Goal: Task Accomplishment & Management: Use online tool/utility

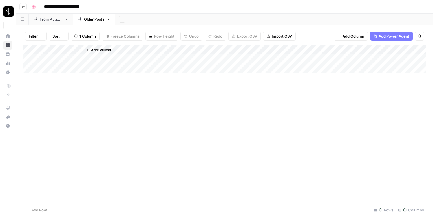
click at [57, 19] on div "From [DATE]" at bounding box center [51, 19] width 22 height 6
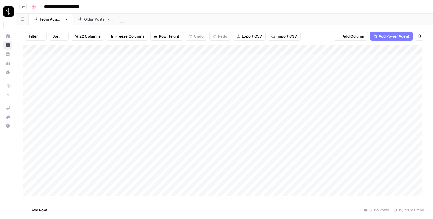
click at [33, 39] on span "Filter" at bounding box center [33, 36] width 9 height 6
click at [52, 64] on input "text" at bounding box center [67, 66] width 62 height 6
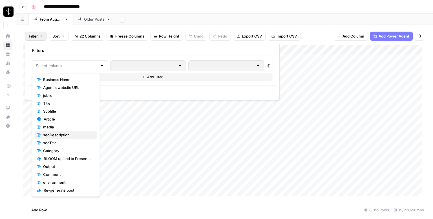
scroll to position [39, 0]
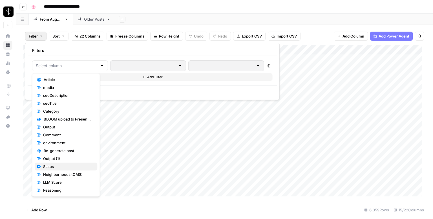
click at [56, 165] on span "Status" at bounding box center [68, 167] width 50 height 6
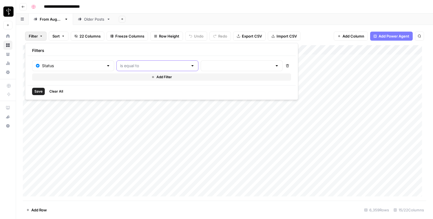
click at [125, 66] on input "text" at bounding box center [154, 66] width 68 height 6
click at [127, 85] on span "is not equal to" at bounding box center [144, 88] width 62 height 6
type input "is not equal to"
click at [205, 63] on input "text" at bounding box center [239, 66] width 68 height 6
click at [199, 76] on button "Posted" at bounding box center [221, 80] width 69 height 8
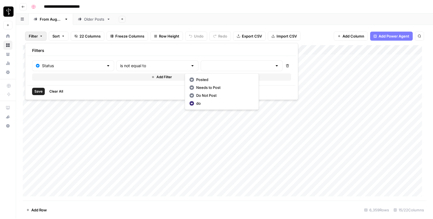
type input "Posted"
click at [169, 76] on button "Add Filter" at bounding box center [162, 76] width 261 height 7
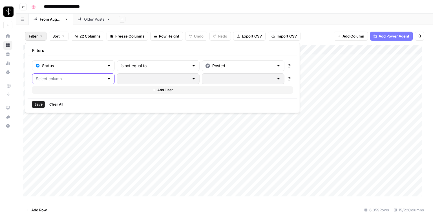
click at [75, 81] on input "text" at bounding box center [70, 79] width 69 height 6
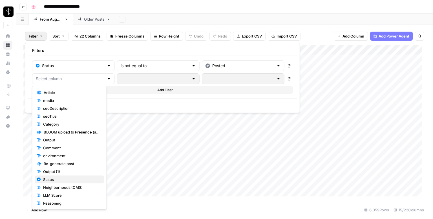
click at [63, 180] on span "Status" at bounding box center [71, 180] width 57 height 6
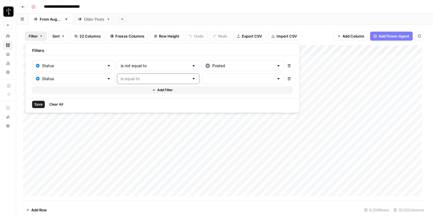
click at [139, 79] on input "text" at bounding box center [155, 79] width 69 height 6
click at [138, 100] on span "is not equal to" at bounding box center [145, 101] width 63 height 6
type input "is not equal to"
click at [207, 76] on input "text" at bounding box center [240, 79] width 69 height 6
click at [203, 98] on span "Needs to Post" at bounding box center [225, 101] width 56 height 6
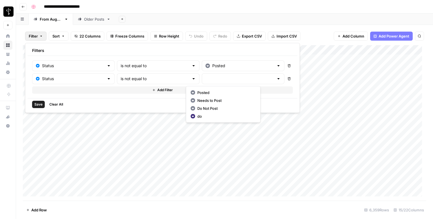
type input "Needs to Post"
click at [169, 89] on button "Add Filter" at bounding box center [162, 89] width 261 height 7
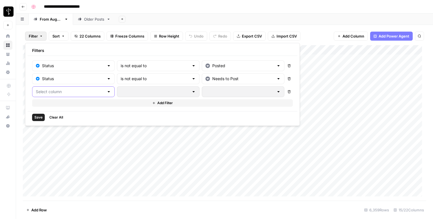
click at [73, 91] on input "text" at bounding box center [70, 92] width 69 height 6
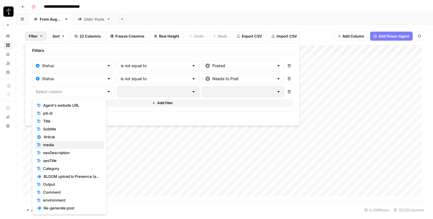
scroll to position [47, 0]
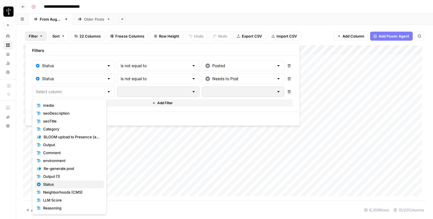
click at [52, 183] on span "Status" at bounding box center [71, 184] width 57 height 6
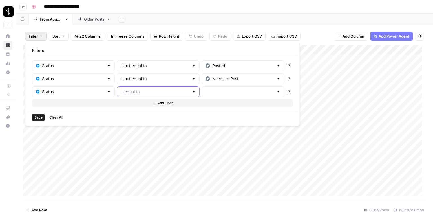
click at [135, 92] on input "text" at bounding box center [155, 92] width 69 height 6
click at [133, 113] on span "is not equal to" at bounding box center [145, 113] width 63 height 6
type input "is not equal to"
click at [206, 91] on input "text" at bounding box center [240, 92] width 69 height 6
click at [202, 119] on span "Do Not Post" at bounding box center [225, 121] width 56 height 6
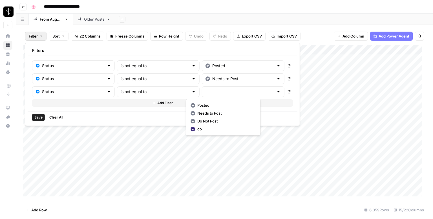
type input "Do Not Post"
click at [36, 116] on span "Save" at bounding box center [38, 117] width 8 height 5
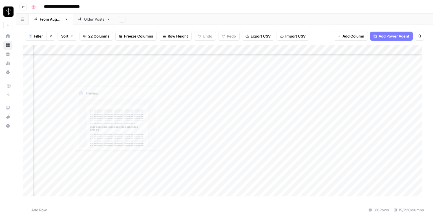
scroll to position [951, 371]
click at [61, 67] on div "Add Column" at bounding box center [225, 122] width 404 height 155
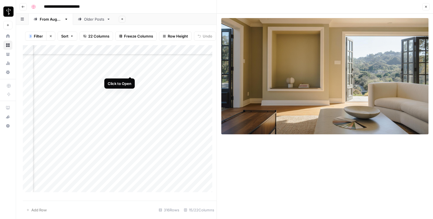
click at [128, 70] on div "Add Column" at bounding box center [120, 120] width 194 height 151
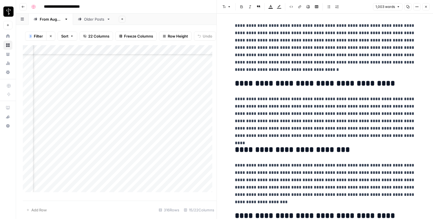
scroll to position [666, 0]
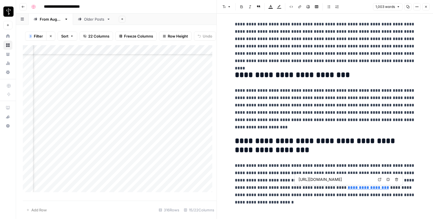
click at [379, 179] on icon at bounding box center [379, 179] width 3 height 3
click at [426, 6] on icon "button" at bounding box center [426, 6] width 3 height 3
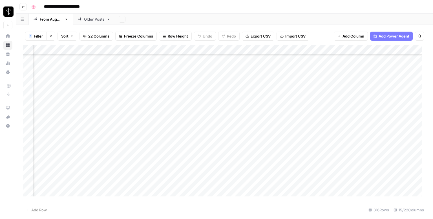
click at [251, 68] on div "Add Column" at bounding box center [225, 122] width 404 height 155
click at [389, 69] on div "Add Column" at bounding box center [225, 122] width 404 height 155
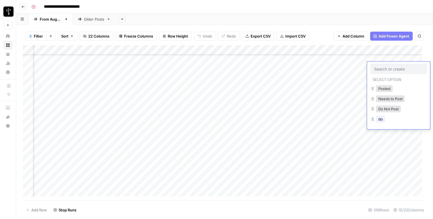
click at [389, 69] on input "text" at bounding box center [398, 68] width 49 height 5
click at [382, 87] on button "Posted" at bounding box center [384, 88] width 17 height 7
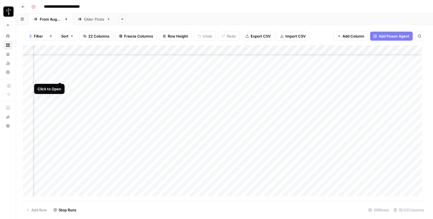
click at [59, 76] on div "Add Column" at bounding box center [225, 122] width 404 height 155
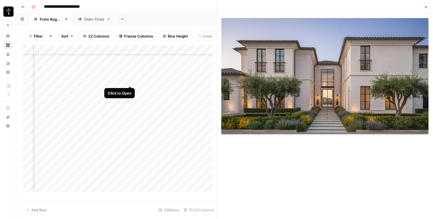
click at [129, 83] on div "Add Column" at bounding box center [120, 120] width 194 height 151
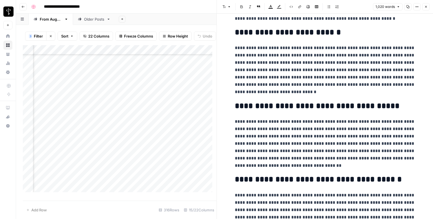
scroll to position [686, 0]
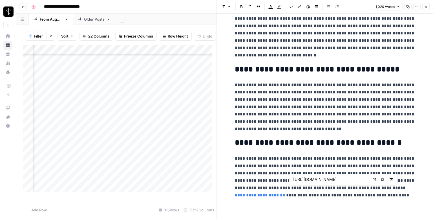
click at [374, 179] on icon at bounding box center [374, 179] width 3 height 3
click at [427, 5] on icon "button" at bounding box center [426, 6] width 3 height 3
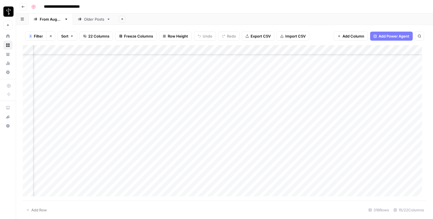
click at [239, 74] on div "Add Column" at bounding box center [225, 122] width 404 height 155
click at [388, 77] on div "Add Column" at bounding box center [225, 122] width 404 height 155
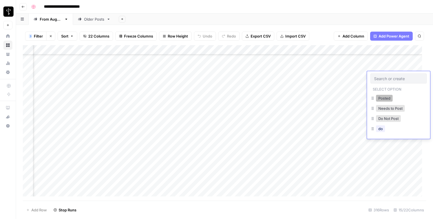
click at [383, 95] on button "Posted" at bounding box center [384, 98] width 17 height 7
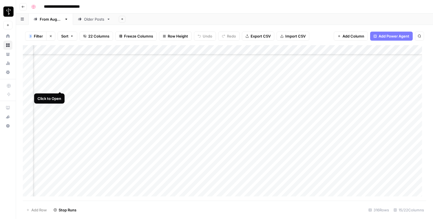
click at [60, 87] on div "Add Column" at bounding box center [225, 122] width 404 height 155
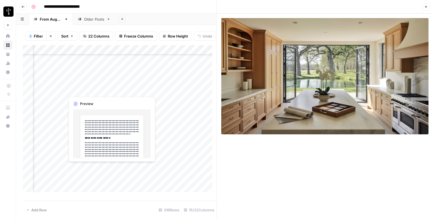
click at [131, 89] on div "Add Column" at bounding box center [120, 120] width 194 height 151
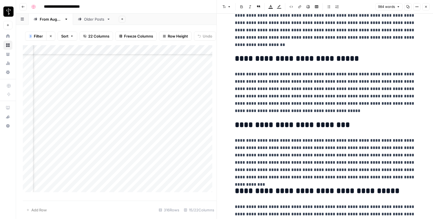
scroll to position [671, 0]
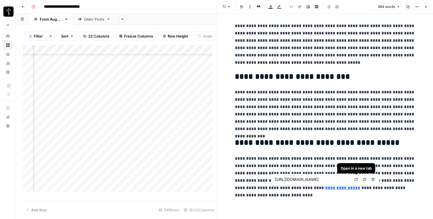
click at [355, 179] on icon at bounding box center [356, 179] width 3 height 3
click at [427, 9] on button "Close" at bounding box center [426, 6] width 7 height 7
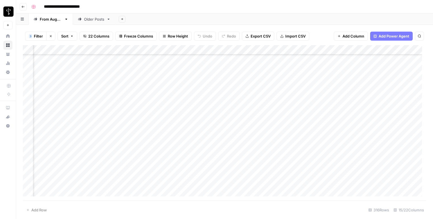
click at [242, 84] on div "Add Column" at bounding box center [225, 122] width 404 height 155
click at [388, 86] on div "Add Column" at bounding box center [225, 122] width 404 height 155
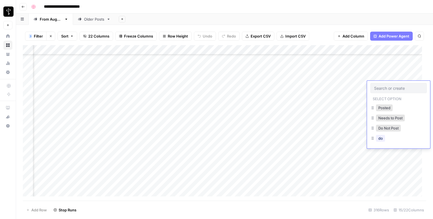
click at [388, 86] on input "text" at bounding box center [398, 87] width 49 height 5
click at [386, 108] on button "Posted" at bounding box center [384, 107] width 17 height 7
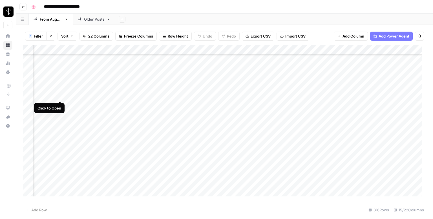
click at [61, 94] on div "Add Column" at bounding box center [225, 122] width 404 height 155
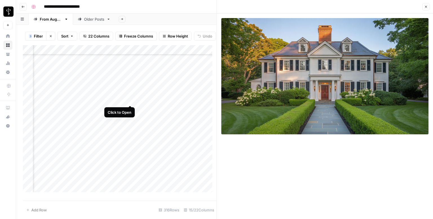
click at [129, 99] on div "Add Column" at bounding box center [120, 120] width 194 height 151
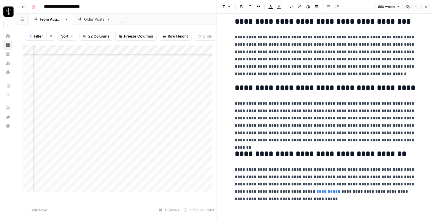
scroll to position [666, 0]
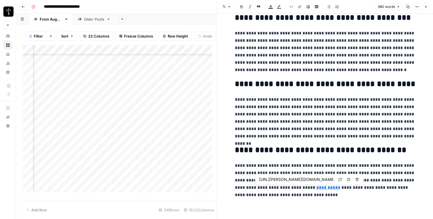
click at [339, 179] on icon at bounding box center [340, 179] width 3 height 3
click at [426, 6] on icon "button" at bounding box center [426, 6] width 3 height 3
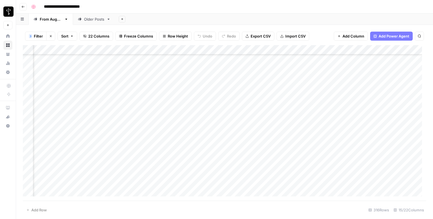
click at [247, 96] on div "Add Column" at bounding box center [225, 122] width 404 height 155
click at [400, 96] on div "Add Column" at bounding box center [225, 122] width 404 height 155
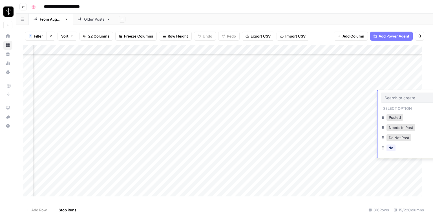
click at [400, 96] on input "text" at bounding box center [409, 97] width 49 height 5
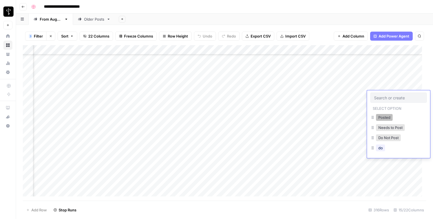
click at [387, 117] on button "Posted" at bounding box center [384, 117] width 17 height 7
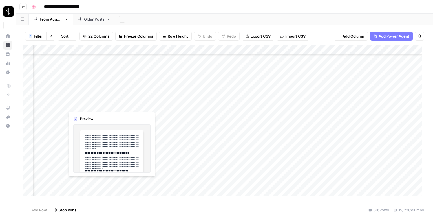
click at [60, 106] on div "Add Column" at bounding box center [225, 122] width 404 height 155
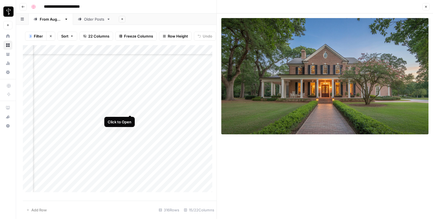
click at [130, 108] on div "Add Column" at bounding box center [120, 120] width 194 height 151
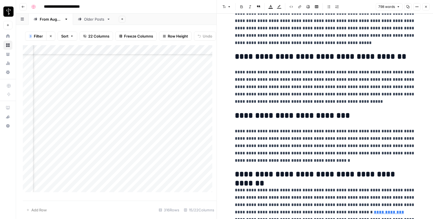
scroll to position [532, 0]
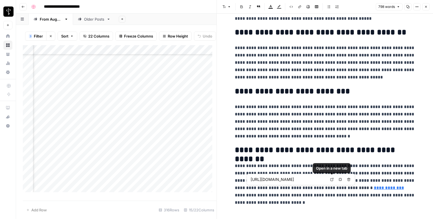
click at [333, 180] on icon at bounding box center [331, 179] width 3 height 3
click at [427, 8] on icon "button" at bounding box center [426, 6] width 3 height 3
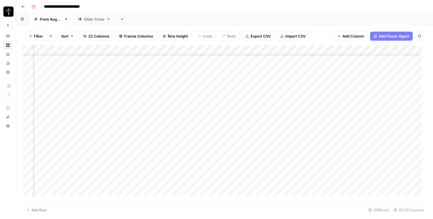
click at [245, 102] on div "Add Column" at bounding box center [225, 122] width 404 height 155
click at [394, 109] on div "Add Column" at bounding box center [225, 122] width 404 height 155
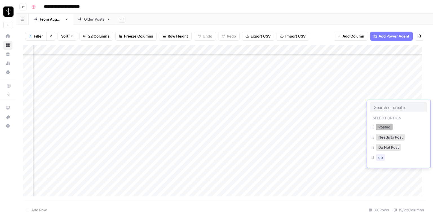
click at [380, 125] on button "Posted" at bounding box center [384, 127] width 17 height 7
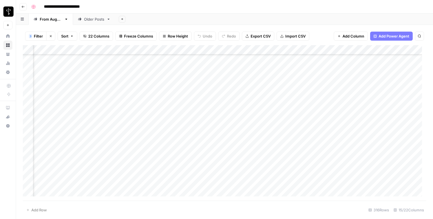
scroll to position [980, 371]
click at [61, 85] on div "Add Column" at bounding box center [225, 122] width 404 height 155
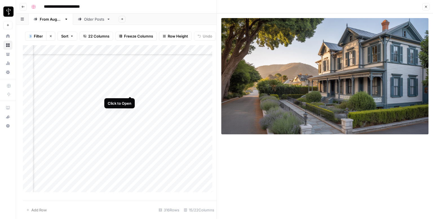
click at [128, 90] on div "Add Column" at bounding box center [120, 120] width 194 height 151
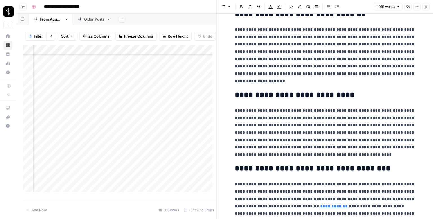
scroll to position [701, 0]
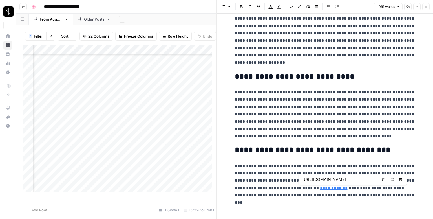
click at [382, 179] on link "Open in a new tab" at bounding box center [383, 179] width 7 height 7
click at [426, 5] on icon "button" at bounding box center [426, 6] width 3 height 3
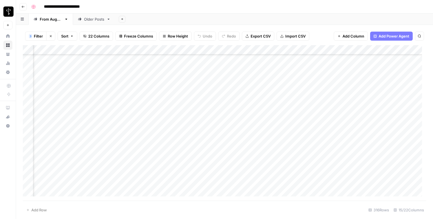
click at [245, 83] on div "Add Column" at bounding box center [225, 122] width 404 height 155
click at [388, 87] on div "Add Column" at bounding box center [225, 122] width 404 height 155
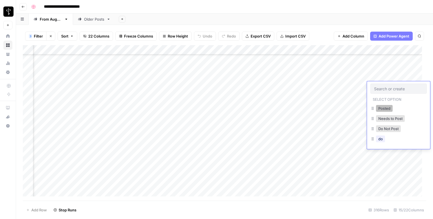
click at [380, 106] on button "Posted" at bounding box center [384, 108] width 17 height 7
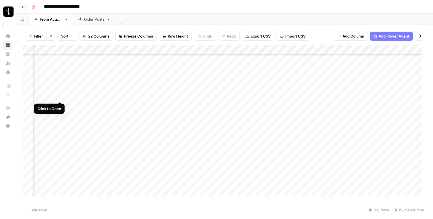
click at [60, 97] on div "Add Column" at bounding box center [225, 122] width 404 height 155
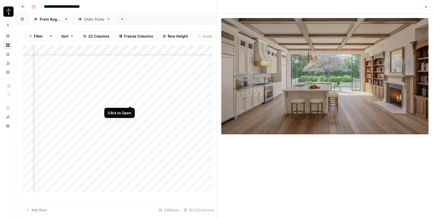
click at [130, 100] on div "Add Column" at bounding box center [120, 120] width 194 height 151
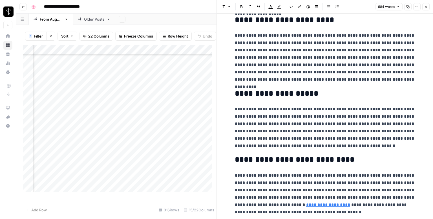
scroll to position [657, 0]
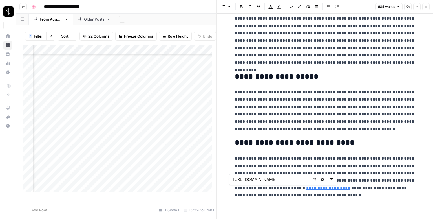
click at [311, 180] on link "Open in a new tab" at bounding box center [314, 179] width 7 height 7
click at [428, 8] on icon "button" at bounding box center [426, 6] width 3 height 3
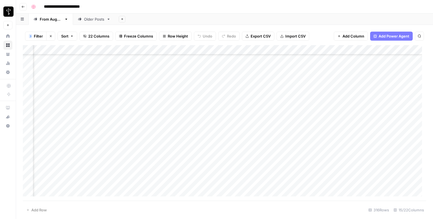
click at [243, 95] on div "Add Column" at bounding box center [225, 122] width 404 height 155
click at [390, 95] on div "Add Column" at bounding box center [225, 122] width 404 height 155
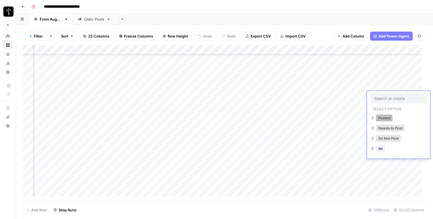
click at [380, 118] on button "Posted" at bounding box center [384, 118] width 17 height 7
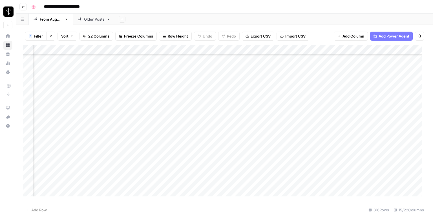
scroll to position [1008, 371]
click at [57, 77] on div "Add Column" at bounding box center [225, 122] width 404 height 155
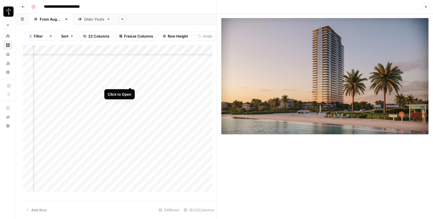
click at [130, 81] on div "Add Column" at bounding box center [120, 120] width 194 height 151
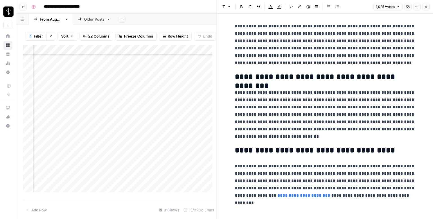
scroll to position [679, 0]
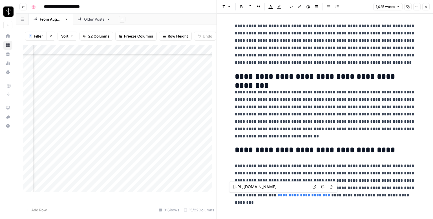
click at [315, 187] on icon at bounding box center [314, 186] width 3 height 3
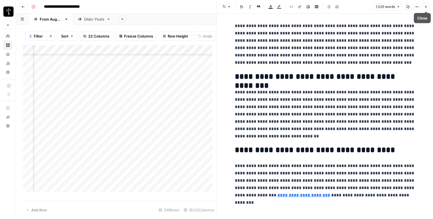
click at [425, 7] on icon "button" at bounding box center [426, 6] width 3 height 3
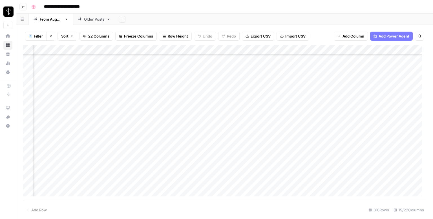
click at [246, 77] on div "Add Column" at bounding box center [225, 122] width 404 height 155
click at [392, 78] on div "Add Column" at bounding box center [225, 122] width 404 height 155
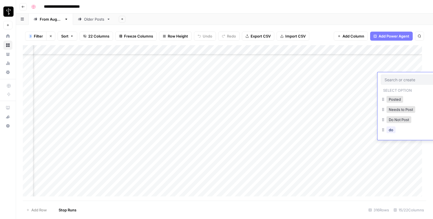
click at [392, 78] on input "text" at bounding box center [409, 79] width 49 height 5
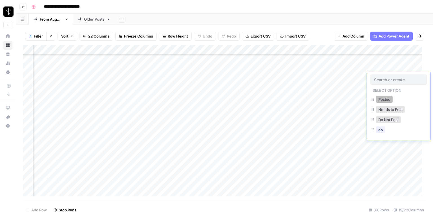
click at [381, 98] on button "Posted" at bounding box center [384, 99] width 17 height 7
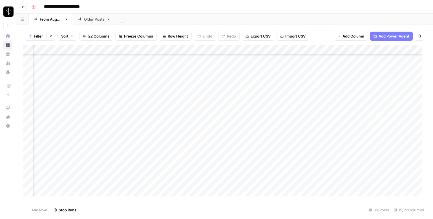
click at [59, 85] on div "Add Column" at bounding box center [225, 122] width 404 height 155
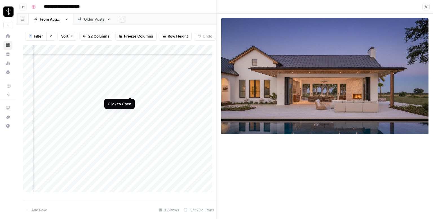
click at [130, 91] on div "Add Column" at bounding box center [120, 120] width 194 height 151
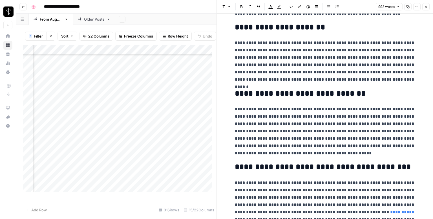
scroll to position [664, 0]
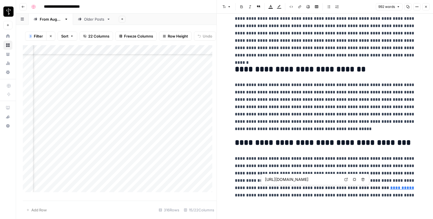
click at [343, 180] on link "Open in a new tab" at bounding box center [346, 179] width 7 height 7
click at [427, 6] on icon "button" at bounding box center [426, 6] width 3 height 3
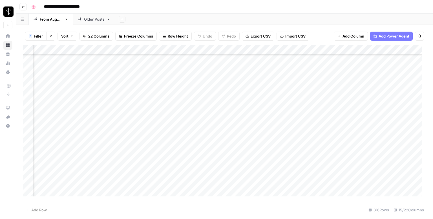
click at [250, 85] on div "Add Column" at bounding box center [225, 122] width 404 height 155
click at [392, 89] on div "Add Column" at bounding box center [225, 122] width 404 height 155
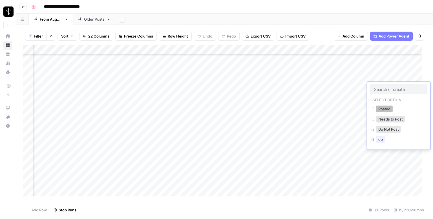
click at [383, 110] on button "Posted" at bounding box center [384, 109] width 17 height 7
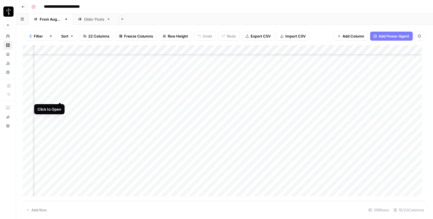
click at [59, 97] on div "Add Column" at bounding box center [225, 122] width 404 height 155
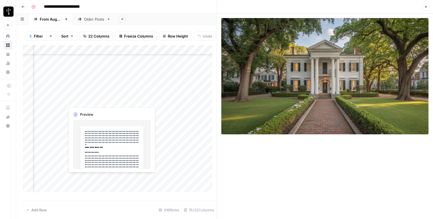
click at [129, 99] on div "Add Column" at bounding box center [120, 120] width 194 height 151
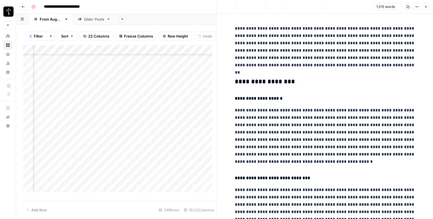
click at [302, 82] on h3 "**********" at bounding box center [325, 82] width 181 height 8
click at [231, 6] on button "Font style" at bounding box center [226, 6] width 13 height 7
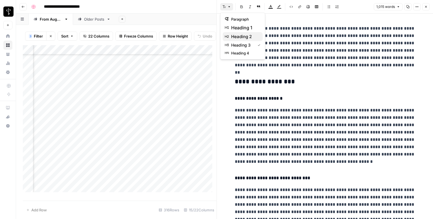
click at [246, 37] on span "heading 2" at bounding box center [244, 36] width 27 height 7
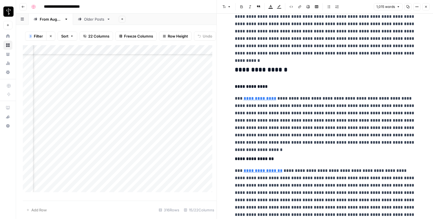
scroll to position [254, 0]
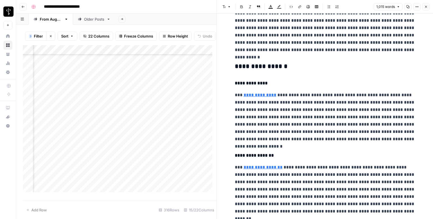
click at [264, 60] on div "**********" at bounding box center [325, 207] width 187 height 877
click at [229, 9] on button "Font style" at bounding box center [226, 6] width 13 height 7
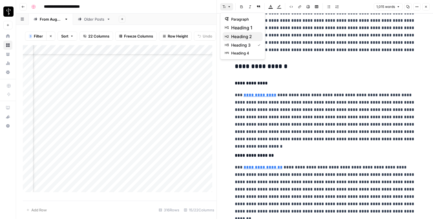
click at [249, 39] on span "heading 2" at bounding box center [244, 36] width 27 height 7
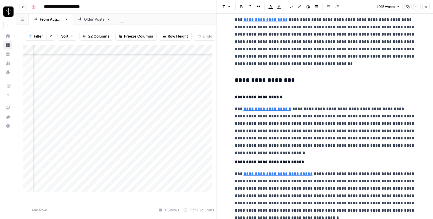
scroll to position [480, 0]
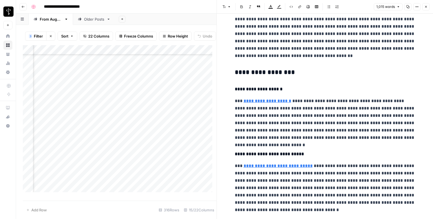
click at [286, 73] on h3 "**********" at bounding box center [325, 73] width 181 height 8
click at [228, 5] on icon "button" at bounding box center [229, 6] width 3 height 3
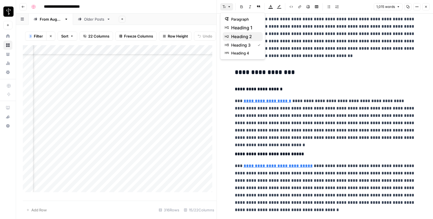
click at [243, 34] on span "heading 2" at bounding box center [244, 36] width 27 height 7
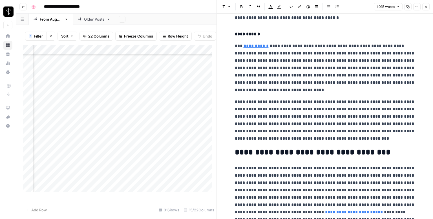
scroll to position [694, 0]
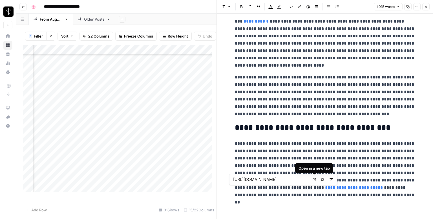
click at [315, 179] on icon at bounding box center [314, 179] width 3 height 3
click at [428, 7] on icon "button" at bounding box center [426, 6] width 3 height 3
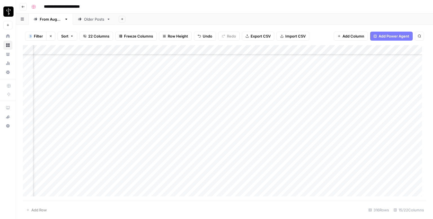
click at [247, 96] on div "Add Column" at bounding box center [225, 122] width 404 height 155
click at [273, 97] on div "Add Column" at bounding box center [225, 122] width 404 height 155
type textarea "**********"
click at [396, 93] on div "Add Column" at bounding box center [225, 122] width 404 height 155
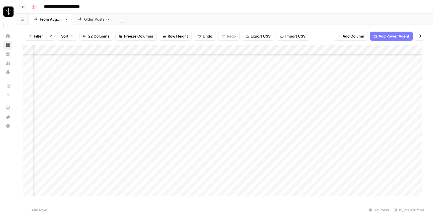
click at [396, 93] on div "Add Column" at bounding box center [225, 122] width 404 height 155
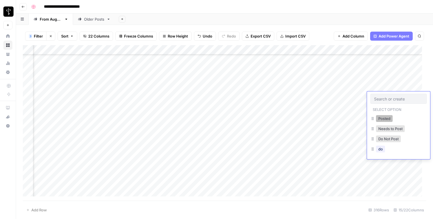
click at [381, 118] on button "Posted" at bounding box center [384, 118] width 17 height 7
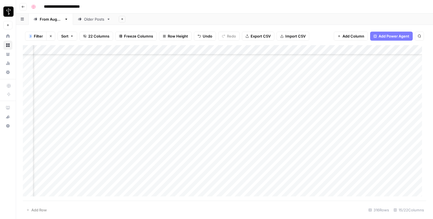
click at [60, 107] on div "Add Column" at bounding box center [225, 122] width 404 height 155
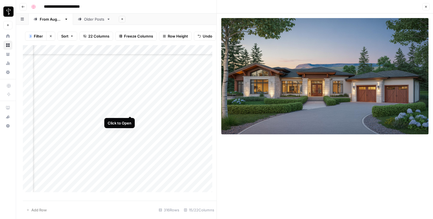
click at [129, 111] on div "Add Column" at bounding box center [120, 120] width 194 height 151
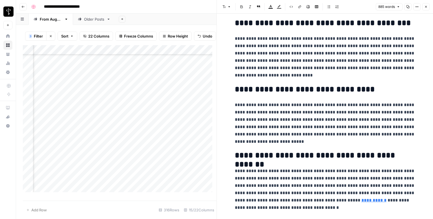
scroll to position [607, 0]
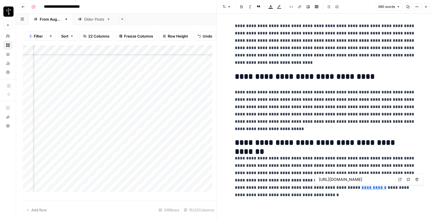
click at [399, 180] on icon at bounding box center [400, 179] width 3 height 3
click at [426, 8] on icon "button" at bounding box center [426, 6] width 3 height 3
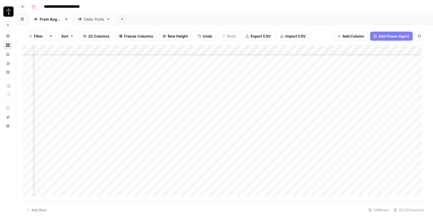
click at [239, 106] on div "Add Column" at bounding box center [225, 122] width 404 height 155
click at [390, 106] on div "Add Column" at bounding box center [225, 122] width 404 height 155
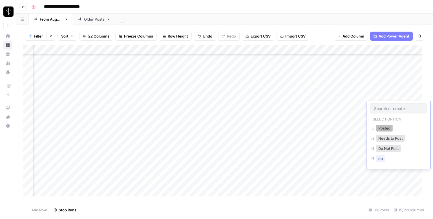
click at [382, 126] on button "Posted" at bounding box center [384, 128] width 17 height 7
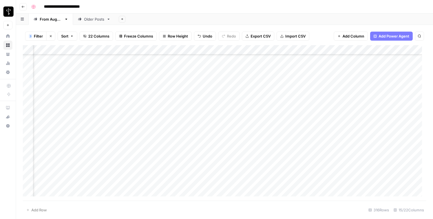
scroll to position [1036, 371]
click at [62, 87] on div "Add Column" at bounding box center [225, 122] width 404 height 155
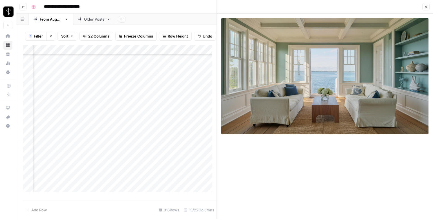
click at [131, 91] on div "Add Column" at bounding box center [120, 120] width 194 height 151
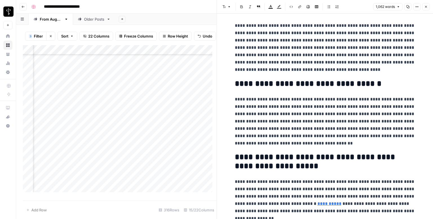
scroll to position [688, 0]
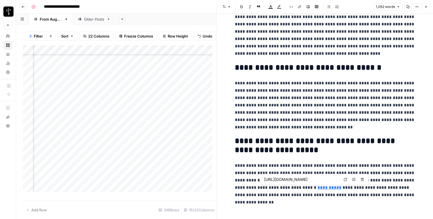
click at [345, 179] on icon at bounding box center [345, 179] width 3 height 3
click at [425, 8] on icon "button" at bounding box center [426, 6] width 3 height 3
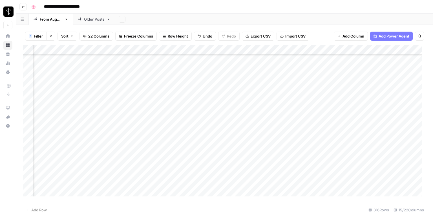
click at [255, 87] on div "Add Column" at bounding box center [225, 122] width 404 height 155
click at [394, 89] on div "Add Column" at bounding box center [225, 122] width 404 height 155
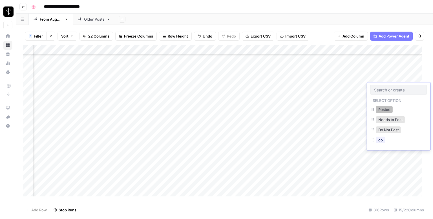
click at [378, 107] on button "Posted" at bounding box center [384, 109] width 17 height 7
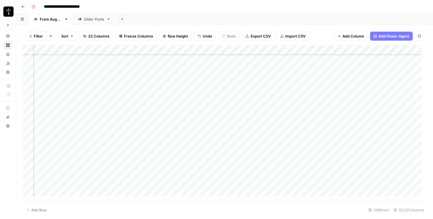
click at [61, 98] on div "Add Column" at bounding box center [225, 122] width 404 height 155
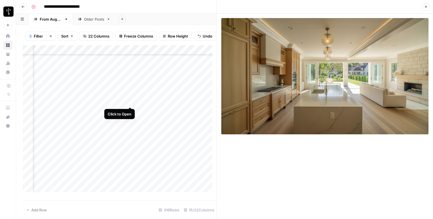
click at [131, 100] on div "Add Column" at bounding box center [120, 120] width 194 height 151
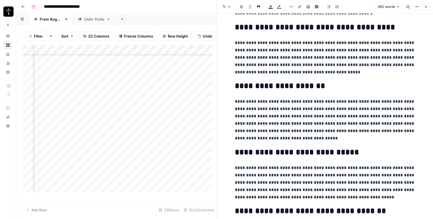
scroll to position [569, 0]
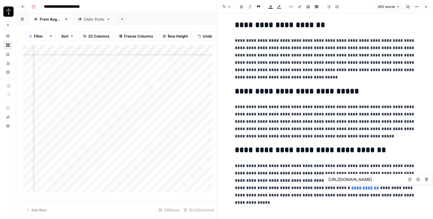
click at [408, 180] on icon at bounding box center [409, 179] width 3 height 3
click at [425, 8] on icon "button" at bounding box center [426, 6] width 3 height 3
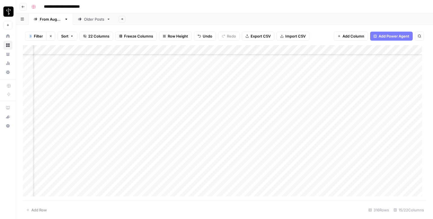
click at [245, 96] on div "Add Column" at bounding box center [225, 122] width 404 height 155
click at [392, 95] on div "Add Column" at bounding box center [225, 122] width 404 height 155
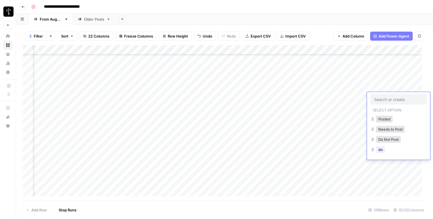
click at [392, 95] on div at bounding box center [399, 99] width 56 height 10
click at [383, 121] on button "Posted" at bounding box center [384, 119] width 17 height 7
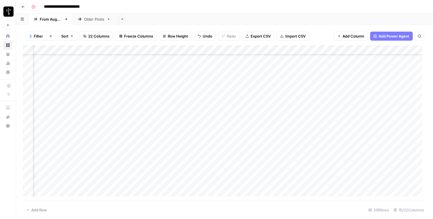
click at [59, 106] on div "Add Column" at bounding box center [225, 122] width 404 height 155
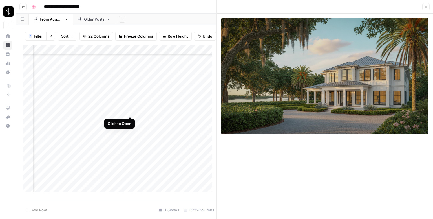
click at [128, 111] on div "Add Column" at bounding box center [120, 120] width 194 height 151
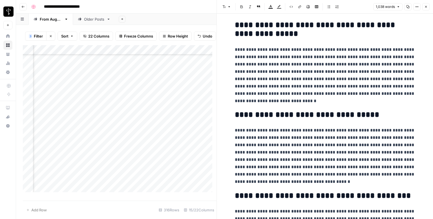
scroll to position [667, 0]
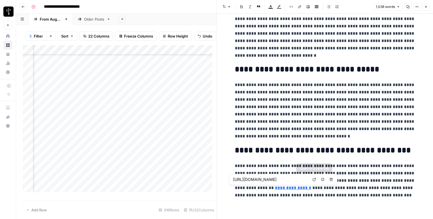
click at [314, 179] on icon at bounding box center [314, 179] width 3 height 3
click at [427, 9] on button "Close" at bounding box center [426, 6] width 7 height 7
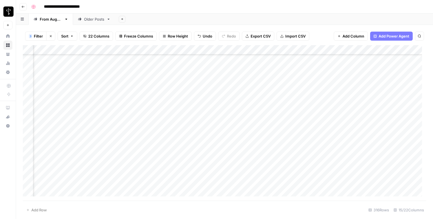
click at [245, 104] on div "Add Column" at bounding box center [225, 122] width 404 height 155
click at [388, 107] on div "Add Column" at bounding box center [225, 122] width 404 height 155
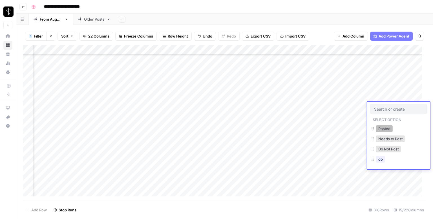
click at [378, 128] on button "Posted" at bounding box center [384, 128] width 17 height 7
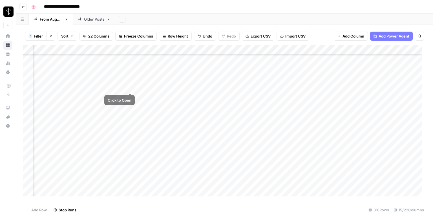
scroll to position [1064, 371]
click at [62, 88] on div "Add Column" at bounding box center [225, 122] width 404 height 155
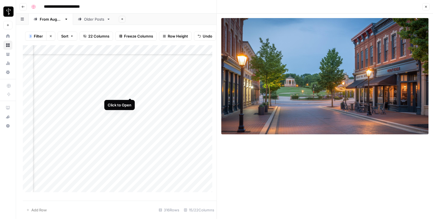
click at [129, 92] on div "Add Column" at bounding box center [120, 120] width 194 height 151
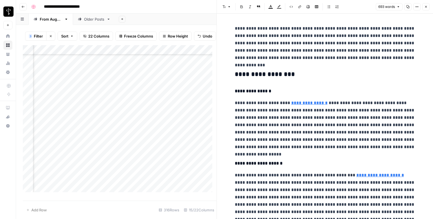
click at [280, 78] on h3 "**********" at bounding box center [325, 75] width 181 height 8
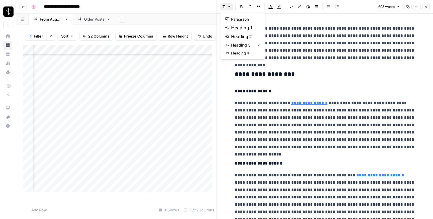
click at [230, 8] on icon "button" at bounding box center [229, 6] width 3 height 3
click at [242, 34] on span "heading 2" at bounding box center [244, 36] width 27 height 7
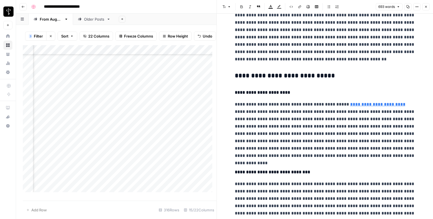
scroll to position [169, 0]
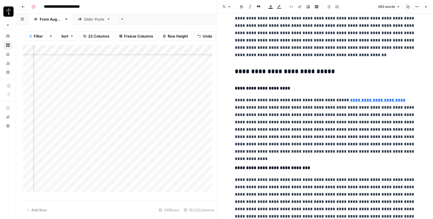
click at [275, 71] on h3 "**********" at bounding box center [325, 72] width 181 height 8
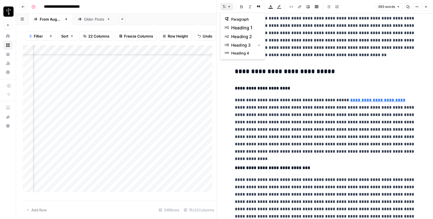
click at [230, 7] on icon "button" at bounding box center [229, 6] width 3 height 3
click at [251, 36] on span "heading 2" at bounding box center [244, 36] width 27 height 7
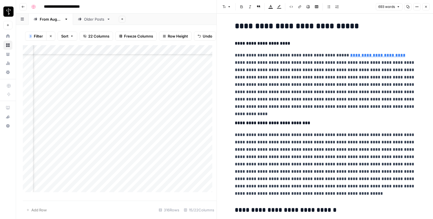
scroll to position [310, 0]
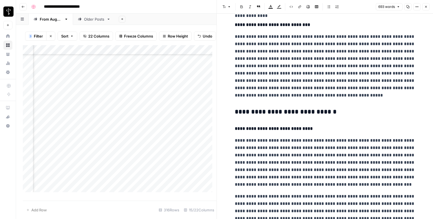
click at [260, 106] on div "**********" at bounding box center [325, 4] width 187 height 585
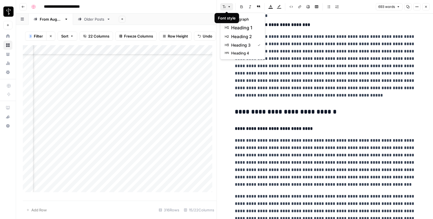
click at [228, 7] on icon "button" at bounding box center [229, 6] width 3 height 3
click at [235, 38] on span "heading 2" at bounding box center [244, 36] width 27 height 7
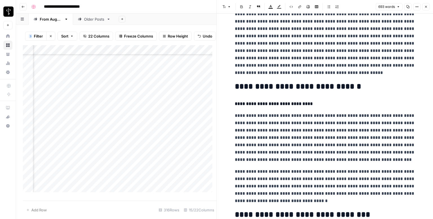
scroll to position [405, 0]
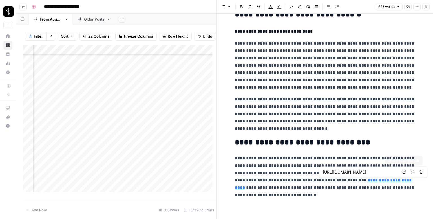
click at [403, 171] on icon at bounding box center [404, 171] width 3 height 3
click at [426, 6] on icon "button" at bounding box center [426, 6] width 3 height 3
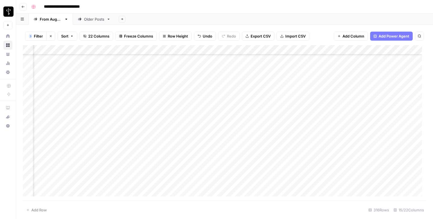
click at [249, 88] on div "Add Column" at bounding box center [225, 122] width 404 height 155
click at [276, 90] on div "Add Column" at bounding box center [225, 122] width 404 height 155
type textarea "**********"
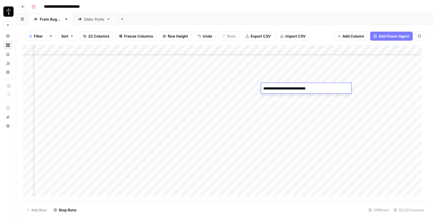
click at [391, 87] on div "Add Column" at bounding box center [225, 122] width 404 height 155
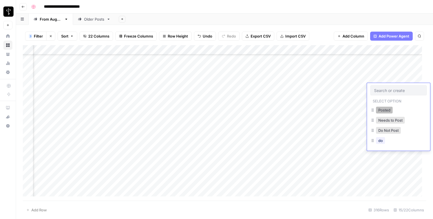
click at [378, 110] on button "Posted" at bounding box center [384, 110] width 17 height 7
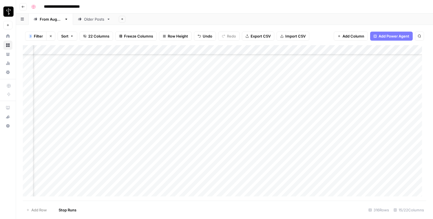
scroll to position [1092, 371]
click at [59, 68] on div "Add Column" at bounding box center [225, 122] width 404 height 155
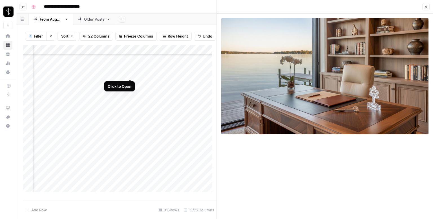
click at [132, 74] on div "Add Column" at bounding box center [120, 120] width 194 height 151
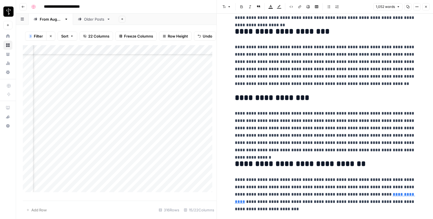
scroll to position [657, 0]
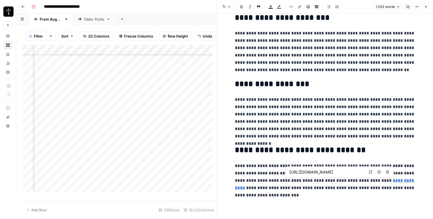
click at [370, 172] on icon at bounding box center [370, 171] width 3 height 3
click at [425, 9] on button "Close" at bounding box center [426, 6] width 7 height 7
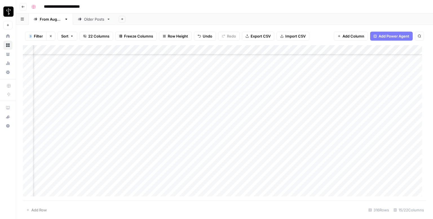
click at [244, 70] on div "Add Column" at bounding box center [225, 122] width 404 height 155
click at [387, 69] on div "Add Column" at bounding box center [225, 122] width 404 height 155
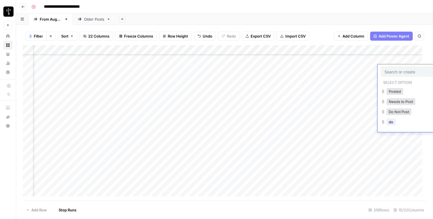
click at [387, 69] on input "text" at bounding box center [409, 71] width 49 height 5
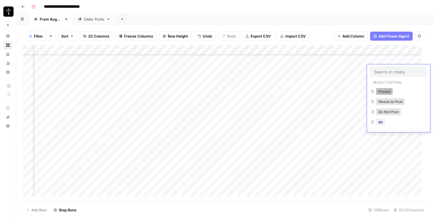
click at [385, 92] on button "Posted" at bounding box center [384, 91] width 17 height 7
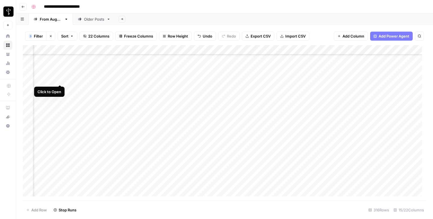
click at [60, 78] on div "Add Column" at bounding box center [225, 122] width 404 height 155
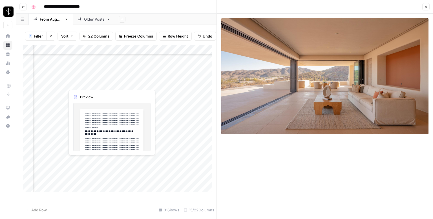
click at [129, 85] on div "Add Column" at bounding box center [120, 120] width 194 height 151
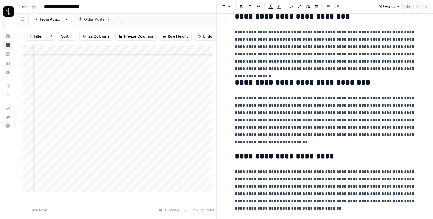
scroll to position [653, 0]
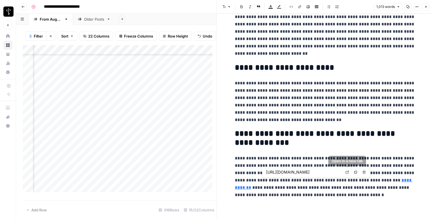
click at [349, 173] on link "Open in a new tab" at bounding box center [347, 171] width 7 height 7
click at [425, 8] on icon "button" at bounding box center [426, 6] width 3 height 3
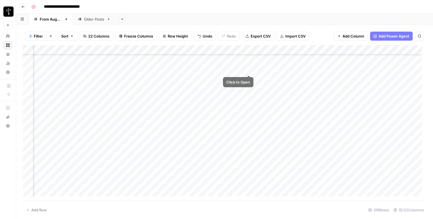
click at [246, 81] on div "Add Column" at bounding box center [225, 122] width 404 height 155
click at [392, 78] on div "Add Column" at bounding box center [225, 122] width 404 height 155
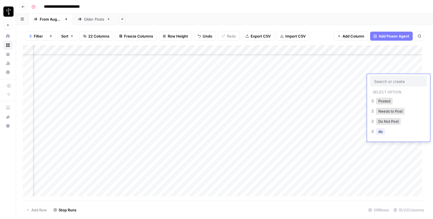
click at [382, 97] on div "Posted" at bounding box center [384, 101] width 19 height 8
click at [384, 100] on button "Posted" at bounding box center [384, 101] width 17 height 7
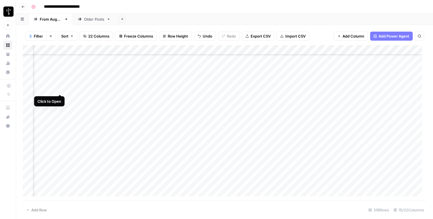
click at [60, 90] on div "Add Column" at bounding box center [225, 122] width 404 height 155
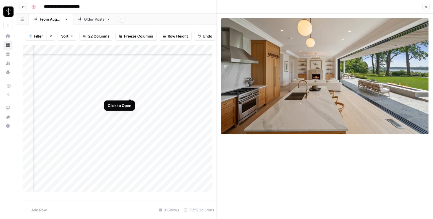
click at [131, 93] on div "Add Column" at bounding box center [120, 120] width 194 height 151
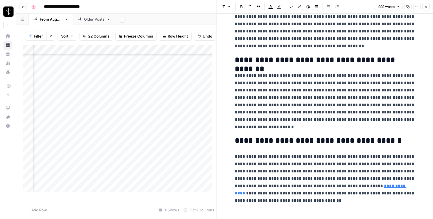
scroll to position [664, 0]
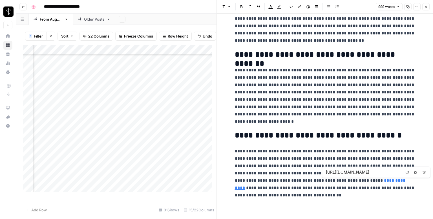
click at [407, 172] on icon at bounding box center [407, 171] width 3 height 3
click at [427, 5] on button "Close" at bounding box center [426, 6] width 7 height 7
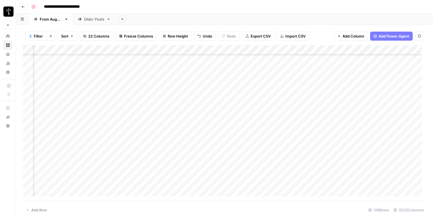
click at [243, 88] on div "Add Column" at bounding box center [225, 122] width 404 height 155
click at [388, 88] on div "Add Column" at bounding box center [225, 122] width 404 height 155
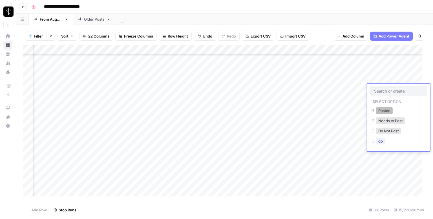
click at [379, 111] on button "Posted" at bounding box center [384, 110] width 17 height 7
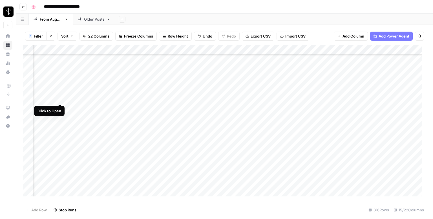
click at [60, 97] on div "Add Column" at bounding box center [225, 122] width 404 height 155
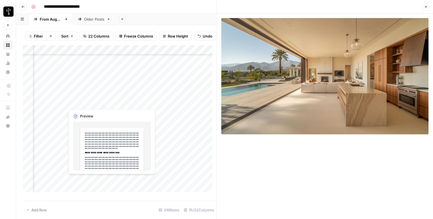
click at [130, 102] on div "Add Column" at bounding box center [120, 120] width 194 height 151
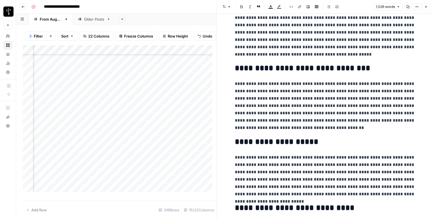
scroll to position [701, 0]
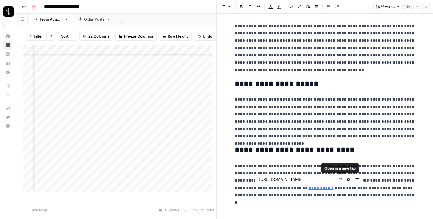
click at [340, 178] on icon at bounding box center [340, 179] width 3 height 3
click at [426, 9] on button "Close" at bounding box center [426, 6] width 7 height 7
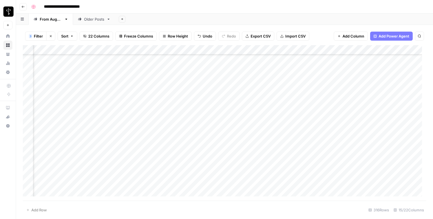
click at [129, 98] on div "Add Column" at bounding box center [225, 122] width 404 height 155
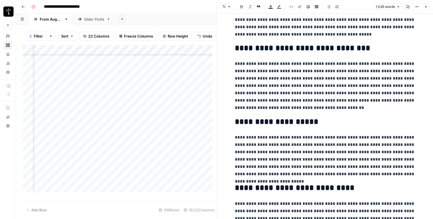
scroll to position [701, 0]
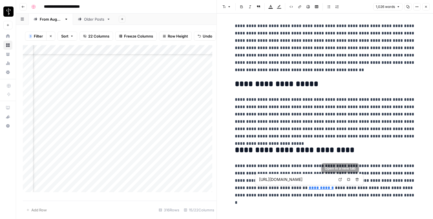
click at [340, 177] on link "Open in a new tab" at bounding box center [340, 179] width 7 height 7
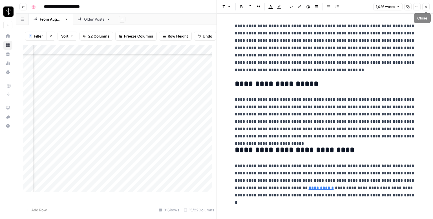
click at [427, 6] on icon "button" at bounding box center [426, 6] width 3 height 3
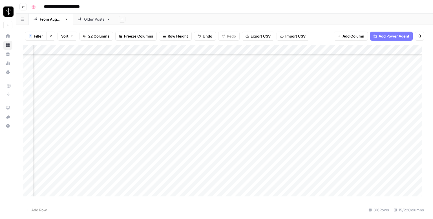
click at [248, 99] on div "Add Column" at bounding box center [225, 122] width 404 height 155
click at [393, 102] on div "Add Column" at bounding box center [225, 122] width 404 height 155
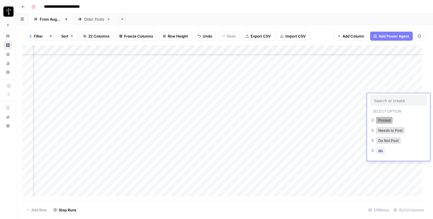
click at [379, 123] on button "Posted" at bounding box center [384, 120] width 17 height 7
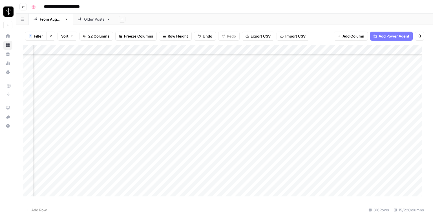
scroll to position [1121, 371]
click at [59, 81] on div "Add Column" at bounding box center [225, 122] width 404 height 155
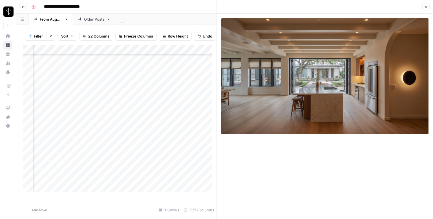
click at [428, 6] on button "Close" at bounding box center [426, 6] width 7 height 7
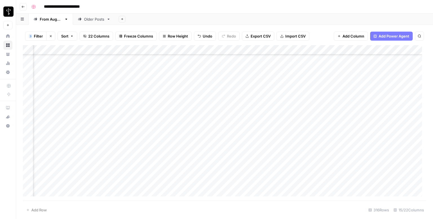
click at [60, 80] on div "Add Column" at bounding box center [225, 122] width 404 height 155
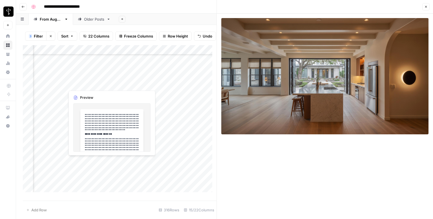
click at [129, 82] on div "Add Column" at bounding box center [120, 120] width 194 height 151
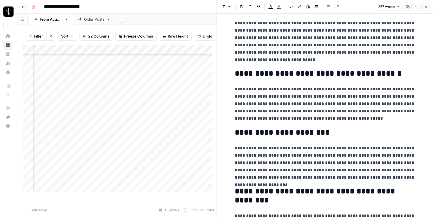
scroll to position [622, 0]
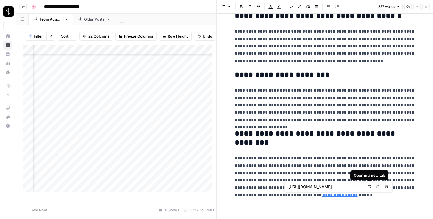
click at [370, 185] on icon at bounding box center [369, 186] width 3 height 3
click at [426, 5] on icon "button" at bounding box center [426, 6] width 3 height 3
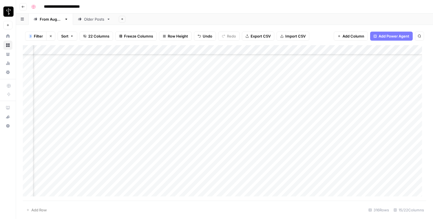
click at [248, 80] on div "Add Column" at bounding box center [225, 122] width 404 height 155
click at [384, 80] on div "Add Column" at bounding box center [225, 122] width 404 height 155
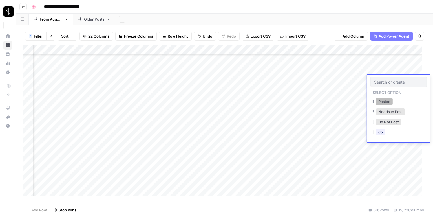
click at [382, 100] on button "Posted" at bounding box center [384, 101] width 17 height 7
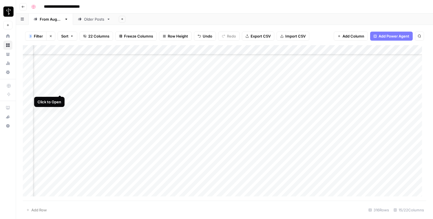
click at [61, 88] on div "Add Column" at bounding box center [225, 122] width 404 height 155
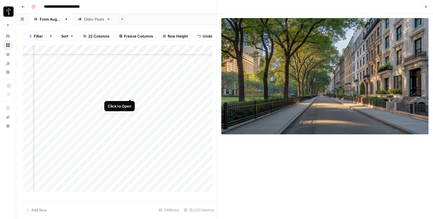
click at [130, 94] on div "Add Column" at bounding box center [120, 120] width 194 height 151
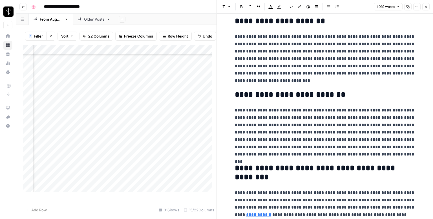
scroll to position [673, 0]
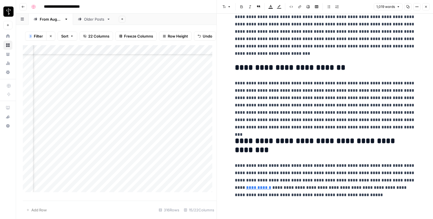
click at [427, 5] on icon "button" at bounding box center [426, 6] width 3 height 3
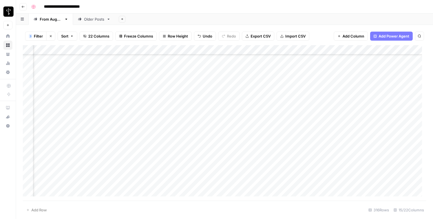
click at [249, 89] on div "Add Column" at bounding box center [225, 122] width 404 height 155
click at [387, 89] on div "Add Column" at bounding box center [225, 122] width 404 height 155
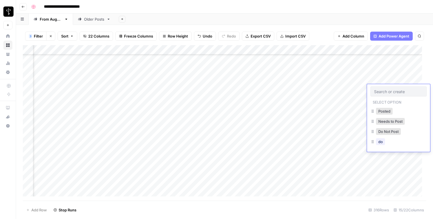
click at [387, 89] on input "text" at bounding box center [398, 91] width 49 height 5
click at [384, 109] on button "Posted" at bounding box center [384, 111] width 17 height 7
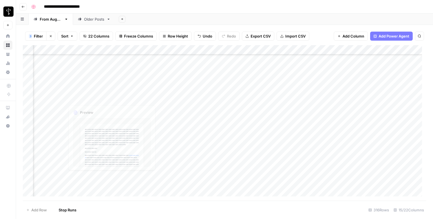
click at [60, 99] on div "Add Column" at bounding box center [225, 122] width 404 height 155
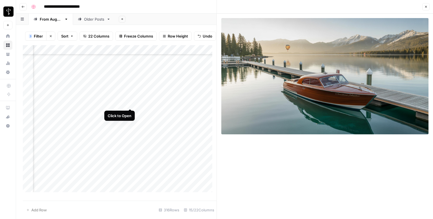
click at [130, 100] on div "Add Column" at bounding box center [120, 120] width 194 height 151
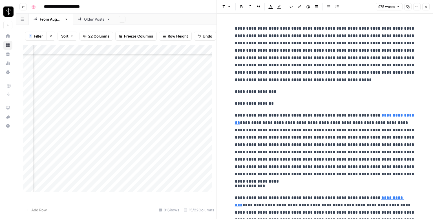
click at [332, 93] on p "**********" at bounding box center [325, 91] width 181 height 7
click at [227, 5] on button "Font style" at bounding box center [226, 6] width 13 height 7
click at [60, 103] on div "Add Column" at bounding box center [120, 120] width 194 height 151
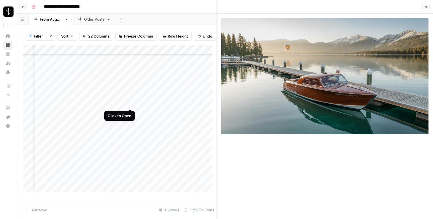
click at [130, 102] on div "Add Column" at bounding box center [120, 120] width 194 height 151
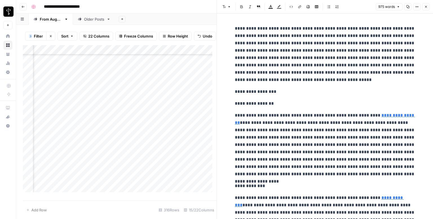
click at [268, 90] on p "**********" at bounding box center [325, 91] width 181 height 7
click at [228, 6] on span "button" at bounding box center [229, 6] width 3 height 3
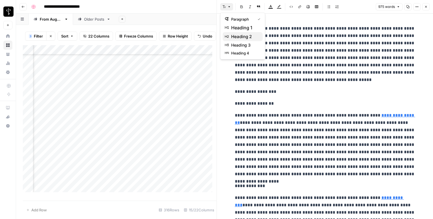
click at [235, 35] on span "heading 2" at bounding box center [244, 36] width 27 height 7
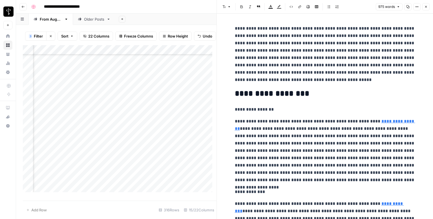
click at [255, 109] on p "**********" at bounding box center [325, 109] width 181 height 7
click at [223, 6] on icon "button" at bounding box center [224, 6] width 3 height 3
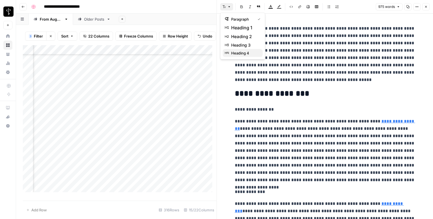
click at [239, 52] on span "heading 4" at bounding box center [244, 53] width 27 height 6
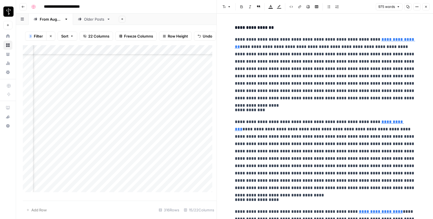
scroll to position [113, 0]
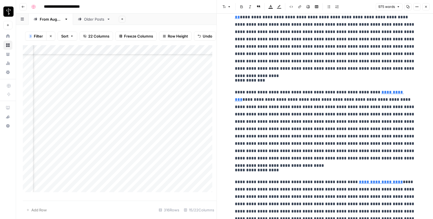
click at [253, 78] on p "**********" at bounding box center [325, 80] width 181 height 7
click at [226, 8] on icon "button" at bounding box center [224, 6] width 3 height 3
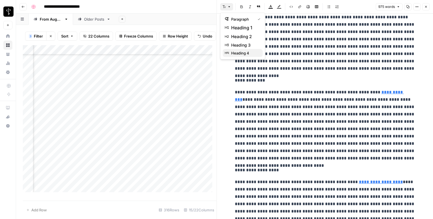
click at [241, 53] on span "heading 4" at bounding box center [244, 53] width 27 height 6
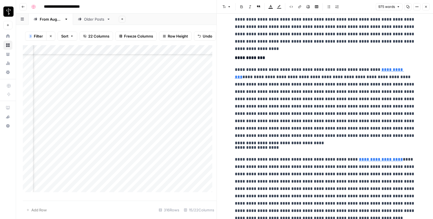
scroll to position [197, 0]
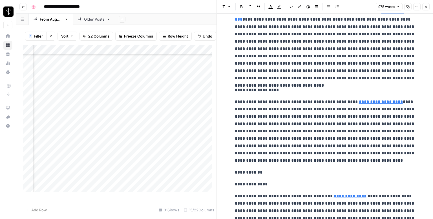
click at [257, 91] on p "**********" at bounding box center [325, 89] width 181 height 7
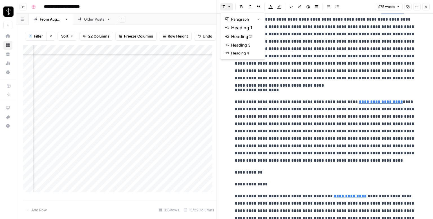
click at [228, 8] on icon "button" at bounding box center [229, 6] width 3 height 3
click at [242, 50] on span "heading 4" at bounding box center [244, 53] width 27 height 6
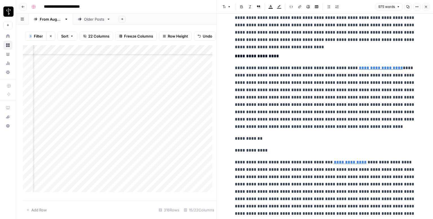
scroll to position [254, 0]
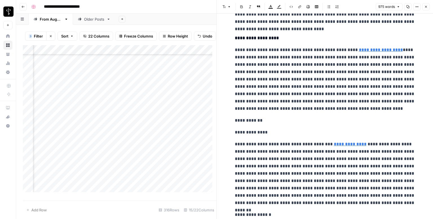
click at [252, 120] on p "**********" at bounding box center [325, 120] width 181 height 7
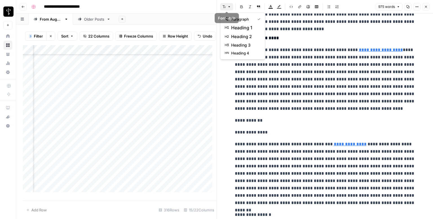
click at [227, 4] on button "Font style" at bounding box center [226, 6] width 13 height 7
click at [241, 34] on div "paragraph heading 1 heading 2 heading 3 heading 4" at bounding box center [242, 36] width 45 height 47
click at [241, 34] on span "heading 2" at bounding box center [244, 36] width 27 height 7
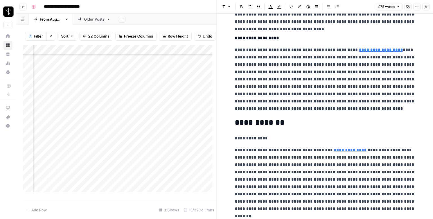
click at [251, 140] on p "**********" at bounding box center [325, 138] width 181 height 7
click at [225, 5] on icon "button" at bounding box center [224, 6] width 3 height 3
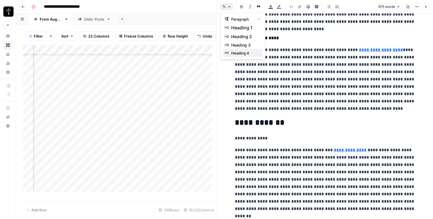
click at [248, 53] on span "heading 4" at bounding box center [244, 53] width 27 height 6
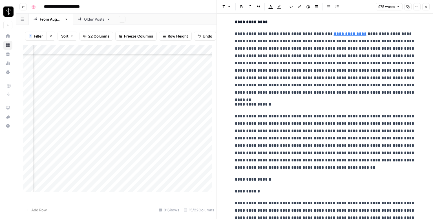
scroll to position [395, 0]
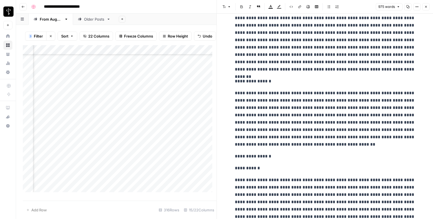
click at [255, 83] on p "**********" at bounding box center [325, 81] width 181 height 7
click at [226, 7] on button "Font style" at bounding box center [226, 6] width 13 height 7
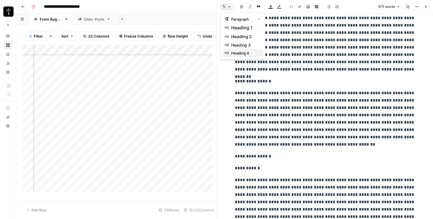
click at [238, 49] on button "heading 4" at bounding box center [243, 53] width 40 height 8
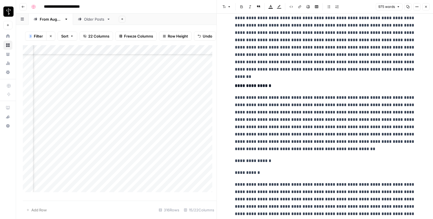
click at [250, 160] on p "**********" at bounding box center [325, 160] width 181 height 7
click at [227, 4] on button "Font style" at bounding box center [226, 6] width 13 height 7
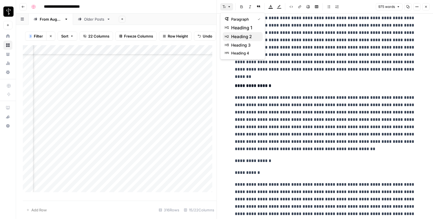
click at [237, 36] on span "heading 2" at bounding box center [244, 36] width 27 height 7
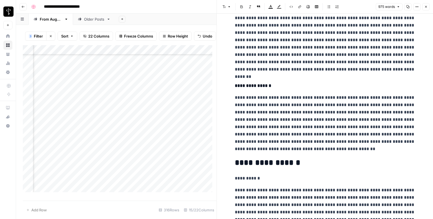
scroll to position [480, 0]
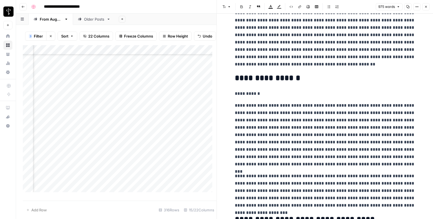
click at [254, 93] on p "**********" at bounding box center [325, 93] width 181 height 7
click at [225, 7] on icon "button" at bounding box center [224, 6] width 3 height 3
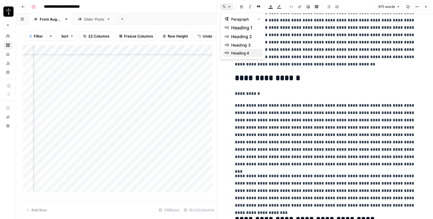
click at [231, 51] on span "heading 4" at bounding box center [244, 53] width 27 height 6
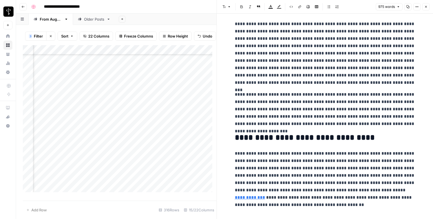
scroll to position [572, 0]
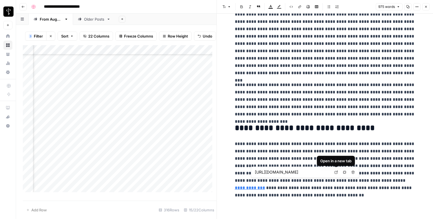
click at [336, 174] on link "Open in a new tab" at bounding box center [336, 171] width 7 height 7
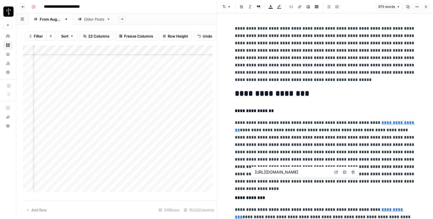
scroll to position [572, 0]
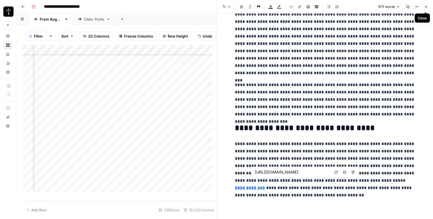
click at [425, 7] on icon "button" at bounding box center [426, 6] width 3 height 3
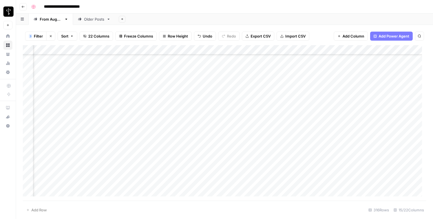
click at [244, 98] on div "Add Column" at bounding box center [225, 122] width 404 height 155
click at [273, 98] on div "Add Column" at bounding box center [225, 122] width 404 height 155
click at [273, 98] on textarea at bounding box center [306, 99] width 90 height 8
type textarea "**********"
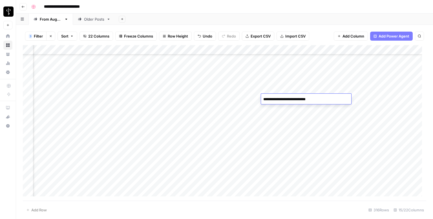
click at [389, 99] on div "Add Column" at bounding box center [225, 122] width 404 height 155
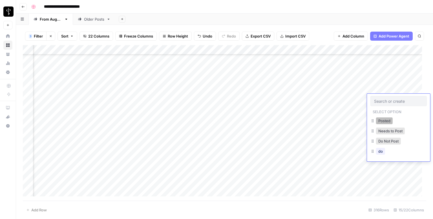
click at [383, 120] on button "Posted" at bounding box center [384, 120] width 17 height 7
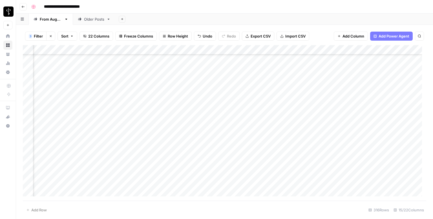
scroll to position [1149, 371]
click at [60, 82] on div "Add Column" at bounding box center [225, 122] width 404 height 155
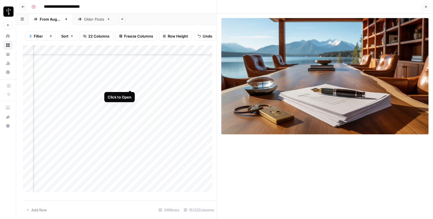
click at [130, 85] on div "Add Column" at bounding box center [120, 120] width 194 height 151
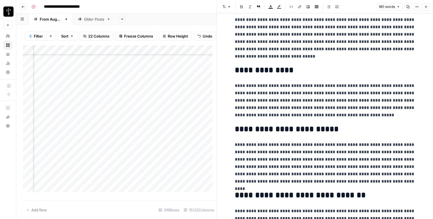
scroll to position [627, 0]
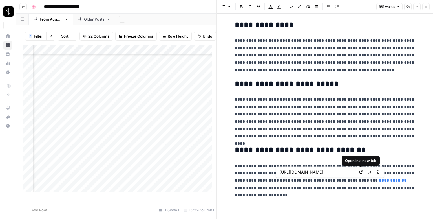
click at [363, 173] on link "Open in a new tab" at bounding box center [360, 171] width 7 height 7
click at [425, 5] on icon "button" at bounding box center [426, 6] width 3 height 3
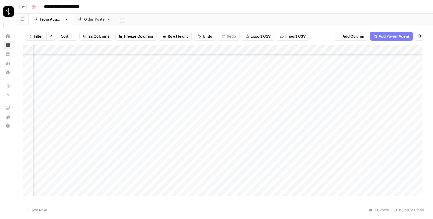
click at [249, 78] on div "Add Column" at bounding box center [225, 122] width 404 height 155
click at [387, 79] on div "Add Column" at bounding box center [225, 122] width 404 height 155
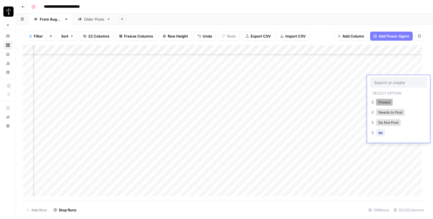
click at [379, 100] on button "Posted" at bounding box center [384, 102] width 17 height 7
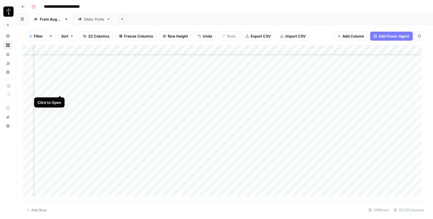
click at [60, 89] on div "Add Column" at bounding box center [225, 122] width 404 height 155
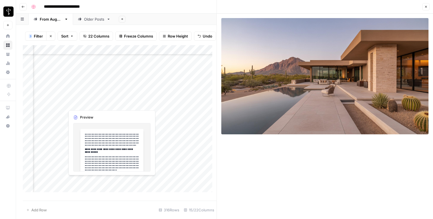
click at [127, 91] on div "Add Column" at bounding box center [120, 120] width 194 height 151
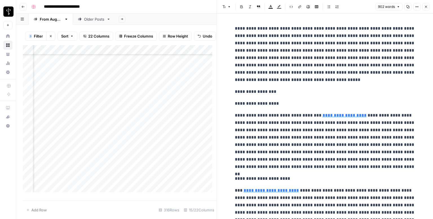
click at [301, 93] on p "**********" at bounding box center [325, 91] width 181 height 7
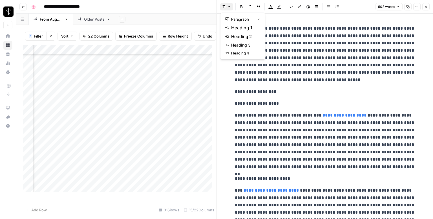
click at [223, 7] on icon "button" at bounding box center [224, 6] width 3 height 3
click at [251, 39] on span "heading 2" at bounding box center [244, 36] width 27 height 7
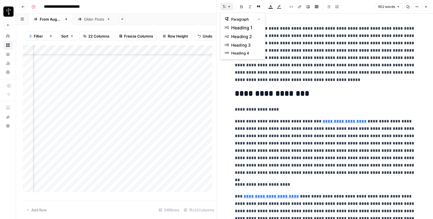
click at [229, 6] on icon "button" at bounding box center [229, 6] width 3 height 3
click at [246, 50] on span "heading 4" at bounding box center [244, 53] width 27 height 6
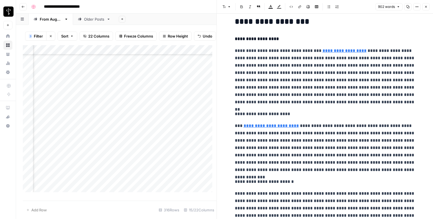
scroll to position [141, 0]
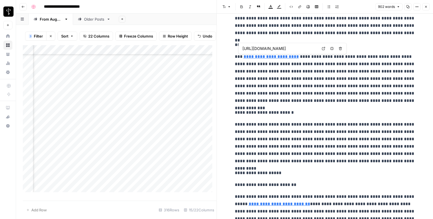
click at [266, 45] on span "http://www.fs.usda.gov/recarea/coronado/recarea/?recid=25594" at bounding box center [280, 48] width 78 height 11
click at [235, 41] on p "**********" at bounding box center [325, 44] width 181 height 7
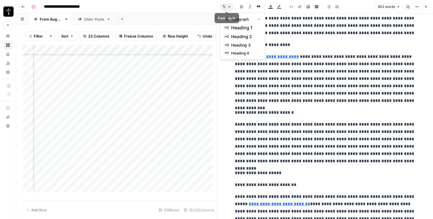
click at [231, 8] on icon "button" at bounding box center [229, 6] width 3 height 3
click at [253, 50] on span "heading 4" at bounding box center [244, 53] width 27 height 6
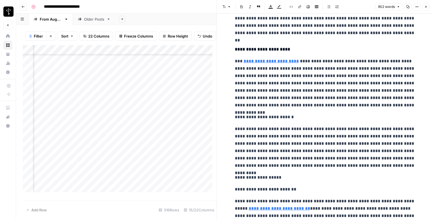
click at [264, 118] on p "**********" at bounding box center [325, 116] width 181 height 7
click at [229, 7] on icon "button" at bounding box center [229, 6] width 3 height 3
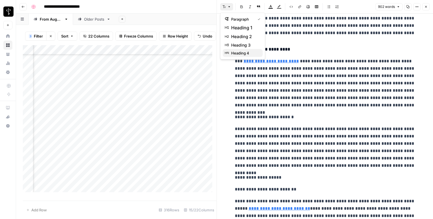
click at [240, 51] on span "heading 4" at bounding box center [244, 53] width 27 height 6
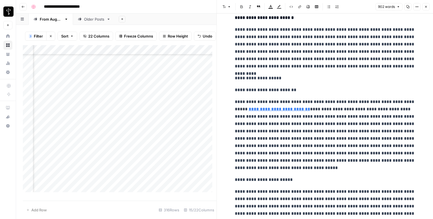
scroll to position [254, 0]
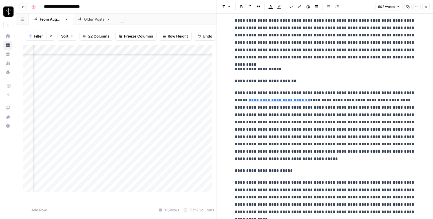
click at [251, 70] on p "**********" at bounding box center [325, 68] width 181 height 7
click at [223, 5] on icon "button" at bounding box center [224, 6] width 3 height 3
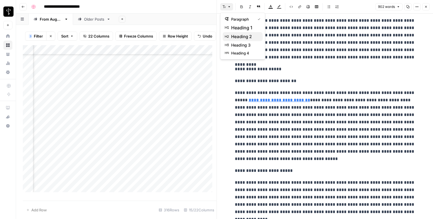
click at [239, 36] on span "heading 2" at bounding box center [244, 36] width 27 height 7
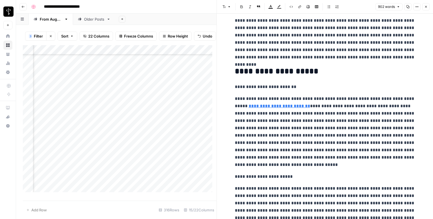
click at [256, 85] on p "**********" at bounding box center [325, 86] width 181 height 7
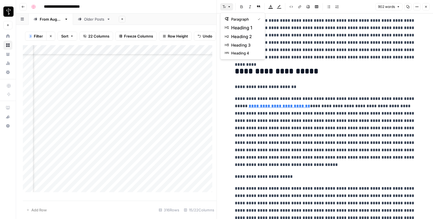
click at [224, 9] on button "Font style" at bounding box center [226, 6] width 13 height 7
click at [249, 51] on span "heading 4" at bounding box center [244, 53] width 27 height 6
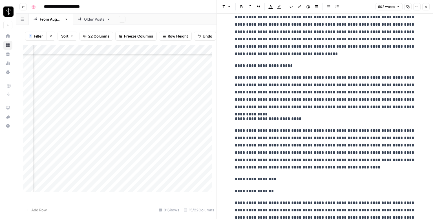
scroll to position [367, 0]
click at [264, 67] on p "**********" at bounding box center [325, 65] width 181 height 7
click at [226, 6] on button "Font style" at bounding box center [226, 6] width 13 height 7
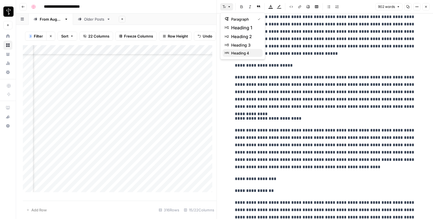
click at [235, 55] on span "heading 4" at bounding box center [244, 53] width 27 height 6
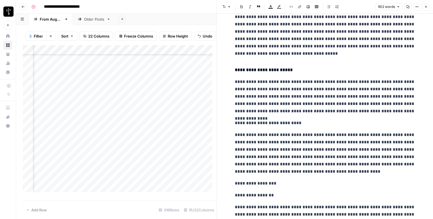
click at [272, 124] on p "**********" at bounding box center [325, 122] width 181 height 7
click at [227, 6] on button "Font style" at bounding box center [226, 6] width 13 height 7
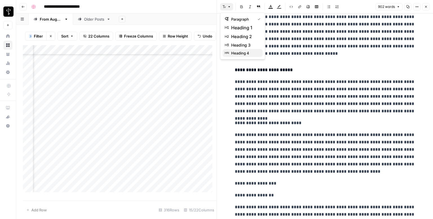
click at [242, 56] on button "heading 4" at bounding box center [243, 53] width 40 height 8
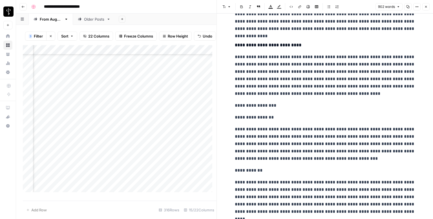
scroll to position [451, 0]
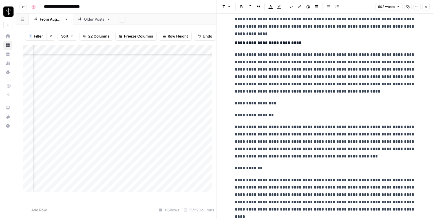
click at [254, 101] on p "**********" at bounding box center [325, 103] width 181 height 7
click at [228, 8] on button "Font style" at bounding box center [226, 6] width 13 height 7
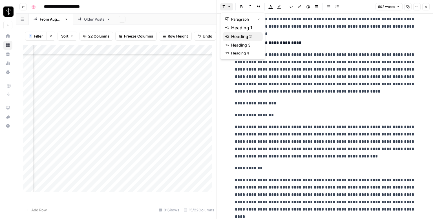
click at [235, 34] on span "heading 2" at bounding box center [244, 36] width 27 height 7
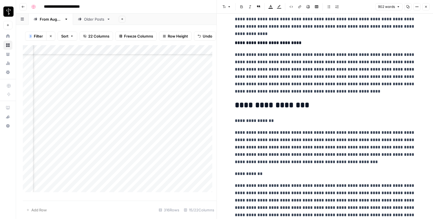
click at [265, 120] on p "**********" at bounding box center [325, 120] width 181 height 7
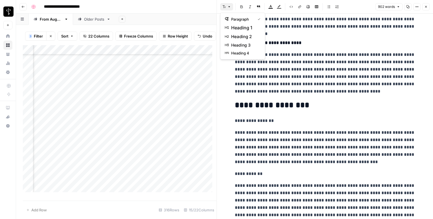
click at [227, 8] on button "Font style" at bounding box center [226, 6] width 13 height 7
click at [243, 56] on span "heading 4" at bounding box center [244, 53] width 27 height 6
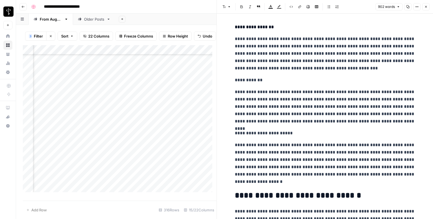
scroll to position [564, 0]
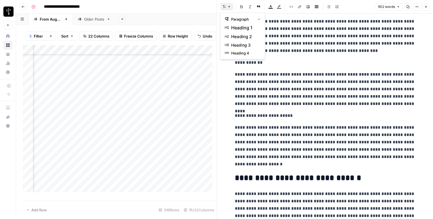
click at [231, 5] on icon "button" at bounding box center [229, 6] width 3 height 3
click at [242, 54] on span "heading 4" at bounding box center [244, 53] width 27 height 6
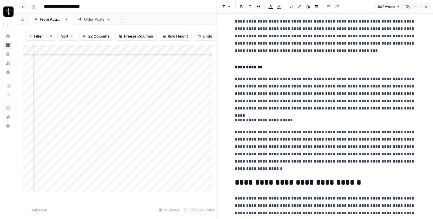
click at [260, 120] on p "**********" at bounding box center [325, 120] width 181 height 7
click at [226, 7] on button "Font style" at bounding box center [226, 6] width 13 height 7
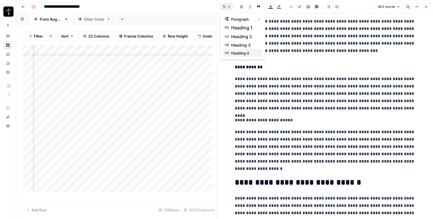
click at [242, 51] on span "heading 4" at bounding box center [244, 53] width 27 height 6
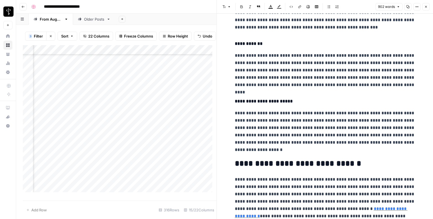
scroll to position [609, 0]
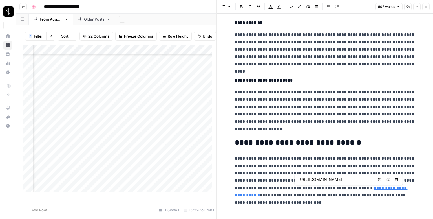
click at [380, 179] on icon at bounding box center [379, 179] width 3 height 3
click at [427, 4] on button "Close" at bounding box center [426, 6] width 7 height 7
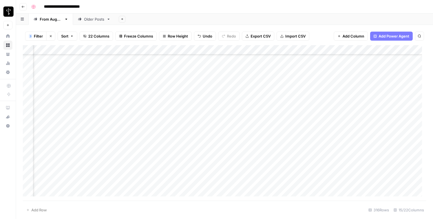
click at [249, 89] on div "Add Column" at bounding box center [225, 122] width 404 height 155
click at [276, 89] on div "Add Column" at bounding box center [225, 122] width 404 height 155
type textarea "**********"
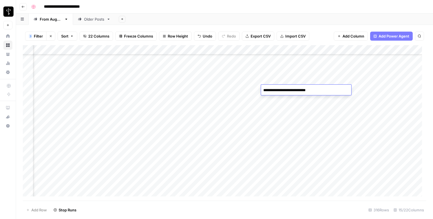
click at [387, 89] on div "Add Column" at bounding box center [225, 122] width 404 height 155
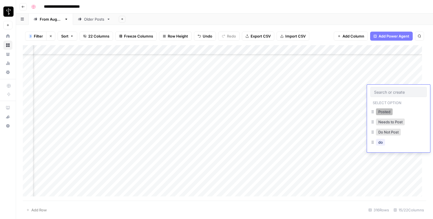
click at [384, 114] on button "Posted" at bounding box center [384, 111] width 17 height 7
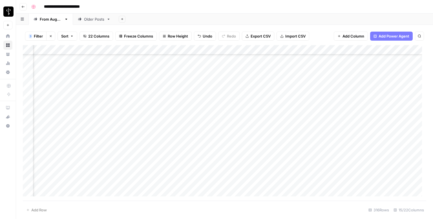
click at [58, 100] on div "Add Column" at bounding box center [225, 122] width 404 height 155
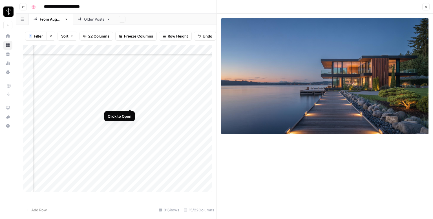
click at [129, 104] on div "Add Column" at bounding box center [120, 120] width 194 height 151
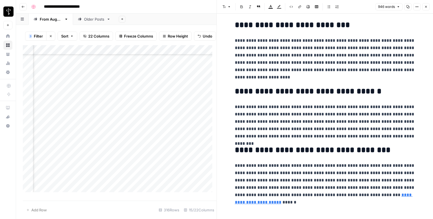
scroll to position [622, 0]
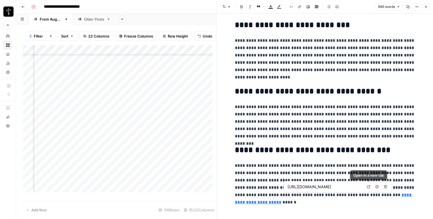
click at [370, 186] on span "Open in a new tab" at bounding box center [370, 186] width 0 height 0
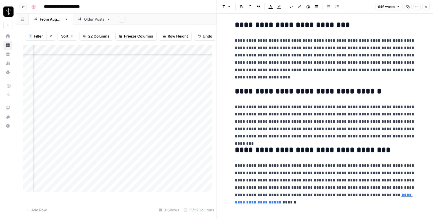
click at [427, 7] on icon "button" at bounding box center [426, 6] width 3 height 3
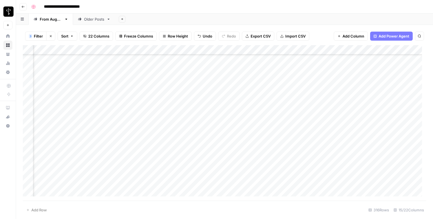
click at [249, 100] on div "Add Column" at bounding box center [225, 122] width 404 height 155
click at [389, 101] on div "Add Column" at bounding box center [225, 122] width 404 height 155
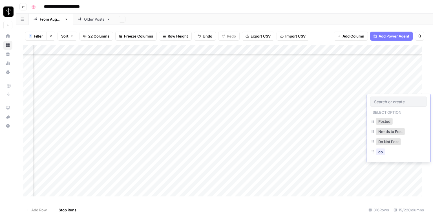
click at [389, 101] on input "text" at bounding box center [398, 101] width 49 height 5
click at [380, 124] on button "Posted" at bounding box center [384, 121] width 17 height 7
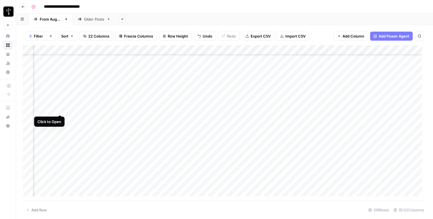
click at [61, 108] on div "Add Column" at bounding box center [225, 122] width 404 height 155
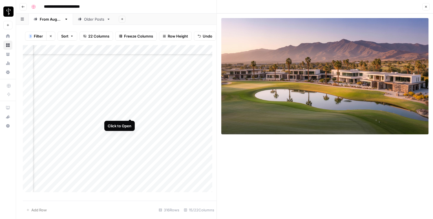
click at [131, 113] on div "Add Column" at bounding box center [120, 120] width 194 height 151
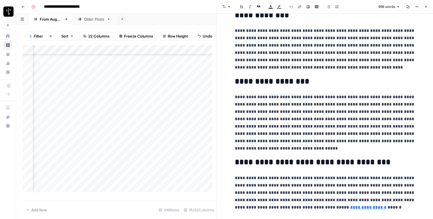
scroll to position [693, 0]
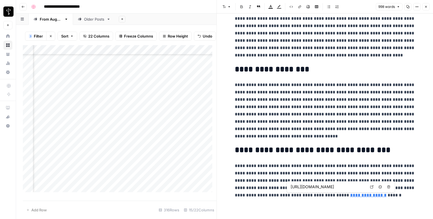
click at [369, 186] on link "Open in a new tab" at bounding box center [371, 186] width 7 height 7
click at [426, 7] on icon "button" at bounding box center [426, 6] width 3 height 3
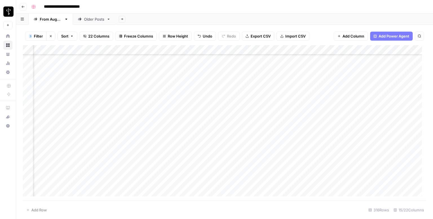
click at [249, 110] on div "Add Column" at bounding box center [225, 122] width 404 height 155
click at [388, 107] on div "Add Column" at bounding box center [225, 122] width 404 height 155
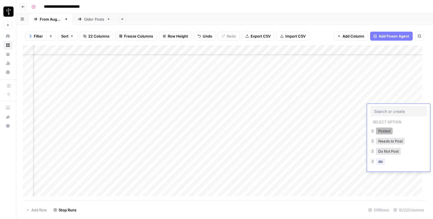
click at [381, 131] on button "Posted" at bounding box center [384, 131] width 17 height 7
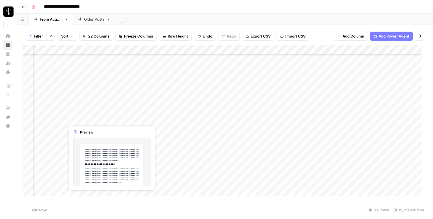
click at [60, 120] on div "Add Column" at bounding box center [225, 122] width 404 height 155
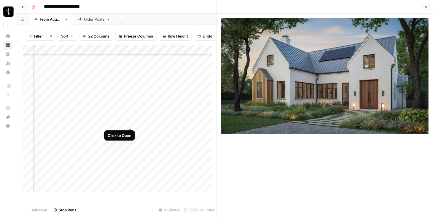
click at [131, 122] on div "Add Column" at bounding box center [120, 120] width 194 height 151
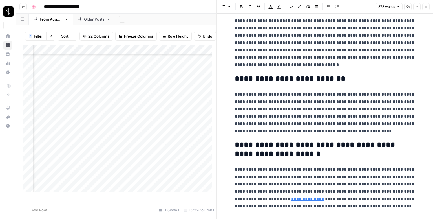
scroll to position [644, 0]
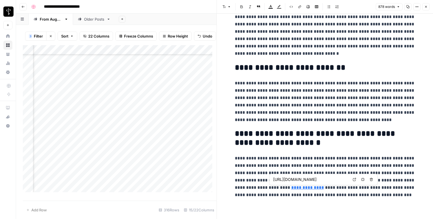
click at [355, 179] on icon at bounding box center [354, 179] width 3 height 3
click at [425, 8] on icon "button" at bounding box center [426, 6] width 3 height 3
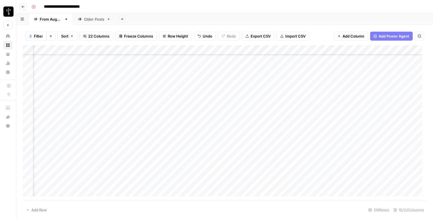
click at [249, 120] on div "Add Column" at bounding box center [225, 122] width 404 height 155
click at [400, 119] on div "Add Column" at bounding box center [225, 122] width 404 height 155
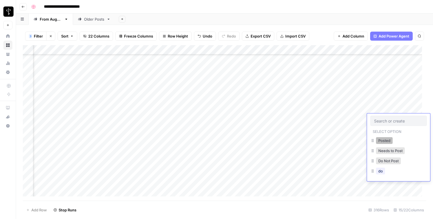
click at [385, 137] on button "Posted" at bounding box center [384, 140] width 17 height 7
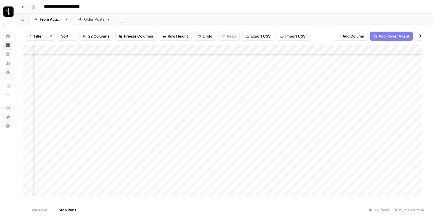
scroll to position [1205, 371]
click at [60, 71] on div "Add Column" at bounding box center [225, 122] width 404 height 155
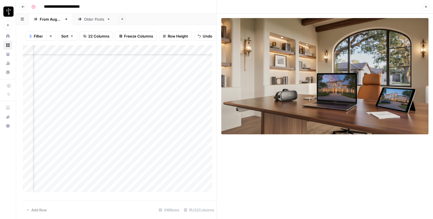
click at [130, 75] on div "Add Column" at bounding box center [120, 120] width 194 height 151
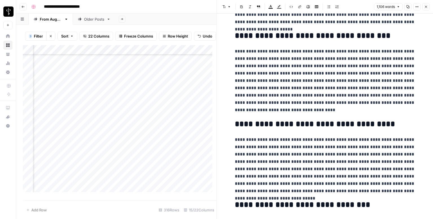
scroll to position [745, 0]
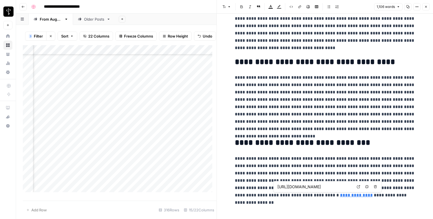
click at [358, 186] on icon at bounding box center [358, 186] width 3 height 3
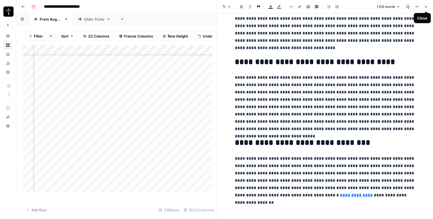
click at [427, 8] on icon "button" at bounding box center [426, 6] width 3 height 3
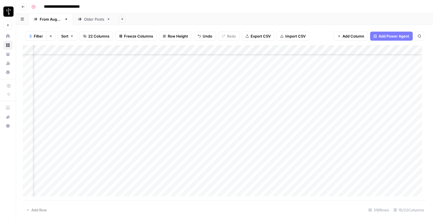
click at [240, 73] on div "Add Column" at bounding box center [225, 122] width 404 height 155
click at [394, 70] on div "Add Column" at bounding box center [225, 122] width 404 height 155
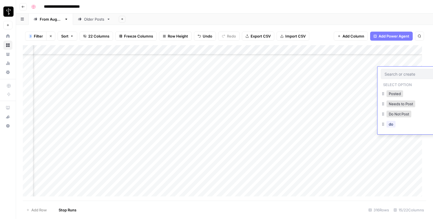
click at [394, 70] on div at bounding box center [409, 74] width 56 height 10
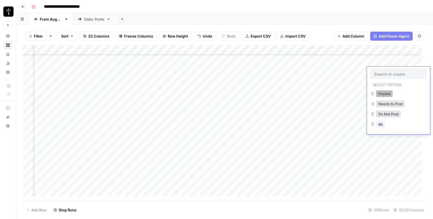
click at [384, 94] on button "Posted" at bounding box center [384, 93] width 17 height 7
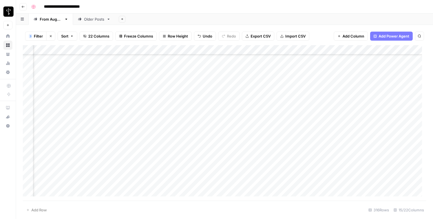
click at [60, 81] on div "Add Column" at bounding box center [225, 122] width 404 height 155
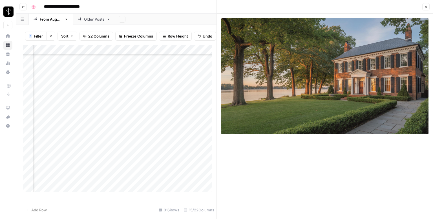
click at [130, 84] on div "Add Column" at bounding box center [120, 120] width 194 height 151
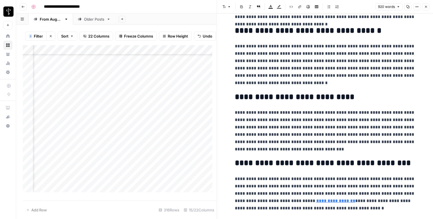
scroll to position [605, 0]
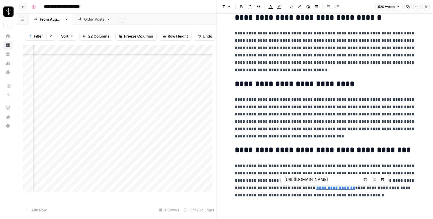
click at [365, 178] on icon at bounding box center [365, 179] width 3 height 3
click at [426, 8] on icon "button" at bounding box center [426, 6] width 3 height 3
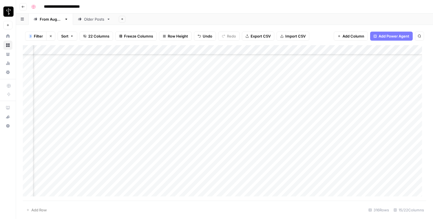
click at [251, 82] on div "Add Column" at bounding box center [225, 122] width 404 height 155
click at [399, 82] on div "Add Column" at bounding box center [225, 122] width 404 height 155
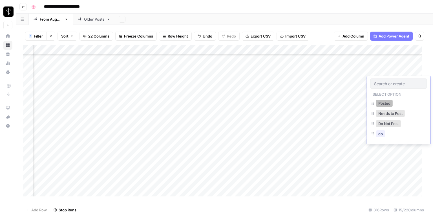
click at [384, 103] on button "Posted" at bounding box center [384, 103] width 17 height 7
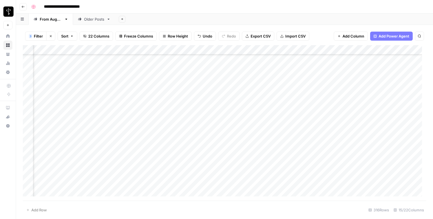
click at [58, 91] on div "Add Column" at bounding box center [225, 122] width 404 height 155
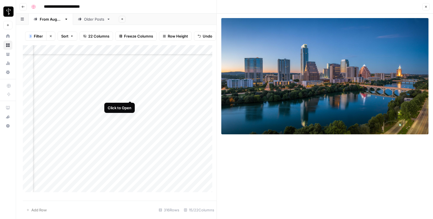
click at [130, 95] on div "Add Column" at bounding box center [120, 120] width 194 height 151
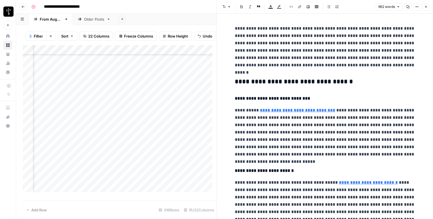
click at [284, 81] on h3 "**********" at bounding box center [325, 82] width 181 height 8
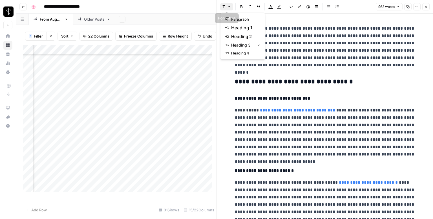
click at [227, 7] on button "Font style" at bounding box center [226, 6] width 13 height 7
click at [238, 36] on span "heading 2" at bounding box center [244, 36] width 27 height 7
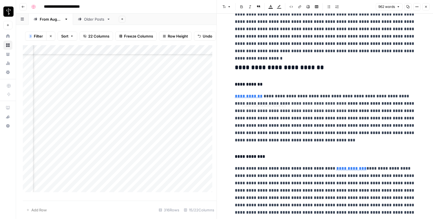
scroll to position [254, 0]
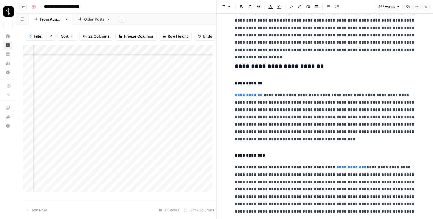
click at [253, 58] on div "**********" at bounding box center [325, 172] width 187 height 806
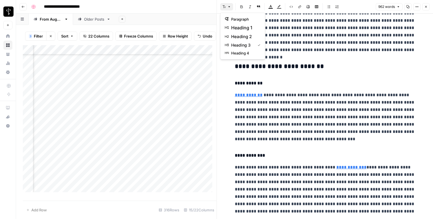
click at [225, 8] on icon "button" at bounding box center [224, 6] width 3 height 3
click at [243, 38] on span "heading 2" at bounding box center [244, 36] width 27 height 7
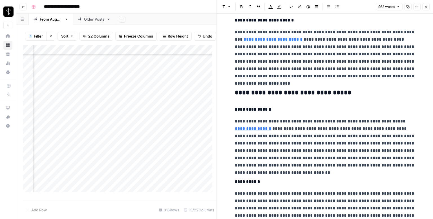
scroll to position [508, 0]
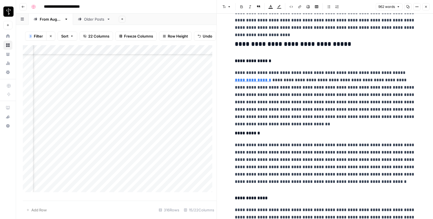
click at [263, 43] on h3 "**********" at bounding box center [325, 44] width 181 height 8
click at [228, 7] on icon "button" at bounding box center [229, 6] width 3 height 3
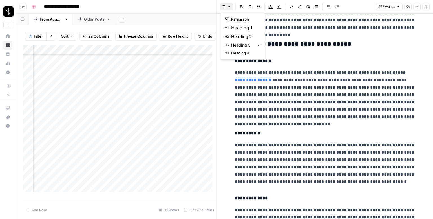
click at [238, 37] on span "heading 2" at bounding box center [244, 36] width 27 height 7
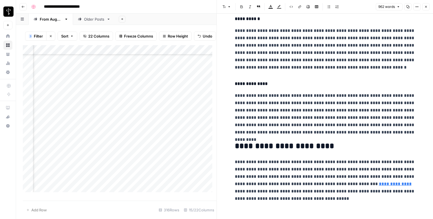
scroll to position [623, 0]
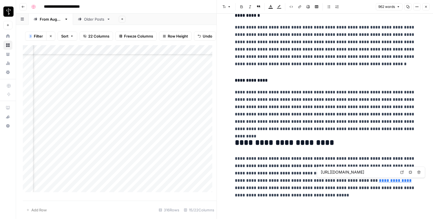
click at [401, 171] on icon at bounding box center [402, 171] width 3 height 3
click at [427, 9] on button "Close" at bounding box center [426, 6] width 7 height 7
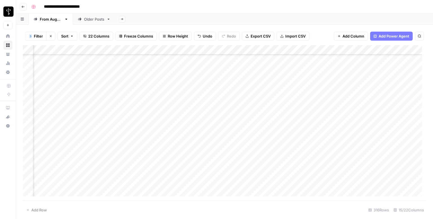
click at [241, 88] on div "Add Column" at bounding box center [225, 122] width 404 height 155
click at [274, 97] on div "Add Column" at bounding box center [225, 122] width 404 height 155
click at [279, 89] on div "Add Column" at bounding box center [225, 122] width 404 height 155
click at [279, 89] on textarea at bounding box center [306, 91] width 90 height 8
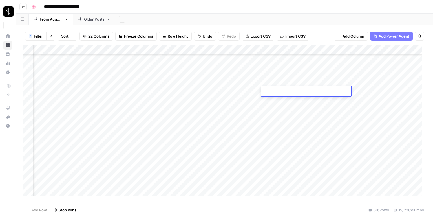
type textarea "**********"
click at [388, 93] on div "Add Column" at bounding box center [225, 122] width 404 height 155
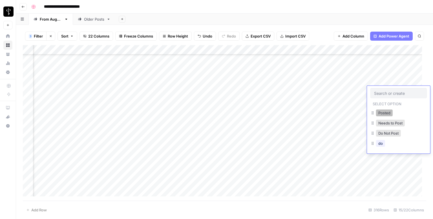
click at [387, 112] on button "Posted" at bounding box center [384, 112] width 17 height 7
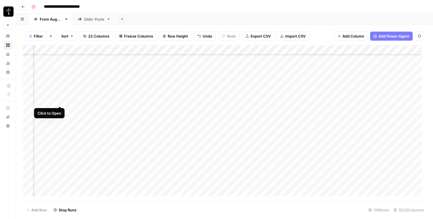
click at [59, 100] on div "Add Column" at bounding box center [225, 122] width 404 height 155
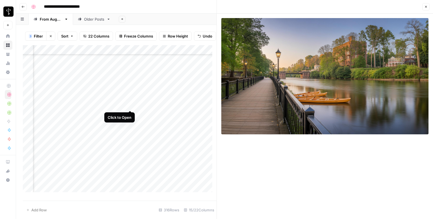
click at [129, 104] on div "Add Column" at bounding box center [120, 120] width 194 height 151
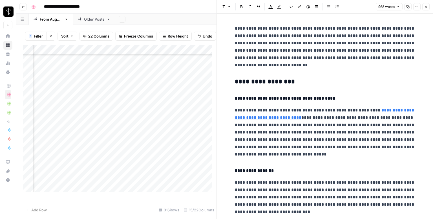
click at [312, 80] on h3 "**********" at bounding box center [325, 82] width 181 height 8
click at [224, 8] on icon "button" at bounding box center [224, 6] width 3 height 3
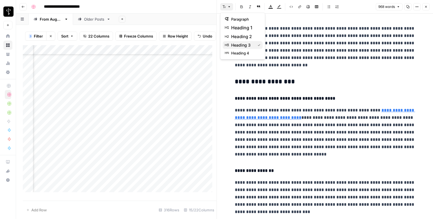
click at [260, 42] on button "heading 3" at bounding box center [243, 45] width 40 height 8
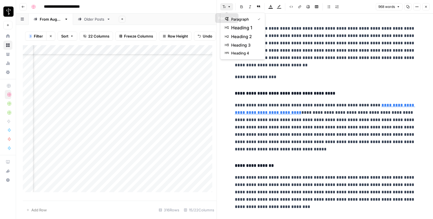
click at [227, 8] on button "Font style" at bounding box center [226, 6] width 13 height 7
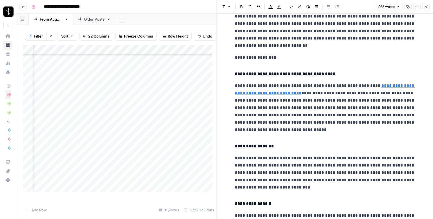
scroll to position [28, 0]
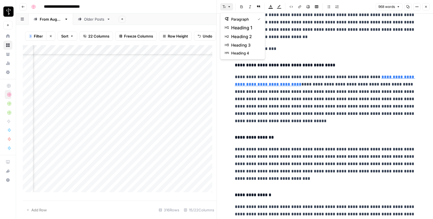
click at [228, 6] on icon "button" at bounding box center [229, 6] width 3 height 3
click at [236, 32] on button "heading 2" at bounding box center [243, 36] width 40 height 9
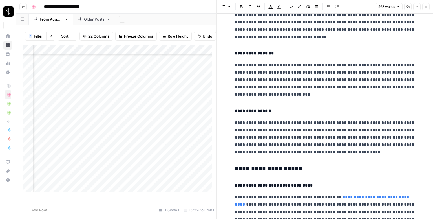
scroll to position [197, 0]
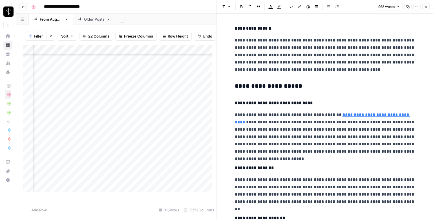
click at [288, 88] on h3 "**********" at bounding box center [325, 86] width 181 height 8
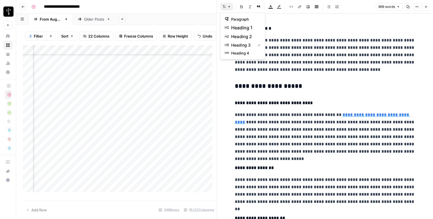
click at [225, 7] on icon "button" at bounding box center [224, 6] width 3 height 3
click at [242, 37] on span "heading 2" at bounding box center [244, 36] width 27 height 7
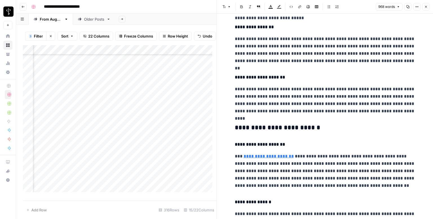
scroll to position [339, 0]
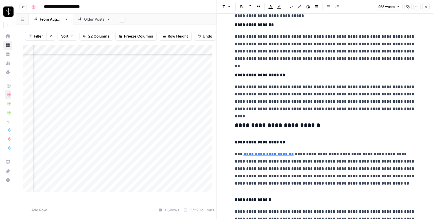
click at [294, 124] on h3 "**********" at bounding box center [325, 126] width 181 height 8
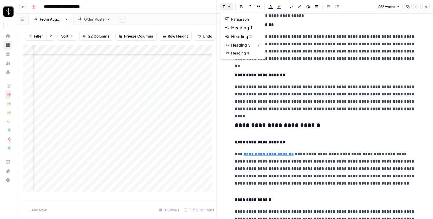
click at [227, 7] on button "Font style" at bounding box center [226, 6] width 13 height 7
click at [241, 37] on span "heading 2" at bounding box center [244, 36] width 27 height 7
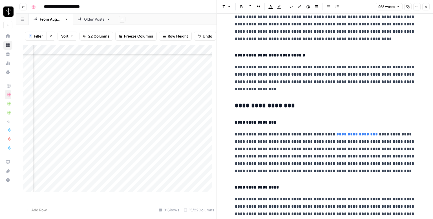
scroll to position [592, 0]
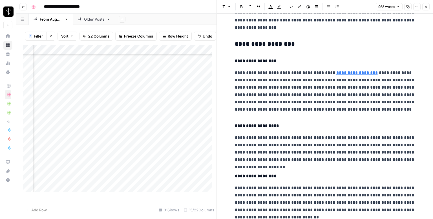
click at [261, 45] on h3 "**********" at bounding box center [325, 44] width 181 height 8
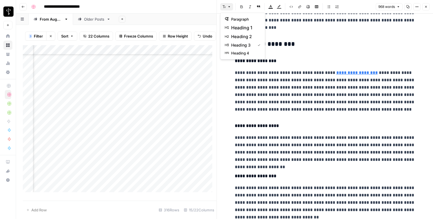
click at [227, 5] on button "Font style" at bounding box center [226, 6] width 13 height 7
click at [241, 38] on span "heading 2" at bounding box center [244, 36] width 27 height 7
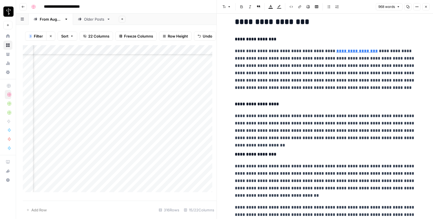
scroll to position [727, 0]
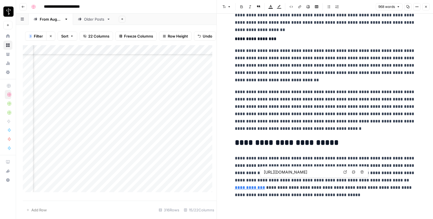
click at [345, 170] on icon at bounding box center [345, 171] width 3 height 3
click at [427, 6] on icon "button" at bounding box center [426, 7] width 2 height 2
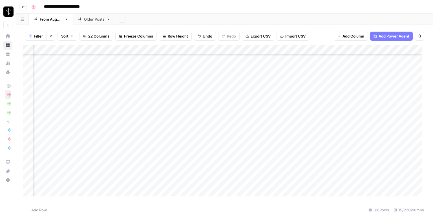
click at [239, 100] on div "Add Column" at bounding box center [225, 122] width 404 height 155
click at [311, 92] on div "Add Column" at bounding box center [225, 122] width 404 height 155
drag, startPoint x: 322, startPoint y: 95, endPoint x: 321, endPoint y: 101, distance: 5.7
click at [321, 101] on div "Add Column" at bounding box center [225, 122] width 404 height 155
click at [394, 101] on div "Add Column" at bounding box center [225, 122] width 404 height 155
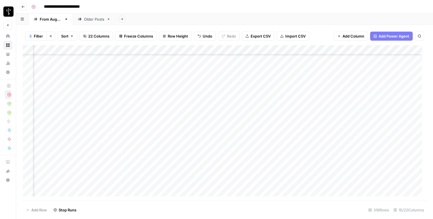
click at [394, 101] on div "Add Column" at bounding box center [225, 122] width 404 height 155
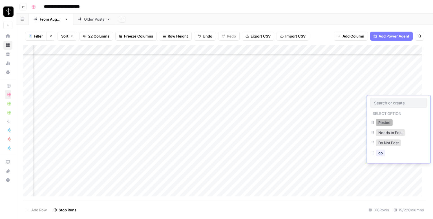
click at [382, 123] on button "Posted" at bounding box center [384, 122] width 17 height 7
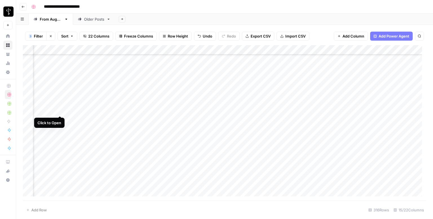
click at [61, 110] on div "Add Column" at bounding box center [225, 122] width 404 height 155
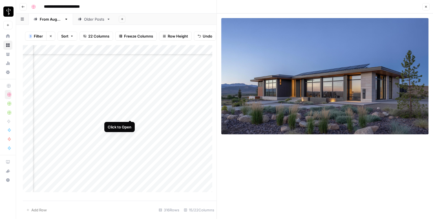
click at [129, 114] on div "Add Column" at bounding box center [120, 120] width 194 height 151
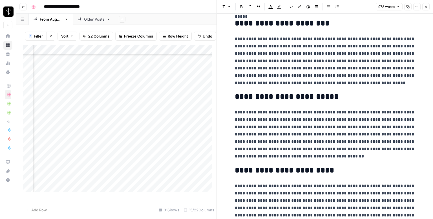
scroll to position [693, 0]
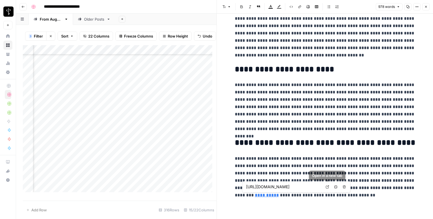
click at [328, 186] on icon at bounding box center [327, 186] width 3 height 3
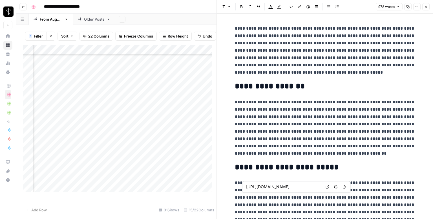
scroll to position [693, 0]
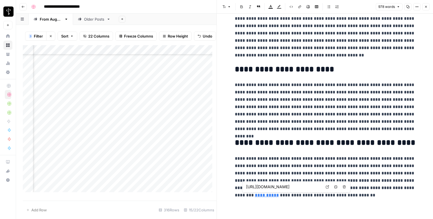
click at [425, 8] on icon "button" at bounding box center [426, 6] width 3 height 3
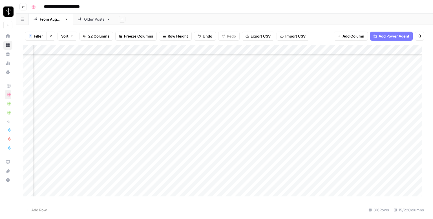
click at [248, 109] on div "Add Column" at bounding box center [225, 122] width 404 height 155
click at [386, 109] on div "Add Column" at bounding box center [225, 122] width 404 height 155
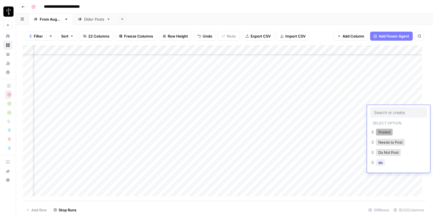
click at [379, 129] on button "Posted" at bounding box center [384, 132] width 17 height 7
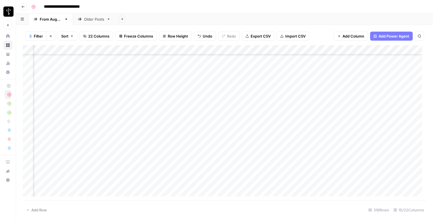
scroll to position [1262, 371]
click at [60, 62] on div "Add Column" at bounding box center [225, 122] width 404 height 155
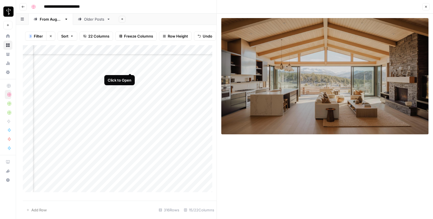
click at [131, 66] on div "Add Column" at bounding box center [120, 120] width 194 height 151
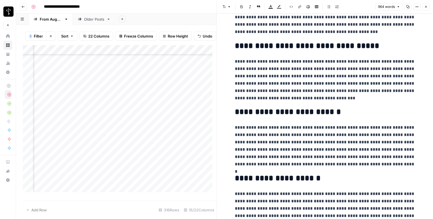
scroll to position [664, 0]
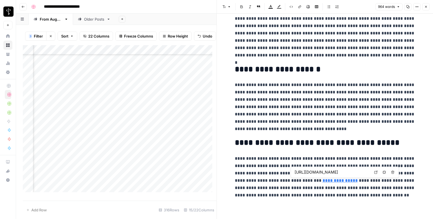
click at [378, 172] on link "Open in a new tab" at bounding box center [375, 171] width 7 height 7
click at [427, 7] on icon "button" at bounding box center [426, 6] width 3 height 3
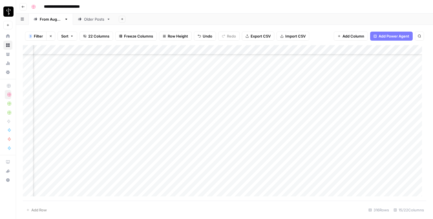
drag, startPoint x: 246, startPoint y: 66, endPoint x: 266, endPoint y: 64, distance: 20.7
click at [246, 65] on div "Add Column" at bounding box center [225, 122] width 404 height 155
click at [397, 63] on div "Add Column" at bounding box center [225, 122] width 404 height 155
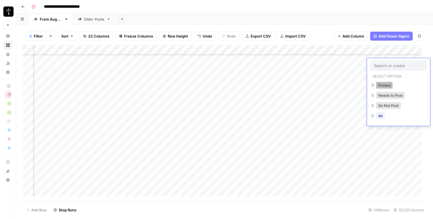
click at [383, 84] on button "Posted" at bounding box center [384, 85] width 17 height 7
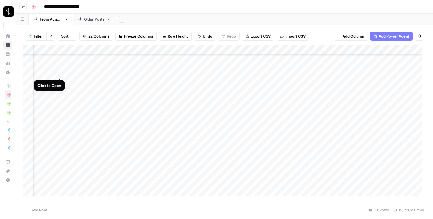
click at [59, 73] on div "Add Column" at bounding box center [225, 122] width 404 height 155
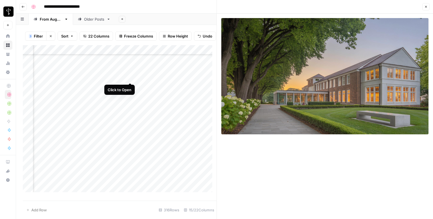
click at [131, 77] on div "Add Column" at bounding box center [120, 120] width 194 height 151
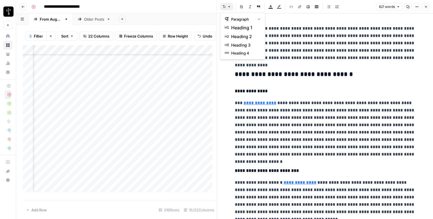
click at [226, 8] on button "Font style" at bounding box center [226, 6] width 13 height 7
click at [244, 37] on span "heading 2" at bounding box center [244, 36] width 27 height 7
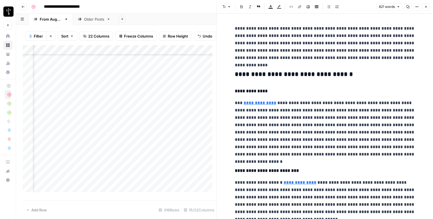
scroll to position [613, 0]
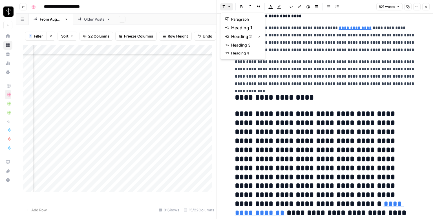
click at [227, 9] on button "Font style" at bounding box center [226, 6] width 13 height 7
click at [238, 18] on span "paragraph" at bounding box center [244, 19] width 27 height 6
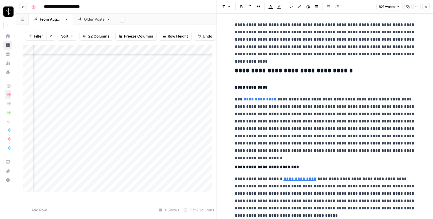
scroll to position [0, 0]
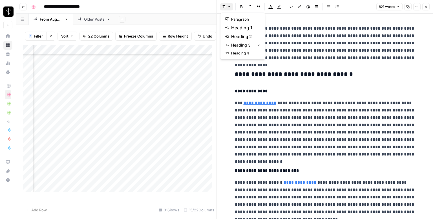
click at [227, 6] on button "Font style" at bounding box center [226, 6] width 13 height 7
click at [249, 39] on span "heading 2" at bounding box center [244, 36] width 27 height 7
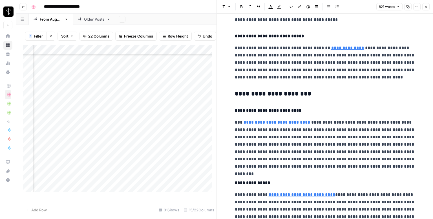
scroll to position [197, 0]
click at [255, 89] on div "**********" at bounding box center [325, 201] width 187 height 752
click at [228, 11] on header "Font style Bold Italic Block quote Text color Highlight color Code block Link I…" at bounding box center [325, 7] width 216 height 14
click at [230, 1] on header "Font style Bold Italic Block quote Text color Highlight color Code block Link I…" at bounding box center [325, 7] width 216 height 14
click at [226, 8] on button "Font style" at bounding box center [226, 6] width 13 height 7
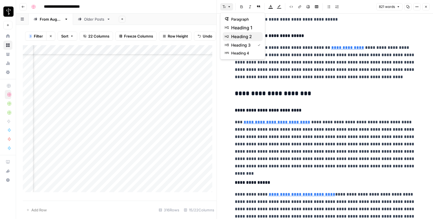
click at [244, 38] on span "heading 2" at bounding box center [244, 36] width 27 height 7
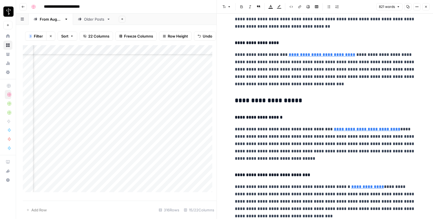
scroll to position [451, 0]
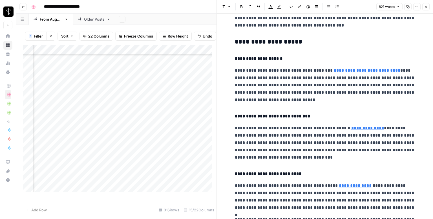
click at [251, 39] on h3 "**********" at bounding box center [325, 42] width 181 height 8
click at [223, 4] on button "Font style" at bounding box center [226, 6] width 13 height 7
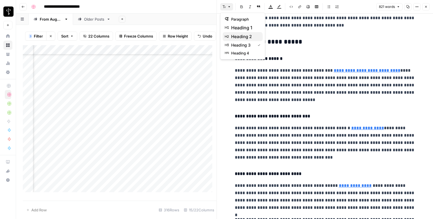
click at [240, 34] on span "heading 2" at bounding box center [244, 36] width 27 height 7
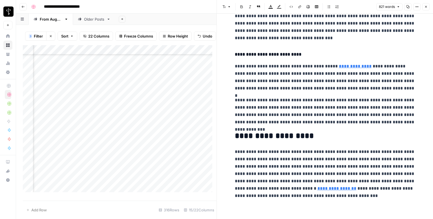
scroll to position [569, 0]
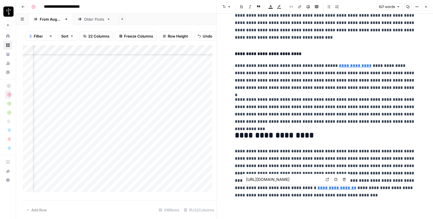
click at [328, 180] on icon at bounding box center [327, 179] width 3 height 3
click at [425, 6] on icon "button" at bounding box center [426, 6] width 3 height 3
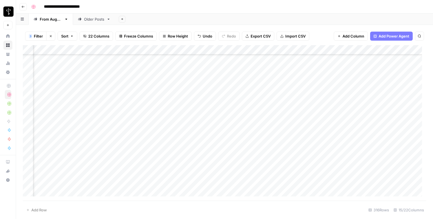
click at [249, 73] on div "Add Column" at bounding box center [225, 122] width 404 height 155
click at [280, 73] on div "Add Column" at bounding box center [225, 122] width 404 height 155
type textarea "**********"
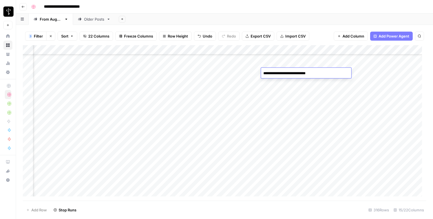
click at [388, 73] on div "Add Column" at bounding box center [225, 122] width 404 height 155
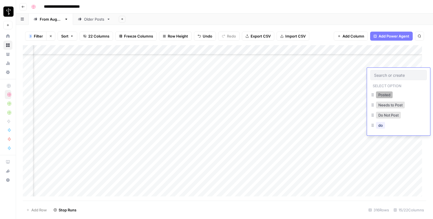
click at [381, 96] on button "Posted" at bounding box center [384, 94] width 17 height 7
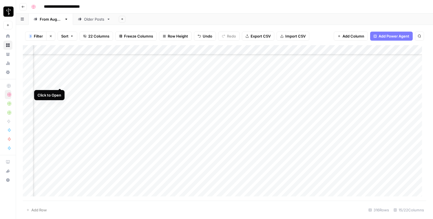
click at [61, 84] on div "Add Column" at bounding box center [225, 122] width 404 height 155
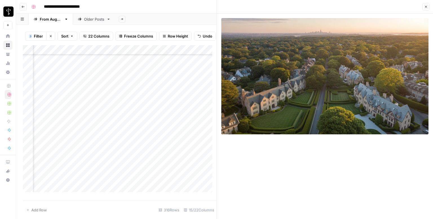
click at [129, 87] on div "Add Column" at bounding box center [120, 120] width 194 height 151
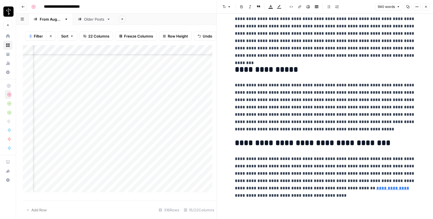
scroll to position [664, 0]
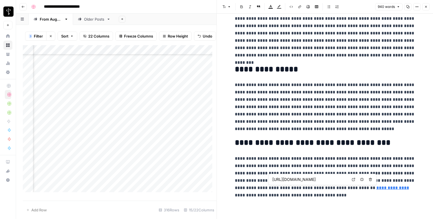
click at [353, 180] on icon at bounding box center [353, 179] width 3 height 3
click at [425, 6] on icon "button" at bounding box center [426, 6] width 3 height 3
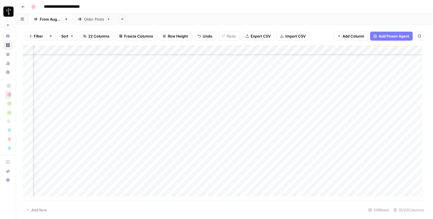
click at [254, 82] on div "Add Column" at bounding box center [225, 122] width 404 height 155
click at [396, 85] on div "Add Column" at bounding box center [225, 122] width 404 height 155
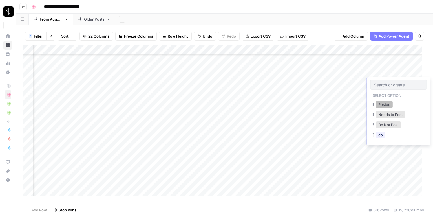
click at [385, 105] on button "Posted" at bounding box center [384, 104] width 17 height 7
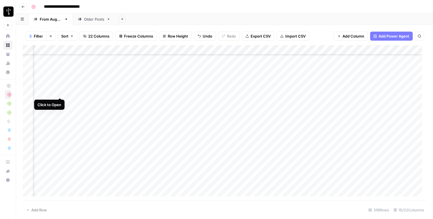
click at [58, 92] on div "Add Column" at bounding box center [225, 122] width 404 height 155
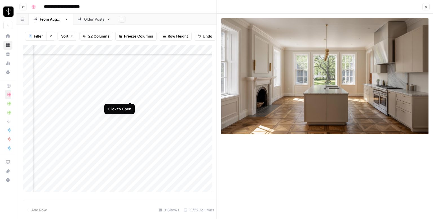
click at [129, 96] on div "Add Column" at bounding box center [120, 120] width 194 height 151
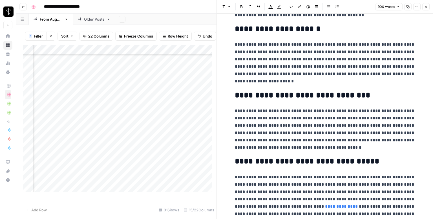
scroll to position [620, 0]
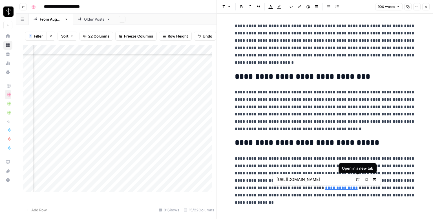
click at [355, 179] on link "Open in a new tab" at bounding box center [357, 179] width 7 height 7
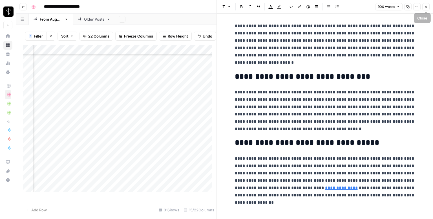
click at [426, 8] on icon "button" at bounding box center [426, 6] width 3 height 3
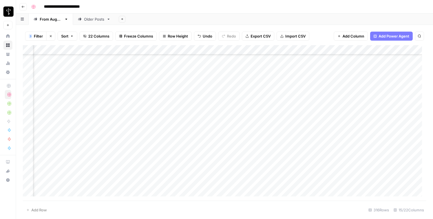
click at [249, 91] on div "Add Column" at bounding box center [225, 122] width 404 height 155
click at [395, 93] on div "Add Column" at bounding box center [225, 122] width 404 height 155
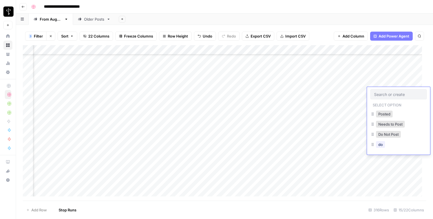
click at [395, 93] on input "text" at bounding box center [398, 94] width 49 height 5
click at [385, 115] on button "Posted" at bounding box center [384, 114] width 17 height 7
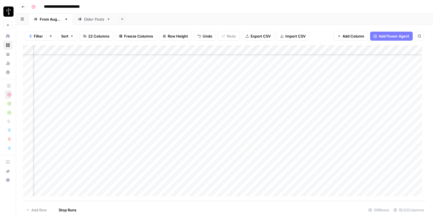
click at [58, 103] on div "Add Column" at bounding box center [225, 122] width 404 height 155
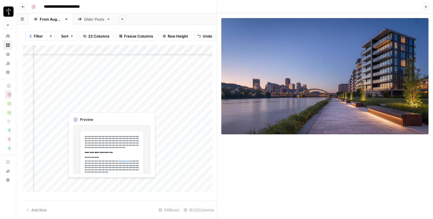
click at [128, 105] on div "Add Column" at bounding box center [120, 120] width 194 height 151
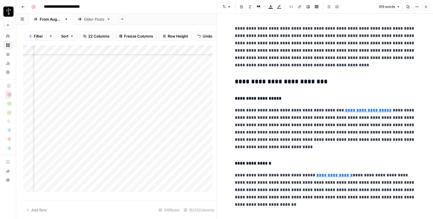
click at [315, 79] on h3 "**********" at bounding box center [325, 82] width 181 height 8
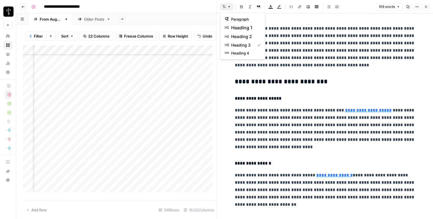
click at [232, 8] on button "Font style" at bounding box center [226, 6] width 13 height 7
click at [253, 36] on span "heading 2" at bounding box center [244, 36] width 27 height 7
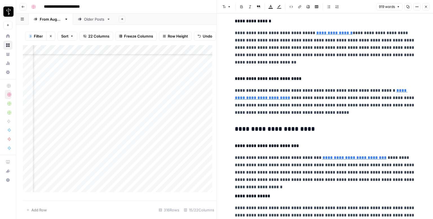
scroll to position [141, 0]
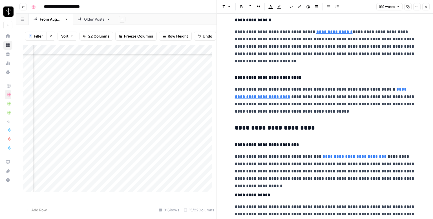
click at [283, 127] on h3 "**********" at bounding box center [325, 128] width 181 height 8
click at [228, 12] on header "Font style Bold Italic Block quote Text color Highlight color Code block Link I…" at bounding box center [325, 7] width 216 height 14
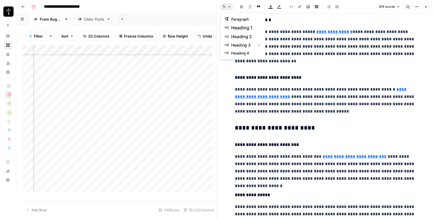
click at [228, 8] on icon "button" at bounding box center [229, 6] width 3 height 3
click at [248, 38] on span "heading 2" at bounding box center [244, 36] width 27 height 7
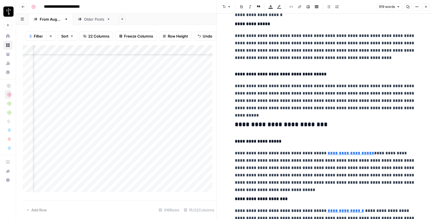
scroll to position [310, 0]
click at [279, 115] on div "**********" at bounding box center [325, 137] width 187 height 851
click at [227, 7] on button "Font style" at bounding box center [226, 6] width 13 height 7
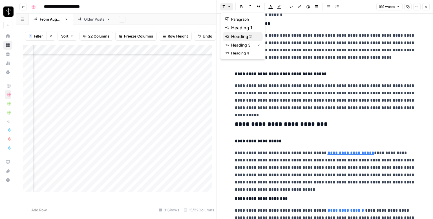
click at [245, 36] on span "heading 2" at bounding box center [244, 36] width 27 height 7
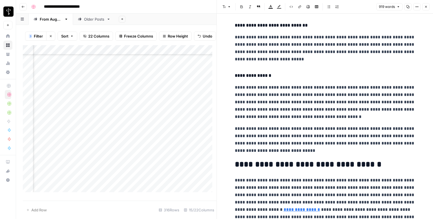
scroll to position [536, 0]
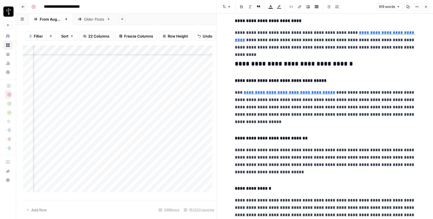
click at [286, 65] on h3 "**********" at bounding box center [325, 64] width 181 height 8
click at [230, 6] on icon "button" at bounding box center [229, 6] width 3 height 3
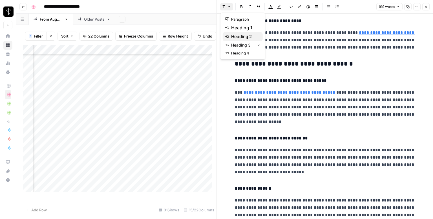
click at [237, 36] on span "heading 2" at bounding box center [244, 36] width 27 height 7
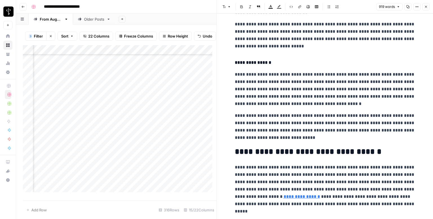
scroll to position [669, 0]
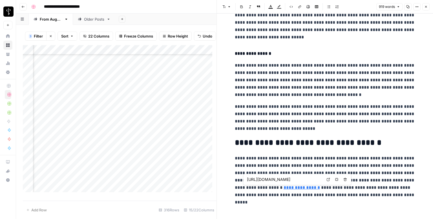
click at [326, 180] on link "Open in a new tab" at bounding box center [328, 179] width 7 height 7
click at [427, 7] on icon "button" at bounding box center [426, 7] width 2 height 2
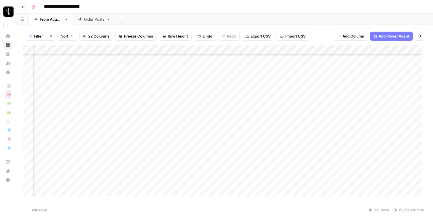
click at [243, 101] on div "Add Column" at bounding box center [225, 122] width 404 height 155
click at [285, 103] on div "Add Column" at bounding box center [225, 122] width 404 height 155
type textarea "**********"
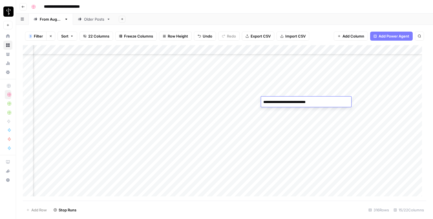
click at [390, 101] on div "Add Column" at bounding box center [225, 122] width 404 height 155
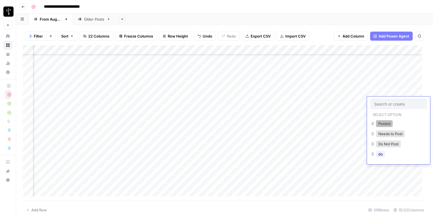
click at [385, 122] on button "Posted" at bounding box center [384, 123] width 17 height 7
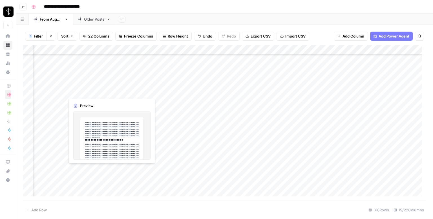
scroll to position [1290, 371]
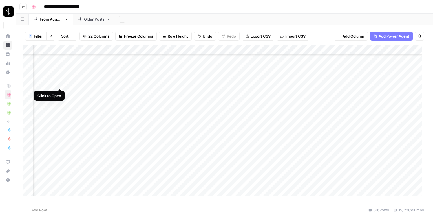
click at [59, 83] on div "Add Column" at bounding box center [225, 122] width 404 height 155
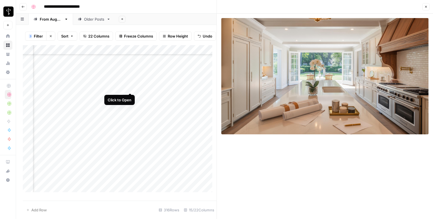
click at [130, 88] on div "Add Column" at bounding box center [120, 120] width 194 height 151
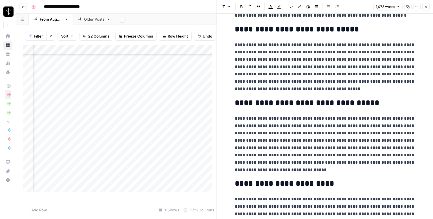
scroll to position [745, 0]
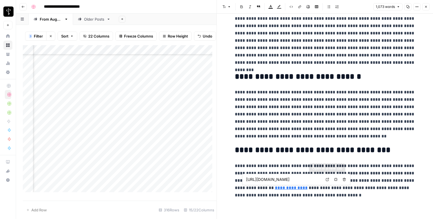
click at [327, 180] on icon at bounding box center [327, 179] width 3 height 3
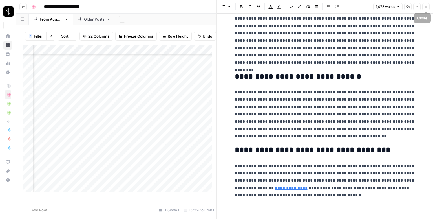
click at [424, 9] on button "Close" at bounding box center [426, 6] width 7 height 7
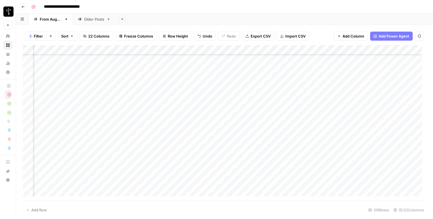
click at [248, 82] on div "Add Column" at bounding box center [225, 122] width 404 height 155
click at [389, 84] on div "Add Column" at bounding box center [225, 122] width 404 height 155
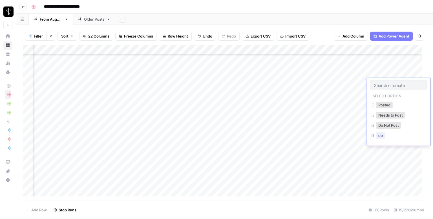
click at [389, 84] on input "text" at bounding box center [398, 85] width 49 height 5
click at [388, 104] on button "Posted" at bounding box center [384, 105] width 17 height 7
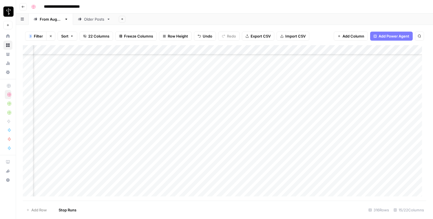
click at [60, 93] on div "Add Column" at bounding box center [225, 122] width 404 height 155
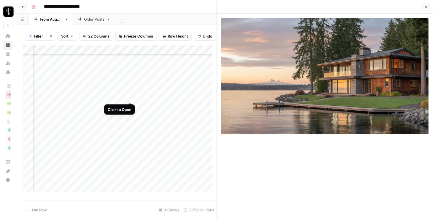
click at [130, 95] on div "Add Column" at bounding box center [120, 120] width 194 height 151
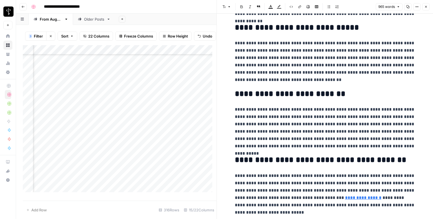
scroll to position [613, 0]
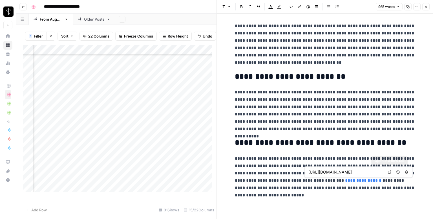
click at [389, 172] on icon at bounding box center [389, 171] width 3 height 3
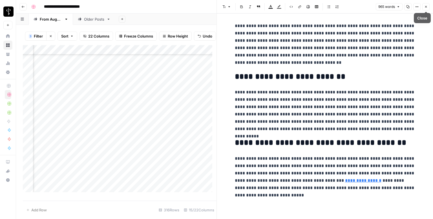
click at [425, 6] on icon "button" at bounding box center [426, 6] width 3 height 3
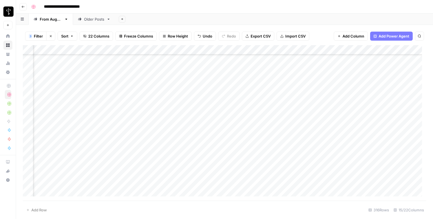
click at [251, 93] on div "Add Column" at bounding box center [225, 122] width 404 height 155
click at [388, 91] on div "Add Column" at bounding box center [225, 122] width 404 height 155
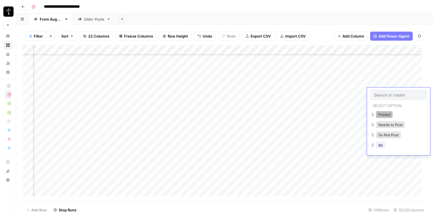
click at [379, 117] on button "Posted" at bounding box center [384, 114] width 17 height 7
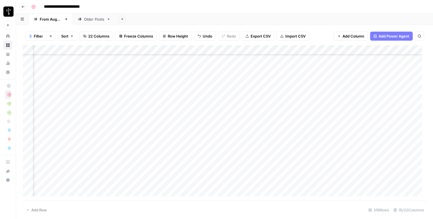
click at [59, 103] on div "Add Column" at bounding box center [225, 122] width 404 height 155
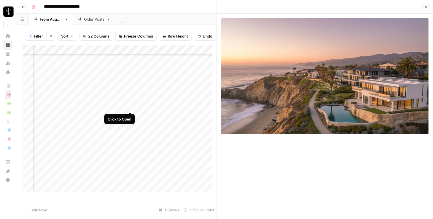
click at [130, 105] on div "Add Column" at bounding box center [120, 120] width 194 height 151
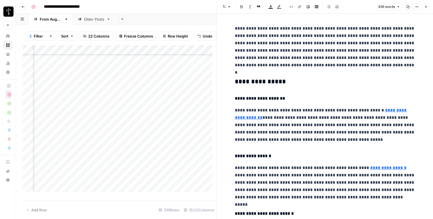
click at [284, 78] on h3 "**********" at bounding box center [325, 82] width 181 height 8
click at [227, 8] on button "Font style" at bounding box center [226, 6] width 13 height 7
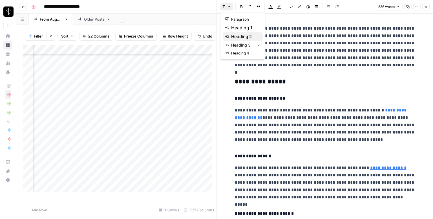
click at [247, 40] on button "heading 2" at bounding box center [243, 36] width 40 height 9
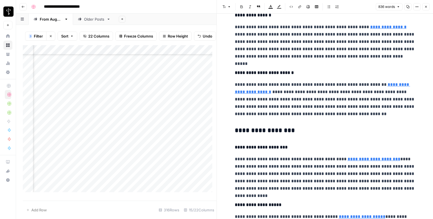
scroll to position [169, 0]
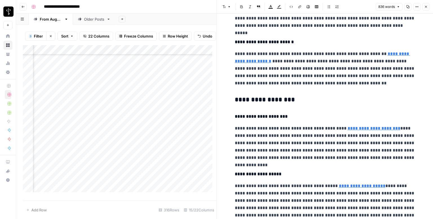
click at [249, 95] on div "**********" at bounding box center [325, 218] width 187 height 730
click at [223, 5] on button "Font style" at bounding box center [226, 6] width 13 height 7
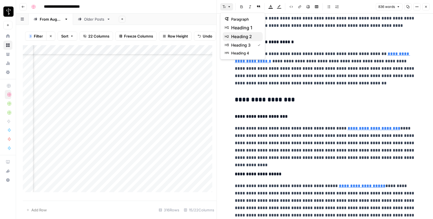
click at [245, 32] on button "heading 2" at bounding box center [243, 36] width 40 height 9
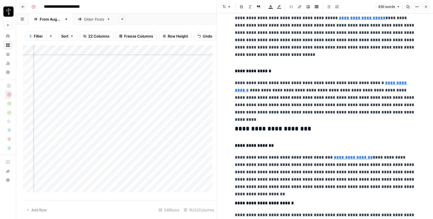
scroll to position [339, 0]
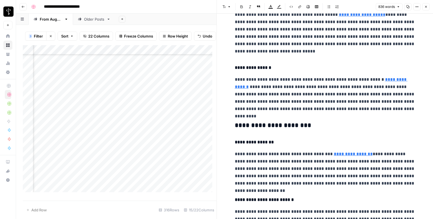
click at [256, 125] on h3 "**********" at bounding box center [325, 126] width 181 height 8
click at [229, 4] on button "Font style" at bounding box center [226, 6] width 13 height 7
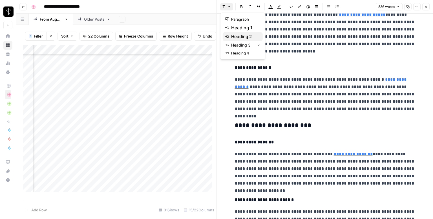
click at [245, 32] on button "heading 2" at bounding box center [243, 36] width 40 height 9
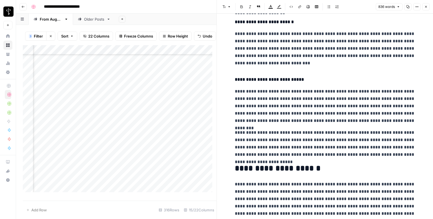
scroll to position [547, 0]
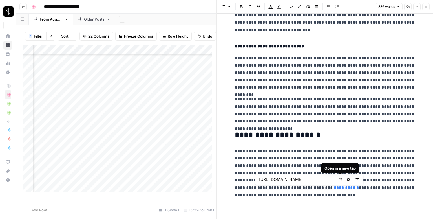
click at [339, 180] on link "Open in a new tab" at bounding box center [340, 179] width 7 height 7
click at [426, 6] on icon "button" at bounding box center [426, 6] width 3 height 3
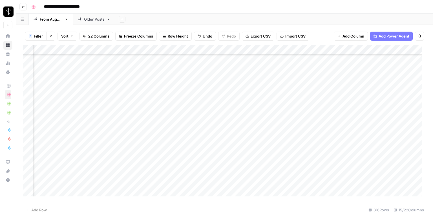
click at [252, 99] on div "Add Column" at bounding box center [225, 122] width 404 height 155
click at [286, 101] on div "Add Column" at bounding box center [225, 122] width 404 height 155
type textarea "**********"
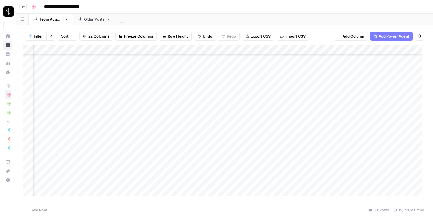
click at [382, 102] on div "Add Column" at bounding box center [225, 122] width 404 height 155
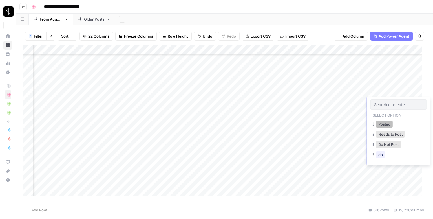
click at [383, 125] on button "Posted" at bounding box center [384, 124] width 17 height 7
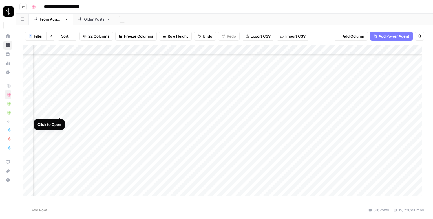
click at [58, 114] on div "Add Column" at bounding box center [225, 122] width 404 height 155
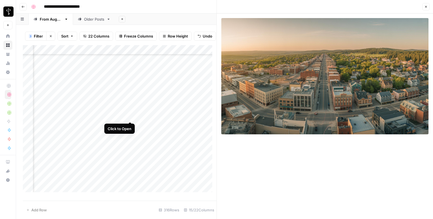
click at [130, 117] on div "Add Column" at bounding box center [120, 120] width 194 height 151
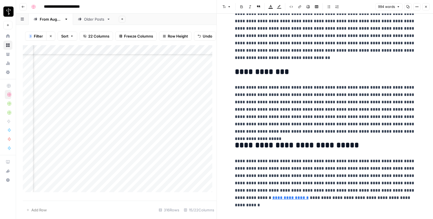
scroll to position [679, 0]
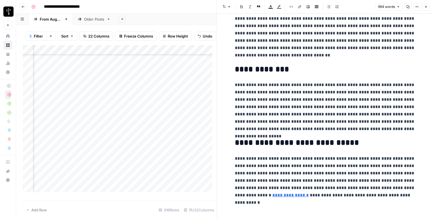
click at [425, 7] on icon "button" at bounding box center [426, 6] width 3 height 3
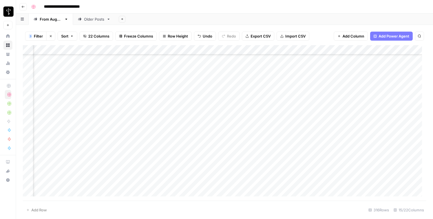
click at [254, 113] on div "Add Column" at bounding box center [225, 122] width 404 height 155
click at [392, 112] on div "Add Column" at bounding box center [225, 122] width 404 height 155
click at [387, 113] on div "Add Column" at bounding box center [225, 122] width 404 height 155
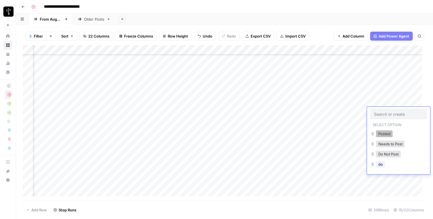
click at [383, 132] on button "Posted" at bounding box center [384, 133] width 17 height 7
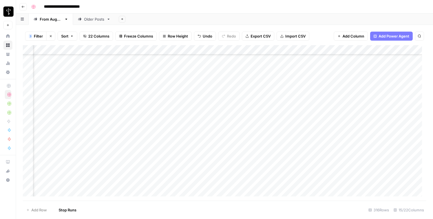
click at [60, 122] on div "Add Column" at bounding box center [225, 122] width 404 height 155
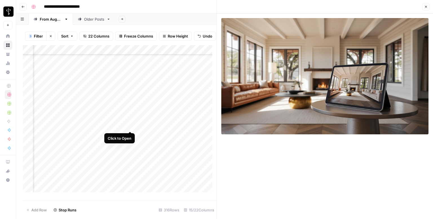
click at [129, 126] on div "Add Column" at bounding box center [120, 120] width 194 height 151
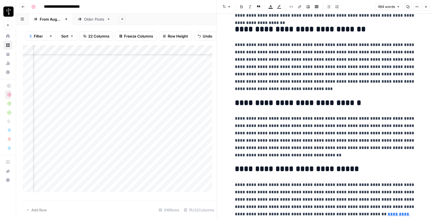
scroll to position [664, 0]
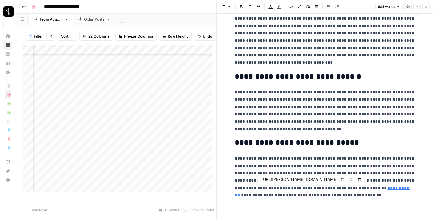
click at [342, 180] on icon at bounding box center [342, 179] width 3 height 3
click at [428, 7] on button "Close" at bounding box center [426, 6] width 7 height 7
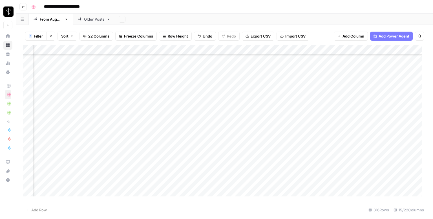
click at [245, 119] on div "Add Column" at bounding box center [225, 122] width 404 height 155
click at [387, 121] on div "Add Column" at bounding box center [225, 122] width 404 height 155
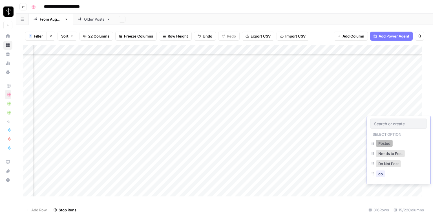
click at [384, 144] on button "Posted" at bounding box center [384, 143] width 17 height 7
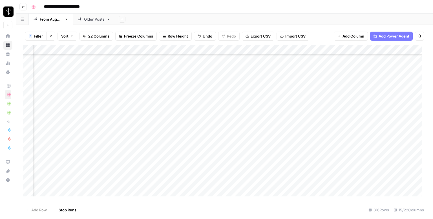
scroll to position [1346, 371]
click at [61, 74] on div "Add Column" at bounding box center [225, 122] width 404 height 155
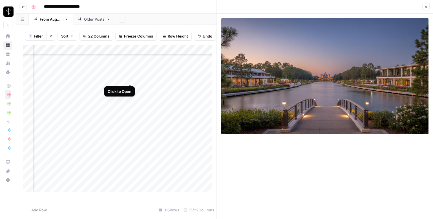
click at [130, 80] on div "Add Column" at bounding box center [120, 120] width 194 height 151
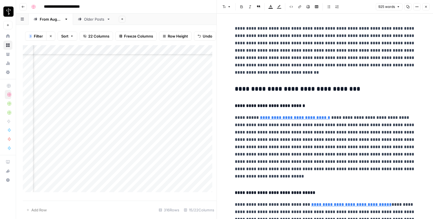
click at [335, 91] on h3 "**********" at bounding box center [325, 89] width 181 height 8
click at [226, 5] on button "Font style" at bounding box center [226, 6] width 13 height 7
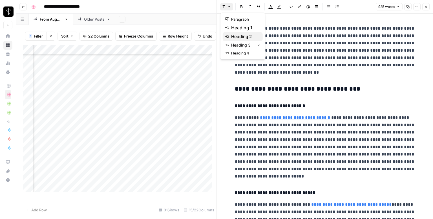
click at [243, 36] on span "heading 2" at bounding box center [244, 36] width 27 height 7
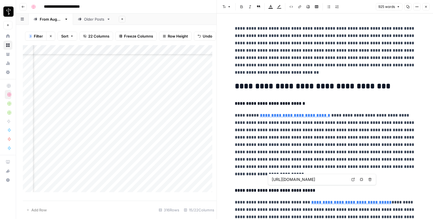
scroll to position [636, 0]
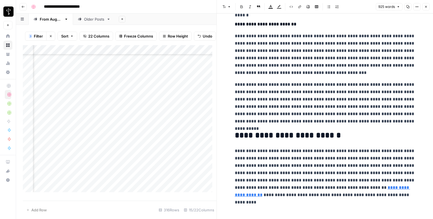
click at [427, 6] on icon "button" at bounding box center [426, 7] width 2 height 2
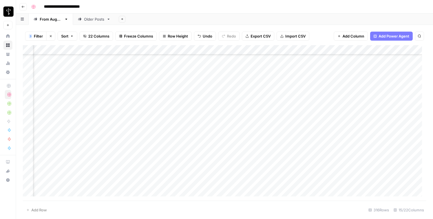
click at [249, 77] on div "Add Column" at bounding box center [225, 122] width 404 height 155
click at [396, 75] on div "Add Column" at bounding box center [225, 122] width 404 height 155
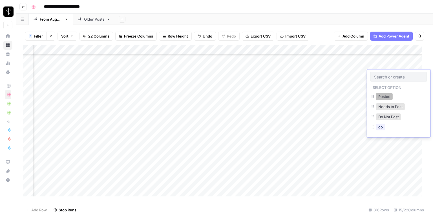
click at [384, 96] on button "Posted" at bounding box center [384, 96] width 17 height 7
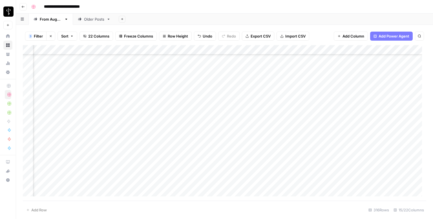
click at [59, 85] on div "Add Column" at bounding box center [225, 122] width 404 height 155
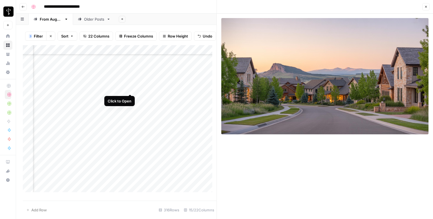
click at [129, 87] on div "Add Column" at bounding box center [120, 120] width 194 height 151
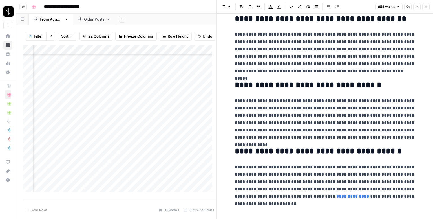
scroll to position [657, 0]
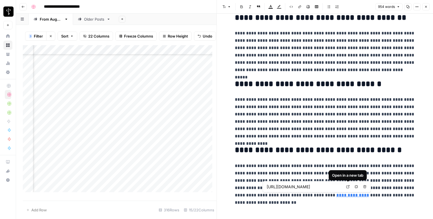
click at [348, 187] on icon at bounding box center [347, 186] width 3 height 3
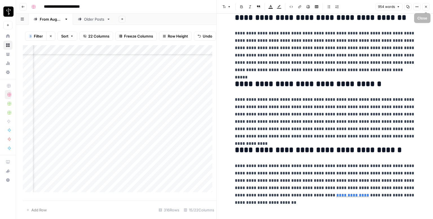
click at [425, 7] on icon "button" at bounding box center [426, 6] width 3 height 3
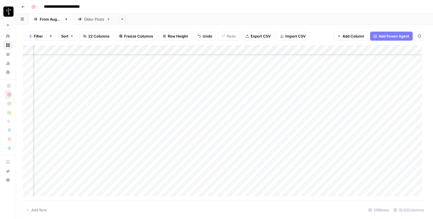
click at [246, 84] on div "Add Column" at bounding box center [225, 122] width 404 height 155
click at [385, 85] on div "Add Column" at bounding box center [225, 122] width 404 height 155
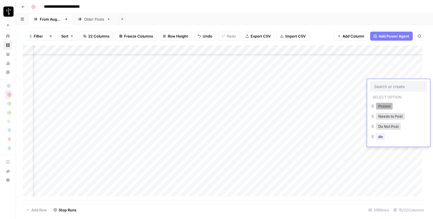
click at [381, 107] on button "Posted" at bounding box center [384, 106] width 17 height 7
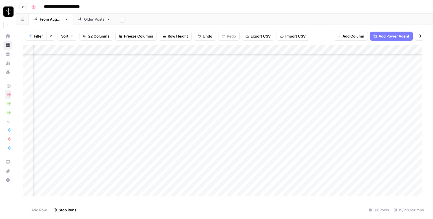
click at [59, 95] on div "Add Column" at bounding box center [225, 122] width 404 height 155
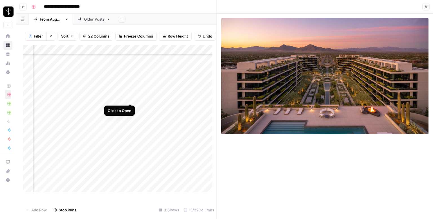
click at [130, 97] on div "Add Column" at bounding box center [120, 120] width 194 height 151
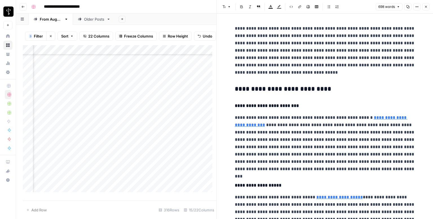
scroll to position [28, 0]
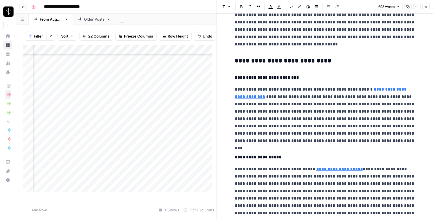
click at [278, 62] on h3 "**********" at bounding box center [325, 61] width 181 height 8
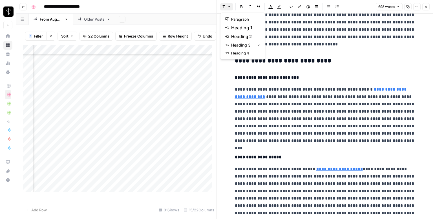
click at [226, 8] on icon "button" at bounding box center [224, 6] width 3 height 3
click at [243, 32] on button "heading 2" at bounding box center [243, 36] width 40 height 9
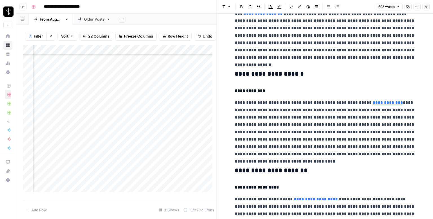
scroll to position [254, 0]
click at [268, 73] on h3 "**********" at bounding box center [325, 74] width 181 height 8
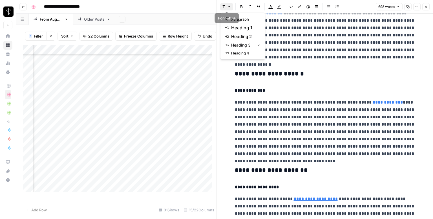
click at [229, 7] on icon "button" at bounding box center [230, 6] width 2 height 1
click at [245, 35] on span "heading 2" at bounding box center [244, 36] width 27 height 7
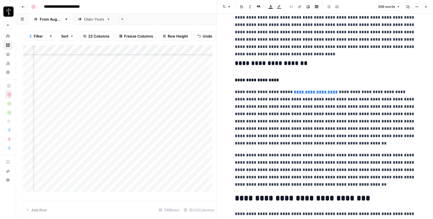
scroll to position [367, 0]
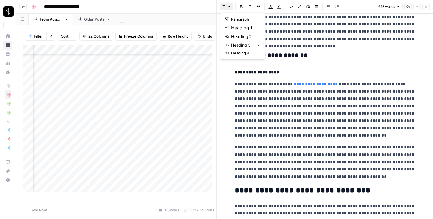
click at [228, 8] on span "button" at bounding box center [229, 6] width 3 height 3
click at [240, 33] on span "heading 2" at bounding box center [244, 36] width 27 height 7
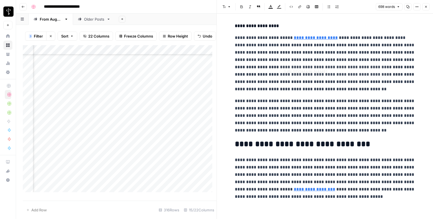
scroll to position [412, 0]
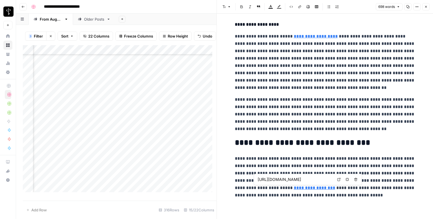
click at [338, 180] on icon at bounding box center [338, 179] width 3 height 3
click at [426, 9] on button "Close" at bounding box center [426, 6] width 7 height 7
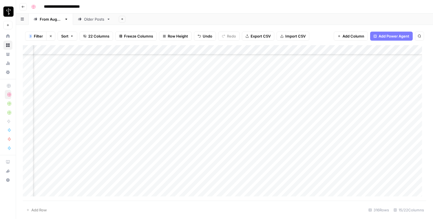
click at [241, 91] on div "Add Column" at bounding box center [225, 122] width 404 height 155
click at [275, 94] on div "Add Column" at bounding box center [225, 122] width 404 height 155
click at [275, 94] on textarea at bounding box center [306, 94] width 90 height 8
type textarea "**********"
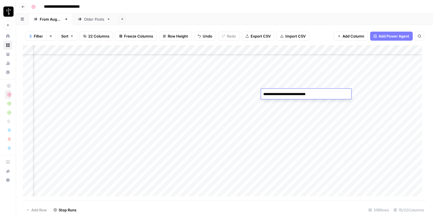
click at [392, 94] on div "Add Column" at bounding box center [225, 122] width 404 height 155
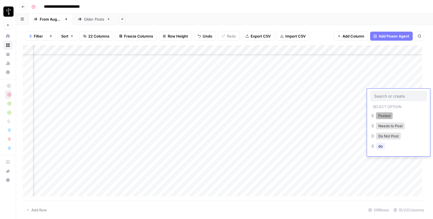
click at [383, 114] on button "Posted" at bounding box center [384, 115] width 17 height 7
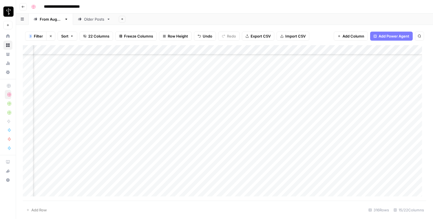
scroll to position [1375, 371]
click at [60, 76] on div "Add Column" at bounding box center [225, 122] width 404 height 155
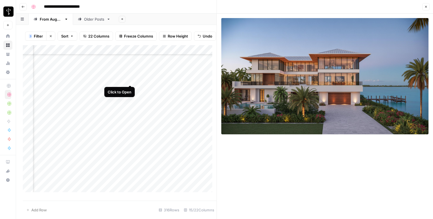
click at [130, 80] on div "Add Column" at bounding box center [120, 120] width 194 height 151
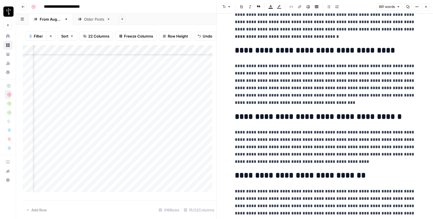
scroll to position [576, 0]
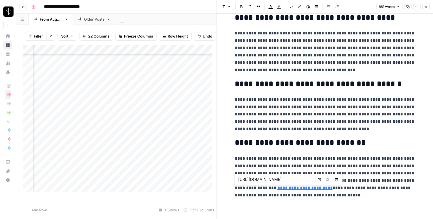
click at [318, 179] on icon at bounding box center [319, 179] width 3 height 3
click at [425, 6] on icon "button" at bounding box center [426, 6] width 3 height 3
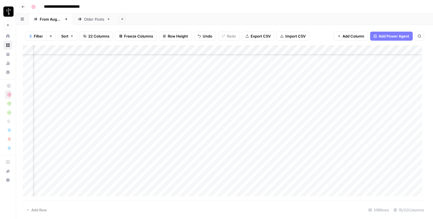
click at [248, 76] on div "Add Column" at bounding box center [225, 122] width 404 height 155
click at [396, 73] on div "Add Column" at bounding box center [225, 122] width 404 height 155
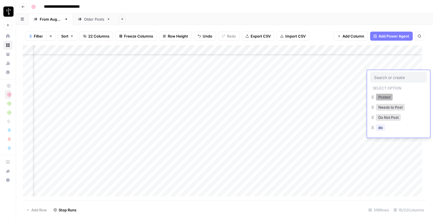
click at [383, 96] on button "Posted" at bounding box center [384, 97] width 17 height 7
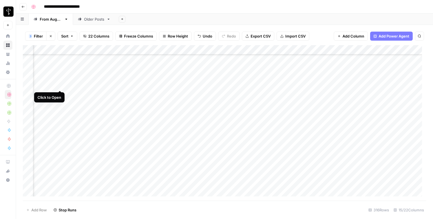
click at [61, 85] on div "Add Column" at bounding box center [225, 122] width 404 height 155
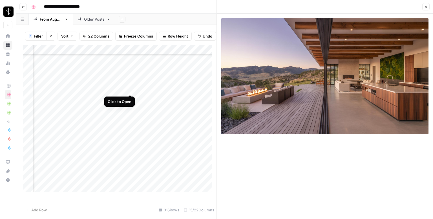
click at [130, 89] on div "Add Column" at bounding box center [120, 120] width 194 height 151
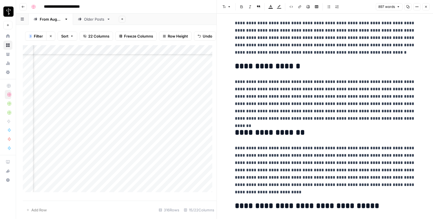
scroll to position [635, 0]
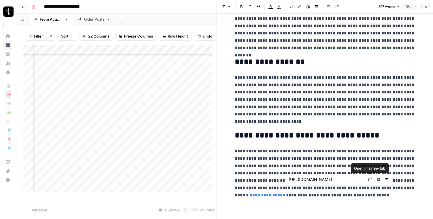
click at [370, 179] on icon at bounding box center [369, 179] width 3 height 3
click at [425, 8] on icon "button" at bounding box center [426, 6] width 3 height 3
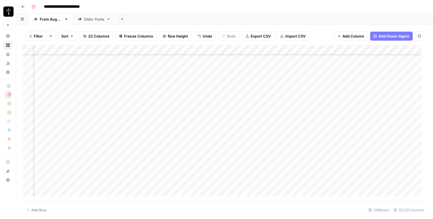
click at [241, 81] on div "Add Column" at bounding box center [225, 122] width 404 height 155
click at [383, 85] on div "Add Column" at bounding box center [225, 122] width 404 height 155
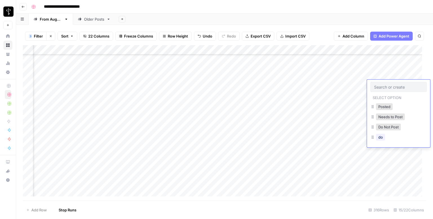
click at [383, 85] on input "text" at bounding box center [398, 86] width 49 height 5
click at [383, 107] on button "Posted" at bounding box center [384, 106] width 17 height 7
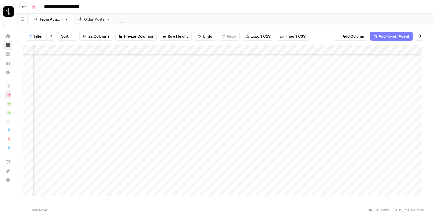
click at [60, 95] on div "Add Column" at bounding box center [225, 122] width 404 height 155
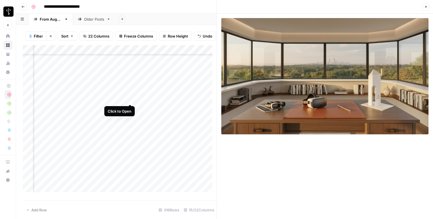
click at [130, 98] on div "Add Column" at bounding box center [120, 120] width 194 height 151
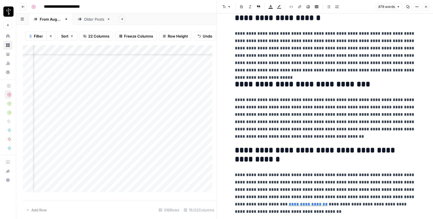
scroll to position [616, 0]
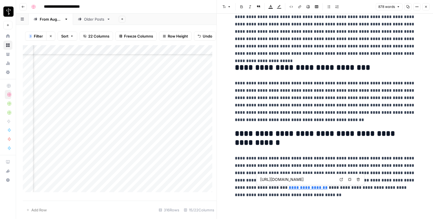
click at [343, 180] on icon at bounding box center [341, 179] width 3 height 3
click at [426, 8] on icon "button" at bounding box center [426, 6] width 3 height 3
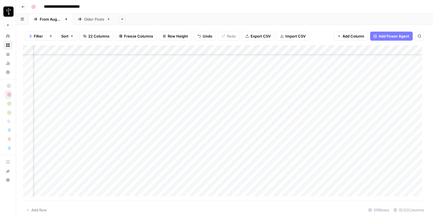
click at [249, 95] on div "Add Column" at bounding box center [225, 122] width 404 height 155
click at [388, 96] on div "Add Column" at bounding box center [225, 122] width 404 height 155
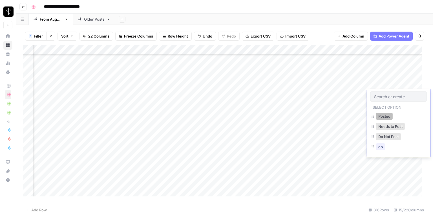
click at [390, 116] on button "Posted" at bounding box center [384, 116] width 17 height 7
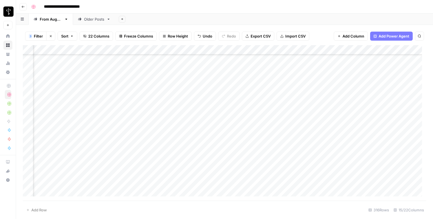
click at [59, 104] on div "Add Column" at bounding box center [225, 122] width 404 height 155
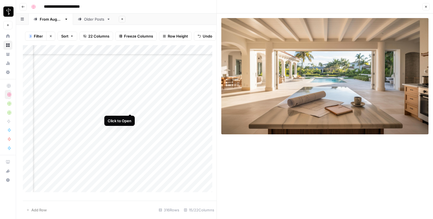
click at [130, 107] on div "Add Column" at bounding box center [120, 120] width 194 height 151
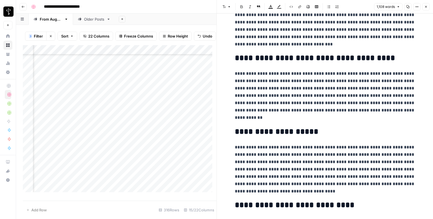
scroll to position [730, 0]
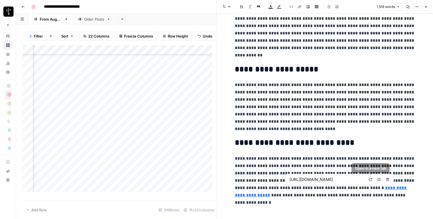
click at [371, 179] on icon at bounding box center [370, 179] width 3 height 3
click at [426, 5] on icon "button" at bounding box center [426, 6] width 3 height 3
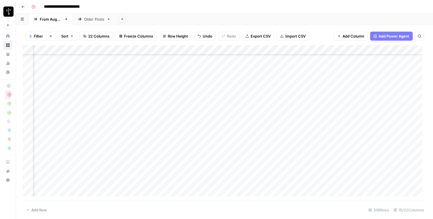
click at [242, 103] on div "Add Column" at bounding box center [225, 122] width 404 height 155
click at [389, 105] on div "Add Column" at bounding box center [225, 122] width 404 height 155
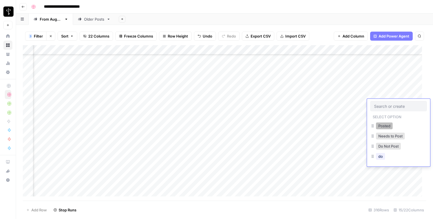
click at [383, 126] on button "Posted" at bounding box center [384, 125] width 17 height 7
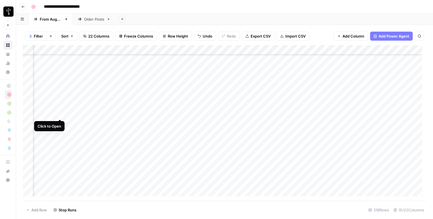
click at [60, 114] on div "Add Column" at bounding box center [225, 122] width 404 height 155
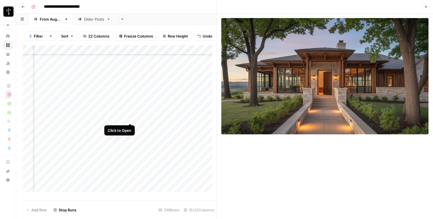
click at [129, 117] on div "Add Column" at bounding box center [120, 120] width 194 height 151
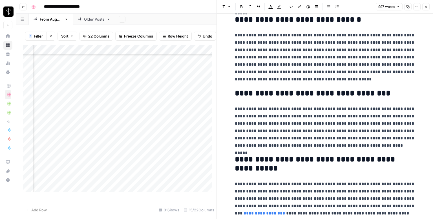
scroll to position [669, 0]
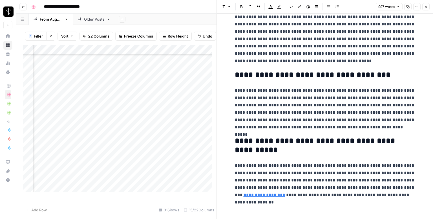
click at [425, 8] on icon "button" at bounding box center [426, 6] width 3 height 3
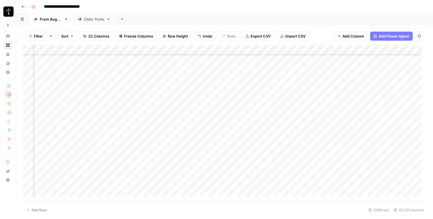
click at [242, 113] on div "Add Column" at bounding box center [225, 122] width 404 height 155
click at [388, 115] on div "Add Column" at bounding box center [225, 122] width 404 height 155
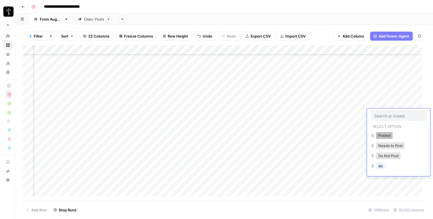
click at [383, 135] on button "Posted" at bounding box center [384, 135] width 17 height 7
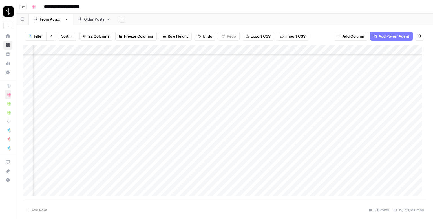
scroll to position [1431, 371]
click at [61, 66] on div "Add Column" at bounding box center [225, 122] width 404 height 155
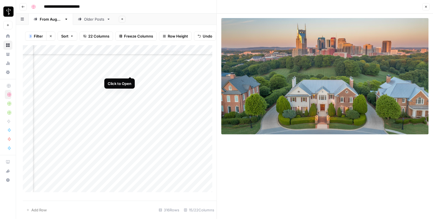
click at [130, 70] on div "Add Column" at bounding box center [120, 120] width 194 height 151
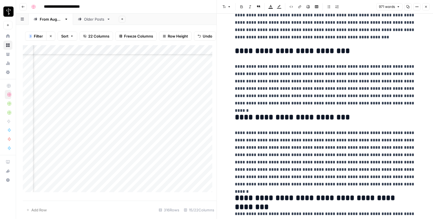
scroll to position [679, 0]
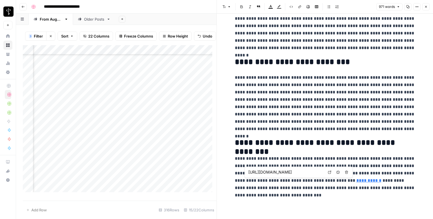
click at [329, 171] on icon at bounding box center [329, 171] width 3 height 3
click at [426, 8] on icon "button" at bounding box center [426, 6] width 3 height 3
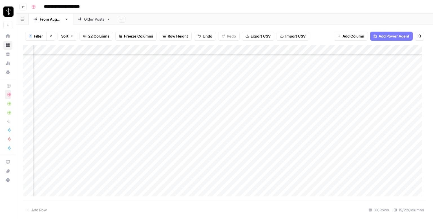
click at [248, 68] on div "Add Column" at bounding box center [225, 122] width 404 height 155
click at [392, 67] on div "Add Column" at bounding box center [225, 122] width 404 height 155
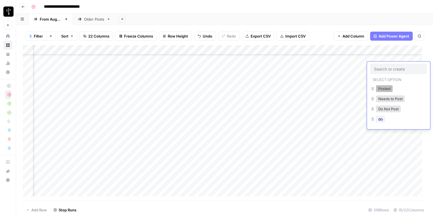
click at [380, 89] on button "Posted" at bounding box center [384, 88] width 17 height 7
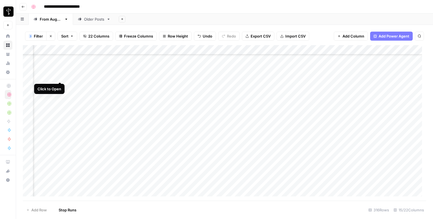
click at [62, 77] on div "Add Column" at bounding box center [225, 122] width 404 height 155
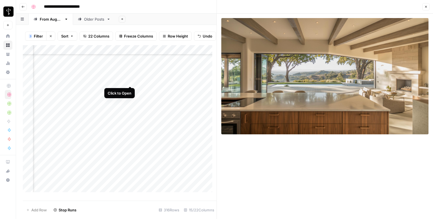
click at [129, 78] on div "Add Column" at bounding box center [120, 120] width 194 height 151
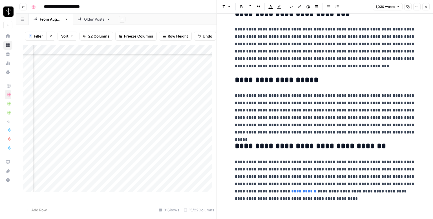
scroll to position [693, 0]
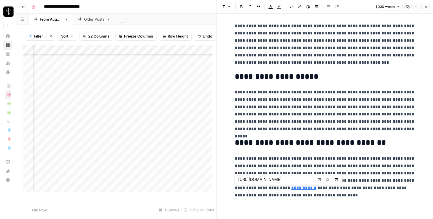
click at [318, 179] on link "Open in a new tab" at bounding box center [319, 179] width 7 height 7
click at [429, 7] on button "Close" at bounding box center [426, 6] width 7 height 7
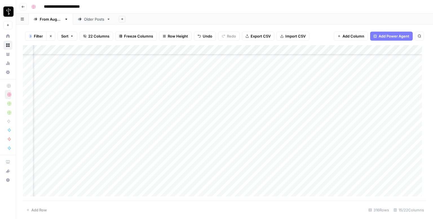
click at [246, 74] on div "Add Column" at bounding box center [225, 122] width 404 height 155
click at [387, 77] on div "Add Column" at bounding box center [225, 122] width 404 height 155
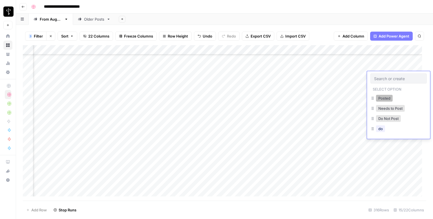
click at [381, 100] on button "Posted" at bounding box center [384, 98] width 17 height 7
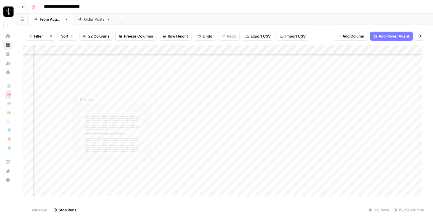
click at [60, 86] on div "Add Column" at bounding box center [225, 122] width 404 height 155
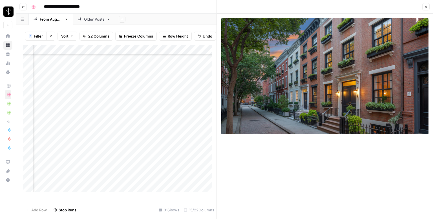
click at [131, 91] on div "Add Column" at bounding box center [120, 120] width 194 height 151
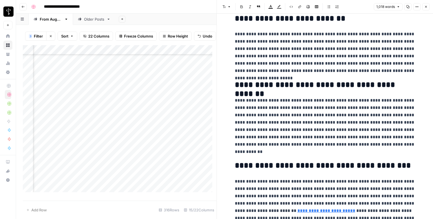
scroll to position [679, 0]
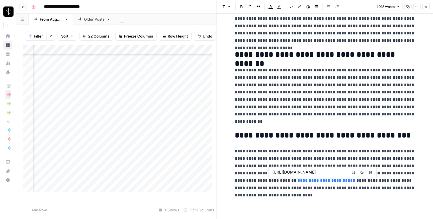
click at [352, 173] on icon at bounding box center [353, 171] width 3 height 3
click at [427, 6] on icon "button" at bounding box center [426, 7] width 2 height 2
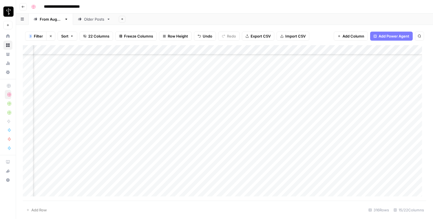
click at [242, 86] on div "Add Column" at bounding box center [225, 122] width 404 height 155
click at [383, 84] on div "Add Column" at bounding box center [225, 122] width 404 height 155
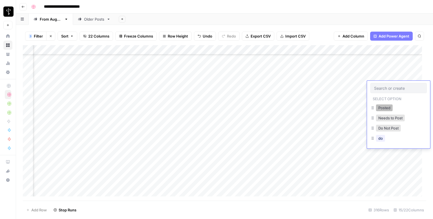
click at [383, 107] on button "Posted" at bounding box center [384, 107] width 17 height 7
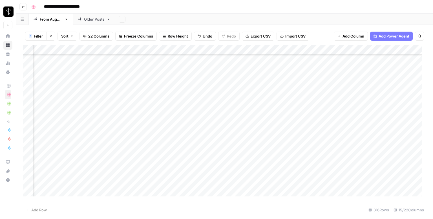
scroll to position [1459, 371]
click at [58, 66] on div "Add Column" at bounding box center [225, 122] width 404 height 155
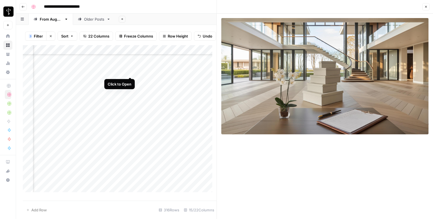
click at [131, 71] on div "Add Column" at bounding box center [120, 120] width 194 height 151
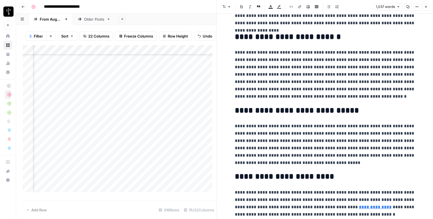
scroll to position [664, 0]
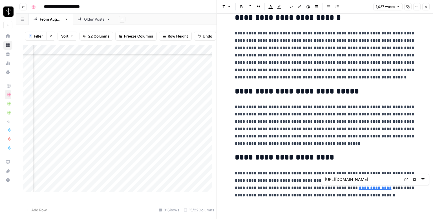
click at [406, 179] on icon at bounding box center [406, 179] width 3 height 3
click at [425, 6] on icon "button" at bounding box center [426, 6] width 3 height 3
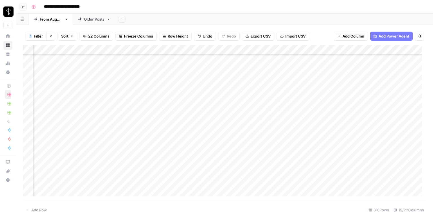
click at [244, 67] on div "Add Column" at bounding box center [225, 122] width 404 height 155
click at [385, 71] on div "Add Column" at bounding box center [225, 122] width 404 height 155
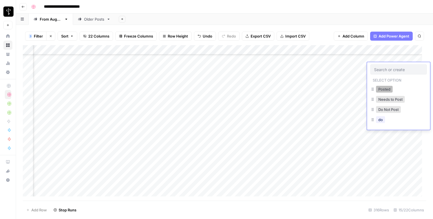
click at [384, 88] on button "Posted" at bounding box center [384, 89] width 17 height 7
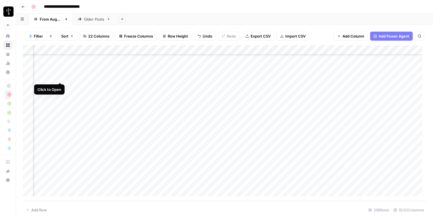
click at [59, 78] on div "Add Column" at bounding box center [225, 122] width 404 height 155
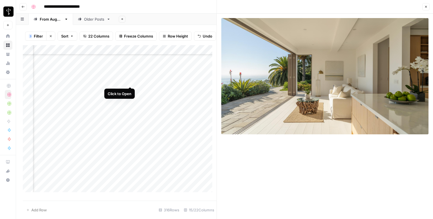
click at [130, 80] on div "Add Column" at bounding box center [120, 120] width 194 height 151
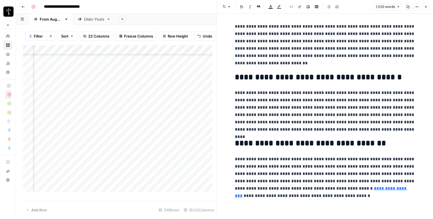
scroll to position [649, 0]
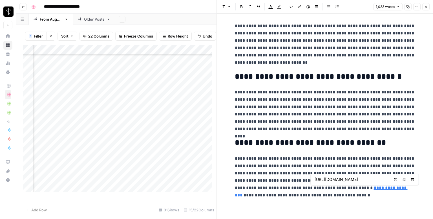
click at [394, 179] on link "Open in a new tab" at bounding box center [395, 179] width 7 height 7
click at [425, 9] on button "Close" at bounding box center [426, 6] width 7 height 7
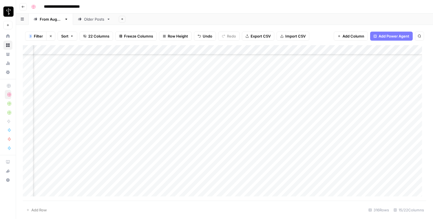
click at [242, 78] on div "Add Column" at bounding box center [225, 122] width 404 height 155
click at [384, 78] on div "Add Column" at bounding box center [225, 122] width 404 height 155
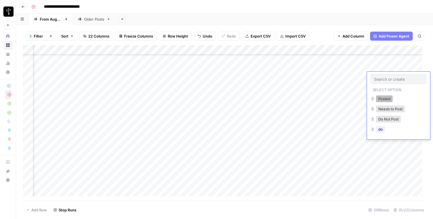
click at [383, 98] on button "Posted" at bounding box center [384, 98] width 17 height 7
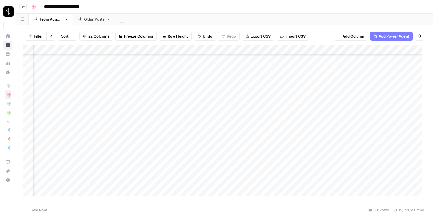
click at [60, 87] on div "Add Column" at bounding box center [225, 122] width 404 height 155
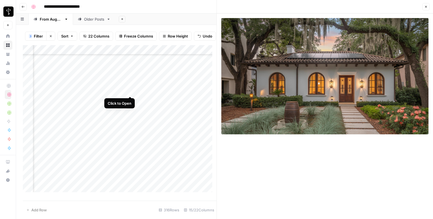
click at [130, 90] on div "Add Column" at bounding box center [120, 120] width 194 height 151
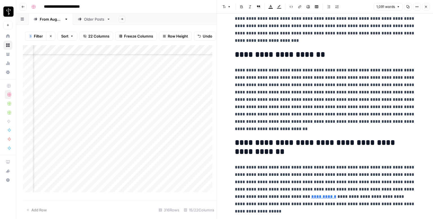
scroll to position [798, 0]
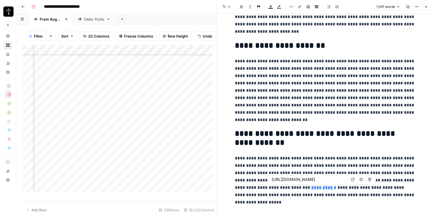
click at [353, 180] on icon at bounding box center [353, 179] width 3 height 3
click at [425, 6] on icon "button" at bounding box center [426, 6] width 3 height 3
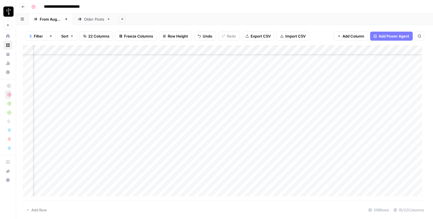
click at [243, 87] on div "Add Column" at bounding box center [225, 122] width 404 height 155
click at [386, 85] on div "Add Column" at bounding box center [225, 122] width 404 height 155
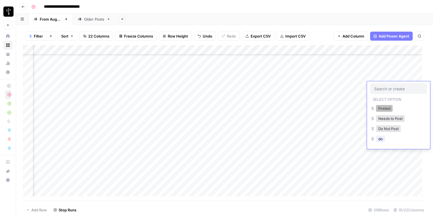
click at [389, 109] on button "Posted" at bounding box center [384, 108] width 17 height 7
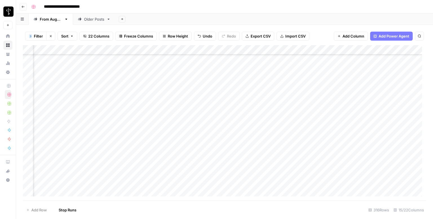
click at [60, 96] on div "Add Column" at bounding box center [225, 122] width 404 height 155
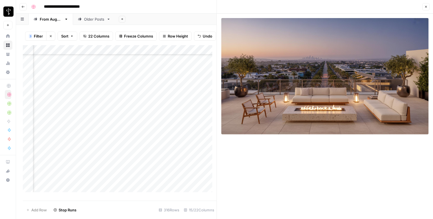
click at [129, 98] on div "Add Column" at bounding box center [120, 120] width 194 height 151
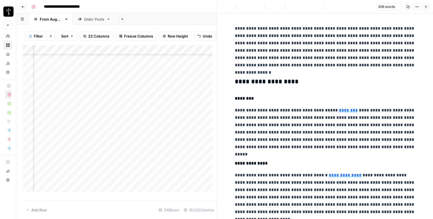
click at [275, 80] on h3 "**********" at bounding box center [325, 82] width 181 height 8
click at [226, 8] on button "Font style" at bounding box center [226, 6] width 13 height 7
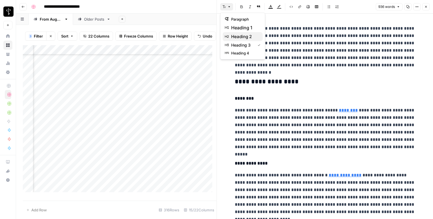
click at [244, 36] on span "heading 2" at bounding box center [244, 36] width 27 height 7
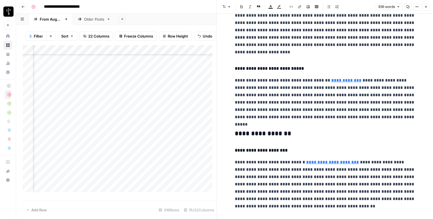
scroll to position [169, 0]
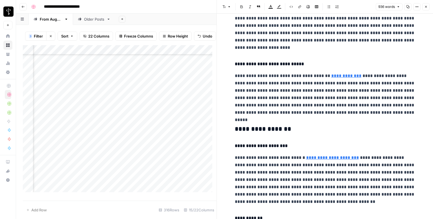
click at [228, 8] on span "button" at bounding box center [229, 6] width 3 height 3
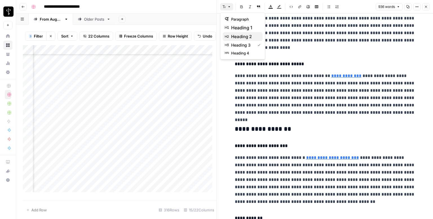
click at [249, 36] on span "heading 2" at bounding box center [244, 36] width 27 height 7
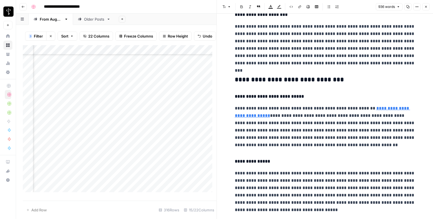
scroll to position [480, 0]
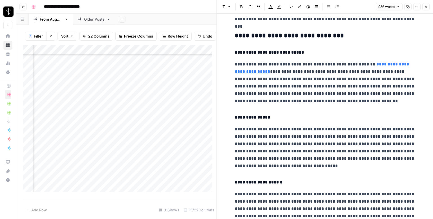
drag, startPoint x: 224, startPoint y: 6, endPoint x: 239, endPoint y: 26, distance: 24.8
click at [224, 6] on icon "button" at bounding box center [224, 6] width 3 height 3
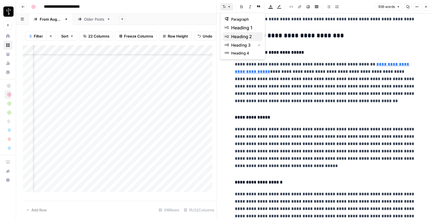
click at [240, 34] on span "heading 2" at bounding box center [244, 36] width 27 height 7
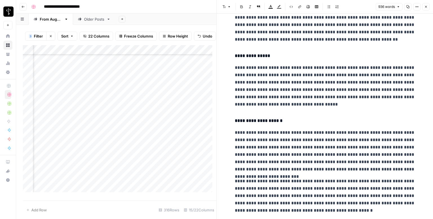
scroll to position [621, 0]
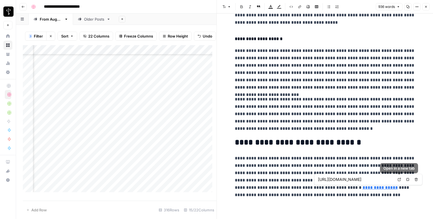
click at [401, 180] on icon at bounding box center [399, 179] width 3 height 3
click at [428, 7] on span "Close" at bounding box center [428, 7] width 0 height 0
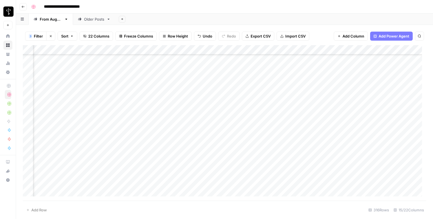
click at [248, 95] on div "Add Column" at bounding box center [225, 122] width 404 height 155
click at [279, 95] on div "Add Column" at bounding box center [225, 122] width 404 height 155
click at [279, 95] on textarea at bounding box center [306, 97] width 90 height 8
type textarea "**********"
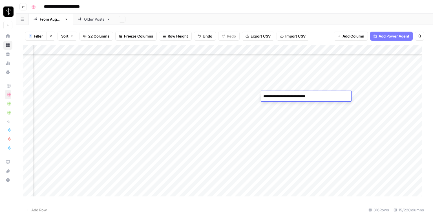
click at [394, 97] on div "Add Column" at bounding box center [225, 122] width 404 height 155
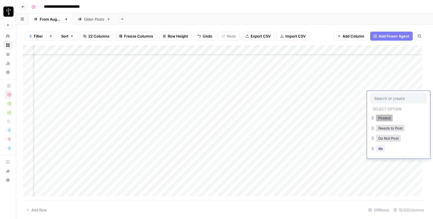
click at [388, 116] on button "Posted" at bounding box center [384, 118] width 17 height 7
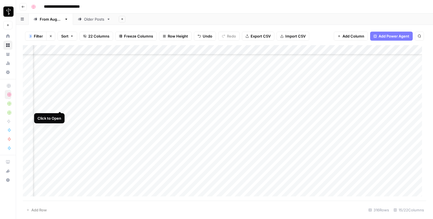
click at [60, 104] on div "Add Column" at bounding box center [225, 122] width 404 height 155
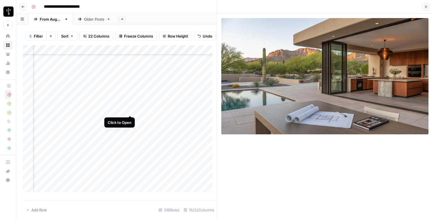
click at [129, 109] on div "Add Column" at bounding box center [120, 120] width 194 height 151
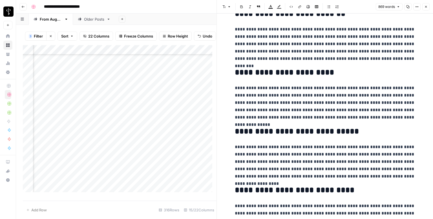
scroll to position [583, 0]
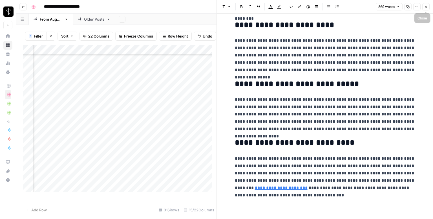
click at [427, 6] on icon "button" at bounding box center [426, 6] width 3 height 3
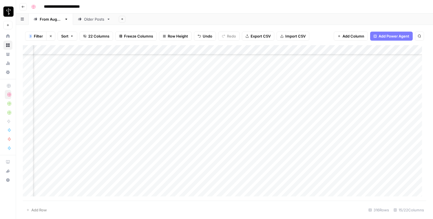
click at [244, 107] on div "Add Column" at bounding box center [225, 122] width 404 height 155
click at [390, 104] on div "Add Column" at bounding box center [225, 122] width 404 height 155
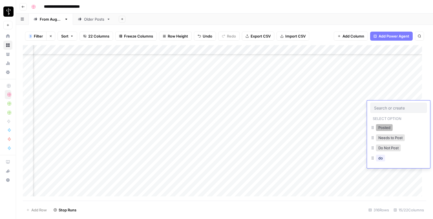
click at [379, 130] on button "Posted" at bounding box center [384, 127] width 17 height 7
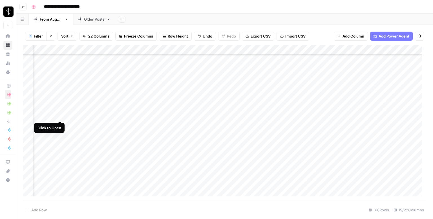
click at [59, 115] on div "Add Column" at bounding box center [225, 122] width 404 height 155
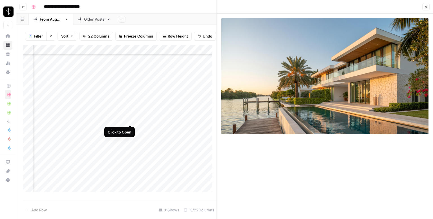
click at [129, 119] on div "Add Column" at bounding box center [120, 120] width 194 height 151
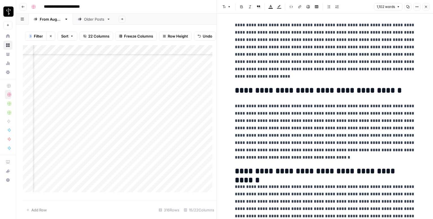
scroll to position [739, 0]
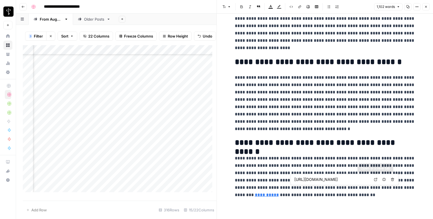
click at [374, 179] on icon at bounding box center [375, 179] width 3 height 3
click at [427, 8] on icon "button" at bounding box center [426, 6] width 3 height 3
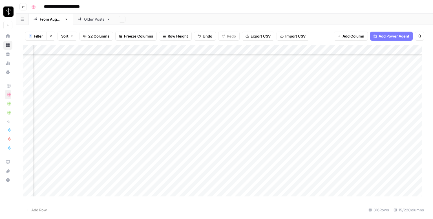
click at [243, 113] on div "Add Column" at bounding box center [225, 122] width 404 height 155
click at [390, 113] on div "Add Column" at bounding box center [225, 122] width 404 height 155
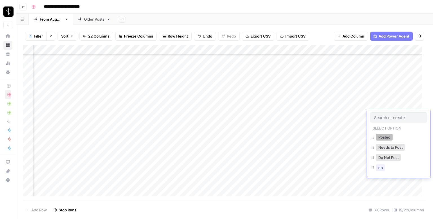
click at [384, 135] on button "Posted" at bounding box center [384, 137] width 17 height 7
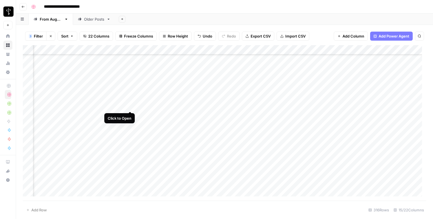
scroll to position [1487, 371]
click at [59, 96] on div "Add Column" at bounding box center [225, 122] width 404 height 155
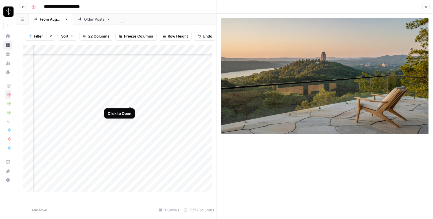
click at [130, 100] on div "Add Column" at bounding box center [120, 120] width 194 height 151
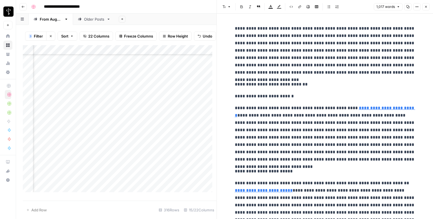
click at [283, 83] on p "**********" at bounding box center [325, 84] width 181 height 7
click at [222, 6] on button "Font style" at bounding box center [226, 6] width 13 height 7
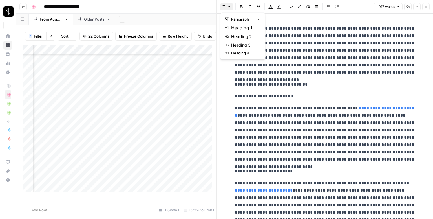
click at [249, 39] on span "heading 2" at bounding box center [244, 36] width 27 height 7
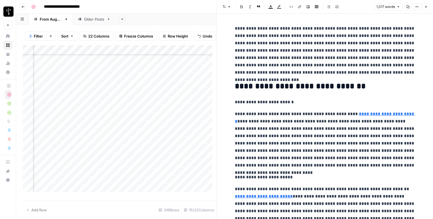
click at [265, 104] on p "**********" at bounding box center [325, 101] width 181 height 7
click at [231, 8] on icon "button" at bounding box center [229, 6] width 3 height 3
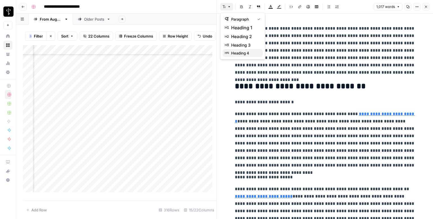
click at [244, 53] on span "heading 4" at bounding box center [244, 53] width 27 height 6
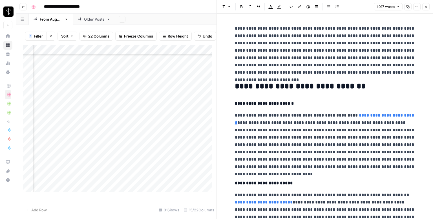
scroll to position [564, 0]
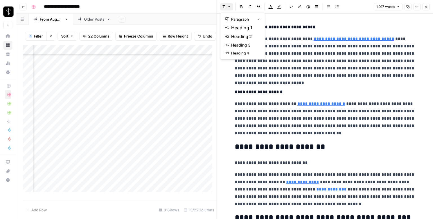
click at [225, 5] on icon "button" at bounding box center [224, 6] width 3 height 3
click at [239, 55] on span "heading 4" at bounding box center [244, 53] width 27 height 6
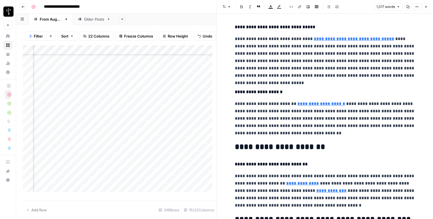
scroll to position [648, 0]
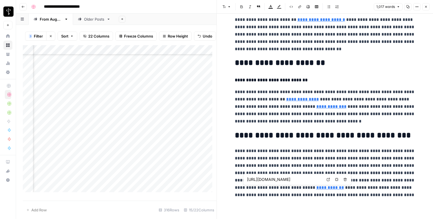
click at [326, 180] on link "Open in a new tab" at bounding box center [328, 179] width 7 height 7
click at [428, 8] on button "Close" at bounding box center [426, 6] width 7 height 7
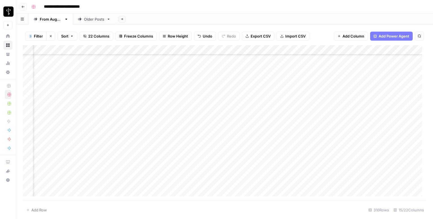
click at [245, 96] on div "Add Column" at bounding box center [225, 122] width 404 height 155
click at [280, 97] on div "Add Column" at bounding box center [225, 122] width 404 height 155
click at [280, 97] on textarea at bounding box center [306, 97] width 90 height 8
type textarea "**********"
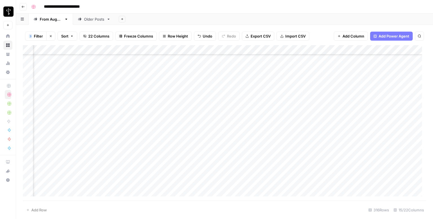
click at [391, 97] on div "Add Column" at bounding box center [225, 122] width 404 height 155
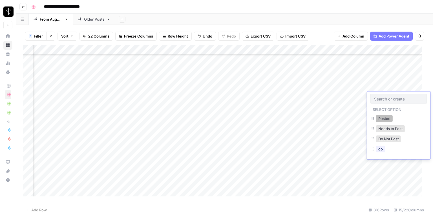
click at [380, 118] on button "Posted" at bounding box center [384, 118] width 17 height 7
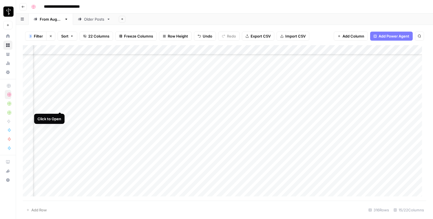
click at [61, 107] on div "Add Column" at bounding box center [225, 122] width 404 height 155
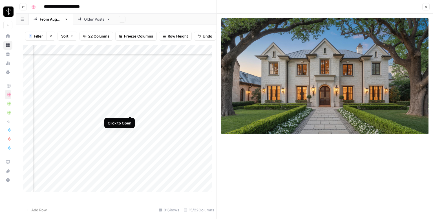
click at [131, 110] on div "Add Column" at bounding box center [120, 120] width 194 height 151
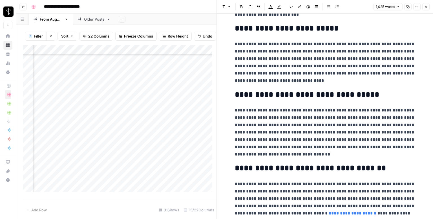
scroll to position [649, 0]
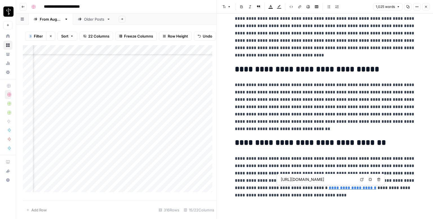
click at [361, 180] on icon at bounding box center [362, 179] width 3 height 3
click at [425, 6] on icon "button" at bounding box center [426, 6] width 3 height 3
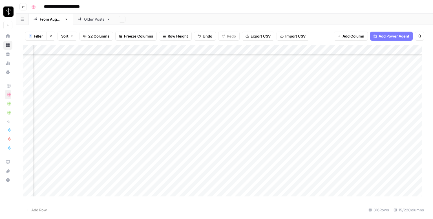
click at [243, 106] on div "Add Column" at bounding box center [225, 122] width 404 height 155
click at [390, 106] on div "Add Column" at bounding box center [225, 122] width 404 height 155
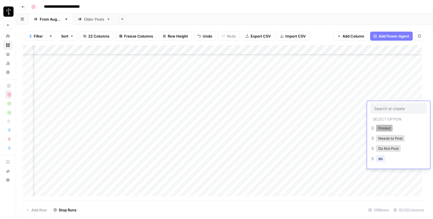
drag, startPoint x: 380, startPoint y: 128, endPoint x: 372, endPoint y: 129, distance: 8.5
click at [381, 128] on button "Posted" at bounding box center [384, 128] width 17 height 7
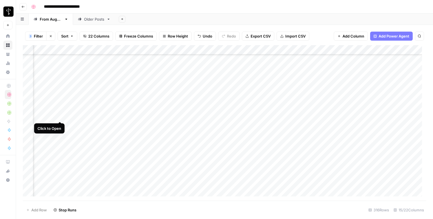
click at [60, 114] on div "Add Column" at bounding box center [225, 122] width 404 height 155
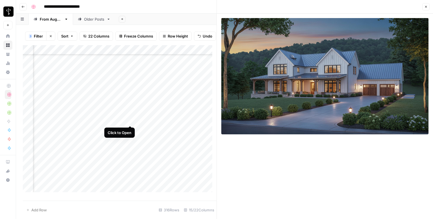
click at [130, 120] on div "Add Column" at bounding box center [120, 120] width 194 height 151
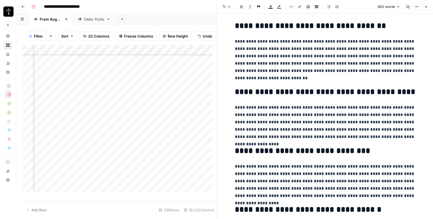
scroll to position [576, 0]
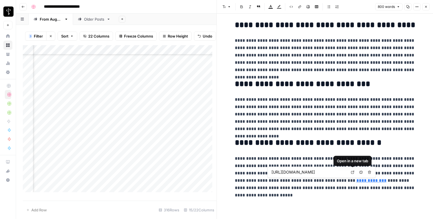
click at [353, 172] on icon at bounding box center [352, 171] width 3 height 3
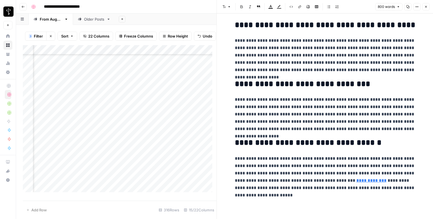
click at [426, 6] on icon "button" at bounding box center [426, 7] width 2 height 2
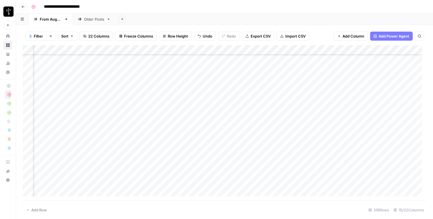
click at [246, 115] on div "Add Column" at bounding box center [225, 122] width 404 height 155
click at [392, 116] on div "Add Column" at bounding box center [225, 122] width 404 height 155
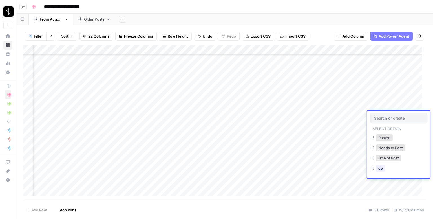
click at [392, 116] on input "text" at bounding box center [398, 117] width 49 height 5
click at [388, 135] on button "Posted" at bounding box center [384, 137] width 17 height 7
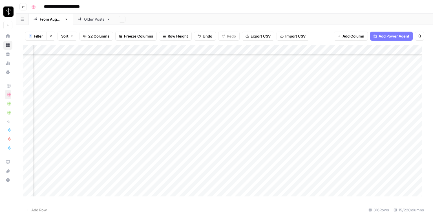
scroll to position [1544, 371]
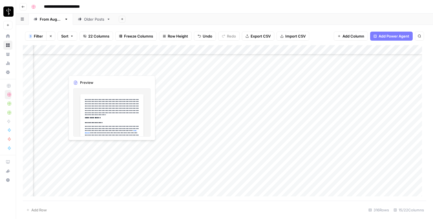
click at [59, 68] on div "Add Column" at bounding box center [225, 122] width 404 height 155
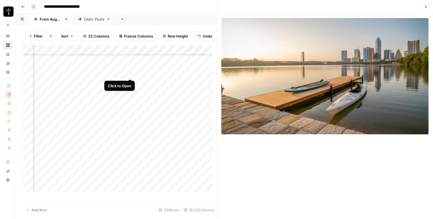
click at [129, 74] on div "Add Column" at bounding box center [120, 120] width 194 height 151
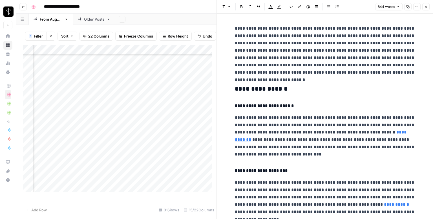
click at [287, 88] on h3 "**********" at bounding box center [325, 89] width 181 height 8
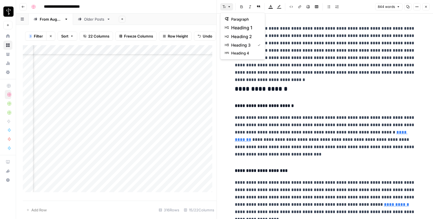
click at [229, 5] on icon "button" at bounding box center [229, 6] width 3 height 3
click at [238, 34] on span "heading 2" at bounding box center [244, 36] width 27 height 7
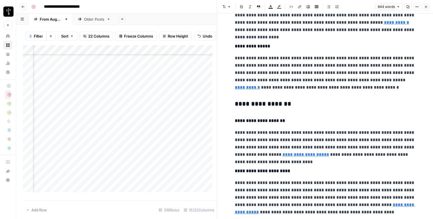
scroll to position [226, 0]
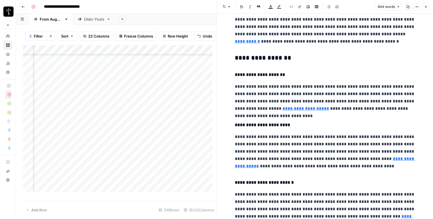
click at [258, 57] on h3 "**********" at bounding box center [325, 58] width 181 height 8
click at [228, 7] on icon "button" at bounding box center [229, 6] width 3 height 3
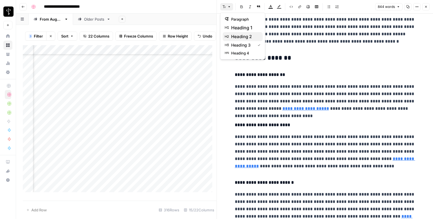
click at [245, 40] on button "heading 2" at bounding box center [243, 36] width 40 height 9
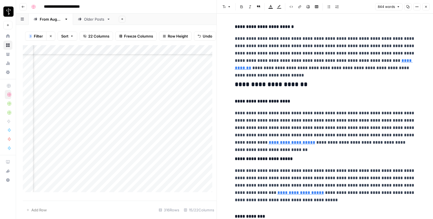
scroll to position [395, 0]
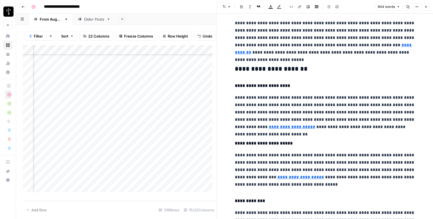
click at [276, 66] on h3 "**********" at bounding box center [325, 69] width 181 height 8
click at [223, 5] on icon "button" at bounding box center [224, 6] width 3 height 3
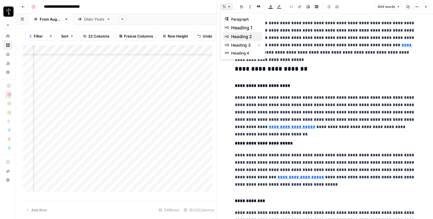
click at [245, 32] on button "heading 2" at bounding box center [243, 36] width 40 height 9
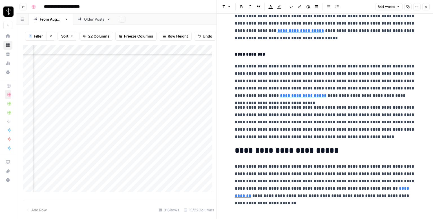
scroll to position [540, 0]
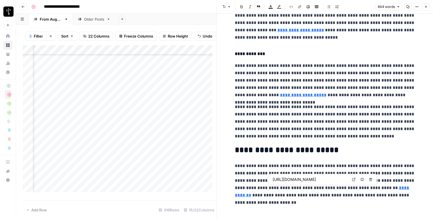
click at [353, 180] on icon at bounding box center [353, 179] width 3 height 3
click at [427, 6] on icon "button" at bounding box center [426, 6] width 3 height 3
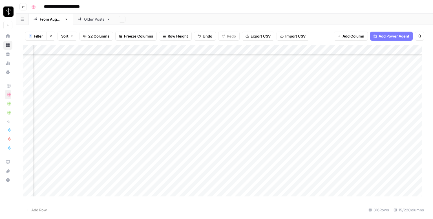
click at [243, 67] on div "Add Column" at bounding box center [225, 122] width 404 height 155
click at [279, 67] on div "Add Column" at bounding box center [225, 122] width 404 height 155
click at [279, 67] on textarea at bounding box center [306, 69] width 90 height 8
type textarea "**********"
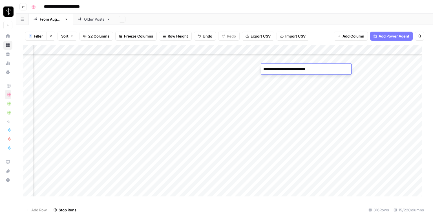
click at [390, 70] on div "Add Column" at bounding box center [225, 122] width 404 height 155
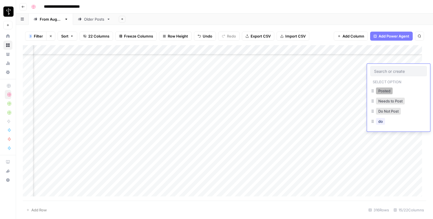
click at [387, 91] on button "Posted" at bounding box center [384, 90] width 17 height 7
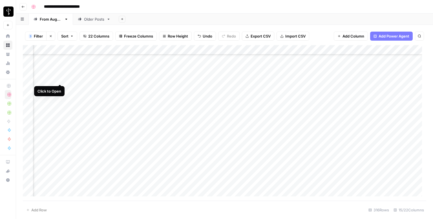
click at [59, 78] on div "Add Column" at bounding box center [225, 122] width 404 height 155
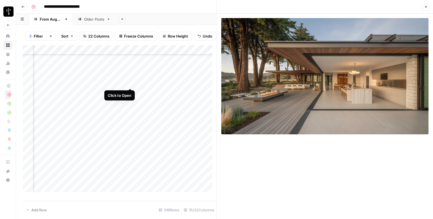
click at [130, 83] on div "Add Column" at bounding box center [120, 120] width 194 height 151
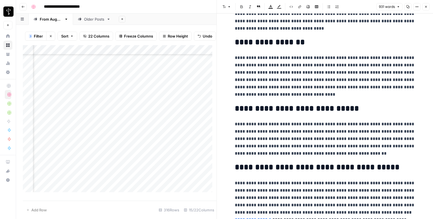
scroll to position [664, 0]
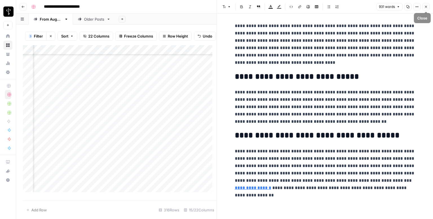
click at [425, 6] on icon "button" at bounding box center [426, 6] width 3 height 3
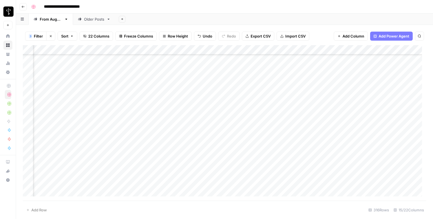
click at [237, 77] on div "Add Column" at bounding box center [225, 122] width 404 height 155
click at [388, 80] on div "Add Column" at bounding box center [225, 122] width 404 height 155
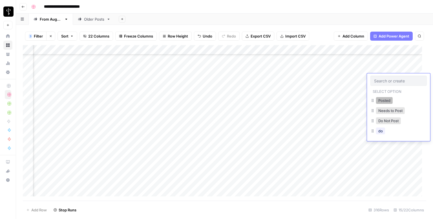
click at [384, 99] on button "Posted" at bounding box center [384, 100] width 17 height 7
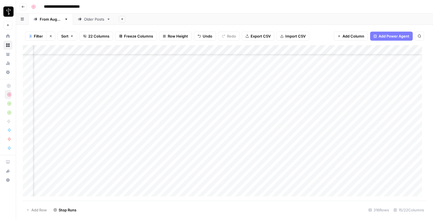
click at [60, 87] on div "Add Column" at bounding box center [225, 122] width 404 height 155
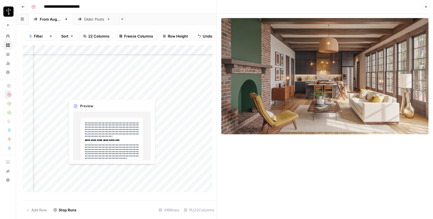
click at [128, 92] on div "Add Column" at bounding box center [120, 120] width 194 height 151
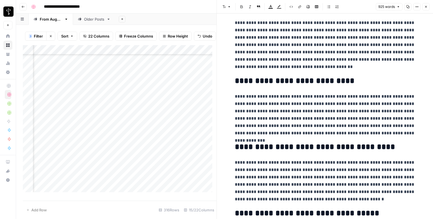
scroll to position [635, 0]
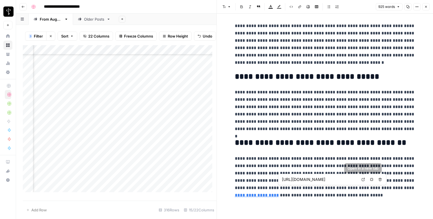
click at [363, 177] on link "Open in a new tab" at bounding box center [363, 179] width 7 height 7
click at [428, 6] on button "Close" at bounding box center [426, 6] width 7 height 7
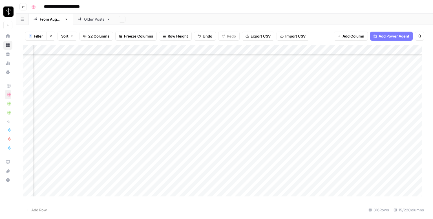
click at [249, 87] on div "Add Column" at bounding box center [225, 122] width 404 height 155
click at [383, 88] on div "Add Column" at bounding box center [225, 122] width 404 height 155
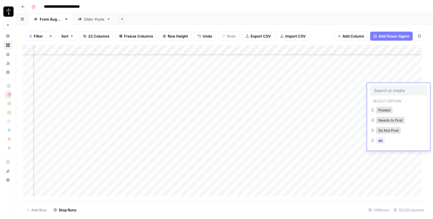
click at [383, 88] on input "text" at bounding box center [398, 90] width 49 height 5
click at [379, 109] on button "Posted" at bounding box center [384, 110] width 17 height 7
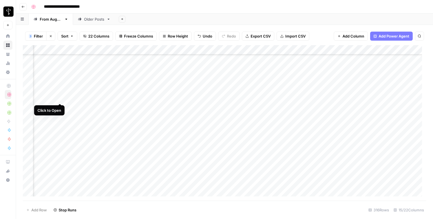
click at [60, 97] on div "Add Column" at bounding box center [225, 122] width 404 height 155
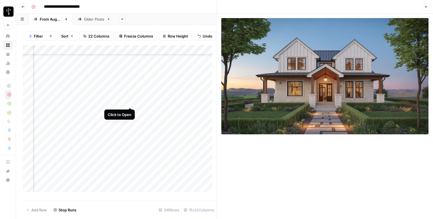
click at [129, 101] on div "Add Column" at bounding box center [120, 120] width 194 height 151
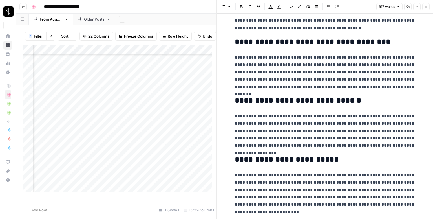
scroll to position [591, 0]
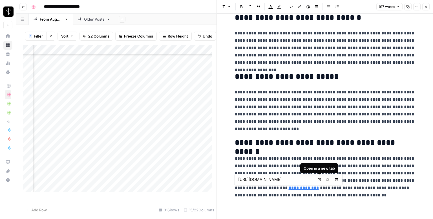
click at [320, 176] on link "Open in a new tab" at bounding box center [319, 179] width 7 height 7
click at [426, 9] on button "Close" at bounding box center [426, 6] width 7 height 7
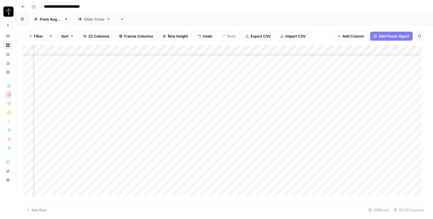
drag, startPoint x: 238, startPoint y: 96, endPoint x: 252, endPoint y: 99, distance: 14.3
click at [239, 96] on div "Add Column" at bounding box center [225, 122] width 404 height 155
click at [390, 100] on div "Add Column" at bounding box center [225, 122] width 404 height 155
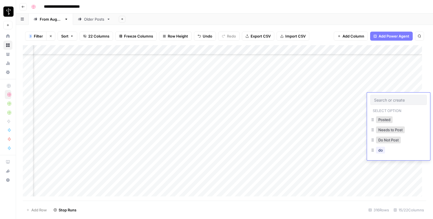
click at [390, 100] on input "text" at bounding box center [398, 99] width 49 height 5
click at [387, 116] on button "Posted" at bounding box center [384, 119] width 17 height 7
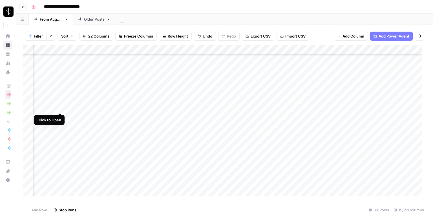
click at [62, 106] on div "Add Column" at bounding box center [225, 122] width 404 height 155
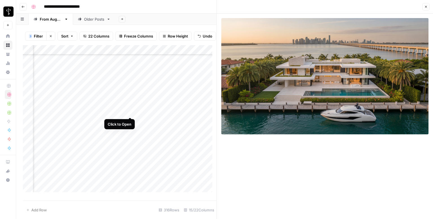
click at [131, 113] on div "Add Column" at bounding box center [120, 120] width 194 height 151
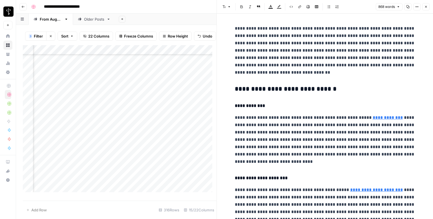
click at [282, 85] on h3 "**********" at bounding box center [325, 89] width 181 height 8
click at [228, 6] on icon "button" at bounding box center [229, 6] width 3 height 3
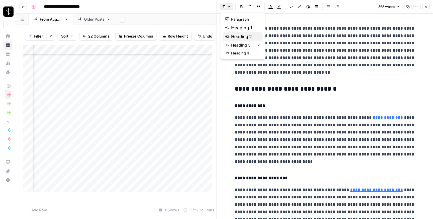
click at [254, 39] on span "heading 2" at bounding box center [244, 36] width 27 height 7
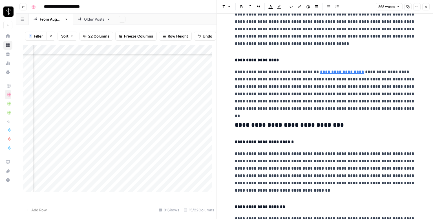
scroll to position [197, 0]
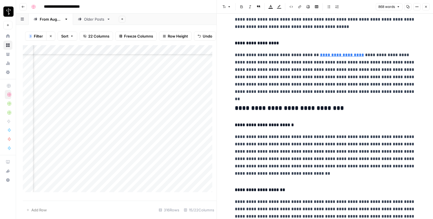
click at [270, 108] on h3 "**********" at bounding box center [325, 108] width 181 height 8
click at [224, 7] on icon "button" at bounding box center [224, 6] width 3 height 3
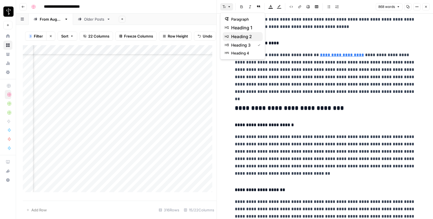
click at [240, 35] on span "heading 2" at bounding box center [244, 36] width 27 height 7
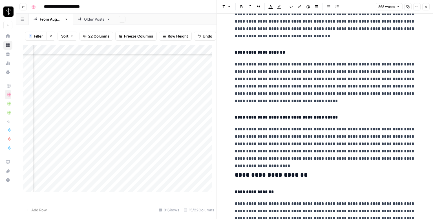
scroll to position [367, 0]
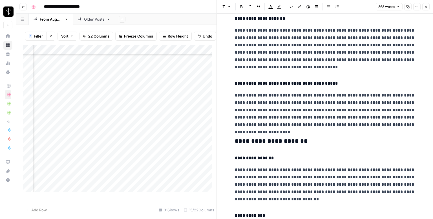
click at [256, 141] on h3 "**********" at bounding box center [325, 141] width 181 height 8
click at [225, 4] on button "Font style" at bounding box center [226, 6] width 13 height 7
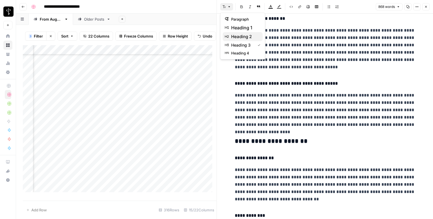
click at [251, 35] on span "heading 2" at bounding box center [244, 36] width 27 height 7
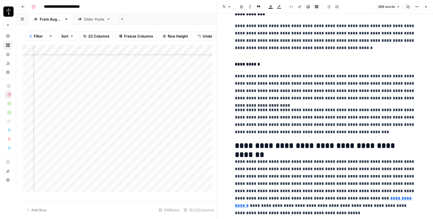
scroll to position [584, 0]
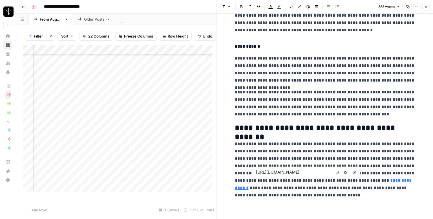
click at [338, 174] on icon at bounding box center [337, 171] width 3 height 3
click at [427, 6] on icon "button" at bounding box center [426, 6] width 3 height 3
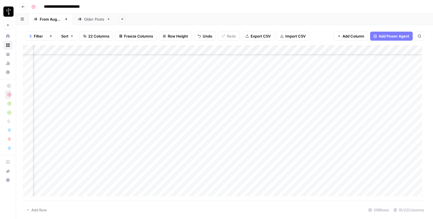
click at [236, 105] on div "Add Column" at bounding box center [225, 122] width 404 height 155
click at [284, 107] on div "Add Column" at bounding box center [225, 122] width 404 height 155
type textarea "**********"
click at [388, 110] on div "Add Column" at bounding box center [225, 122] width 404 height 155
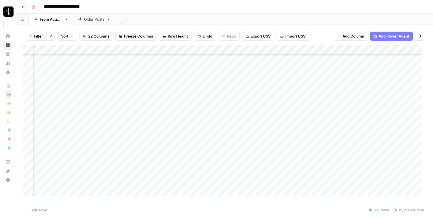
click at [388, 110] on div "Add Column" at bounding box center [225, 122] width 404 height 155
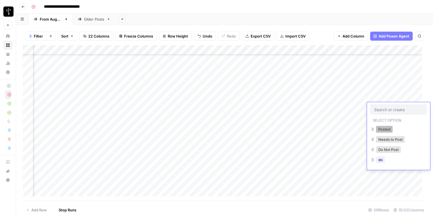
click at [386, 127] on button "Posted" at bounding box center [384, 129] width 17 height 7
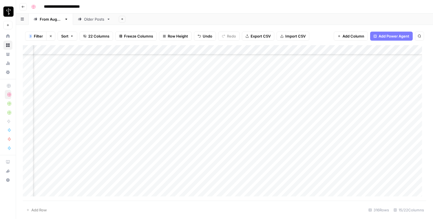
scroll to position [1572, 371]
click at [59, 89] on div "Add Column" at bounding box center [225, 122] width 404 height 155
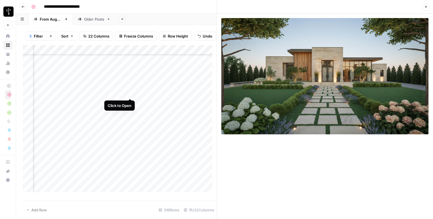
click at [128, 92] on div "Add Column" at bounding box center [120, 120] width 194 height 151
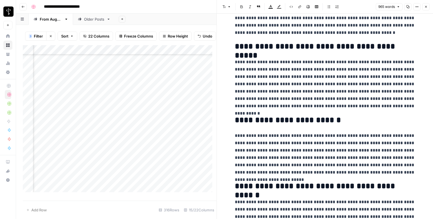
scroll to position [664, 0]
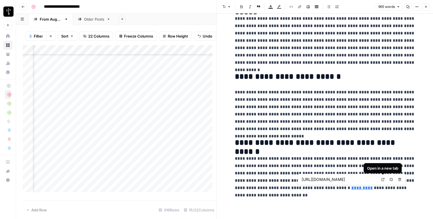
click at [385, 181] on icon at bounding box center [382, 179] width 3 height 3
click at [429, 7] on button "Close" at bounding box center [426, 6] width 7 height 7
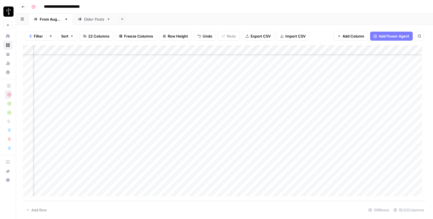
click at [243, 89] on div "Add Column" at bounding box center [225, 122] width 404 height 155
click at [383, 87] on div "Add Column" at bounding box center [225, 122] width 404 height 155
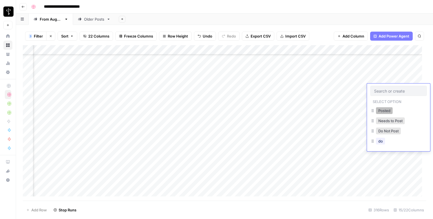
click at [379, 108] on button "Posted" at bounding box center [384, 110] width 17 height 7
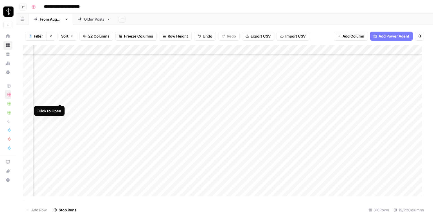
click at [58, 98] on div "Add Column" at bounding box center [225, 122] width 404 height 155
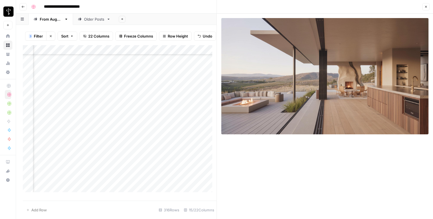
click at [131, 102] on div "Add Column" at bounding box center [120, 120] width 194 height 151
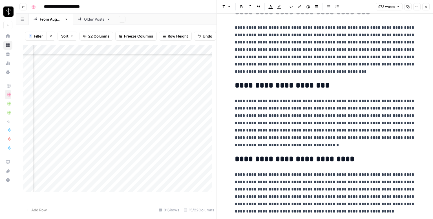
scroll to position [657, 0]
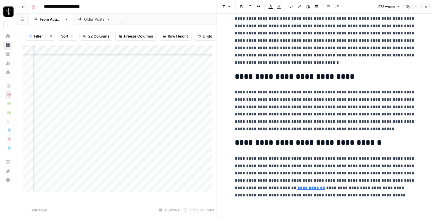
click at [429, 10] on button "Close" at bounding box center [426, 6] width 7 height 7
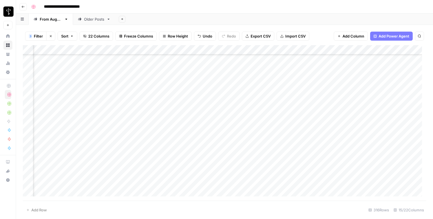
click at [248, 97] on div "Add Column" at bounding box center [225, 122] width 404 height 155
click at [383, 97] on div "Add Column" at bounding box center [225, 122] width 404 height 155
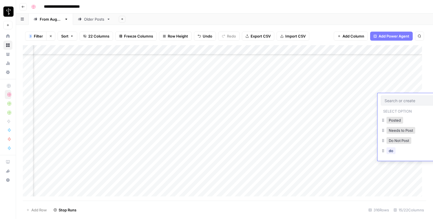
click at [383, 97] on div at bounding box center [409, 100] width 56 height 10
click at [381, 115] on div "Select option Posted Needs to Post Do Not Post do" at bounding box center [398, 127] width 63 height 68
click at [381, 119] on button "Posted" at bounding box center [384, 120] width 17 height 7
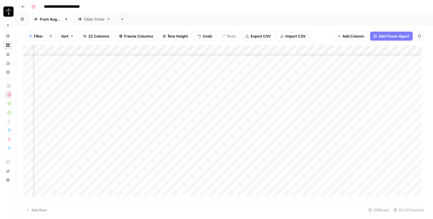
scroll to position [1600, 371]
click at [58, 81] on div "Add Column" at bounding box center [225, 122] width 404 height 155
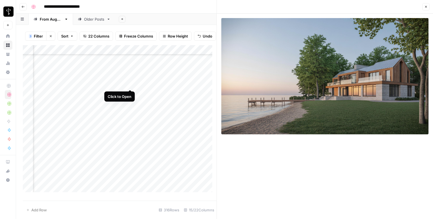
click at [128, 85] on div "Add Column" at bounding box center [120, 120] width 194 height 151
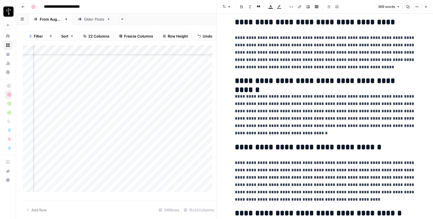
scroll to position [635, 0]
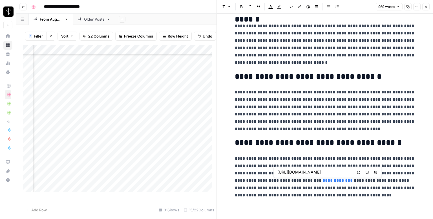
click at [359, 171] on icon at bounding box center [358, 171] width 3 height 3
click at [424, 9] on button "Close" at bounding box center [426, 6] width 7 height 7
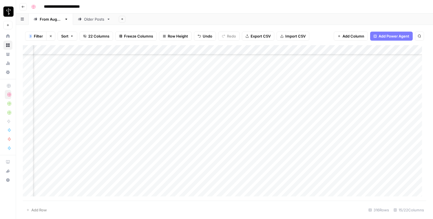
click at [252, 80] on div "Add Column" at bounding box center [225, 122] width 404 height 155
click at [388, 79] on div "Add Column" at bounding box center [225, 122] width 404 height 155
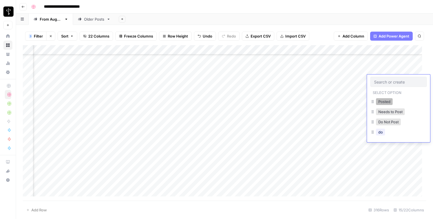
click at [383, 100] on button "Posted" at bounding box center [384, 101] width 17 height 7
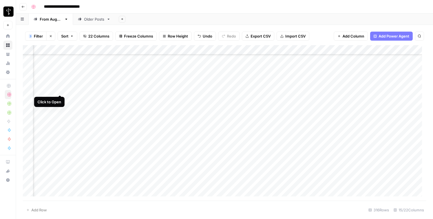
click at [60, 89] on div "Add Column" at bounding box center [225, 122] width 404 height 155
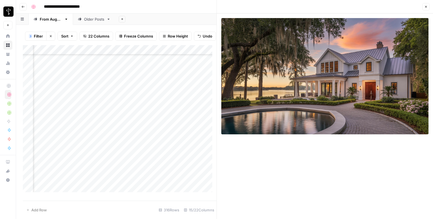
click at [130, 93] on div "Add Column" at bounding box center [120, 120] width 194 height 151
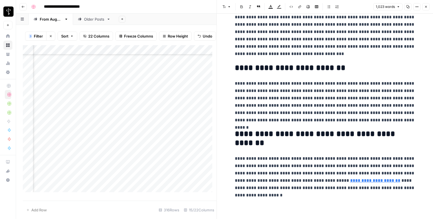
scroll to position [651, 0]
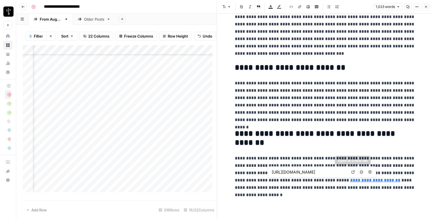
click at [352, 172] on icon at bounding box center [353, 171] width 3 height 3
click at [429, 8] on button "Close" at bounding box center [426, 6] width 7 height 7
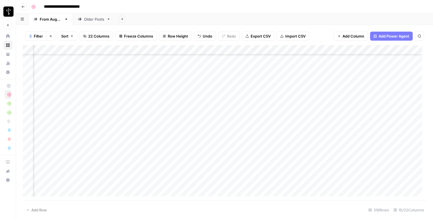
click at [246, 89] on div "Add Column" at bounding box center [225, 122] width 404 height 155
click at [394, 90] on div "Add Column" at bounding box center [225, 122] width 404 height 155
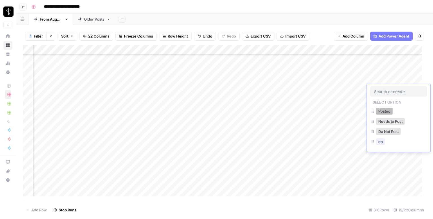
click at [381, 113] on button "Posted" at bounding box center [384, 111] width 17 height 7
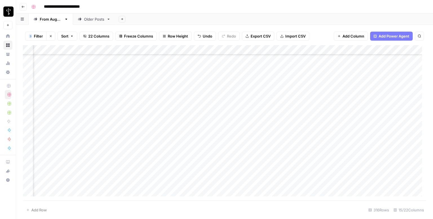
click at [60, 98] on div "Add Column" at bounding box center [225, 122] width 404 height 155
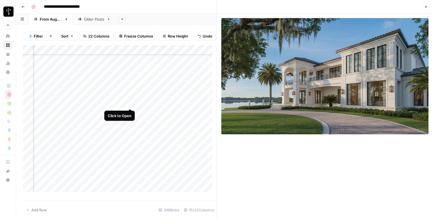
click at [130, 103] on div "Add Column" at bounding box center [120, 120] width 194 height 151
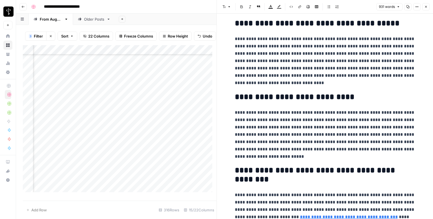
scroll to position [651, 0]
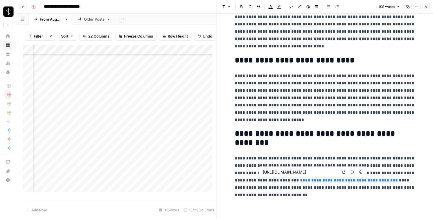
click at [344, 174] on link "Open in a new tab" at bounding box center [344, 171] width 7 height 7
click at [423, 8] on button "Close" at bounding box center [426, 6] width 7 height 7
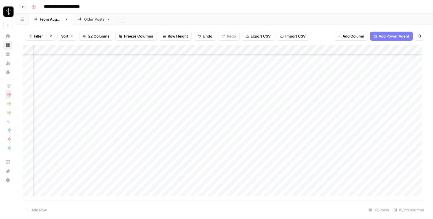
click at [249, 97] on div "Add Column" at bounding box center [225, 122] width 404 height 155
click at [386, 100] on div "Add Column" at bounding box center [225, 122] width 404 height 155
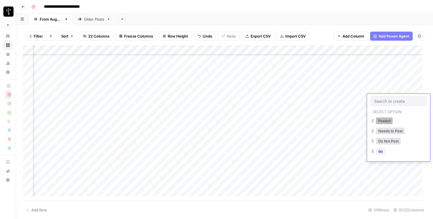
click at [386, 119] on button "Posted" at bounding box center [384, 120] width 17 height 7
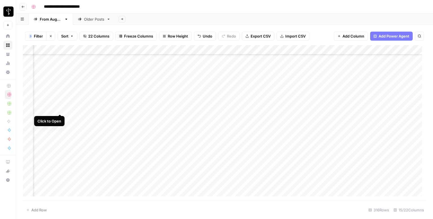
click at [60, 109] on div "Add Column" at bounding box center [225, 122] width 404 height 155
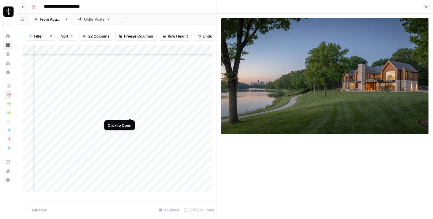
click at [128, 112] on div "Add Column" at bounding box center [120, 120] width 194 height 151
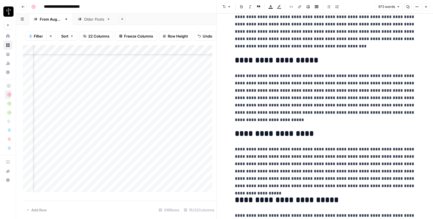
scroll to position [671, 0]
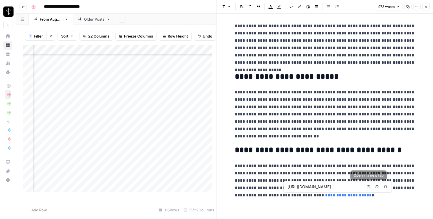
click at [369, 186] on icon at bounding box center [368, 186] width 3 height 3
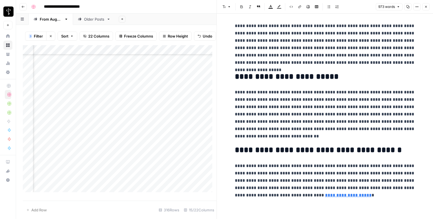
click at [426, 6] on icon "button" at bounding box center [426, 6] width 3 height 3
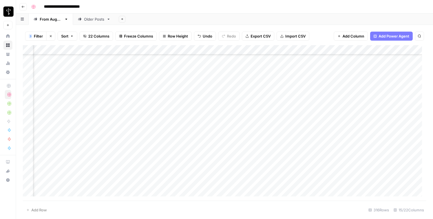
scroll to position [1600, 371]
click at [242, 109] on div "Add Column" at bounding box center [225, 122] width 404 height 155
click at [392, 107] on div "Add Column" at bounding box center [225, 122] width 404 height 155
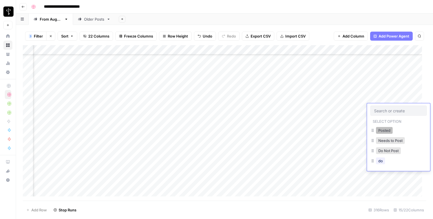
click at [386, 131] on button "Posted" at bounding box center [384, 130] width 17 height 7
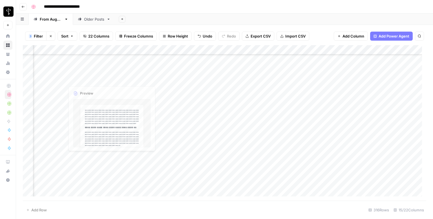
scroll to position [1628, 371]
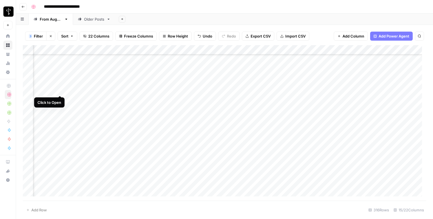
click at [60, 90] on div "Add Column" at bounding box center [225, 122] width 404 height 155
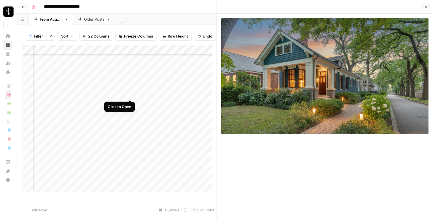
click at [130, 93] on div "Add Column" at bounding box center [120, 120] width 194 height 151
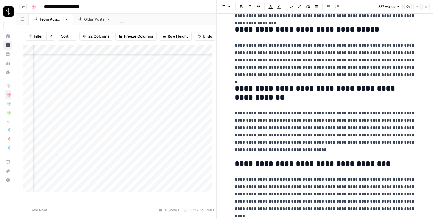
scroll to position [602, 0]
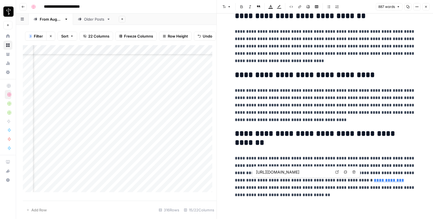
click at [336, 172] on icon at bounding box center [337, 171] width 3 height 3
click at [425, 6] on icon "button" at bounding box center [426, 6] width 3 height 3
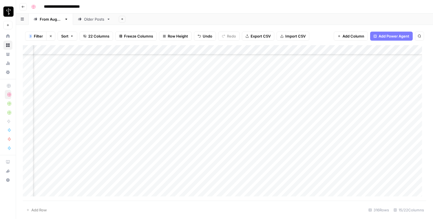
click at [247, 91] on div "Add Column" at bounding box center [225, 122] width 404 height 155
click at [394, 89] on div "Add Column" at bounding box center [225, 122] width 404 height 155
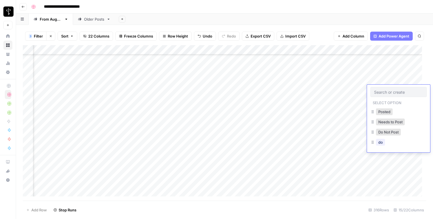
click at [394, 89] on input "text" at bounding box center [398, 91] width 49 height 5
click at [387, 110] on button "Posted" at bounding box center [384, 111] width 17 height 7
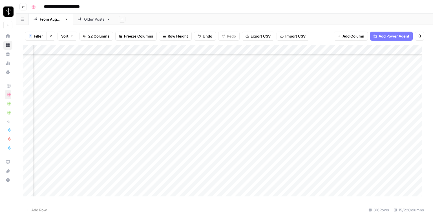
scroll to position [1657, 371]
click at [60, 73] on div "Add Column" at bounding box center [225, 122] width 404 height 155
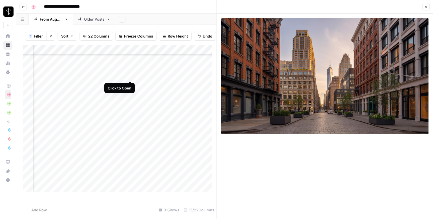
click at [129, 74] on div "Add Column" at bounding box center [120, 120] width 194 height 151
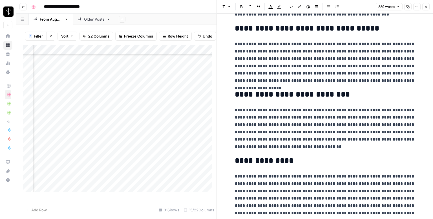
scroll to position [627, 0]
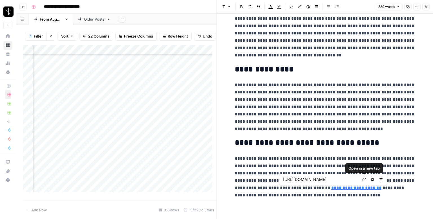
click at [363, 180] on icon at bounding box center [364, 179] width 3 height 3
click at [426, 8] on icon "button" at bounding box center [426, 6] width 3 height 3
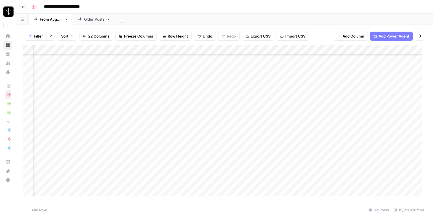
click at [253, 69] on div "Add Column" at bounding box center [225, 122] width 404 height 155
click at [388, 71] on div "Add Column" at bounding box center [225, 122] width 404 height 155
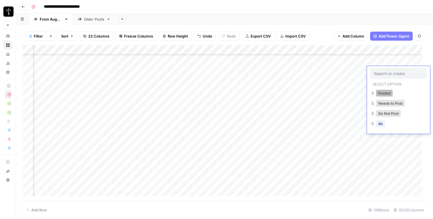
click at [380, 91] on button "Posted" at bounding box center [384, 93] width 17 height 7
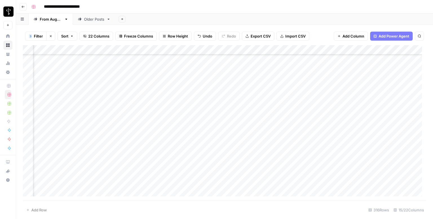
click at [59, 83] on div "Add Column" at bounding box center [225, 122] width 404 height 155
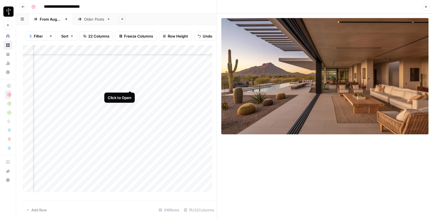
click at [128, 84] on div "Add Column" at bounding box center [120, 120] width 194 height 151
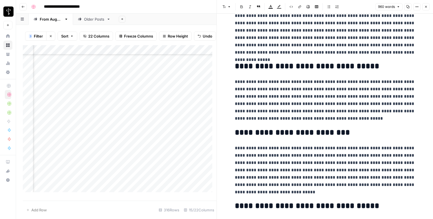
scroll to position [642, 0]
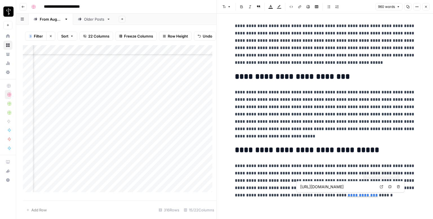
click at [381, 188] on link "Open in a new tab" at bounding box center [381, 186] width 7 height 7
click at [428, 8] on icon "button" at bounding box center [426, 6] width 3 height 3
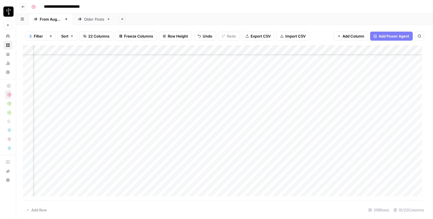
click at [245, 82] on div "Add Column" at bounding box center [225, 122] width 404 height 155
click at [388, 83] on div "Add Column" at bounding box center [225, 122] width 404 height 155
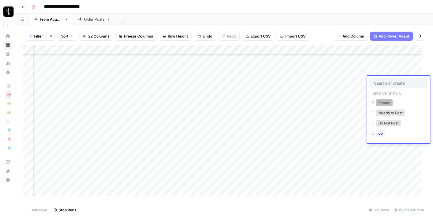
click at [384, 104] on button "Posted" at bounding box center [384, 102] width 17 height 7
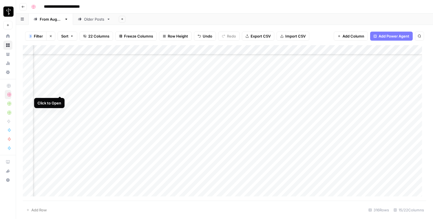
click at [60, 89] on div "Add Column" at bounding box center [225, 122] width 404 height 155
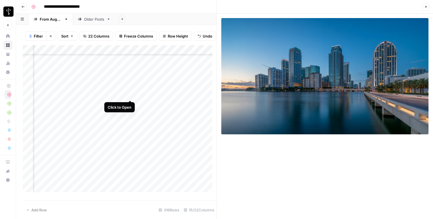
click at [131, 94] on div "Add Column" at bounding box center [120, 120] width 194 height 151
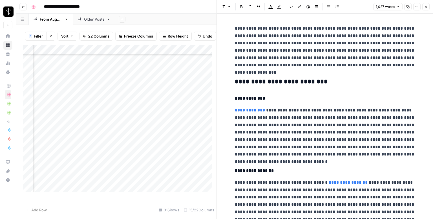
click at [322, 80] on h3 "**********" at bounding box center [325, 82] width 181 height 8
click at [225, 5] on icon "button" at bounding box center [224, 6] width 3 height 3
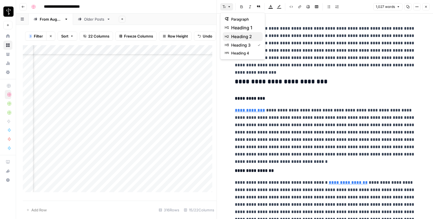
click at [252, 36] on span "heading 2" at bounding box center [244, 36] width 27 height 7
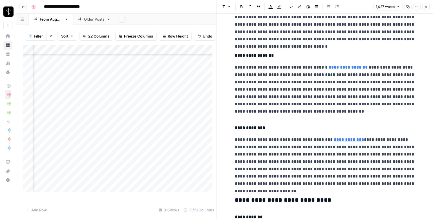
scroll to position [197, 0]
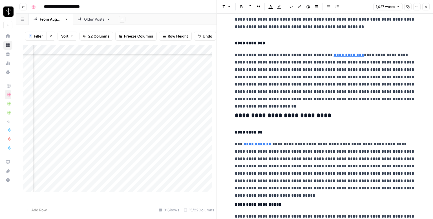
click at [276, 113] on h3 "**********" at bounding box center [325, 116] width 181 height 8
click at [224, 7] on icon "button" at bounding box center [224, 6] width 3 height 3
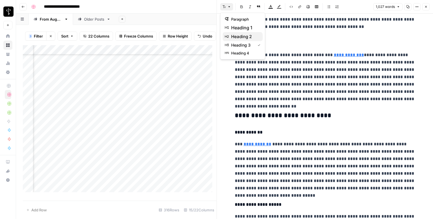
click at [242, 38] on span "heading 2" at bounding box center [244, 36] width 27 height 7
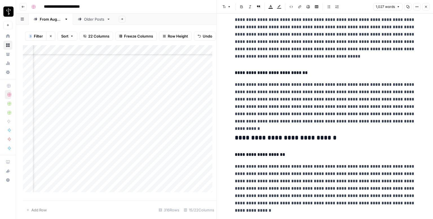
scroll to position [480, 0]
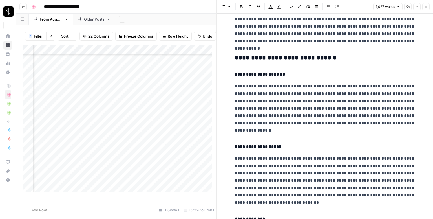
click at [266, 59] on h3 "**********" at bounding box center [325, 58] width 181 height 8
click at [228, 6] on icon "button" at bounding box center [229, 6] width 3 height 3
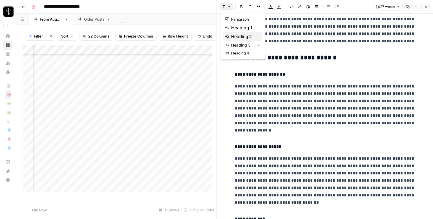
click at [241, 34] on span "heading 2" at bounding box center [244, 36] width 27 height 7
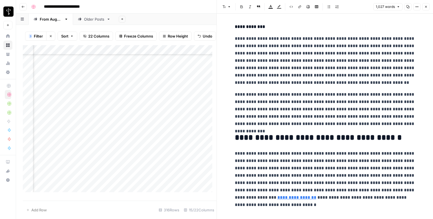
scroll to position [672, 0]
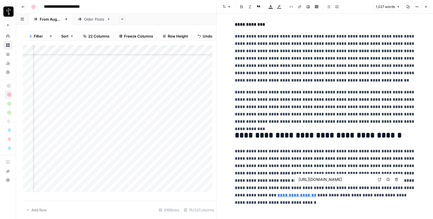
click at [379, 178] on icon at bounding box center [379, 179] width 3 height 3
click at [426, 4] on button "Close" at bounding box center [426, 6] width 7 height 7
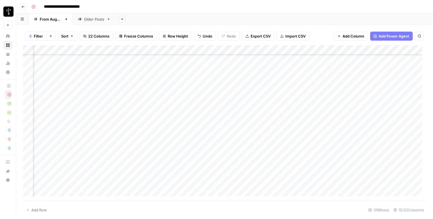
click at [239, 92] on div "Add Column" at bounding box center [225, 122] width 404 height 155
click at [292, 89] on div "Add Column" at bounding box center [225, 122] width 404 height 155
click at [292, 89] on textarea at bounding box center [306, 91] width 90 height 8
type textarea "**********"
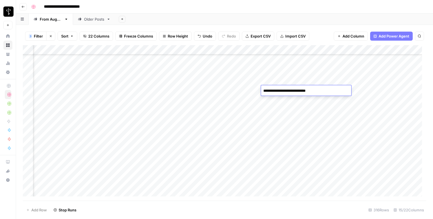
click at [390, 91] on div "Add Column" at bounding box center [225, 122] width 404 height 155
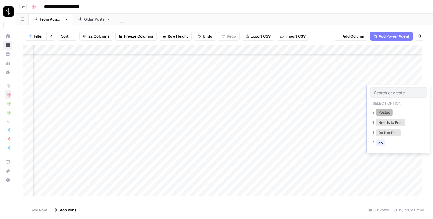
click at [384, 111] on button "Posted" at bounding box center [384, 112] width 17 height 7
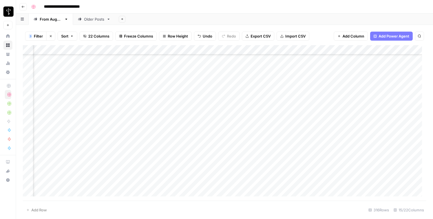
click at [61, 100] on div "Add Column" at bounding box center [225, 122] width 404 height 155
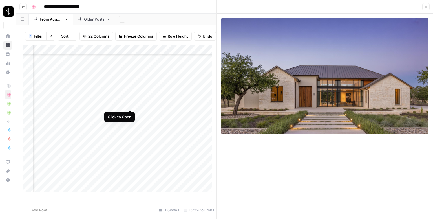
click at [129, 103] on div "Add Column" at bounding box center [120, 120] width 194 height 151
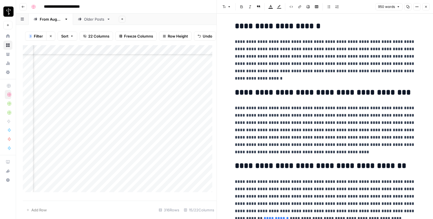
scroll to position [635, 0]
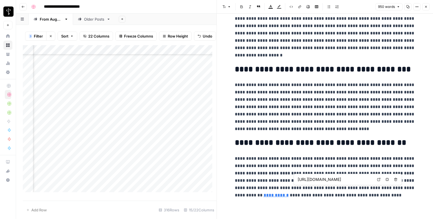
click at [379, 180] on icon at bounding box center [378, 179] width 3 height 3
click at [427, 6] on icon "button" at bounding box center [426, 6] width 3 height 3
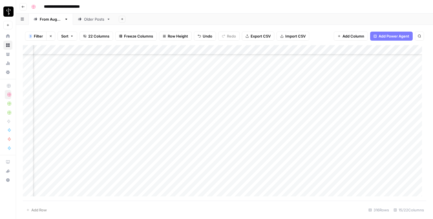
click at [244, 99] on div "Add Column" at bounding box center [225, 122] width 404 height 155
click at [390, 100] on div "Add Column" at bounding box center [225, 122] width 404 height 155
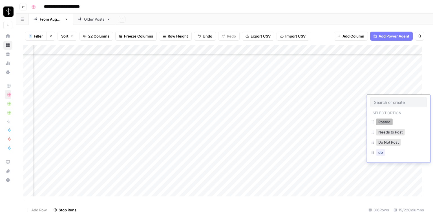
click at [390, 122] on button "Posted" at bounding box center [384, 121] width 17 height 7
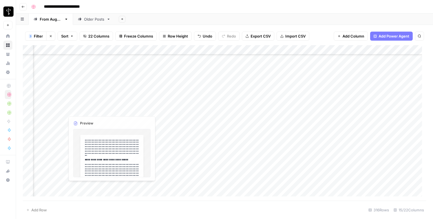
scroll to position [1685, 371]
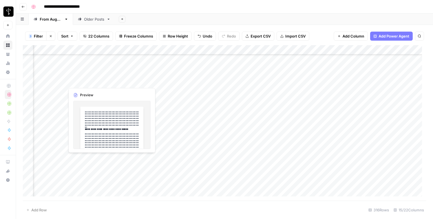
click at [60, 83] on div "Add Column" at bounding box center [225, 122] width 404 height 155
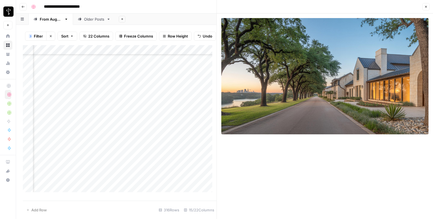
click at [129, 85] on div "Add Column" at bounding box center [120, 120] width 194 height 151
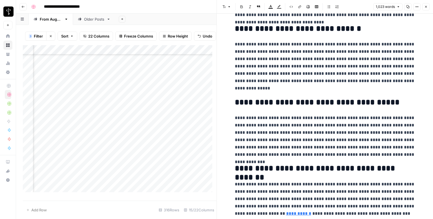
scroll to position [671, 0]
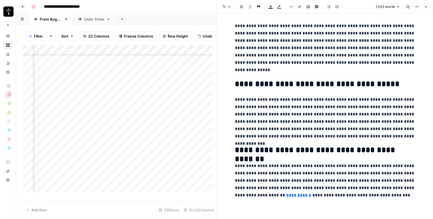
click at [425, 9] on button "Close" at bounding box center [426, 6] width 7 height 7
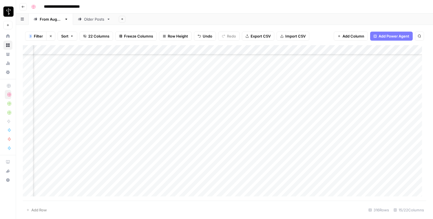
click at [245, 80] on div "Add Column" at bounding box center [225, 122] width 404 height 155
click at [388, 81] on div "Add Column" at bounding box center [225, 122] width 404 height 155
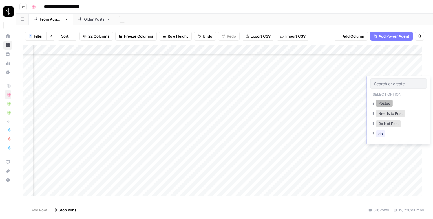
click at [382, 105] on button "Posted" at bounding box center [384, 103] width 17 height 7
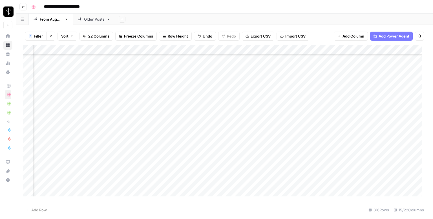
click at [56, 92] on div "Add Column" at bounding box center [225, 122] width 404 height 155
click at [60, 91] on div "Add Column" at bounding box center [225, 122] width 404 height 155
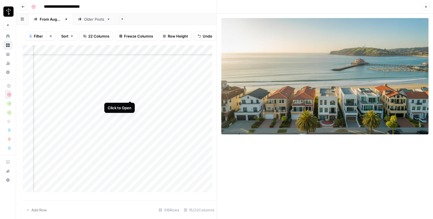
click at [128, 94] on div "Add Column" at bounding box center [120, 120] width 194 height 151
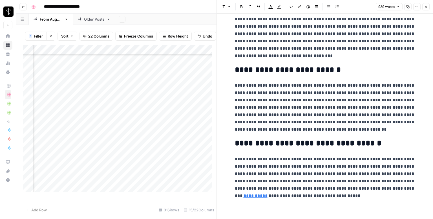
scroll to position [649, 0]
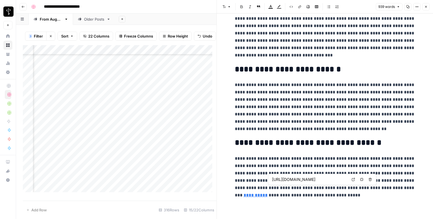
click at [354, 181] on link "Open in a new tab" at bounding box center [353, 179] width 7 height 7
click at [427, 8] on button "Close" at bounding box center [426, 6] width 7 height 7
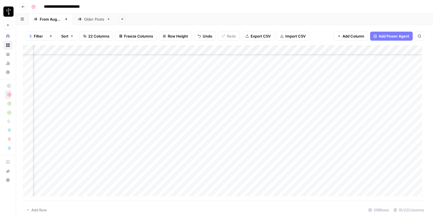
click at [245, 90] on div "Add Column" at bounding box center [225, 122] width 404 height 155
click at [393, 92] on div "Add Column" at bounding box center [225, 122] width 404 height 155
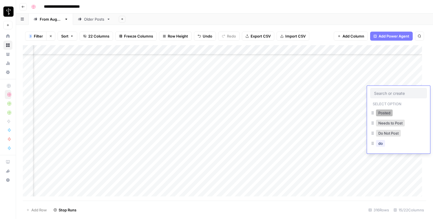
click at [381, 113] on button "Posted" at bounding box center [384, 112] width 17 height 7
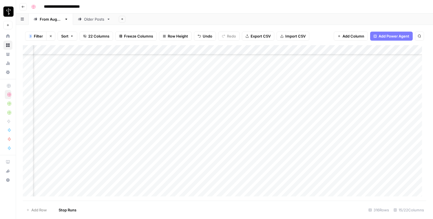
click at [59, 100] on div "Add Column" at bounding box center [225, 122] width 404 height 155
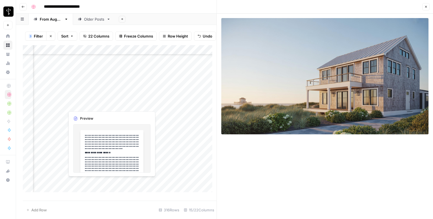
click at [129, 104] on div "Add Column" at bounding box center [120, 120] width 194 height 151
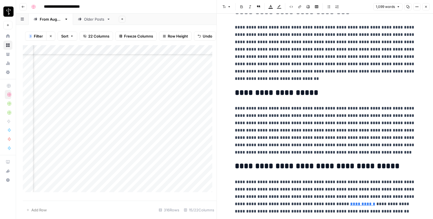
scroll to position [730, 0]
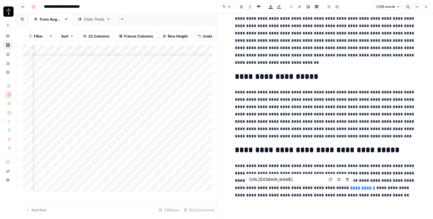
click at [329, 179] on link "Open in a new tab" at bounding box center [330, 179] width 7 height 7
click at [425, 8] on button "Close" at bounding box center [426, 6] width 7 height 7
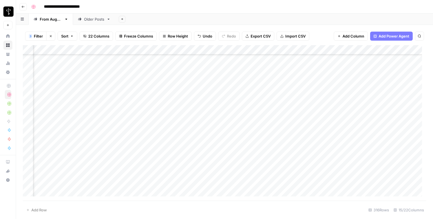
click at [254, 100] on div "Add Column" at bounding box center [225, 122] width 404 height 155
click at [388, 99] on div "Add Column" at bounding box center [225, 122] width 404 height 155
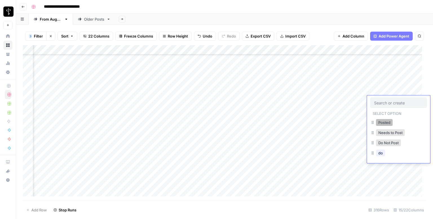
click at [387, 120] on button "Posted" at bounding box center [384, 122] width 17 height 7
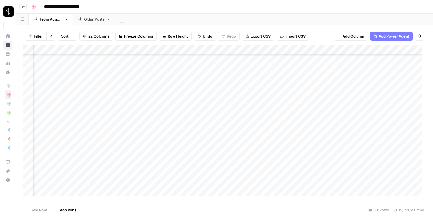
scroll to position [1713, 371]
click at [59, 81] on div "Add Column" at bounding box center [225, 122] width 404 height 155
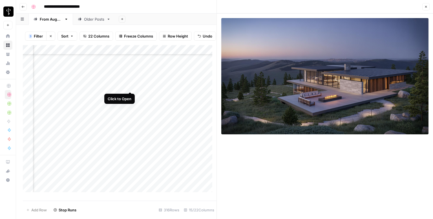
click at [129, 86] on div "Add Column" at bounding box center [120, 120] width 194 height 151
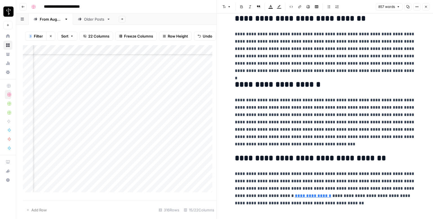
scroll to position [561, 0]
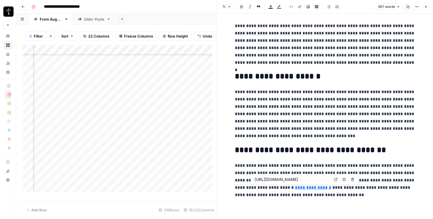
click at [335, 179] on icon at bounding box center [335, 179] width 3 height 3
click at [427, 7] on icon "button" at bounding box center [426, 6] width 3 height 3
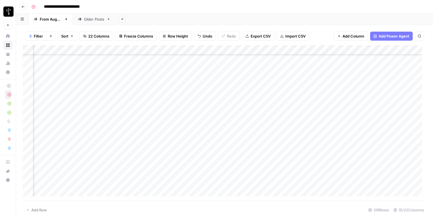
drag, startPoint x: 244, startPoint y: 83, endPoint x: 360, endPoint y: 83, distance: 116.2
click at [244, 83] on div "Add Column" at bounding box center [225, 122] width 404 height 155
click at [387, 83] on div "Add Column" at bounding box center [225, 122] width 404 height 155
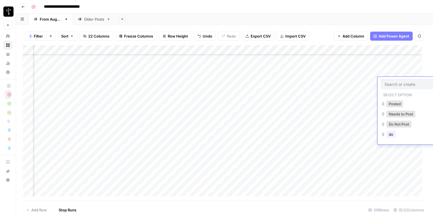
click at [387, 83] on input "text" at bounding box center [409, 84] width 49 height 5
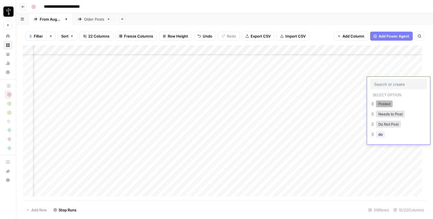
click at [383, 106] on button "Posted" at bounding box center [384, 103] width 17 height 7
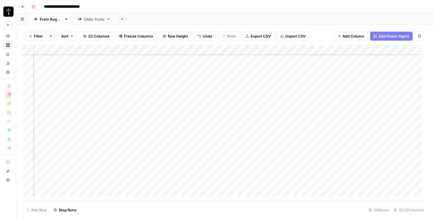
click at [60, 92] on div "Add Column" at bounding box center [225, 122] width 404 height 155
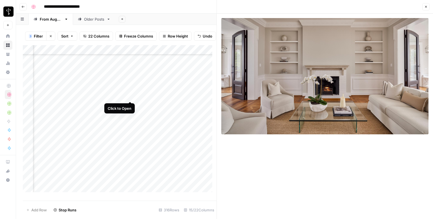
click at [130, 96] on div "Add Column" at bounding box center [120, 120] width 194 height 151
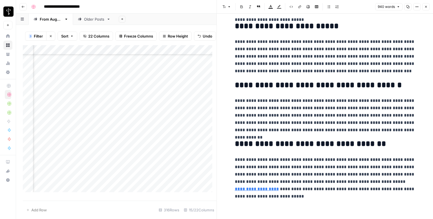
scroll to position [598, 0]
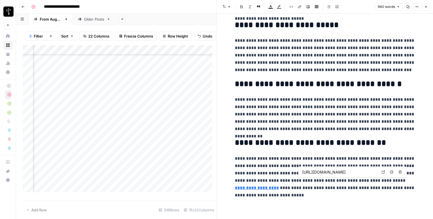
click at [385, 172] on icon at bounding box center [383, 171] width 3 height 3
click at [428, 7] on icon "button" at bounding box center [426, 6] width 3 height 3
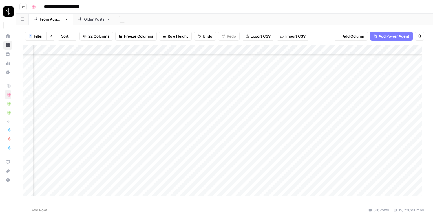
click at [249, 93] on div "Add Column" at bounding box center [225, 122] width 404 height 155
click at [390, 92] on div "Add Column" at bounding box center [225, 122] width 404 height 155
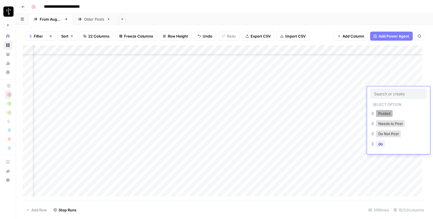
click at [384, 112] on button "Posted" at bounding box center [384, 113] width 17 height 7
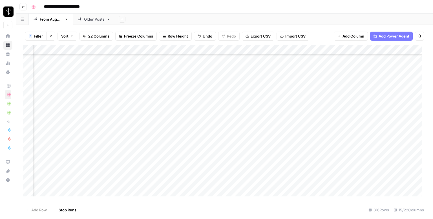
click at [59, 100] on div "Add Column" at bounding box center [225, 122] width 404 height 155
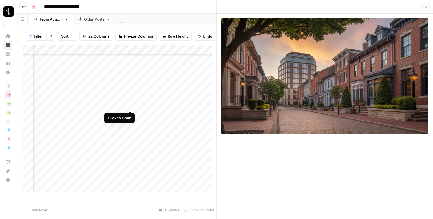
click at [129, 104] on div "Add Column" at bounding box center [120, 120] width 194 height 151
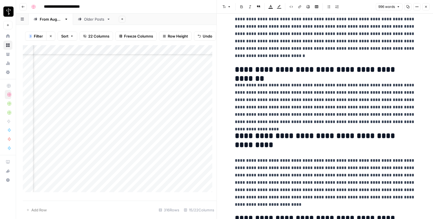
scroll to position [690, 0]
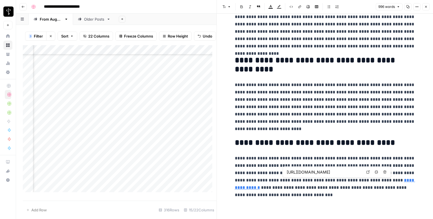
click at [367, 171] on icon at bounding box center [367, 171] width 3 height 3
click at [426, 8] on icon "button" at bounding box center [426, 6] width 3 height 3
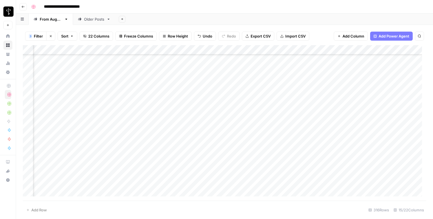
click at [249, 99] on div "Add Column" at bounding box center [225, 122] width 404 height 155
click at [387, 101] on div "Add Column" at bounding box center [225, 122] width 404 height 155
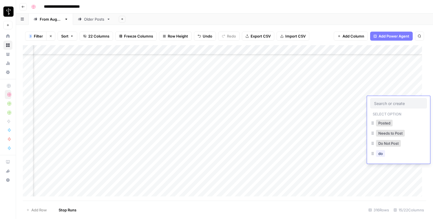
click at [387, 101] on input "text" at bounding box center [398, 103] width 49 height 5
click at [383, 123] on button "Posted" at bounding box center [384, 123] width 17 height 7
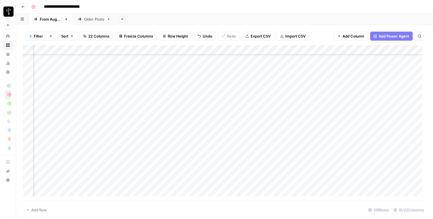
scroll to position [1741, 371]
click at [60, 82] on div "Add Column" at bounding box center [225, 122] width 404 height 155
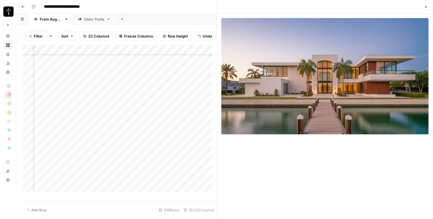
click at [128, 86] on div "Add Column" at bounding box center [120, 120] width 194 height 151
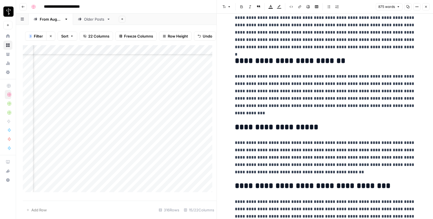
scroll to position [613, 0]
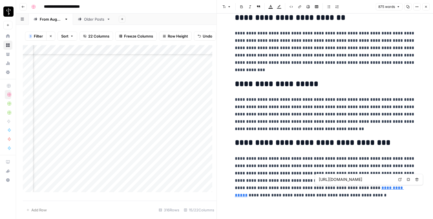
click at [402, 180] on link "Open in a new tab" at bounding box center [400, 179] width 7 height 7
click at [425, 7] on icon "button" at bounding box center [426, 6] width 3 height 3
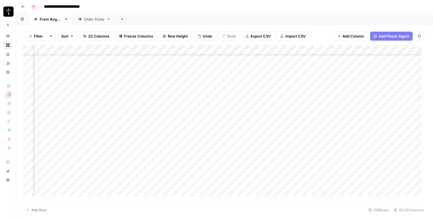
click at [248, 80] on div "Add Column" at bounding box center [225, 122] width 404 height 155
click at [392, 82] on div "Add Column" at bounding box center [225, 122] width 404 height 155
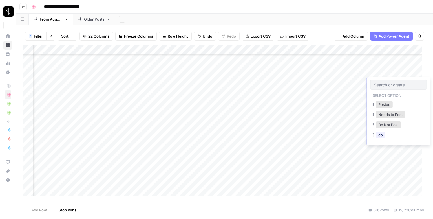
click at [392, 82] on div at bounding box center [399, 85] width 56 height 10
click at [385, 106] on button "Posted" at bounding box center [384, 104] width 17 height 7
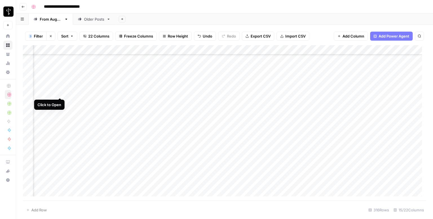
click at [60, 91] on div "Add Column" at bounding box center [225, 122] width 404 height 155
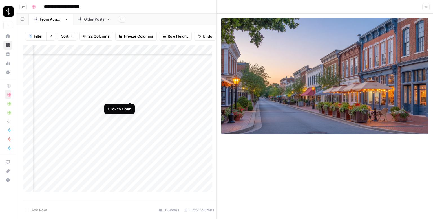
click at [132, 96] on div "Add Column" at bounding box center [120, 120] width 194 height 151
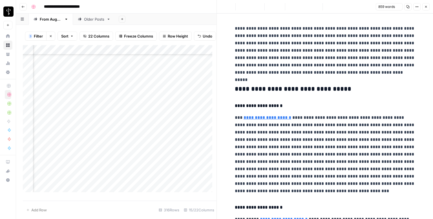
click at [232, 7] on button "Font style" at bounding box center [226, 6] width 13 height 7
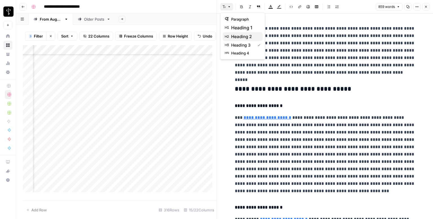
click at [247, 36] on span "heading 2" at bounding box center [244, 36] width 27 height 7
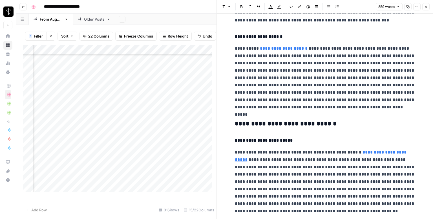
scroll to position [169, 0]
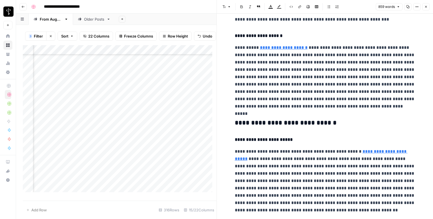
click at [280, 124] on h3 "**********" at bounding box center [325, 123] width 181 height 8
click at [228, 8] on icon "button" at bounding box center [229, 6] width 3 height 3
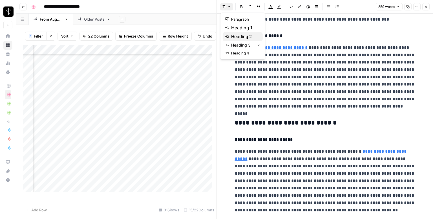
click at [245, 38] on span "heading 2" at bounding box center [244, 36] width 27 height 7
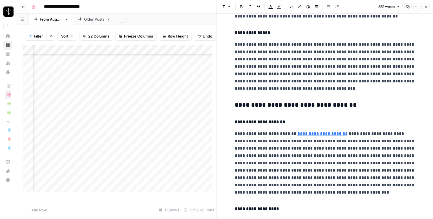
scroll to position [395, 0]
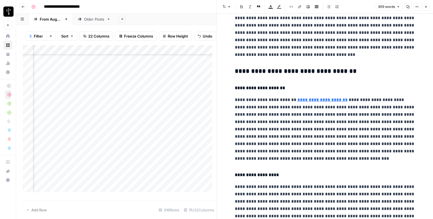
click at [225, 9] on button "Font style" at bounding box center [226, 6] width 13 height 7
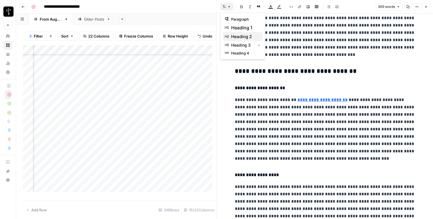
click at [245, 36] on span "heading 2" at bounding box center [244, 36] width 27 height 7
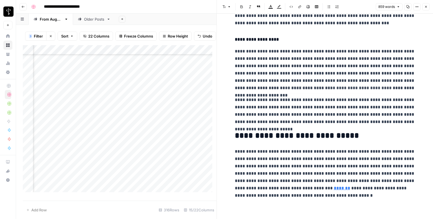
scroll to position [528, 0]
click at [323, 179] on link "Open in a new tab" at bounding box center [319, 179] width 7 height 7
drag, startPoint x: 238, startPoint y: 186, endPoint x: 255, endPoint y: 186, distance: 16.4
click at [334, 186] on link "*******" at bounding box center [342, 188] width 16 height 4
click at [299, 9] on button "Link" at bounding box center [299, 6] width 7 height 7
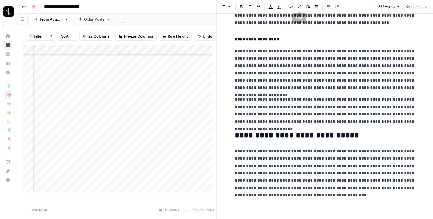
click at [299, 9] on button "Link" at bounding box center [299, 6] width 7 height 7
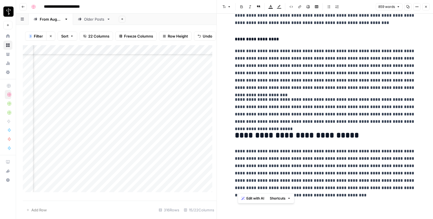
drag, startPoint x: 238, startPoint y: 188, endPoint x: 255, endPoint y: 188, distance: 17.2
click at [255, 188] on p "**********" at bounding box center [325, 173] width 181 height 51
click at [301, 6] on icon "button" at bounding box center [299, 6] width 3 height 3
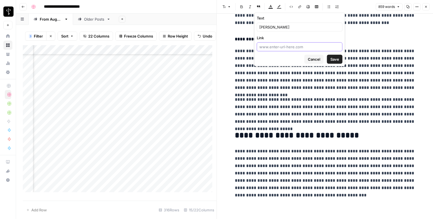
click at [288, 45] on input "Link" at bounding box center [300, 47] width 81 height 6
paste input "https://movewithrebekah.com/"
type input "https://movewithrebekah.com/"
click at [336, 59] on span "Save" at bounding box center [335, 59] width 9 height 6
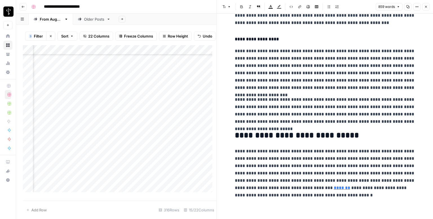
click at [428, 6] on button "Close" at bounding box center [426, 6] width 7 height 7
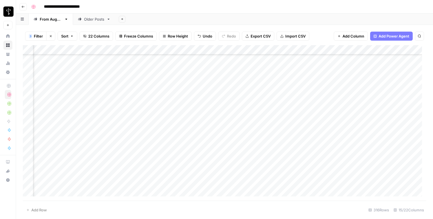
click at [245, 92] on div "Add Column" at bounding box center [225, 122] width 404 height 155
click at [286, 90] on div "Add Column" at bounding box center [225, 122] width 404 height 155
click at [286, 90] on textarea at bounding box center [306, 93] width 90 height 8
type textarea "**********"
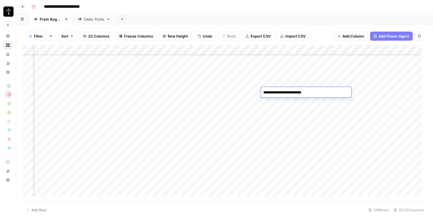
click at [388, 93] on div "Add Column" at bounding box center [225, 122] width 404 height 155
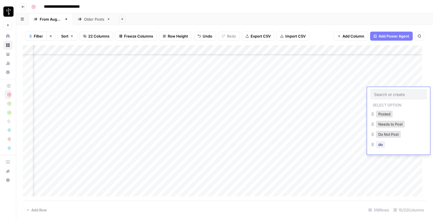
click at [383, 109] on div "Select option Posted Needs to Post Do Not Post do" at bounding box center [398, 121] width 63 height 68
click at [382, 114] on button "Posted" at bounding box center [384, 114] width 17 height 7
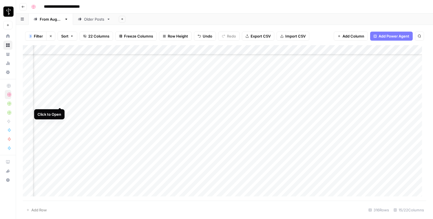
click at [59, 102] on div "Add Column" at bounding box center [225, 122] width 404 height 155
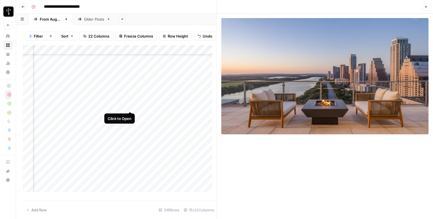
click at [129, 107] on div "Add Column" at bounding box center [120, 120] width 194 height 151
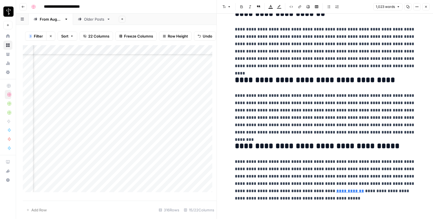
scroll to position [681, 0]
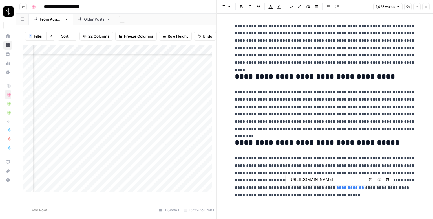
click at [372, 178] on icon at bounding box center [370, 179] width 3 height 3
click at [428, 5] on button "Close" at bounding box center [426, 6] width 7 height 7
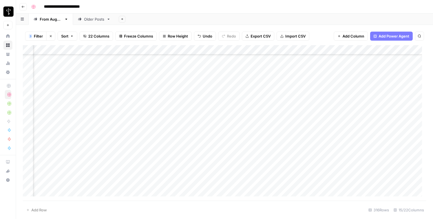
click at [245, 101] on div "Add Column" at bounding box center [225, 122] width 404 height 155
click at [389, 103] on div "Add Column" at bounding box center [225, 122] width 404 height 155
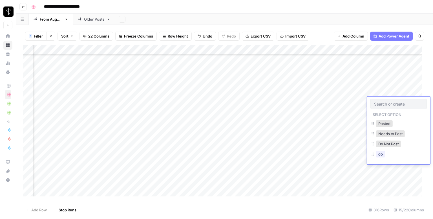
click at [389, 103] on input "text" at bounding box center [398, 103] width 49 height 5
click at [385, 123] on button "Posted" at bounding box center [384, 123] width 17 height 7
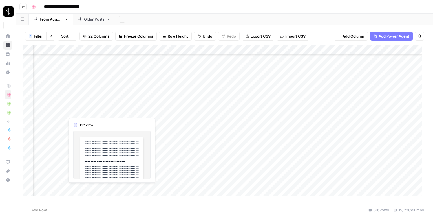
click at [61, 111] on div "Add Column" at bounding box center [225, 122] width 404 height 155
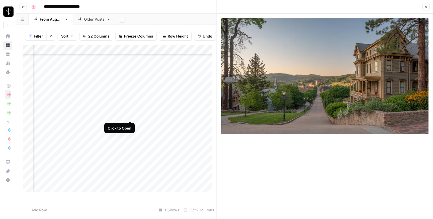
click at [131, 114] on div "Add Column" at bounding box center [120, 120] width 194 height 151
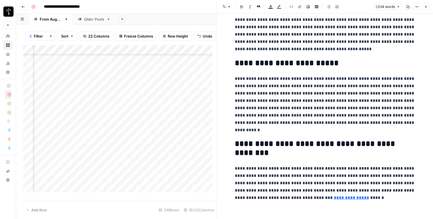
scroll to position [717, 0]
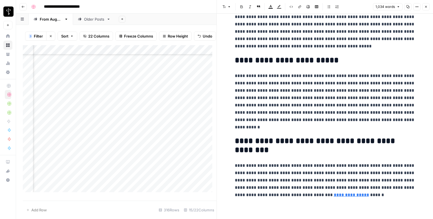
click at [425, 7] on icon "button" at bounding box center [426, 6] width 3 height 3
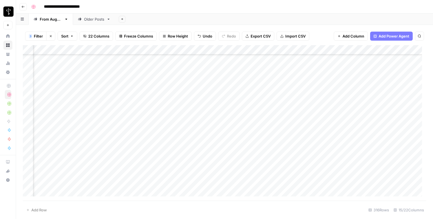
click at [255, 109] on div "Add Column" at bounding box center [225, 122] width 404 height 155
click at [389, 107] on div "Add Column" at bounding box center [225, 122] width 404 height 155
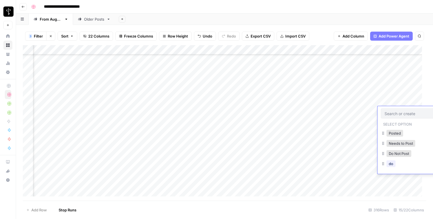
click at [389, 107] on div "Select option Posted Needs to Post Do Not Post do" at bounding box center [409, 140] width 63 height 68
click at [381, 136] on button "Posted" at bounding box center [384, 133] width 17 height 7
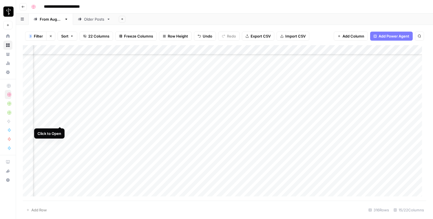
click at [58, 121] on div "Add Column" at bounding box center [225, 122] width 404 height 155
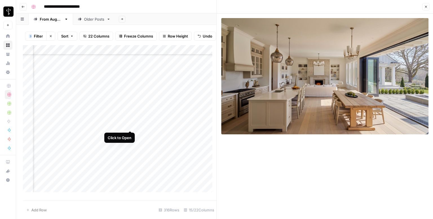
click at [129, 124] on div "Add Column" at bounding box center [120, 120] width 194 height 151
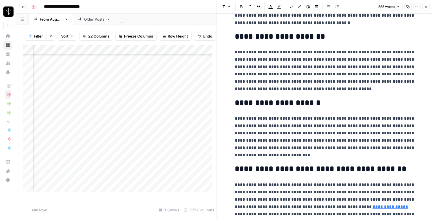
scroll to position [598, 0]
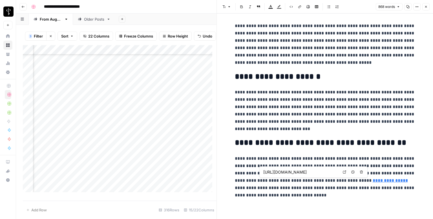
click at [345, 173] on icon at bounding box center [344, 171] width 3 height 3
click at [428, 4] on button "Close" at bounding box center [426, 6] width 7 height 7
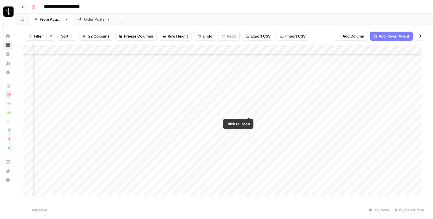
click at [241, 118] on div "Add Column" at bounding box center [225, 122] width 404 height 155
click at [387, 120] on div "Add Column" at bounding box center [225, 122] width 404 height 155
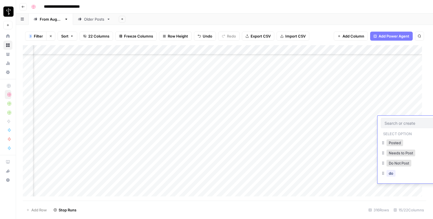
click at [387, 120] on div at bounding box center [409, 123] width 56 height 10
click at [381, 144] on button "Posted" at bounding box center [384, 142] width 17 height 7
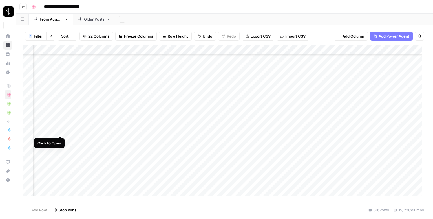
click at [60, 132] on div "Add Column" at bounding box center [225, 122] width 404 height 155
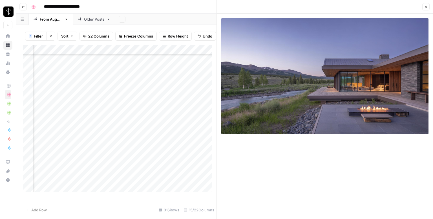
click at [130, 132] on div "Add Column" at bounding box center [120, 120] width 194 height 151
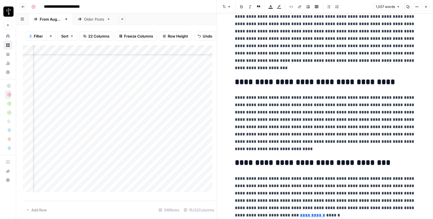
scroll to position [701, 0]
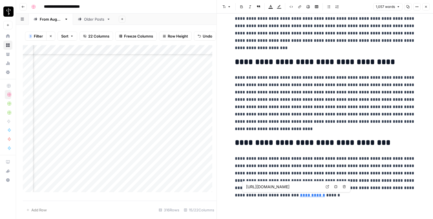
click at [326, 185] on icon at bounding box center [327, 186] width 3 height 3
click at [426, 8] on icon "button" at bounding box center [426, 6] width 3 height 3
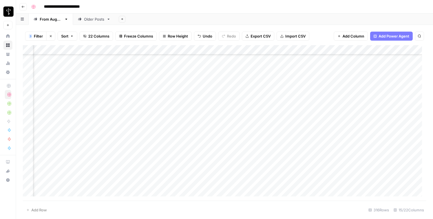
click at [251, 131] on div "Add Column" at bounding box center [225, 122] width 404 height 155
click at [384, 130] on div "Add Column" at bounding box center [225, 122] width 404 height 155
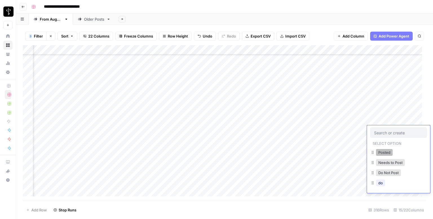
click at [383, 150] on button "Posted" at bounding box center [384, 152] width 17 height 7
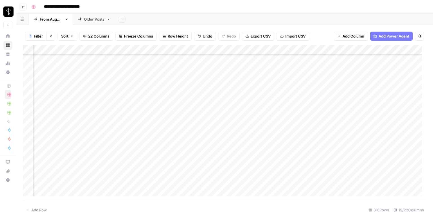
scroll to position [1798, 371]
click at [61, 83] on div "Add Column" at bounding box center [225, 122] width 404 height 155
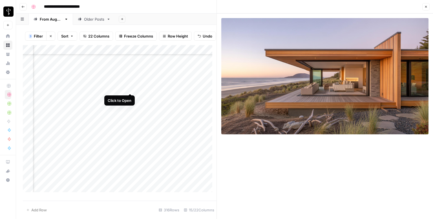
click at [130, 87] on div "Add Column" at bounding box center [120, 120] width 194 height 151
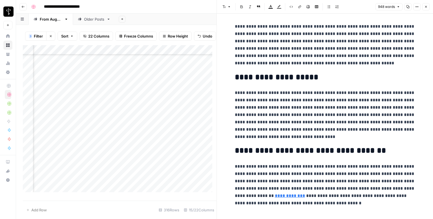
scroll to position [657, 0]
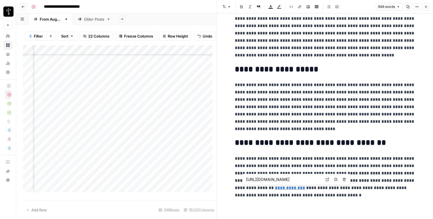
click at [326, 179] on icon at bounding box center [327, 179] width 3 height 3
click at [422, 6] on div "948 words Copy Options Close" at bounding box center [403, 6] width 54 height 7
click at [425, 6] on icon "button" at bounding box center [426, 6] width 3 height 3
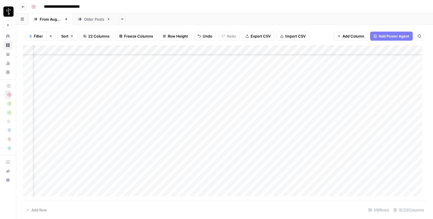
click at [244, 85] on div "Add Column" at bounding box center [225, 122] width 404 height 155
click at [383, 83] on div "Add Column" at bounding box center [225, 122] width 404 height 155
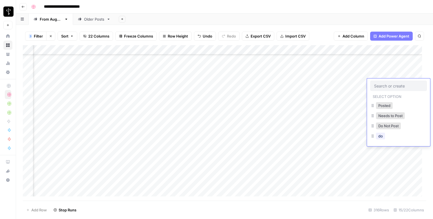
click at [383, 83] on div at bounding box center [399, 86] width 56 height 10
click at [383, 104] on button "Posted" at bounding box center [384, 105] width 17 height 7
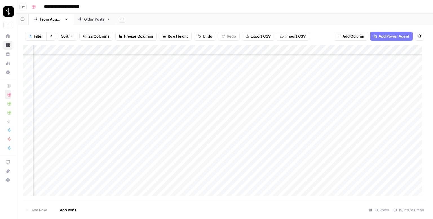
click at [60, 93] on div "Add Column" at bounding box center [225, 122] width 404 height 155
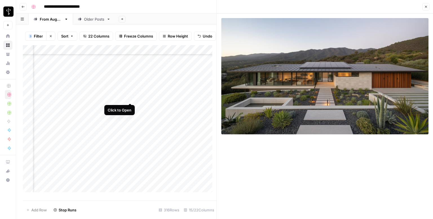
click at [132, 96] on div "Add Column" at bounding box center [120, 120] width 194 height 151
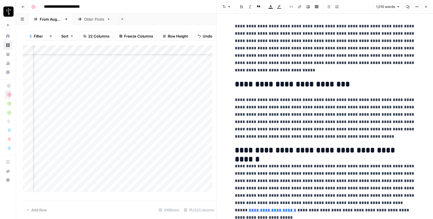
scroll to position [715, 0]
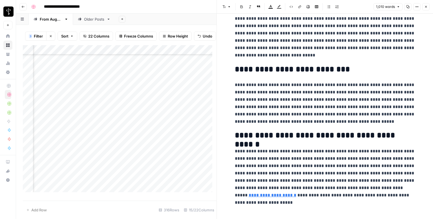
click at [426, 6] on icon "button" at bounding box center [426, 6] width 3 height 3
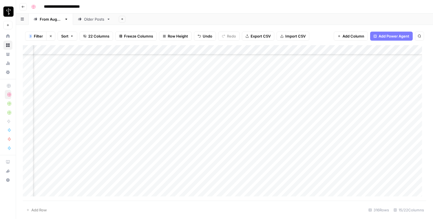
click at [247, 93] on div "Add Column" at bounding box center [225, 122] width 404 height 155
click at [388, 91] on div "Add Column" at bounding box center [225, 122] width 404 height 155
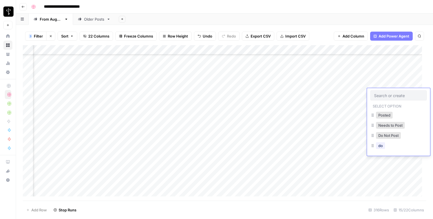
click at [388, 91] on div at bounding box center [399, 95] width 56 height 10
click at [385, 115] on button "Posted" at bounding box center [384, 115] width 17 height 7
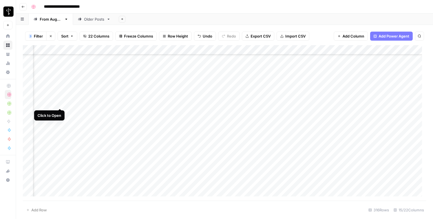
click at [61, 102] on div "Add Column" at bounding box center [225, 122] width 404 height 155
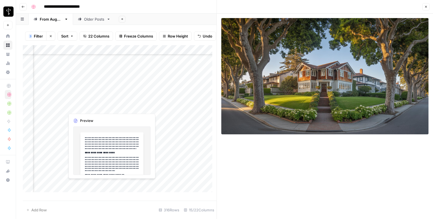
click at [129, 106] on div "Add Column" at bounding box center [120, 120] width 194 height 151
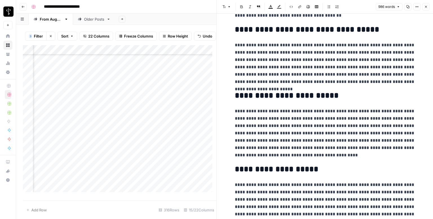
scroll to position [664, 0]
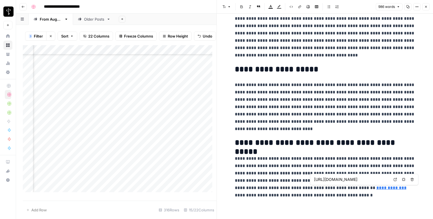
click at [396, 180] on icon at bounding box center [395, 179] width 3 height 3
click at [426, 5] on icon "button" at bounding box center [426, 6] width 3 height 3
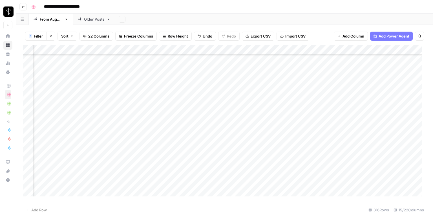
click at [248, 102] on div "Add Column" at bounding box center [225, 122] width 404 height 155
click at [386, 103] on div "Add Column" at bounding box center [225, 122] width 404 height 155
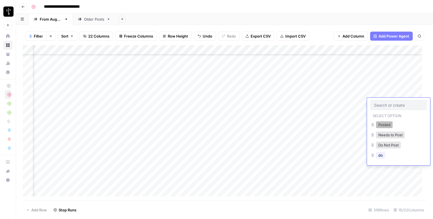
click at [379, 123] on button "Posted" at bounding box center [384, 124] width 17 height 7
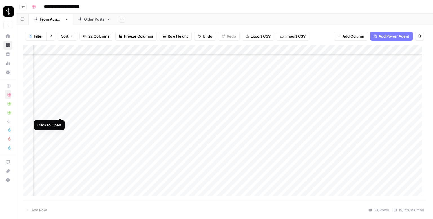
click at [59, 113] on div "Add Column" at bounding box center [225, 122] width 404 height 155
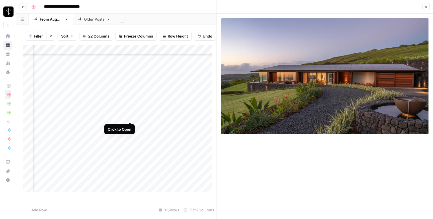
click at [130, 115] on div "Add Column" at bounding box center [120, 120] width 194 height 151
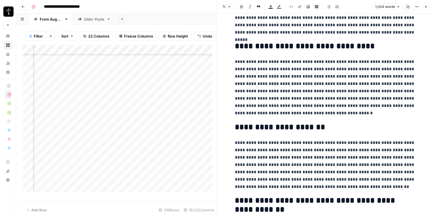
scroll to position [732, 0]
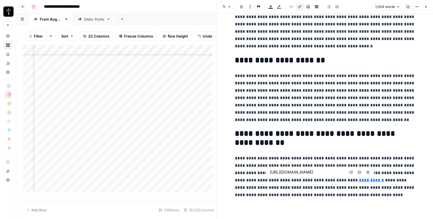
click at [360, 180] on link "**********" at bounding box center [371, 180] width 25 height 4
click at [352, 173] on icon at bounding box center [351, 171] width 3 height 3
click at [425, 6] on icon "button" at bounding box center [426, 6] width 3 height 3
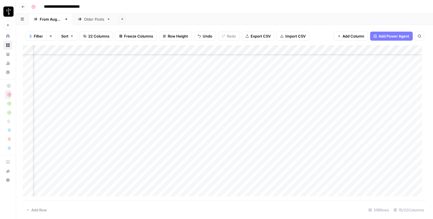
click at [242, 111] on div "Add Column" at bounding box center [225, 122] width 404 height 155
click at [387, 112] on div "Add Column" at bounding box center [225, 122] width 404 height 155
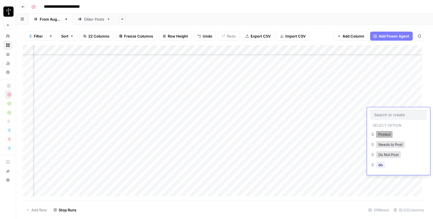
click at [383, 137] on button "Posted" at bounding box center [384, 134] width 17 height 7
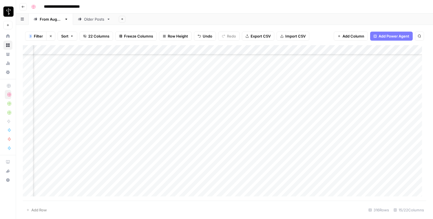
scroll to position [1826, 371]
click at [60, 94] on div "Add Column" at bounding box center [225, 122] width 404 height 155
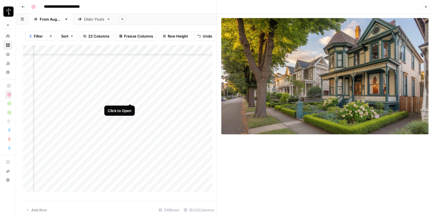
click at [130, 98] on div "Add Column" at bounding box center [120, 120] width 194 height 151
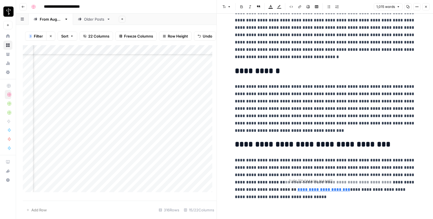
scroll to position [679, 0]
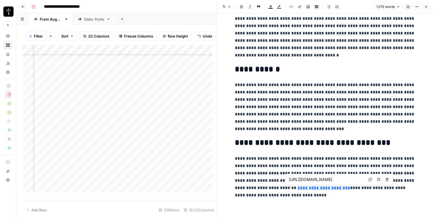
click at [368, 180] on link "Open in a new tab" at bounding box center [370, 179] width 7 height 7
click at [427, 6] on icon "button" at bounding box center [426, 7] width 2 height 2
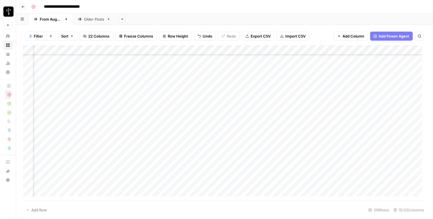
click at [256, 93] on div "Add Column" at bounding box center [225, 122] width 404 height 155
click at [394, 94] on div "Add Column" at bounding box center [225, 122] width 404 height 155
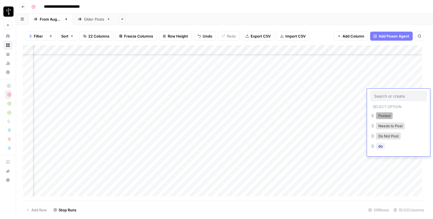
click at [379, 116] on button "Posted" at bounding box center [384, 115] width 17 height 7
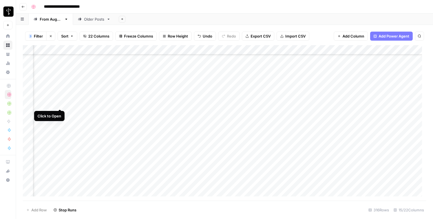
click at [61, 103] on div "Add Column" at bounding box center [225, 122] width 404 height 155
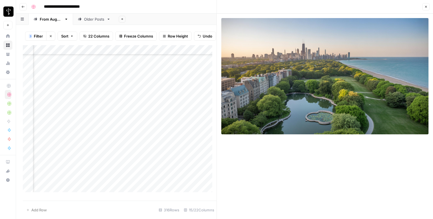
click at [131, 106] on div "Add Column" at bounding box center [120, 120] width 194 height 151
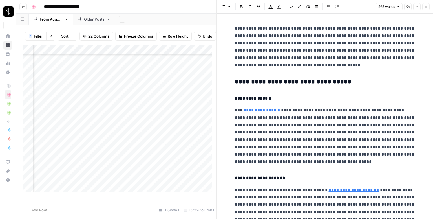
click at [284, 85] on h3 "**********" at bounding box center [325, 82] width 181 height 8
click at [227, 5] on button "Font style" at bounding box center [226, 6] width 13 height 7
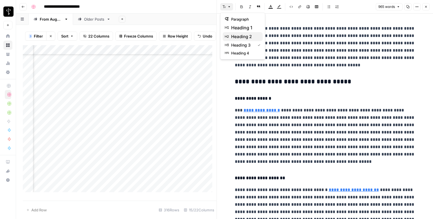
click at [246, 34] on span "heading 2" at bounding box center [244, 36] width 27 height 7
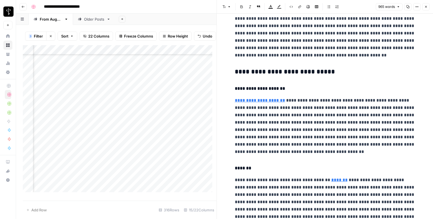
scroll to position [310, 0]
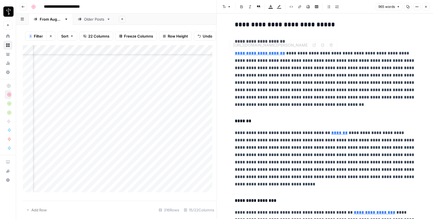
click at [255, 24] on h3 "**********" at bounding box center [325, 25] width 181 height 8
click at [225, 8] on button "Font style" at bounding box center [226, 6] width 13 height 7
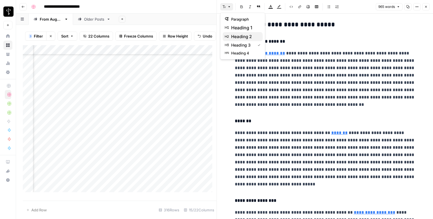
click at [246, 37] on span "heading 2" at bounding box center [244, 36] width 27 height 7
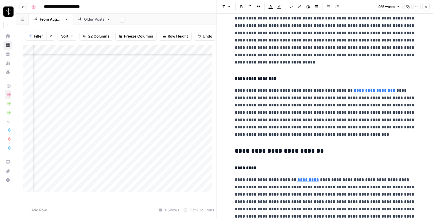
scroll to position [449, 0]
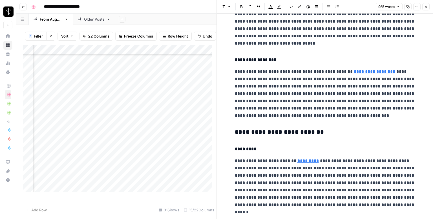
click at [257, 128] on h3 "**********" at bounding box center [325, 132] width 181 height 8
click at [226, 8] on button "Font style" at bounding box center [226, 6] width 13 height 7
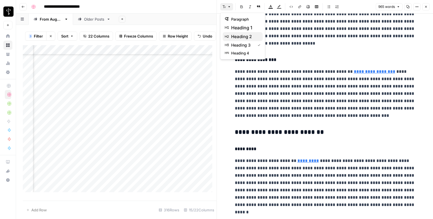
click at [256, 37] on span "heading 2" at bounding box center [244, 36] width 27 height 7
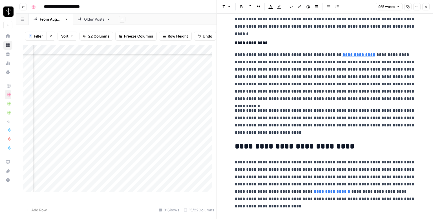
scroll to position [629, 0]
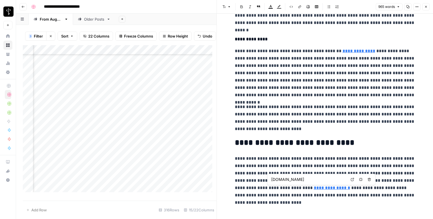
click at [353, 180] on icon at bounding box center [352, 179] width 3 height 3
drag, startPoint x: 271, startPoint y: 188, endPoint x: 311, endPoint y: 188, distance: 40.1
click at [314, 188] on link "**********" at bounding box center [332, 188] width 36 height 4
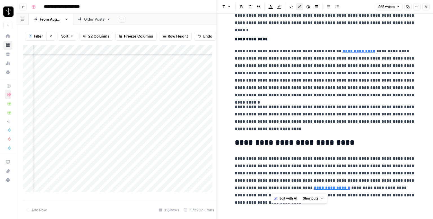
click at [298, 7] on icon "button" at bounding box center [299, 6] width 3 height 3
drag, startPoint x: 271, startPoint y: 187, endPoint x: 311, endPoint y: 187, distance: 39.8
click at [311, 187] on p "**********" at bounding box center [325, 177] width 181 height 44
click at [298, 6] on icon "button" at bounding box center [299, 6] width 3 height 3
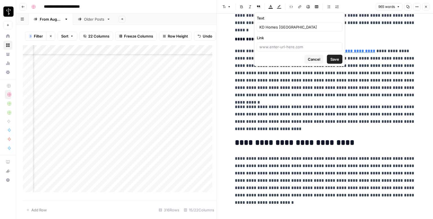
click at [298, 6] on icon "button" at bounding box center [299, 6] width 3 height 3
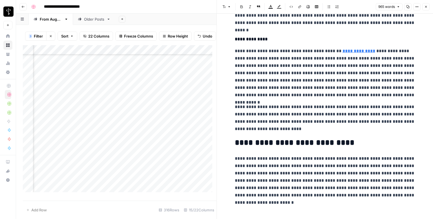
click at [298, 5] on button "Link" at bounding box center [299, 6] width 7 height 7
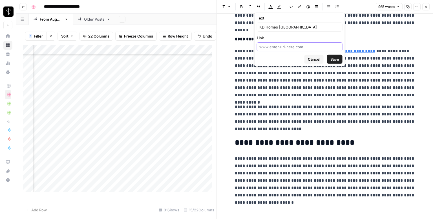
paste input "https://kdhomeschicago.com/"
type input "https://kdhomeschicago.com/"
click at [335, 57] on span "Save" at bounding box center [335, 59] width 9 height 6
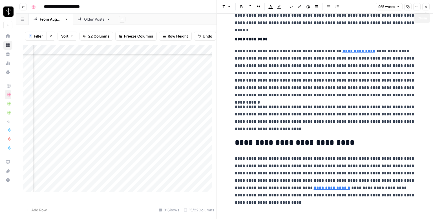
click at [426, 8] on icon "button" at bounding box center [426, 6] width 3 height 3
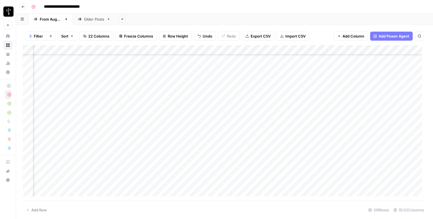
click at [249, 102] on div "Add Column" at bounding box center [225, 122] width 404 height 155
click at [307, 102] on div "Add Column" at bounding box center [225, 122] width 404 height 155
click at [277, 103] on div "Add Column" at bounding box center [225, 122] width 404 height 155
click at [277, 103] on textarea at bounding box center [306, 104] width 90 height 8
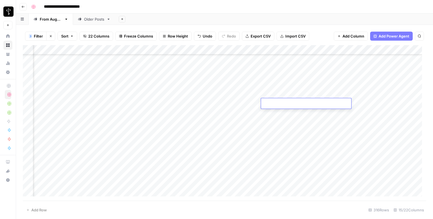
type textarea "**********"
click at [399, 103] on div "Add Column" at bounding box center [225, 122] width 404 height 155
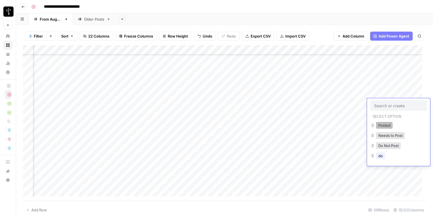
click at [382, 126] on button "Posted" at bounding box center [384, 125] width 17 height 7
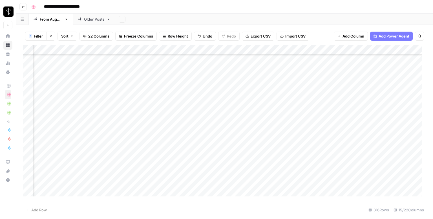
click at [63, 112] on div "Add Column" at bounding box center [225, 122] width 404 height 155
click at [59, 112] on div "Add Column" at bounding box center [225, 122] width 404 height 155
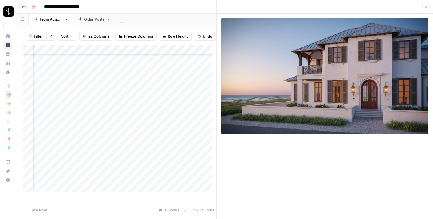
click at [128, 117] on div "Add Column" at bounding box center [120, 120] width 194 height 151
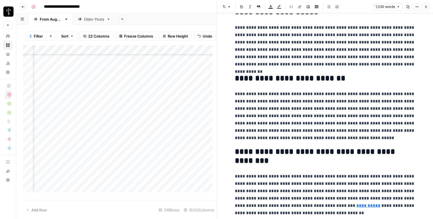
scroll to position [681, 0]
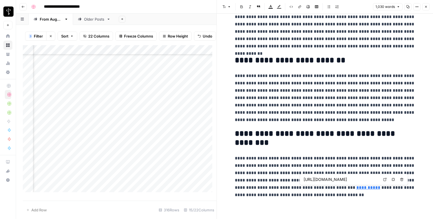
click at [385, 178] on icon at bounding box center [385, 179] width 3 height 3
click at [425, 7] on icon "button" at bounding box center [426, 6] width 3 height 3
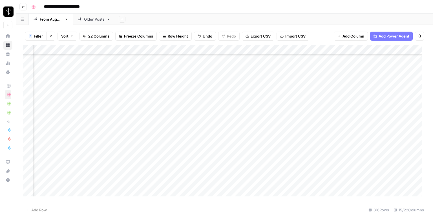
click at [248, 113] on div "Add Column" at bounding box center [225, 122] width 404 height 155
click at [389, 114] on div "Add Column" at bounding box center [225, 122] width 404 height 155
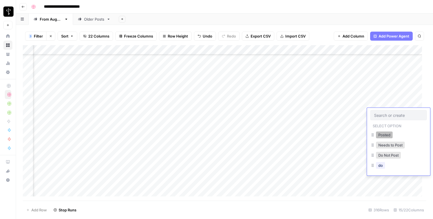
click at [381, 133] on button "Posted" at bounding box center [384, 134] width 17 height 7
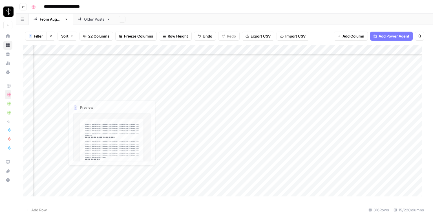
scroll to position [1854, 371]
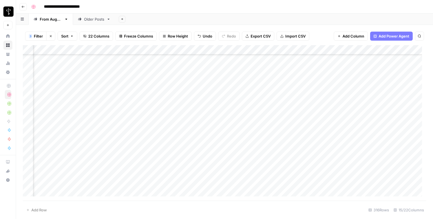
click at [59, 95] on div "Add Column" at bounding box center [225, 122] width 404 height 155
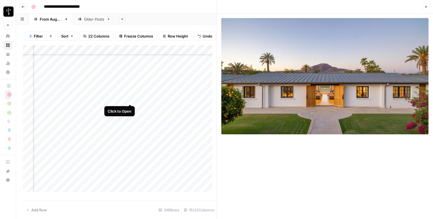
click at [131, 98] on div "Add Column" at bounding box center [120, 120] width 194 height 151
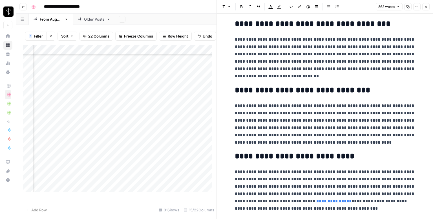
scroll to position [578, 0]
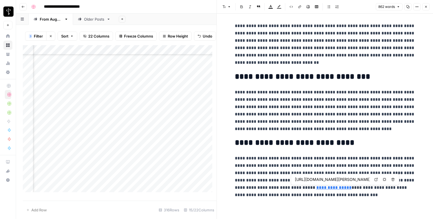
click at [376, 179] on icon at bounding box center [376, 179] width 3 height 3
click at [425, 6] on icon "button" at bounding box center [426, 6] width 3 height 3
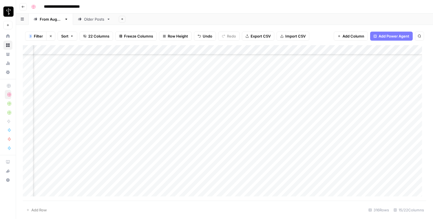
click at [246, 94] on div "Add Column" at bounding box center [225, 122] width 404 height 155
click at [391, 97] on div "Add Column" at bounding box center [225, 122] width 404 height 155
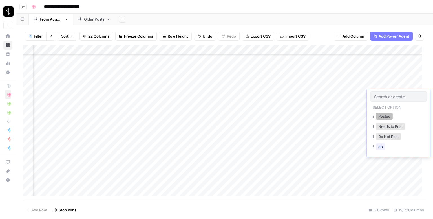
click at [378, 117] on button "Posted" at bounding box center [384, 116] width 17 height 7
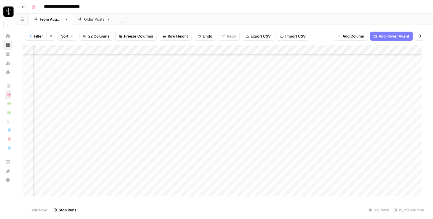
click at [60, 103] on div "Add Column" at bounding box center [225, 122] width 404 height 155
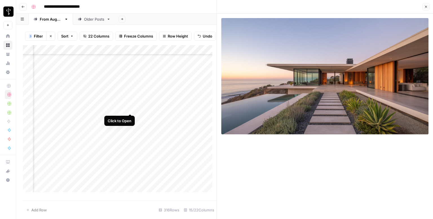
click at [129, 107] on div "Add Column" at bounding box center [120, 120] width 194 height 151
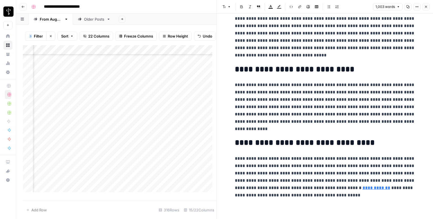
scroll to position [671, 0]
click at [332, 178] on icon at bounding box center [331, 179] width 3 height 3
click at [426, 9] on button "Close" at bounding box center [426, 6] width 7 height 7
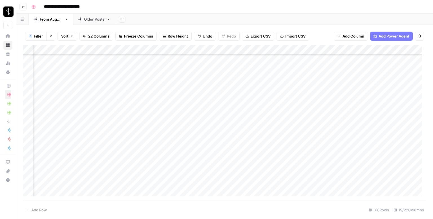
click at [242, 102] on div "Add Column" at bounding box center [225, 122] width 404 height 155
click at [391, 103] on div "Add Column" at bounding box center [225, 122] width 404 height 155
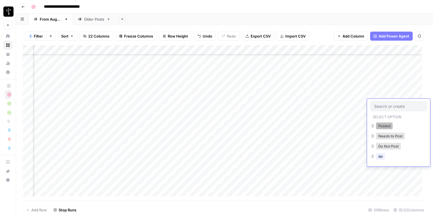
click at [381, 126] on button "Posted" at bounding box center [384, 125] width 17 height 7
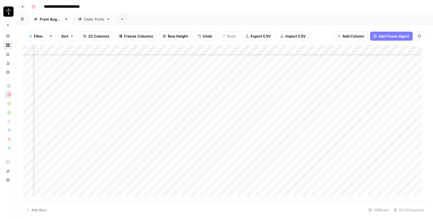
scroll to position [1826, 371]
click at [60, 142] on div "Add Column" at bounding box center [225, 122] width 404 height 155
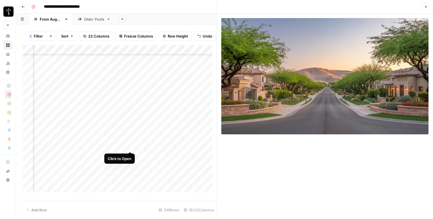
click at [130, 146] on div "Add Column" at bounding box center [120, 120] width 194 height 151
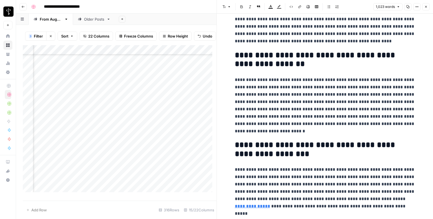
scroll to position [724, 0]
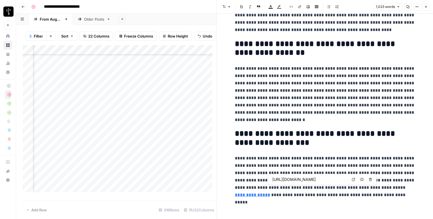
click at [352, 178] on icon at bounding box center [353, 179] width 3 height 3
click at [430, 7] on header "Font style Bold Italic Block quote Text color Highlight color Code block Link I…" at bounding box center [325, 7] width 216 height 14
click at [429, 7] on button "Close" at bounding box center [426, 6] width 7 height 7
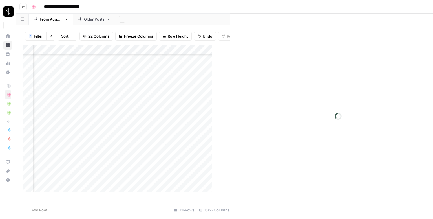
click at [227, 141] on div "Add Column" at bounding box center [125, 120] width 205 height 151
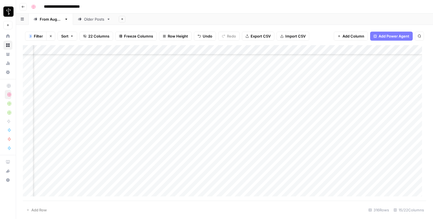
click at [389, 142] on div "Add Column" at bounding box center [225, 122] width 404 height 155
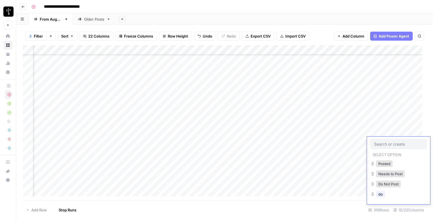
click at [389, 142] on input "text" at bounding box center [398, 143] width 49 height 5
click at [382, 163] on button "Posted" at bounding box center [384, 163] width 17 height 7
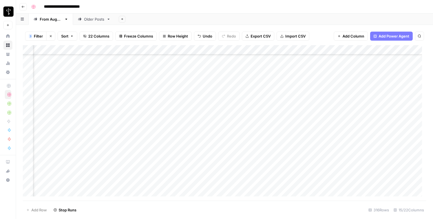
scroll to position [1967, 371]
click at [395, 129] on div "Add Column" at bounding box center [225, 122] width 404 height 155
click at [390, 117] on div "Add Column" at bounding box center [225, 122] width 404 height 155
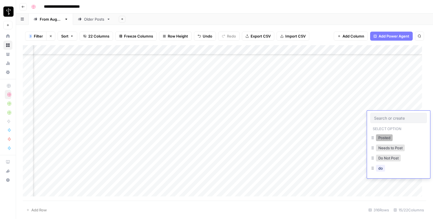
click at [383, 140] on button "Posted" at bounding box center [384, 137] width 17 height 7
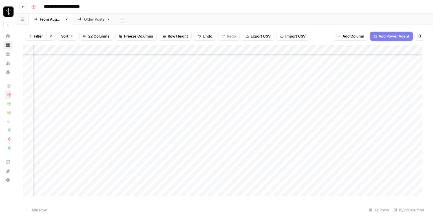
click at [389, 127] on div "Add Column" at bounding box center [225, 122] width 404 height 155
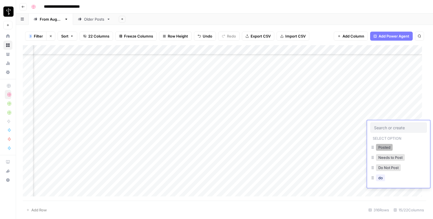
click at [384, 147] on button "Posted" at bounding box center [384, 147] width 17 height 7
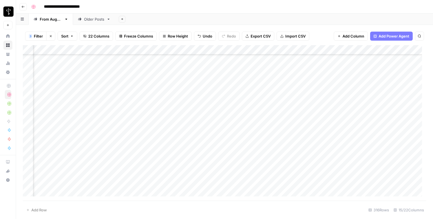
click at [390, 135] on div "Add Column" at bounding box center [225, 122] width 404 height 155
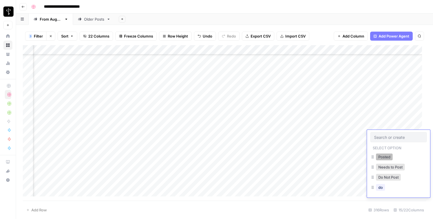
click at [386, 155] on button "Posted" at bounding box center [384, 156] width 17 height 7
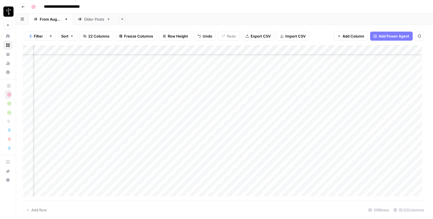
click at [388, 146] on div "Add Column" at bounding box center [225, 122] width 404 height 155
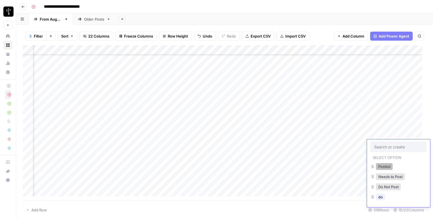
click at [384, 165] on button "Posted" at bounding box center [384, 166] width 17 height 7
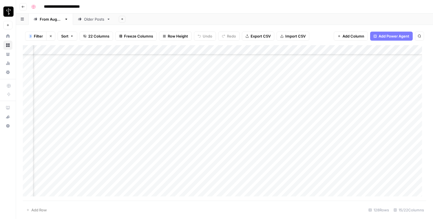
scroll to position [592, 365]
click at [66, 82] on div "Add Column" at bounding box center [225, 122] width 404 height 155
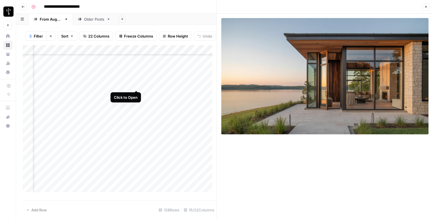
click at [137, 84] on div "Add Column" at bounding box center [120, 120] width 194 height 151
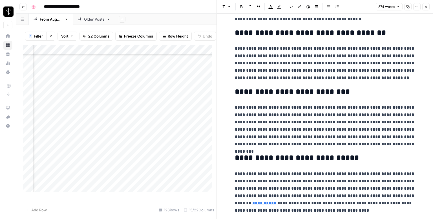
scroll to position [576, 0]
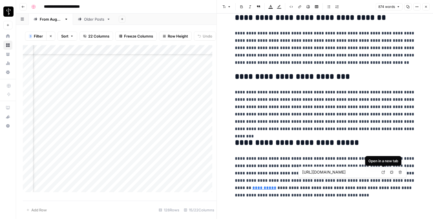
click at [385, 174] on link "Open in a new tab" at bounding box center [383, 171] width 7 height 7
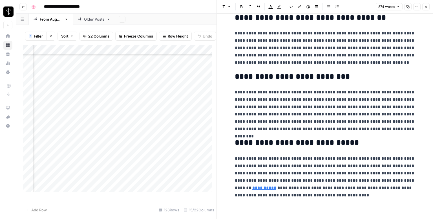
click at [427, 8] on icon "button" at bounding box center [426, 6] width 3 height 3
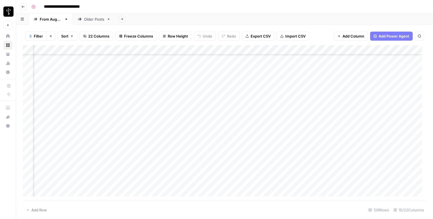
click at [254, 81] on div "Add Column" at bounding box center [225, 122] width 404 height 155
click at [398, 80] on div "Add Column" at bounding box center [225, 122] width 404 height 155
click at [398, 80] on body "**********" at bounding box center [216, 109] width 433 height 219
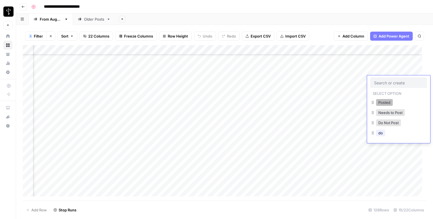
click at [388, 104] on button "Posted" at bounding box center [384, 102] width 17 height 7
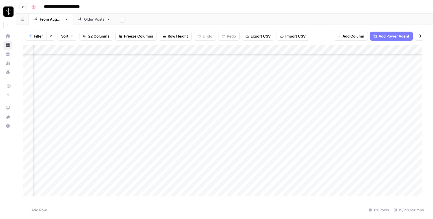
click at [63, 89] on div "Add Column" at bounding box center [225, 122] width 404 height 155
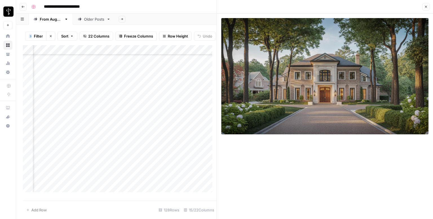
click at [137, 95] on div "Add Column" at bounding box center [120, 120] width 194 height 151
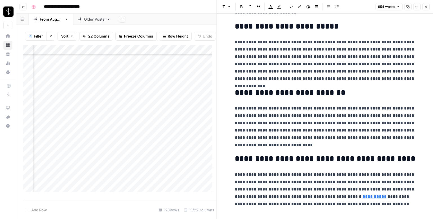
scroll to position [635, 0]
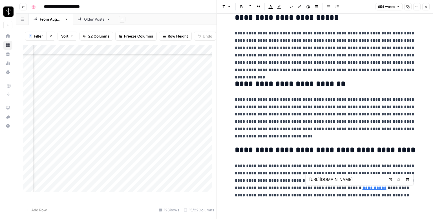
click at [390, 181] on icon at bounding box center [390, 179] width 3 height 3
click at [427, 7] on icon "button" at bounding box center [426, 6] width 3 height 3
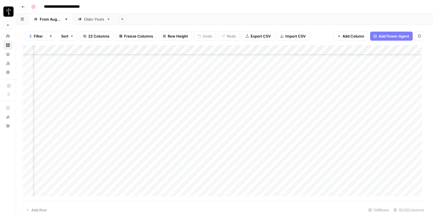
drag, startPoint x: 245, startPoint y: 89, endPoint x: 264, endPoint y: 89, distance: 18.9
click at [246, 89] on div "Add Column" at bounding box center [225, 122] width 404 height 155
click at [402, 91] on div "Add Column" at bounding box center [225, 122] width 404 height 155
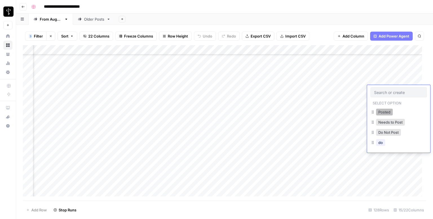
click at [387, 112] on button "Posted" at bounding box center [384, 112] width 17 height 7
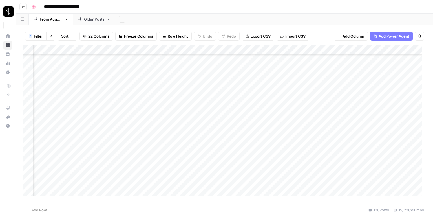
click at [67, 99] on div "Add Column" at bounding box center [225, 122] width 404 height 155
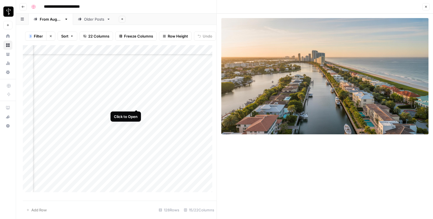
click at [134, 104] on div "Add Column" at bounding box center [120, 120] width 194 height 151
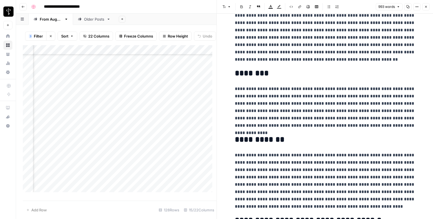
scroll to position [708, 0]
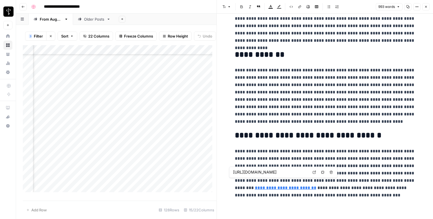
click at [317, 186] on link "**********" at bounding box center [286, 188] width 62 height 4
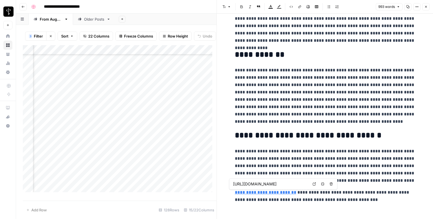
click at [314, 183] on icon at bounding box center [314, 184] width 3 height 3
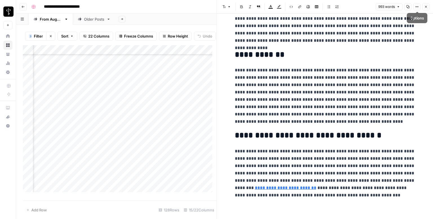
click at [427, 7] on icon "button" at bounding box center [426, 6] width 3 height 3
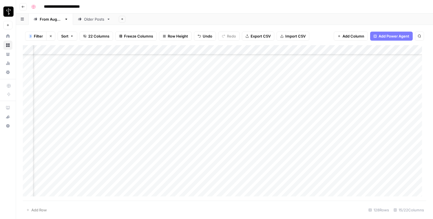
click at [251, 99] on div "Add Column" at bounding box center [225, 122] width 404 height 155
click at [391, 98] on div "Add Column" at bounding box center [225, 122] width 404 height 155
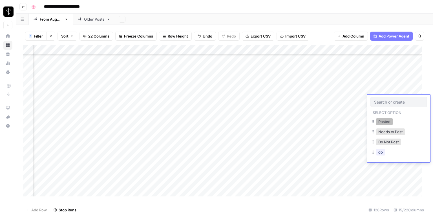
click at [383, 120] on button "Posted" at bounding box center [384, 121] width 17 height 7
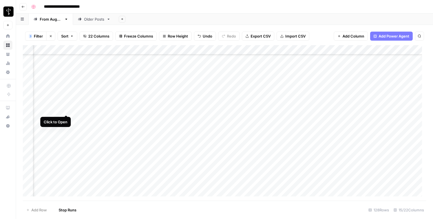
click at [67, 109] on div "Add Column" at bounding box center [225, 122] width 404 height 155
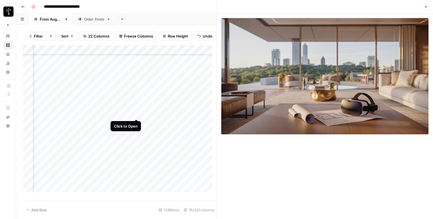
click at [136, 112] on div "Add Column" at bounding box center [120, 120] width 194 height 151
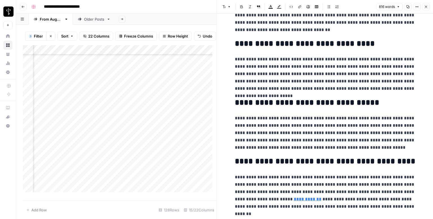
scroll to position [583, 0]
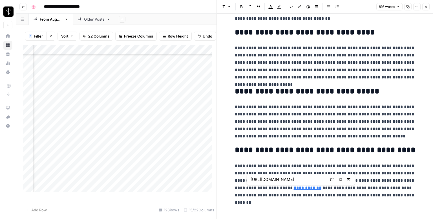
click at [332, 181] on icon at bounding box center [332, 179] width 3 height 3
click at [425, 9] on button "Close" at bounding box center [426, 6] width 7 height 7
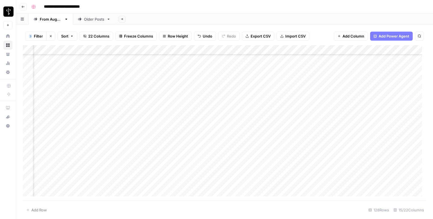
click at [253, 106] on div "Add Column" at bounding box center [225, 122] width 404 height 155
click at [394, 109] on div "Add Column" at bounding box center [225, 122] width 404 height 155
click at [397, 108] on div "Add Column" at bounding box center [225, 122] width 404 height 155
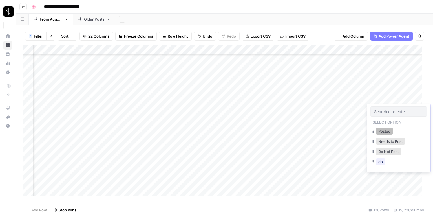
click at [390, 129] on button "Posted" at bounding box center [384, 131] width 17 height 7
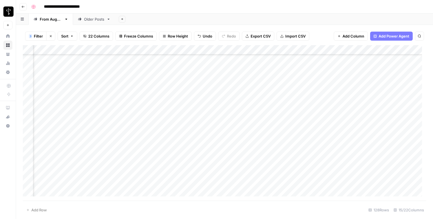
scroll to position [621, 365]
click at [66, 91] on div "Add Column" at bounding box center [225, 122] width 404 height 155
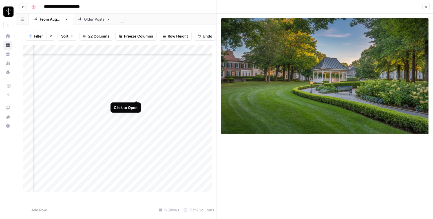
click at [139, 96] on div "Add Column" at bounding box center [120, 120] width 194 height 151
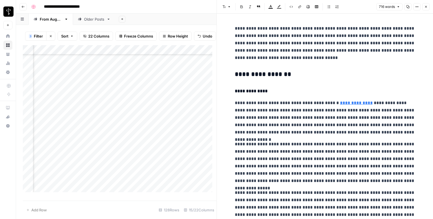
click at [287, 72] on h3 "**********" at bounding box center [325, 75] width 181 height 8
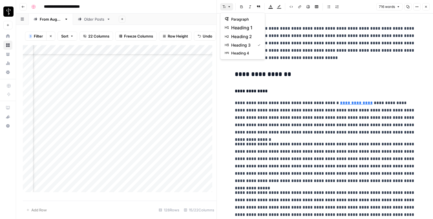
click at [227, 7] on button "Font style" at bounding box center [226, 6] width 13 height 7
click at [248, 33] on button "heading 2" at bounding box center [243, 36] width 40 height 9
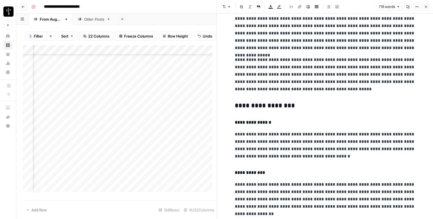
scroll to position [197, 0]
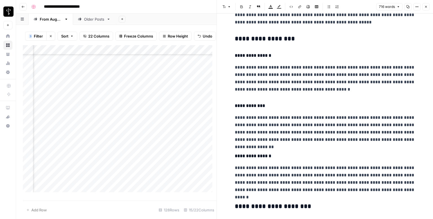
click at [261, 39] on h3 "**********" at bounding box center [325, 39] width 181 height 8
click at [226, 8] on button "Font style" at bounding box center [226, 6] width 13 height 7
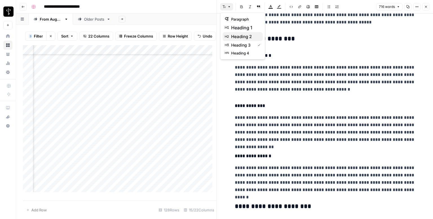
click at [256, 38] on span "heading 2" at bounding box center [244, 36] width 27 height 7
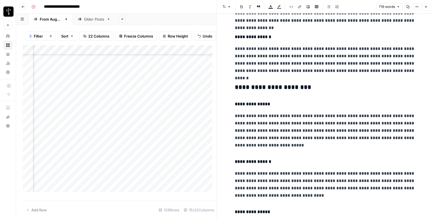
scroll to position [339, 0]
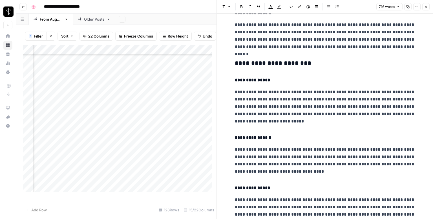
click at [263, 55] on div "**********" at bounding box center [325, 13] width 187 height 658
click at [223, 3] on header "Font style Bold Italic Block quote Text color Highlight color Code block Link I…" at bounding box center [325, 7] width 216 height 14
click at [226, 7] on icon "button" at bounding box center [224, 6] width 3 height 3
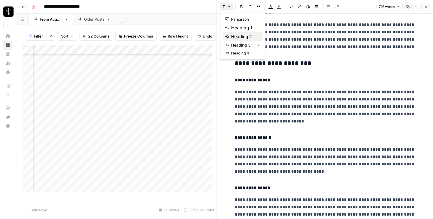
click at [251, 36] on span "heading 2" at bounding box center [244, 36] width 27 height 7
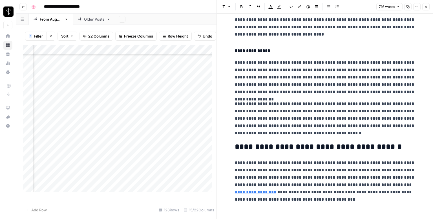
scroll to position [478, 0]
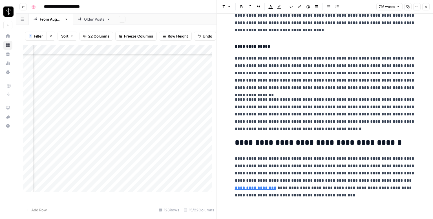
click at [424, 6] on button "Close" at bounding box center [426, 6] width 7 height 7
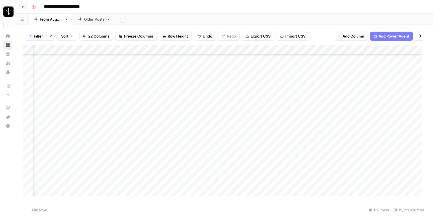
click at [249, 89] on div "Add Column" at bounding box center [225, 122] width 404 height 155
click at [393, 92] on div "Add Column" at bounding box center [225, 122] width 404 height 155
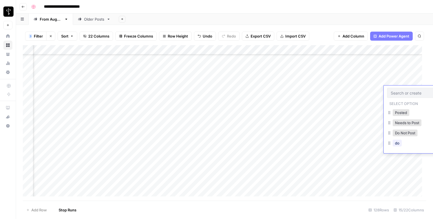
click at [393, 92] on input "text" at bounding box center [415, 92] width 49 height 5
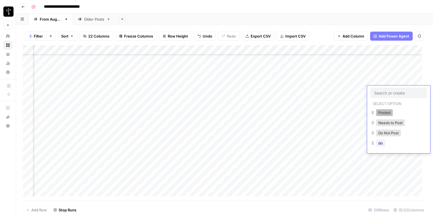
click at [381, 115] on button "Posted" at bounding box center [384, 112] width 17 height 7
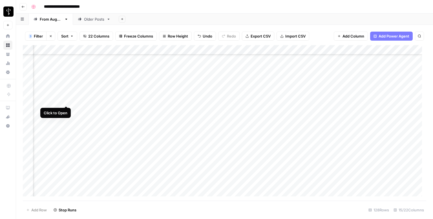
click at [64, 101] on div "Add Column" at bounding box center [225, 122] width 404 height 155
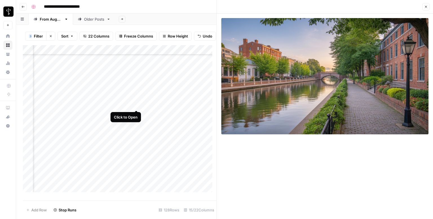
click at [136, 103] on div "Add Column" at bounding box center [120, 120] width 194 height 151
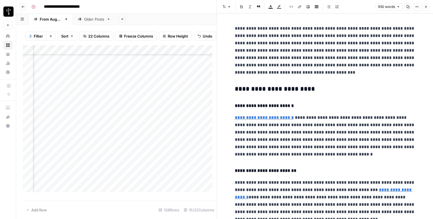
click at [229, 7] on icon "button" at bounding box center [230, 6] width 2 height 1
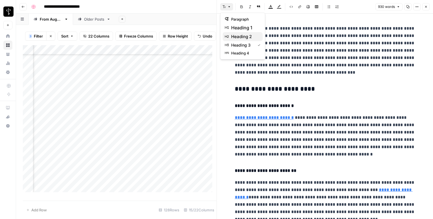
click at [244, 36] on span "heading 2" at bounding box center [244, 36] width 27 height 7
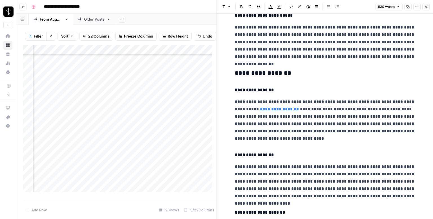
scroll to position [254, 0]
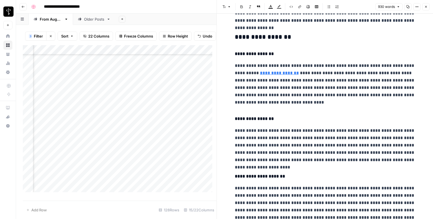
click at [253, 38] on h3 "**********" at bounding box center [325, 37] width 181 height 8
click at [225, 7] on icon "button" at bounding box center [224, 6] width 3 height 3
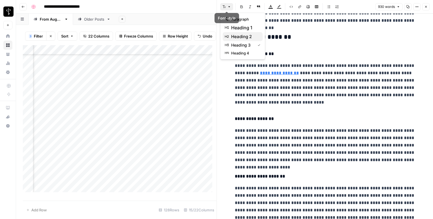
click at [241, 35] on span "heading 2" at bounding box center [244, 36] width 27 height 7
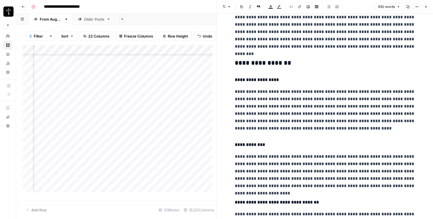
scroll to position [423, 0]
click at [260, 60] on h3 "**********" at bounding box center [325, 63] width 181 height 8
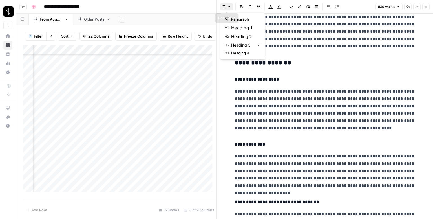
click at [229, 7] on icon "button" at bounding box center [230, 6] width 2 height 1
click at [242, 35] on span "heading 2" at bounding box center [244, 36] width 27 height 7
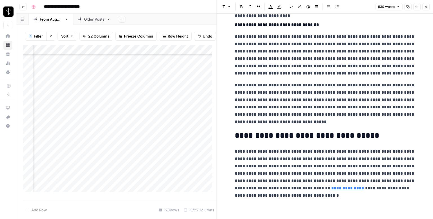
scroll to position [598, 0]
click at [371, 180] on icon at bounding box center [371, 179] width 3 height 3
click at [427, 6] on icon "button" at bounding box center [426, 6] width 3 height 3
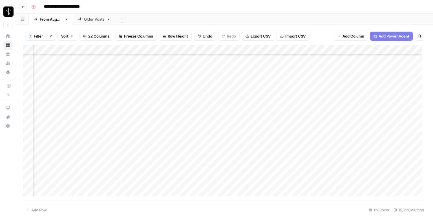
click at [247, 99] on div "Add Column" at bounding box center [225, 122] width 404 height 155
click at [392, 104] on div "Add Column" at bounding box center [225, 122] width 404 height 155
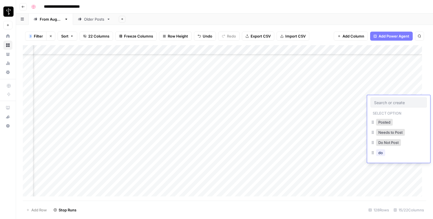
click at [387, 119] on div "Posted Needs to Post Do Not Post do" at bounding box center [399, 138] width 56 height 41
click at [387, 120] on button "Posted" at bounding box center [384, 122] width 17 height 7
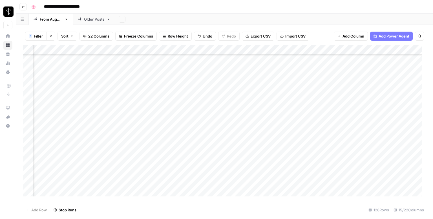
click at [67, 109] on div "Add Column" at bounding box center [225, 122] width 404 height 155
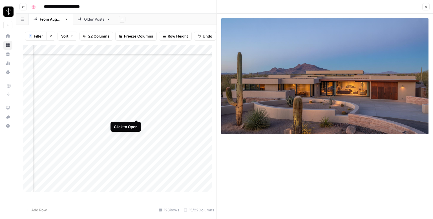
click at [136, 114] on div "Add Column" at bounding box center [120, 120] width 194 height 151
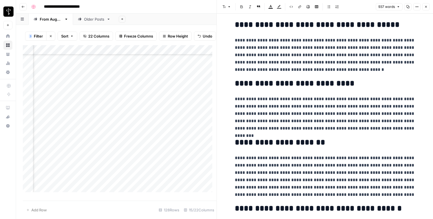
scroll to position [635, 0]
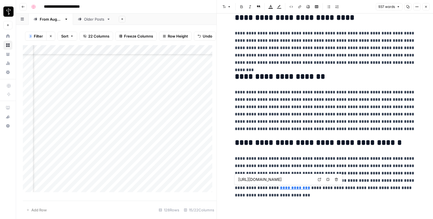
click at [316, 181] on link "Open in a new tab" at bounding box center [319, 179] width 7 height 7
click at [426, 5] on button "Close" at bounding box center [426, 6] width 7 height 7
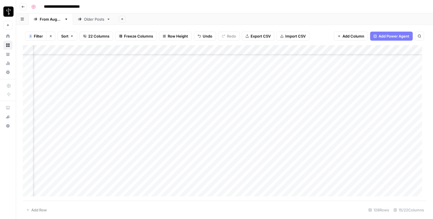
click at [257, 109] on div "Add Column" at bounding box center [225, 122] width 404 height 155
click at [403, 110] on div "Add Column" at bounding box center [225, 122] width 404 height 155
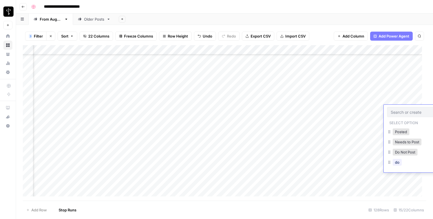
click at [403, 110] on input "text" at bounding box center [415, 111] width 49 height 5
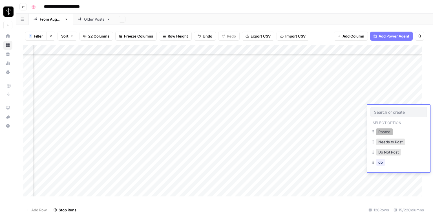
click at [386, 132] on button "Posted" at bounding box center [384, 131] width 17 height 7
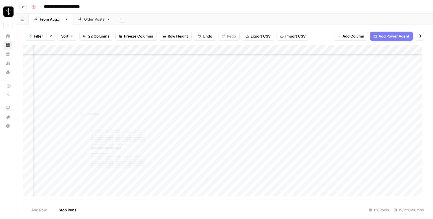
scroll to position [677, 365]
click at [66, 64] on div "Add Column" at bounding box center [225, 122] width 404 height 155
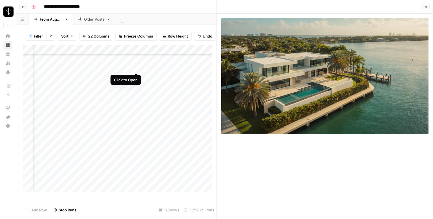
click at [134, 66] on div "Add Column" at bounding box center [120, 120] width 194 height 151
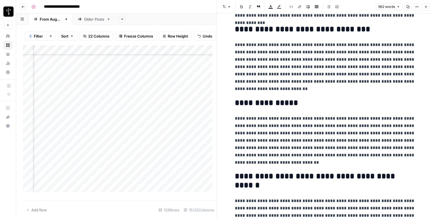
scroll to position [666, 0]
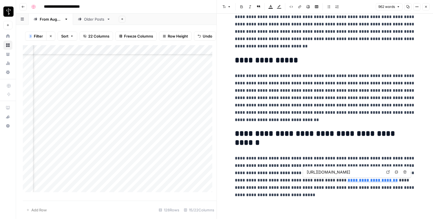
click at [388, 171] on icon at bounding box center [388, 171] width 3 height 3
click at [427, 5] on icon "button" at bounding box center [426, 6] width 3 height 3
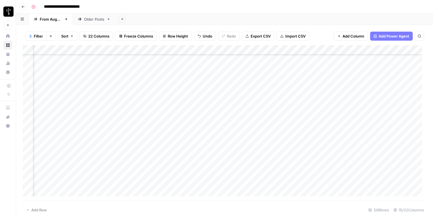
click at [254, 63] on div "Add Column" at bounding box center [225, 122] width 404 height 155
click at [396, 61] on div "Add Column" at bounding box center [225, 122] width 404 height 155
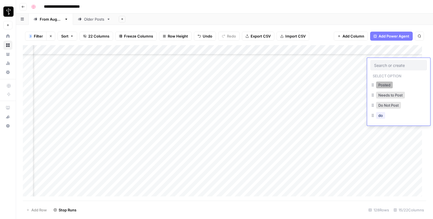
click at [385, 82] on button "Posted" at bounding box center [384, 85] width 17 height 7
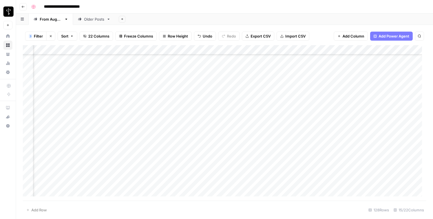
click at [61, 74] on div "Add Column" at bounding box center [225, 122] width 404 height 155
click at [65, 73] on div "Add Column" at bounding box center [225, 122] width 404 height 155
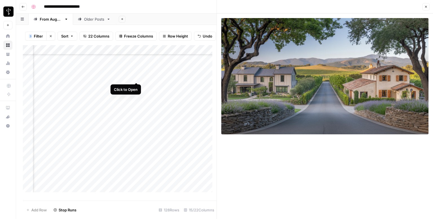
click at [135, 78] on div "Add Column" at bounding box center [120, 120] width 194 height 151
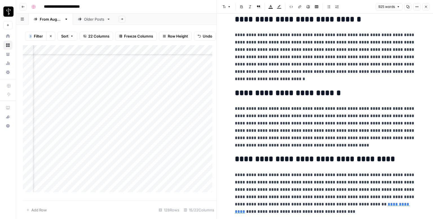
scroll to position [649, 0]
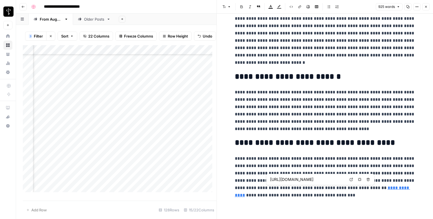
click at [352, 179] on icon at bounding box center [351, 179] width 3 height 3
click at [427, 6] on icon "button" at bounding box center [426, 6] width 3 height 3
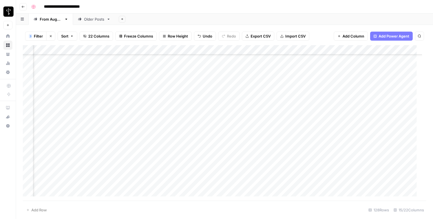
click at [256, 70] on div "Add Column" at bounding box center [225, 122] width 404 height 155
click at [397, 71] on div "Add Column" at bounding box center [225, 122] width 404 height 155
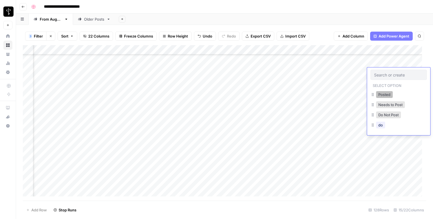
click at [386, 92] on button "Posted" at bounding box center [384, 94] width 17 height 7
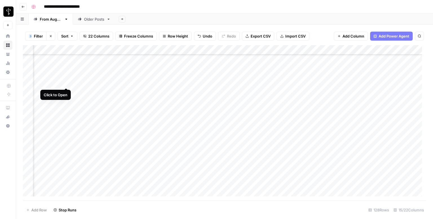
click at [67, 84] on div "Add Column" at bounding box center [225, 122] width 404 height 155
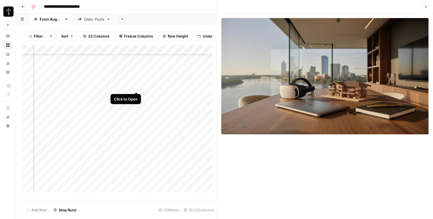
click at [137, 86] on div "Add Column" at bounding box center [120, 120] width 194 height 151
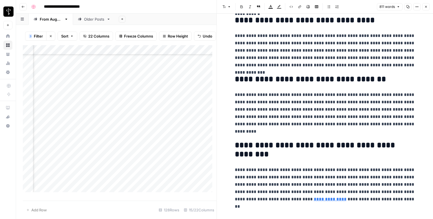
scroll to position [578, 0]
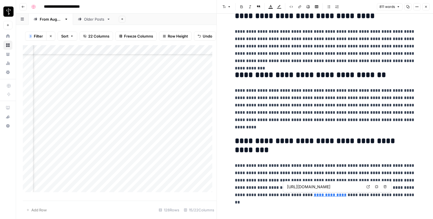
click at [368, 186] on icon at bounding box center [368, 186] width 3 height 3
click at [427, 5] on icon "button" at bounding box center [426, 6] width 3 height 3
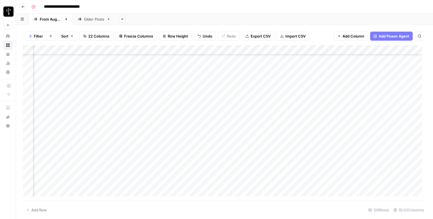
click at [249, 82] on div "Add Column" at bounding box center [225, 122] width 404 height 155
click at [396, 82] on div "Add Column" at bounding box center [225, 122] width 404 height 155
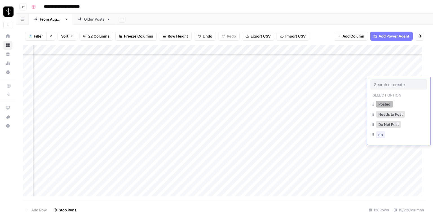
click at [384, 104] on button "Posted" at bounding box center [384, 104] width 17 height 7
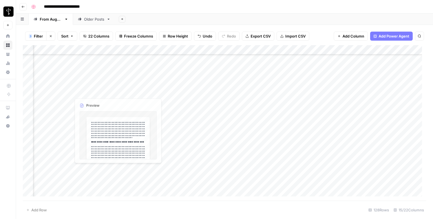
click at [64, 93] on div "Add Column" at bounding box center [225, 122] width 404 height 155
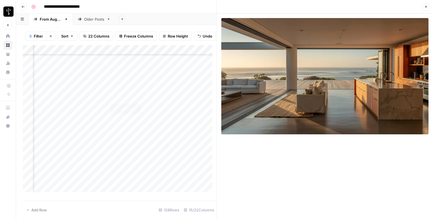
click at [137, 97] on div "Add Column" at bounding box center [120, 120] width 194 height 151
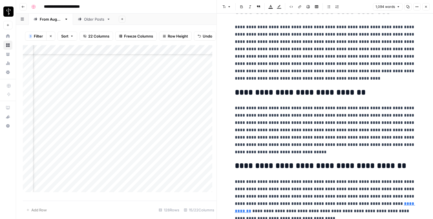
scroll to position [752, 0]
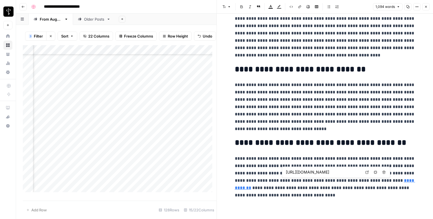
click at [367, 172] on icon at bounding box center [367, 171] width 3 height 3
click at [425, 7] on icon "button" at bounding box center [426, 6] width 3 height 3
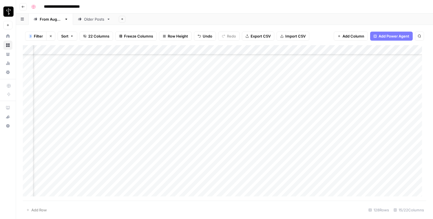
click at [249, 91] on div "Add Column" at bounding box center [225, 122] width 404 height 155
click at [402, 92] on div "Add Column" at bounding box center [225, 122] width 404 height 155
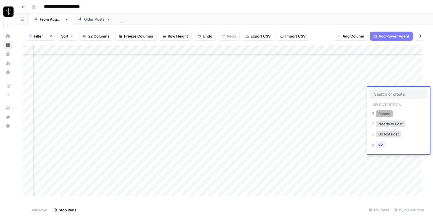
click at [387, 113] on button "Posted" at bounding box center [384, 113] width 17 height 7
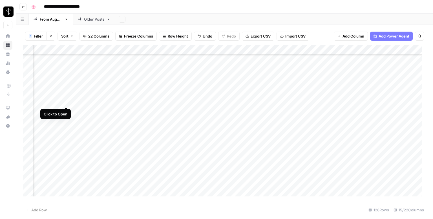
click at [67, 102] on div "Add Column" at bounding box center [225, 122] width 404 height 155
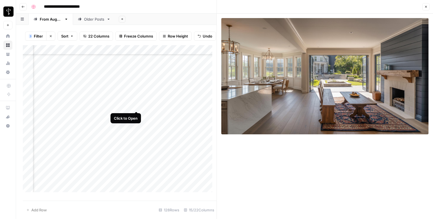
click at [136, 105] on div "Add Column" at bounding box center [120, 120] width 194 height 151
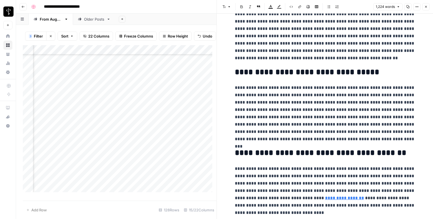
scroll to position [818, 0]
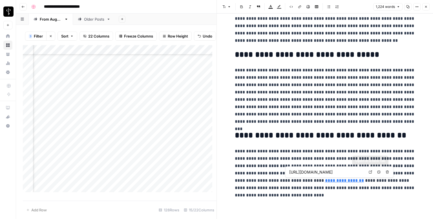
click at [370, 171] on icon at bounding box center [370, 171] width 3 height 3
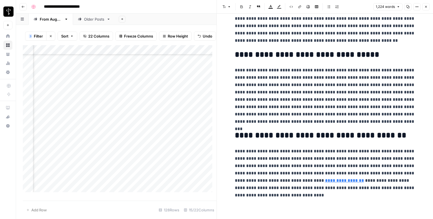
click at [429, 8] on button "Close" at bounding box center [426, 6] width 7 height 7
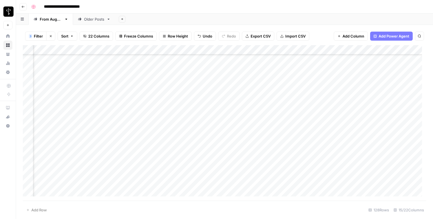
click at [253, 100] on div "Add Column" at bounding box center [225, 122] width 404 height 155
click at [396, 102] on div "Add Column" at bounding box center [225, 122] width 404 height 155
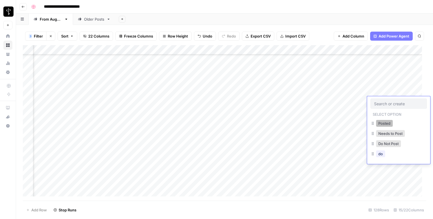
click at [389, 122] on button "Posted" at bounding box center [384, 123] width 17 height 7
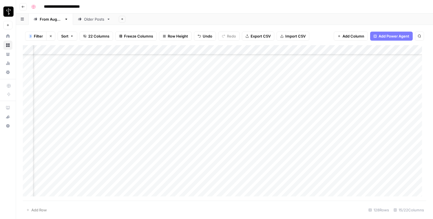
scroll to position [705, 365]
click at [63, 80] on div "Add Column" at bounding box center [225, 122] width 404 height 155
click at [64, 84] on div "Add Column" at bounding box center [225, 122] width 404 height 155
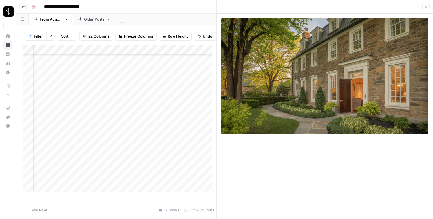
click at [137, 86] on div "Add Column" at bounding box center [120, 120] width 194 height 151
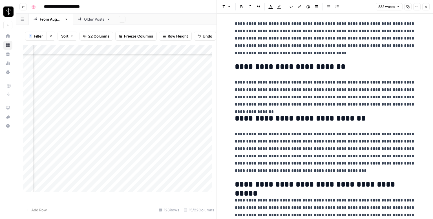
scroll to position [547, 0]
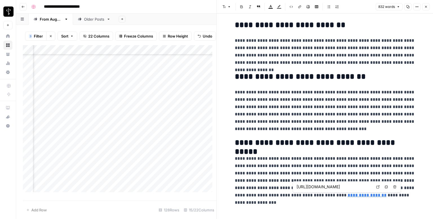
click at [379, 188] on icon at bounding box center [377, 186] width 3 height 3
click at [426, 7] on icon "button" at bounding box center [426, 6] width 3 height 3
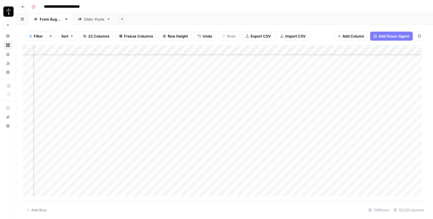
click at [261, 82] on div "Add Column" at bounding box center [225, 122] width 404 height 155
click at [392, 85] on div "Add Column" at bounding box center [225, 122] width 404 height 155
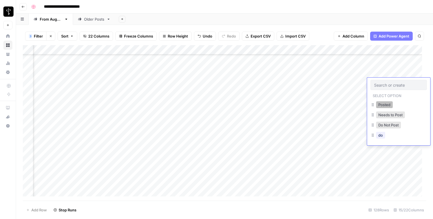
click at [381, 103] on button "Posted" at bounding box center [384, 104] width 17 height 7
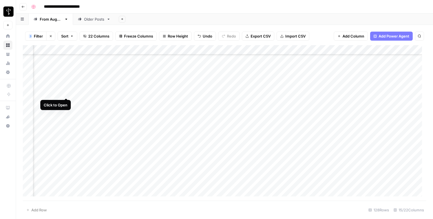
click at [64, 93] on div "Add Column" at bounding box center [225, 122] width 404 height 155
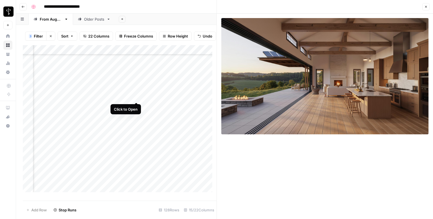
click at [136, 96] on div "Add Column" at bounding box center [120, 120] width 194 height 151
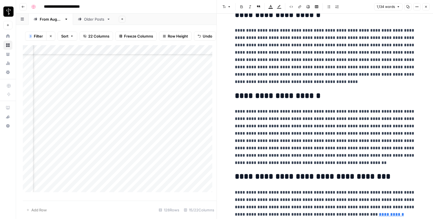
scroll to position [760, 0]
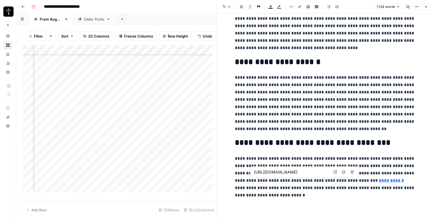
click at [334, 172] on icon at bounding box center [335, 171] width 3 height 3
click at [425, 7] on icon "button" at bounding box center [426, 6] width 3 height 3
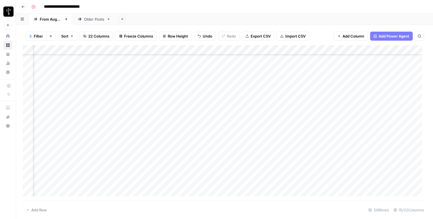
click at [256, 82] on div "Add Column" at bounding box center [225, 122] width 404 height 155
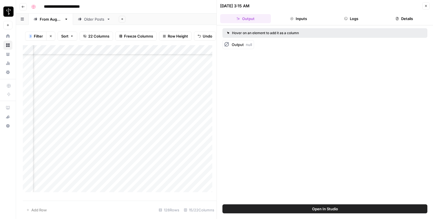
click at [425, 6] on icon "button" at bounding box center [426, 5] width 3 height 3
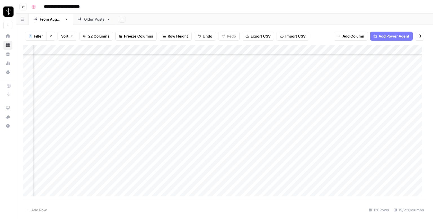
click at [253, 95] on div "Add Column" at bounding box center [225, 122] width 404 height 155
click at [396, 93] on div "Add Column" at bounding box center [225, 122] width 404 height 155
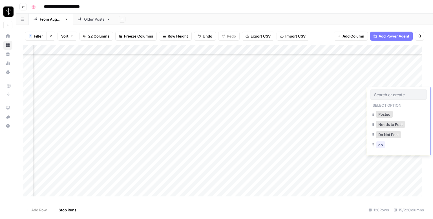
click at [396, 93] on input "text" at bounding box center [398, 94] width 49 height 5
click at [385, 113] on button "Posted" at bounding box center [384, 114] width 17 height 7
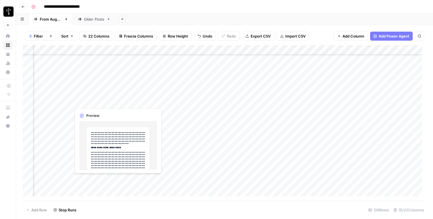
click at [70, 101] on div "Add Column" at bounding box center [225, 122] width 404 height 155
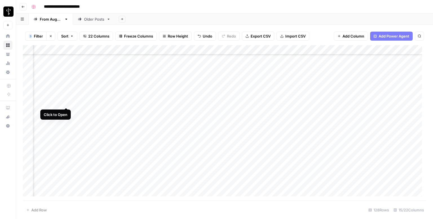
click at [67, 102] on div "Add Column" at bounding box center [225, 122] width 404 height 155
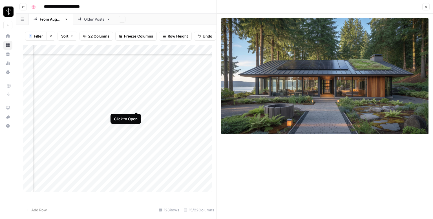
click at [137, 103] on div "Add Column" at bounding box center [120, 120] width 194 height 151
click at [430, 8] on header "Close" at bounding box center [325, 7] width 216 height 14
click at [427, 7] on icon "button" at bounding box center [426, 6] width 3 height 3
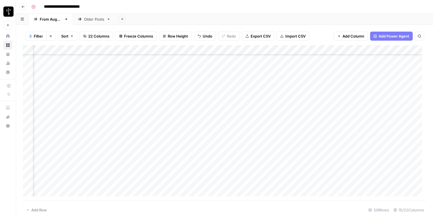
click at [277, 102] on div "Add Column" at bounding box center [225, 122] width 404 height 155
type textarea "**********"
click at [369, 103] on div "Add Column" at bounding box center [225, 122] width 404 height 155
click at [410, 106] on div "Add Column" at bounding box center [225, 122] width 404 height 155
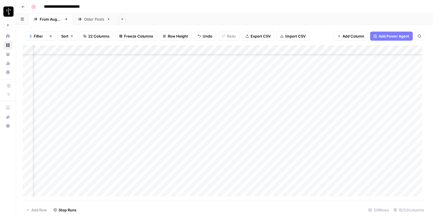
click at [410, 106] on div "Add Column" at bounding box center [225, 122] width 404 height 155
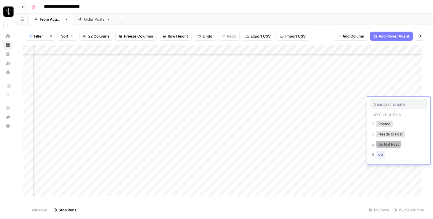
click at [388, 146] on button "Do Not Post" at bounding box center [388, 144] width 25 height 7
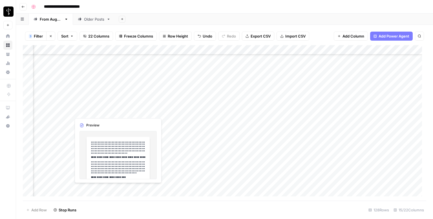
click at [68, 109] on div "Add Column" at bounding box center [225, 122] width 404 height 155
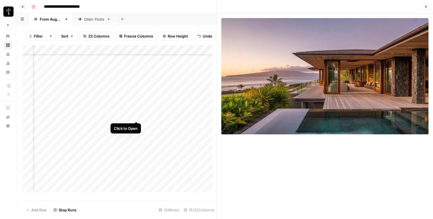
click at [136, 115] on div "Add Column" at bounding box center [120, 120] width 194 height 151
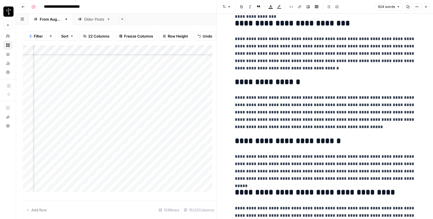
scroll to position [547, 0]
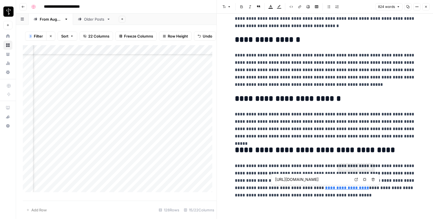
click at [357, 179] on icon at bounding box center [356, 179] width 3 height 3
click at [428, 7] on icon "button" at bounding box center [426, 6] width 3 height 3
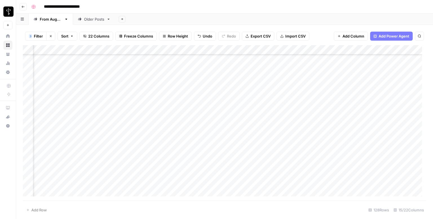
click at [254, 113] on div "Add Column" at bounding box center [225, 122] width 404 height 155
click at [398, 111] on div "Add Column" at bounding box center [225, 122] width 404 height 155
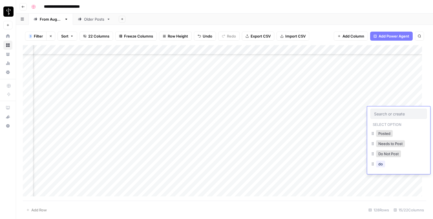
click at [398, 111] on input "text" at bounding box center [398, 113] width 49 height 5
click at [386, 133] on button "Posted" at bounding box center [384, 133] width 17 height 7
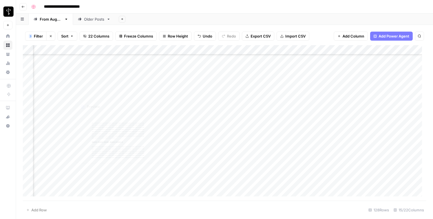
scroll to position [734, 365]
click at [67, 93] on div "Add Column" at bounding box center [225, 122] width 404 height 155
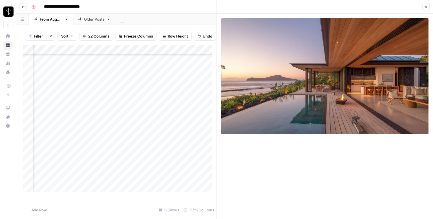
click at [134, 95] on div "Add Column" at bounding box center [120, 120] width 194 height 151
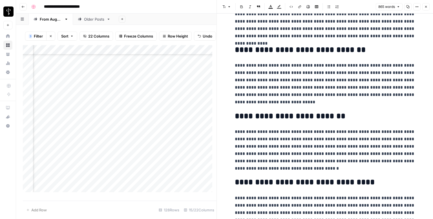
scroll to position [613, 0]
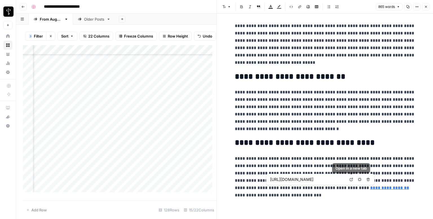
click at [351, 178] on icon at bounding box center [351, 179] width 3 height 3
click at [425, 4] on button "Close" at bounding box center [426, 6] width 7 height 7
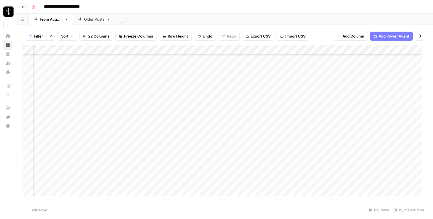
click at [246, 92] on div "Add Column" at bounding box center [225, 122] width 404 height 155
click at [392, 95] on div "Add Column" at bounding box center [225, 122] width 404 height 155
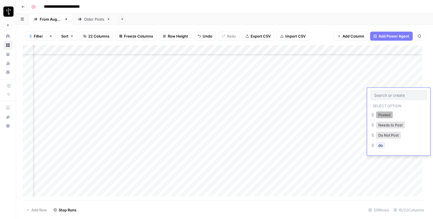
click at [386, 114] on button "Posted" at bounding box center [384, 114] width 17 height 7
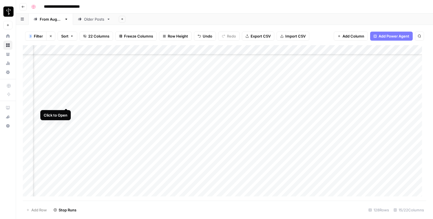
click at [64, 103] on div "Add Column" at bounding box center [225, 122] width 404 height 155
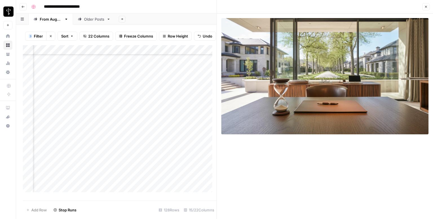
click at [135, 107] on div "Add Column" at bounding box center [120, 120] width 194 height 151
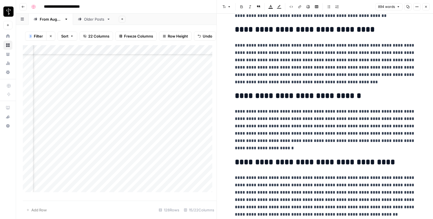
scroll to position [591, 0]
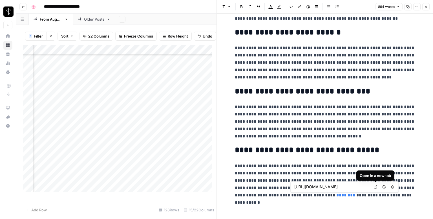
click at [375, 186] on icon at bounding box center [375, 186] width 3 height 3
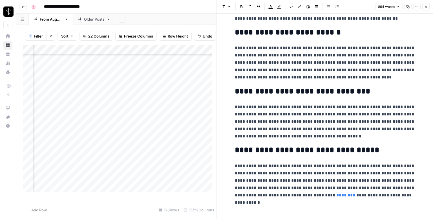
click at [428, 6] on button "Close" at bounding box center [426, 6] width 7 height 7
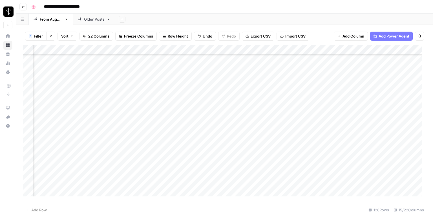
click at [249, 101] on div "Add Column" at bounding box center [225, 122] width 404 height 155
click at [403, 103] on div "Add Column" at bounding box center [225, 122] width 404 height 155
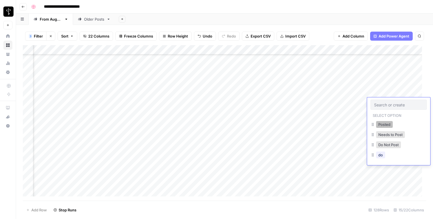
click at [387, 121] on button "Posted" at bounding box center [384, 124] width 17 height 7
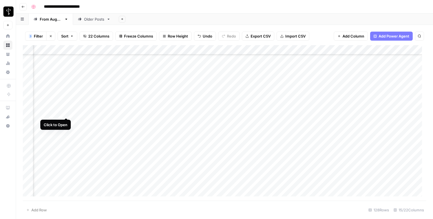
click at [65, 113] on div "Add Column" at bounding box center [225, 122] width 404 height 155
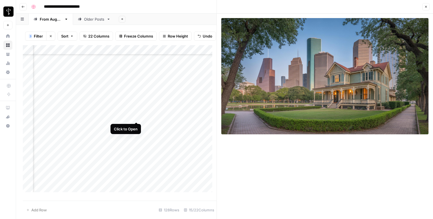
click at [135, 118] on div "Add Column" at bounding box center [120, 120] width 194 height 151
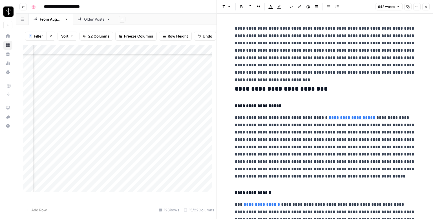
click at [300, 91] on h3 "**********" at bounding box center [325, 89] width 181 height 8
click at [224, 5] on icon "button" at bounding box center [224, 6] width 3 height 3
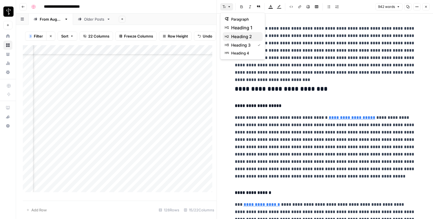
click at [241, 36] on span "heading 2" at bounding box center [244, 36] width 27 height 7
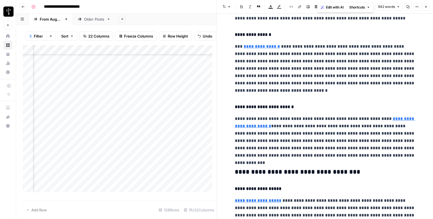
scroll to position [226, 0]
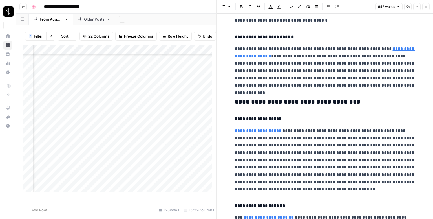
click at [280, 101] on h3 "**********" at bounding box center [325, 102] width 181 height 8
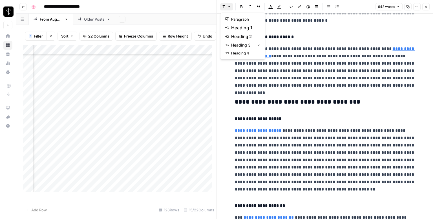
click at [225, 7] on icon "button" at bounding box center [224, 6] width 3 height 3
click at [245, 38] on span "heading 2" at bounding box center [244, 36] width 27 height 7
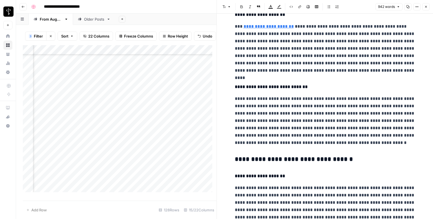
scroll to position [423, 0]
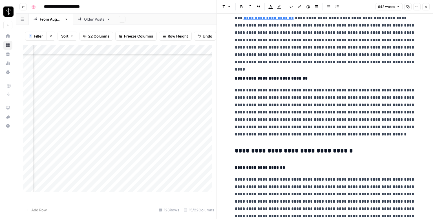
click at [291, 144] on div "**********" at bounding box center [325, 26] width 187 height 855
click at [227, 5] on button "Font style" at bounding box center [226, 6] width 13 height 7
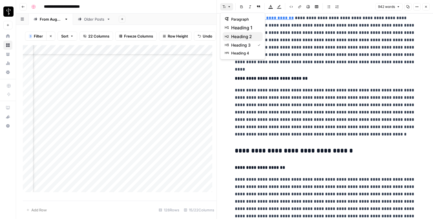
click at [245, 33] on span "heading 2" at bounding box center [244, 36] width 27 height 7
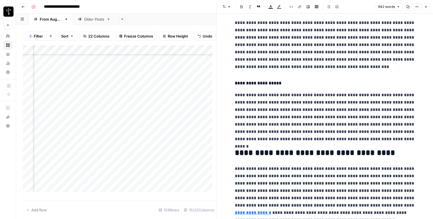
scroll to position [675, 0]
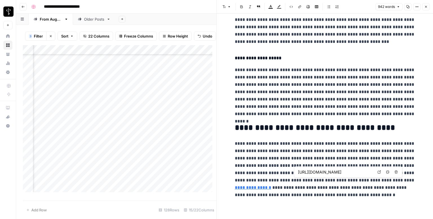
click at [379, 171] on icon at bounding box center [379, 171] width 3 height 3
click at [426, 8] on icon "button" at bounding box center [426, 6] width 3 height 3
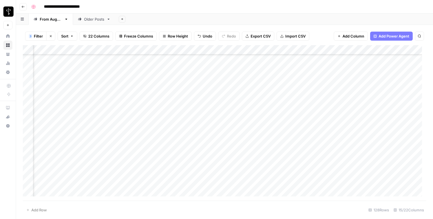
click at [248, 113] on div "Add Column" at bounding box center [225, 122] width 404 height 155
click at [285, 109] on div "Add Column" at bounding box center [225, 122] width 404 height 155
click at [285, 109] on textarea at bounding box center [312, 113] width 90 height 8
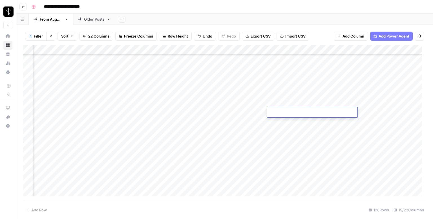
click at [291, 116] on textarea at bounding box center [312, 113] width 90 height 8
paste textarea "**********"
type textarea "**********"
click at [402, 111] on div "Add Column" at bounding box center [225, 122] width 404 height 155
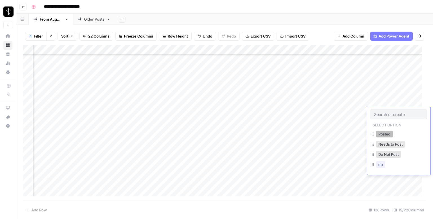
click at [389, 131] on button "Posted" at bounding box center [384, 134] width 17 height 7
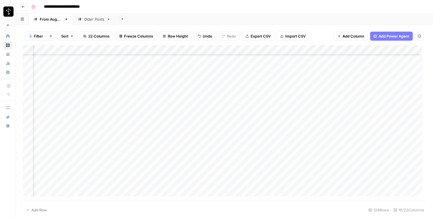
click at [67, 121] on div "Add Column" at bounding box center [225, 122] width 404 height 155
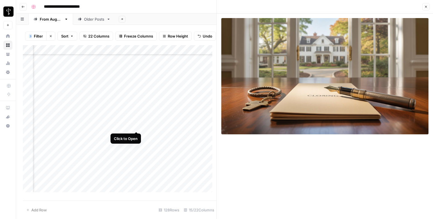
click at [137, 126] on div "Add Column" at bounding box center [120, 120] width 194 height 151
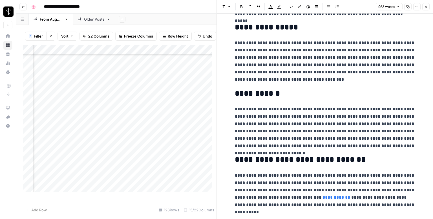
scroll to position [605, 0]
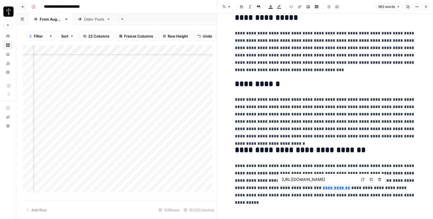
click at [361, 179] on icon at bounding box center [362, 179] width 3 height 3
click at [428, 5] on button "Close" at bounding box center [426, 6] width 7 height 7
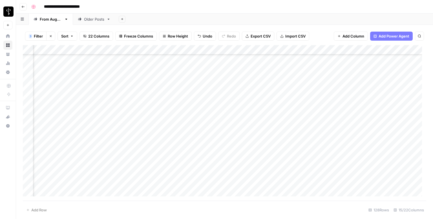
click at [248, 122] on div "Add Column" at bounding box center [225, 122] width 404 height 155
click at [399, 120] on div "Add Column" at bounding box center [225, 122] width 404 height 155
click at [392, 126] on div "Add Column" at bounding box center [225, 122] width 404 height 155
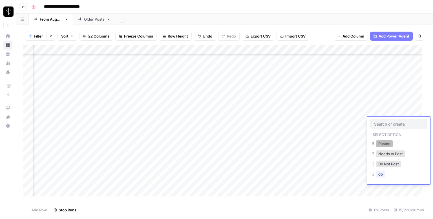
click at [386, 144] on button "Posted" at bounding box center [384, 143] width 17 height 7
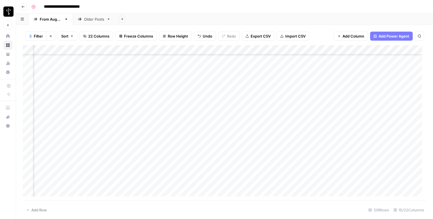
scroll to position [790, 365]
click at [65, 75] on div "Add Column" at bounding box center [225, 122] width 404 height 155
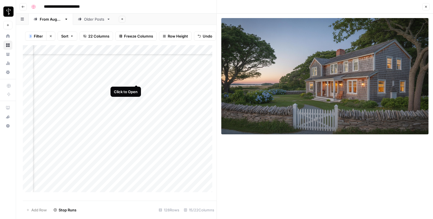
click at [137, 77] on div "Add Column" at bounding box center [120, 120] width 194 height 151
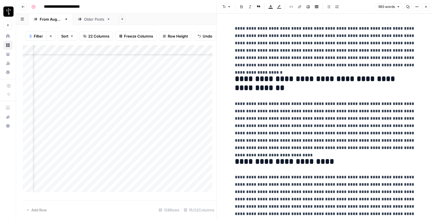
click at [425, 6] on icon "button" at bounding box center [426, 6] width 3 height 3
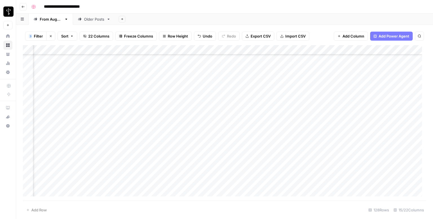
click at [261, 74] on div "Add Column" at bounding box center [225, 122] width 404 height 155
click at [396, 75] on div "Add Column" at bounding box center [225, 122] width 404 height 155
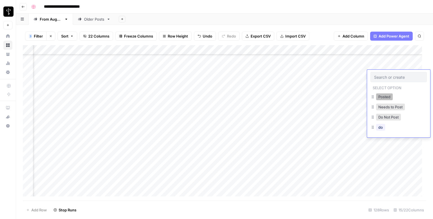
click at [388, 95] on button "Posted" at bounding box center [384, 96] width 17 height 7
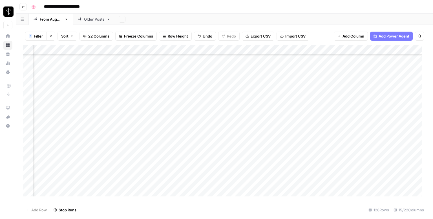
click at [67, 84] on div "Add Column" at bounding box center [225, 122] width 404 height 155
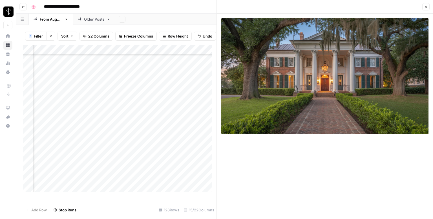
click at [137, 89] on div "Add Column" at bounding box center [120, 120] width 194 height 151
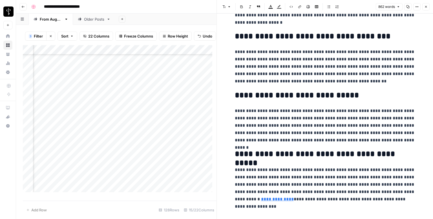
scroll to position [576, 0]
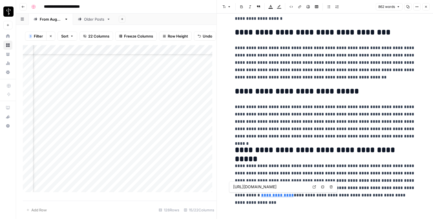
click at [314, 188] on icon at bounding box center [314, 186] width 3 height 3
click at [427, 6] on icon "button" at bounding box center [426, 7] width 2 height 2
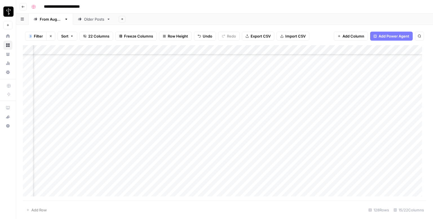
click at [244, 84] on div "Add Column" at bounding box center [225, 122] width 404 height 155
click at [396, 85] on div "Add Column" at bounding box center [225, 122] width 404 height 155
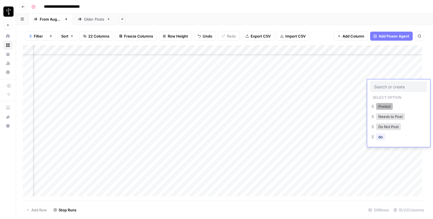
click at [385, 104] on button "Posted" at bounding box center [384, 106] width 17 height 7
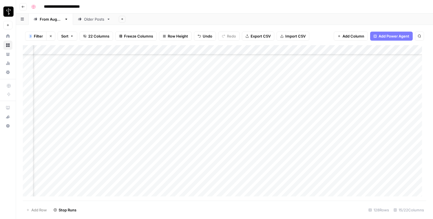
click at [67, 93] on div "Add Column" at bounding box center [225, 122] width 404 height 155
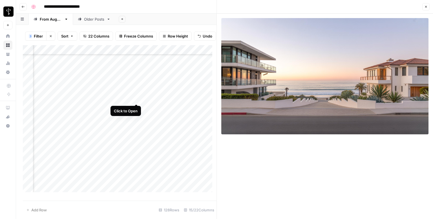
click at [137, 98] on div "Add Column" at bounding box center [120, 120] width 194 height 151
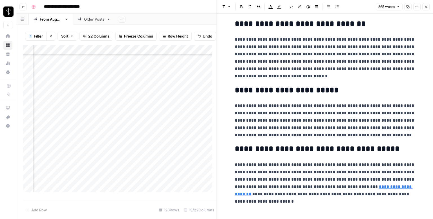
scroll to position [613, 0]
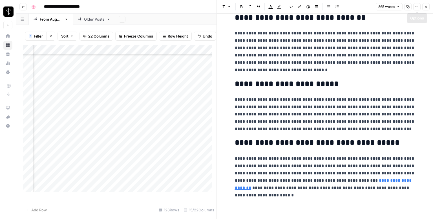
click at [429, 6] on button "Close" at bounding box center [426, 6] width 7 height 7
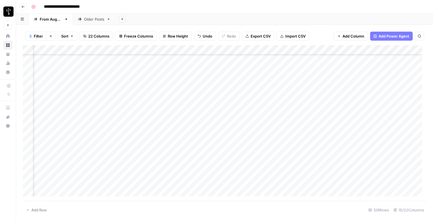
click at [260, 88] on div "Add Column" at bounding box center [225, 122] width 404 height 155
click at [253, 95] on div "Add Column" at bounding box center [225, 122] width 404 height 155
click at [402, 96] on div "Add Column" at bounding box center [225, 122] width 404 height 155
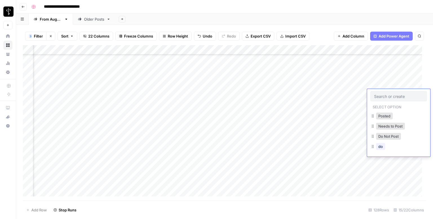
click at [402, 96] on input "text" at bounding box center [398, 96] width 49 height 5
click at [385, 118] on button "Posted" at bounding box center [384, 116] width 17 height 7
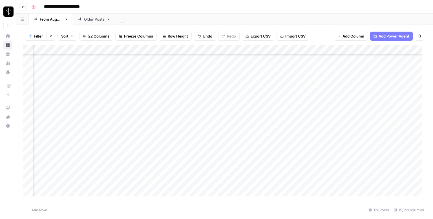
click at [65, 100] on div "Add Column" at bounding box center [225, 122] width 404 height 155
click at [66, 104] on div "Add Column" at bounding box center [225, 122] width 404 height 155
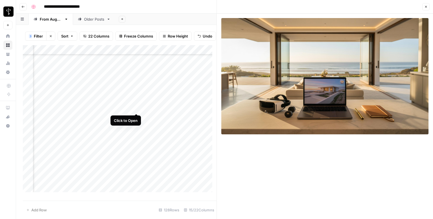
click at [136, 106] on div "Add Column" at bounding box center [120, 120] width 194 height 151
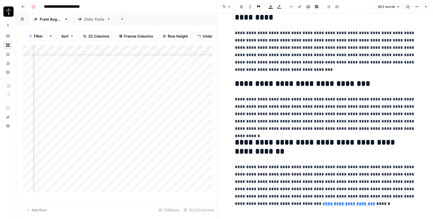
scroll to position [631, 0]
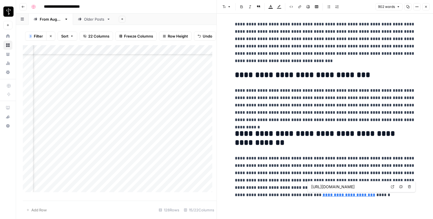
click at [394, 185] on icon at bounding box center [392, 186] width 3 height 3
click at [425, 4] on button "Close" at bounding box center [426, 6] width 7 height 7
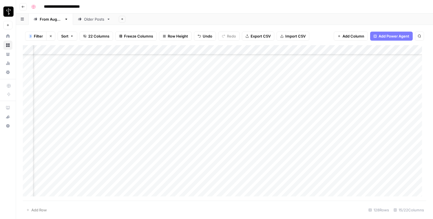
click at [247, 100] on div "Add Column" at bounding box center [225, 122] width 404 height 155
click at [399, 104] on div "Add Column" at bounding box center [225, 122] width 404 height 155
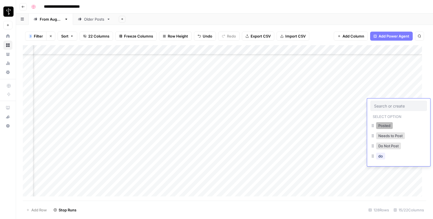
click at [388, 124] on button "Posted" at bounding box center [384, 125] width 17 height 7
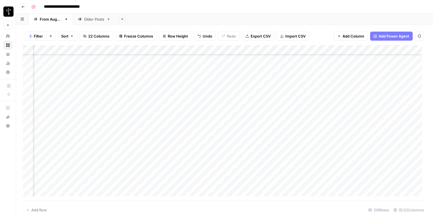
scroll to position [818, 365]
click at [67, 86] on div "Add Column" at bounding box center [225, 122] width 404 height 155
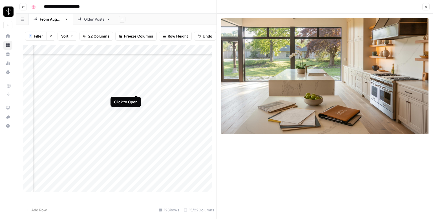
click at [134, 91] on div "Add Column" at bounding box center [120, 120] width 194 height 151
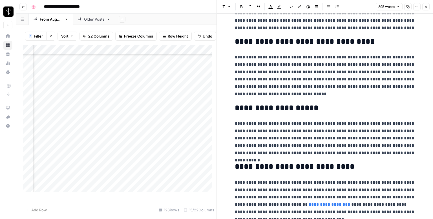
scroll to position [605, 0]
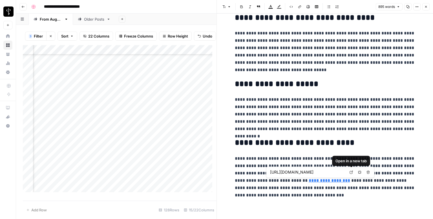
click at [353, 171] on icon at bounding box center [351, 171] width 3 height 3
click at [427, 4] on button "Close" at bounding box center [426, 6] width 7 height 7
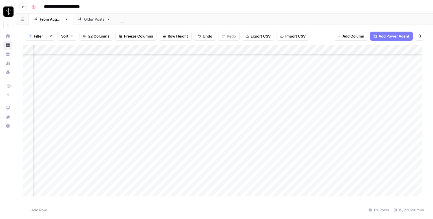
click at [256, 83] on div "Add Column" at bounding box center [225, 122] width 404 height 155
click at [396, 84] on div "Add Column" at bounding box center [225, 122] width 404 height 155
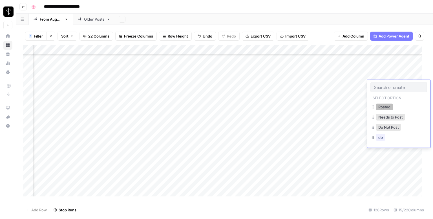
click at [389, 105] on button "Posted" at bounding box center [384, 107] width 17 height 7
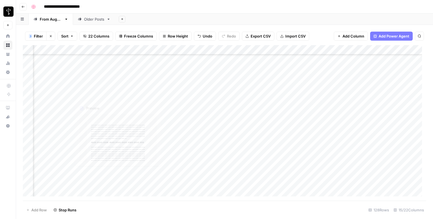
click at [66, 95] on div "Add Column" at bounding box center [225, 122] width 404 height 155
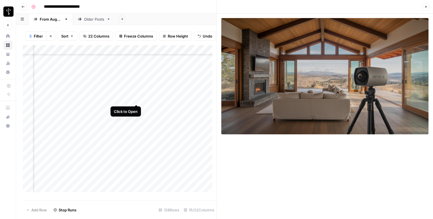
click at [135, 97] on div "Add Column" at bounding box center [120, 120] width 194 height 151
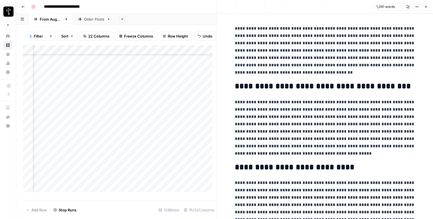
click at [428, 6] on button "Close" at bounding box center [426, 6] width 7 height 7
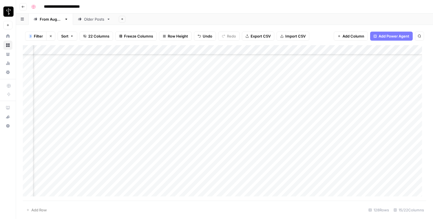
click at [288, 93] on div "Add Column" at bounding box center [225, 122] width 404 height 155
type textarea "**********"
click at [363, 96] on div "Add Column" at bounding box center [225, 122] width 404 height 155
click at [399, 96] on div "Add Column" at bounding box center [225, 122] width 404 height 155
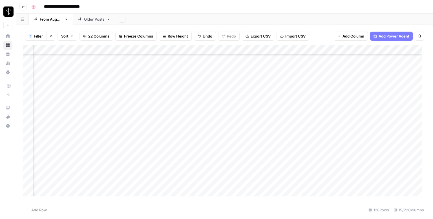
click at [399, 96] on div "Add Column" at bounding box center [225, 122] width 404 height 155
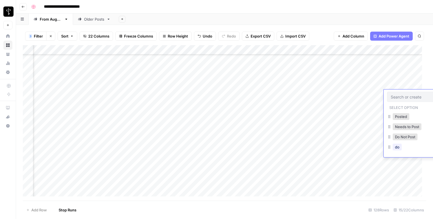
click at [399, 96] on input "text" at bounding box center [415, 96] width 49 height 5
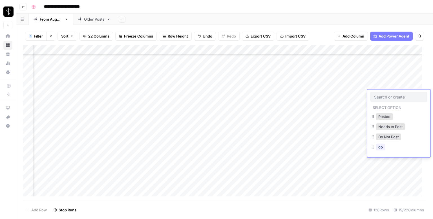
drag, startPoint x: 394, startPoint y: 132, endPoint x: 394, endPoint y: 136, distance: 3.7
click at [394, 136] on div "Posted Needs to Post do" at bounding box center [399, 132] width 56 height 41
click at [394, 136] on button "Do Not Post" at bounding box center [388, 136] width 25 height 7
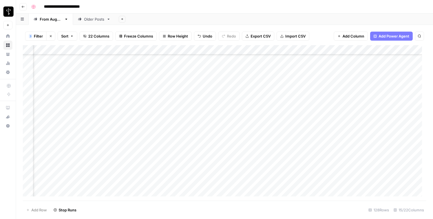
click at [65, 105] on div "Add Column" at bounding box center [225, 122] width 404 height 155
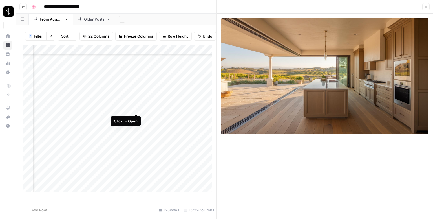
click at [135, 107] on div "Add Column" at bounding box center [120, 120] width 194 height 151
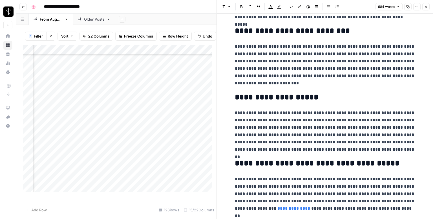
scroll to position [649, 0]
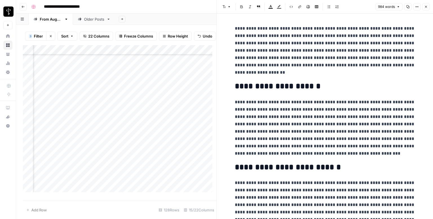
scroll to position [649, 0]
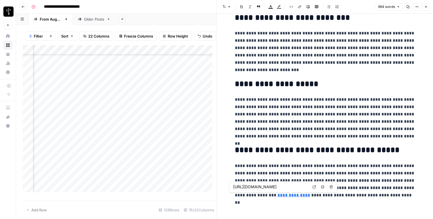
click at [315, 188] on icon at bounding box center [314, 186] width 3 height 3
click at [428, 8] on button "Close" at bounding box center [426, 6] width 7 height 7
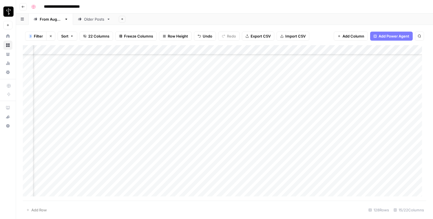
click at [256, 103] on div "Add Column" at bounding box center [225, 122] width 404 height 155
click at [404, 104] on div "Add Column" at bounding box center [225, 122] width 404 height 155
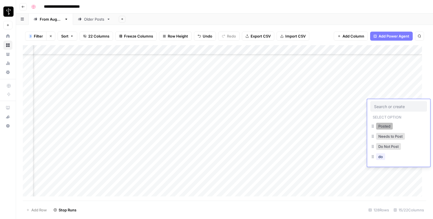
click at [387, 125] on button "Posted" at bounding box center [384, 126] width 17 height 7
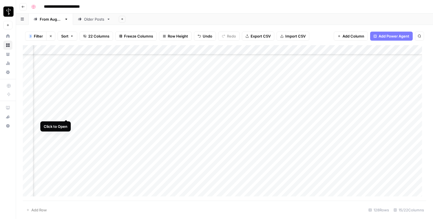
click at [67, 114] on div "Add Column" at bounding box center [225, 122] width 404 height 155
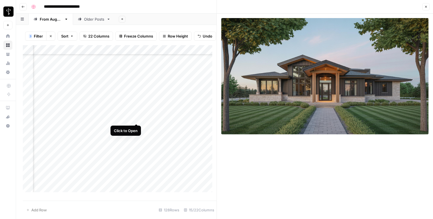
click at [138, 117] on div "Add Column" at bounding box center [120, 120] width 194 height 151
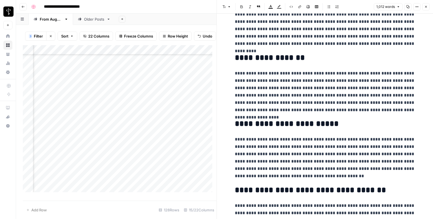
scroll to position [657, 0]
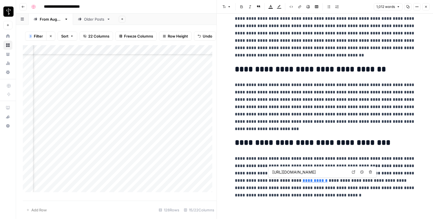
click at [352, 171] on icon at bounding box center [353, 171] width 3 height 3
click at [428, 6] on button "Close" at bounding box center [426, 6] width 7 height 7
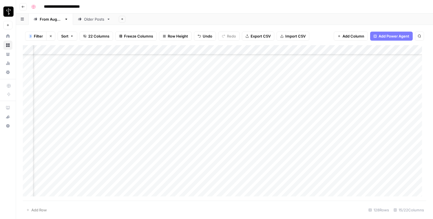
click at [251, 112] on div "Add Column" at bounding box center [225, 122] width 404 height 155
click at [396, 115] on div "Add Column" at bounding box center [225, 122] width 404 height 155
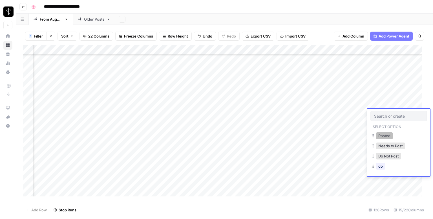
click at [389, 137] on button "Posted" at bounding box center [384, 135] width 17 height 7
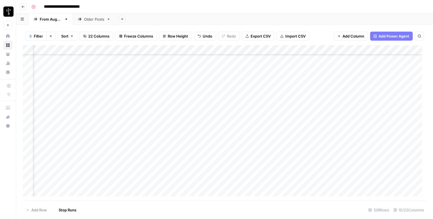
scroll to position [875, 365]
click at [65, 68] on div "Add Column" at bounding box center [225, 122] width 404 height 155
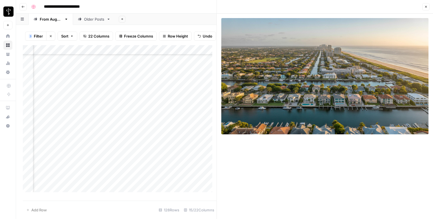
click at [134, 72] on div "Add Column" at bounding box center [120, 120] width 194 height 151
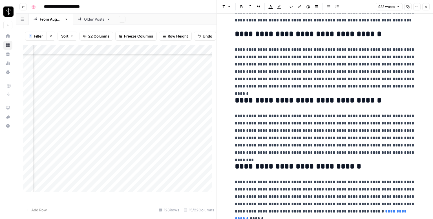
scroll to position [644, 0]
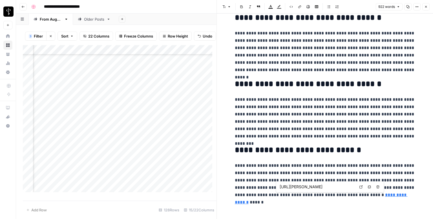
click at [362, 187] on icon at bounding box center [360, 186] width 3 height 3
click at [423, 7] on button "Close" at bounding box center [426, 6] width 7 height 7
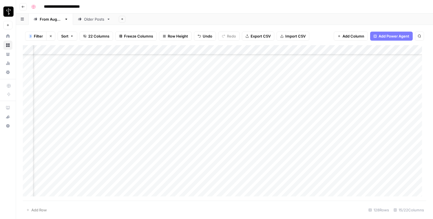
click at [247, 66] on div "Add Column" at bounding box center [225, 122] width 404 height 155
click at [403, 65] on div "Add Column" at bounding box center [225, 122] width 404 height 155
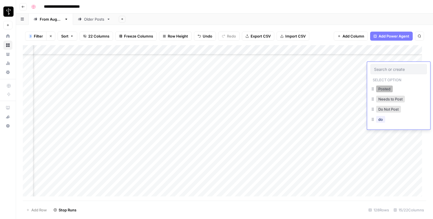
click at [385, 88] on button "Posted" at bounding box center [384, 88] width 17 height 7
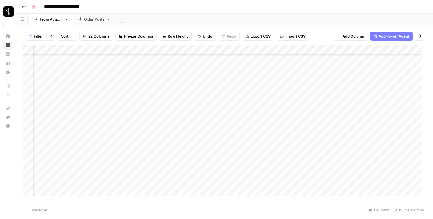
click at [66, 76] on div "Add Column" at bounding box center [225, 122] width 404 height 155
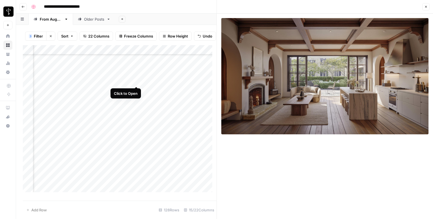
click at [137, 81] on div "Add Column" at bounding box center [120, 120] width 194 height 151
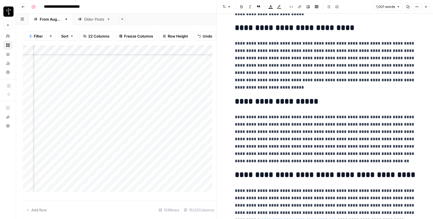
scroll to position [664, 0]
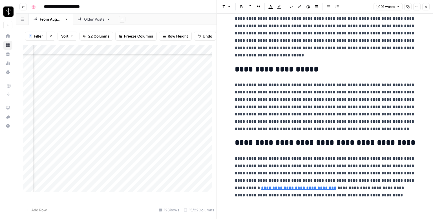
click at [425, 3] on button "Close" at bounding box center [426, 6] width 7 height 7
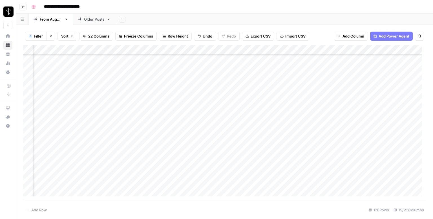
click at [250, 74] on div "Add Column" at bounding box center [225, 122] width 404 height 155
click at [402, 74] on div "Add Column" at bounding box center [225, 122] width 404 height 155
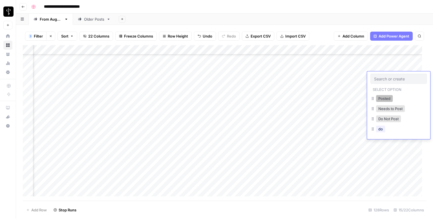
click at [387, 100] on button "Posted" at bounding box center [384, 98] width 17 height 7
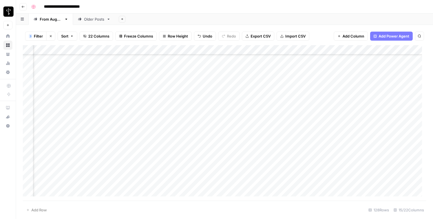
click at [63, 85] on div "Add Column" at bounding box center [225, 122] width 404 height 155
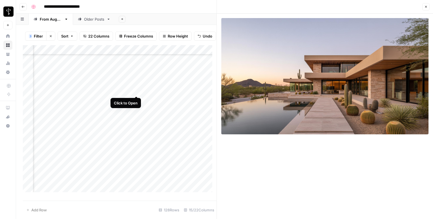
click at [135, 89] on div "Add Column" at bounding box center [120, 120] width 194 height 151
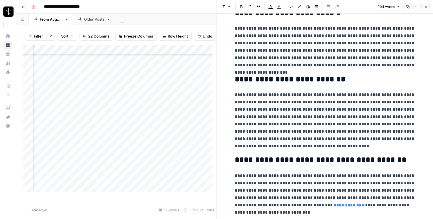
scroll to position [693, 0]
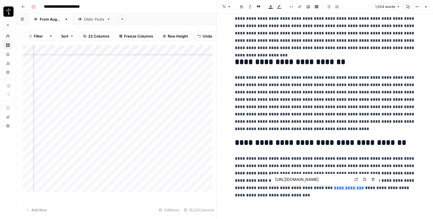
click at [356, 179] on icon at bounding box center [356, 179] width 3 height 3
click at [427, 5] on icon "button" at bounding box center [426, 6] width 3 height 3
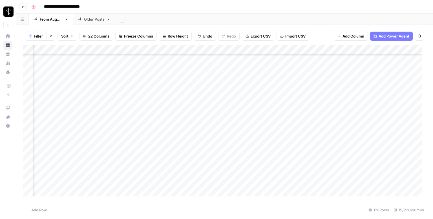
click at [256, 85] on div "Add Column" at bounding box center [225, 122] width 404 height 155
click at [397, 84] on div "Add Column" at bounding box center [225, 122] width 404 height 155
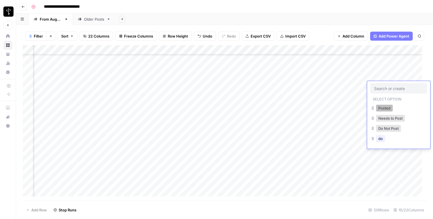
drag, startPoint x: 379, startPoint y: 108, endPoint x: 373, endPoint y: 109, distance: 6.2
click at [379, 108] on button "Posted" at bounding box center [384, 108] width 17 height 7
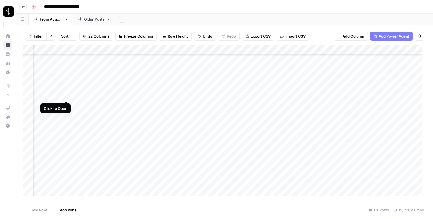
click at [65, 96] on div "Add Column" at bounding box center [225, 122] width 404 height 155
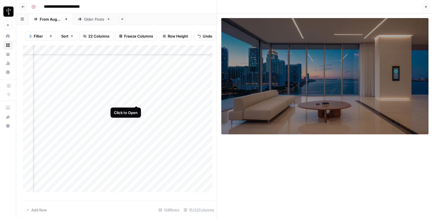
click at [136, 99] on div "Add Column" at bounding box center [120, 120] width 194 height 151
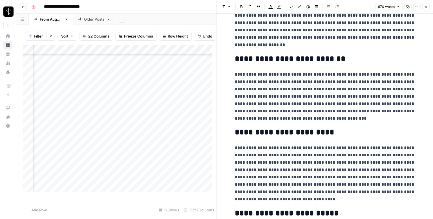
scroll to position [708, 0]
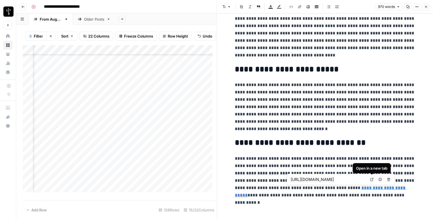
click at [373, 179] on icon at bounding box center [371, 179] width 3 height 3
click at [425, 7] on icon "button" at bounding box center [426, 6] width 3 height 3
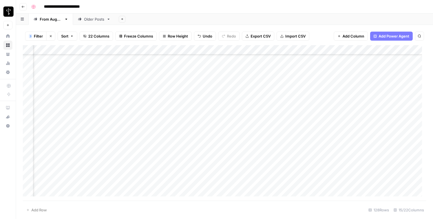
click at [252, 96] on div "Add Column" at bounding box center [225, 122] width 404 height 155
click at [398, 96] on div "Add Column" at bounding box center [225, 122] width 404 height 155
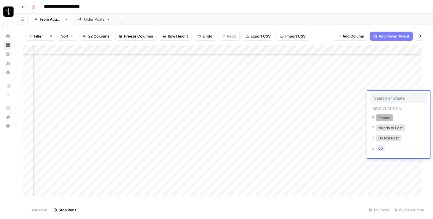
click at [392, 116] on button "Posted" at bounding box center [384, 117] width 17 height 7
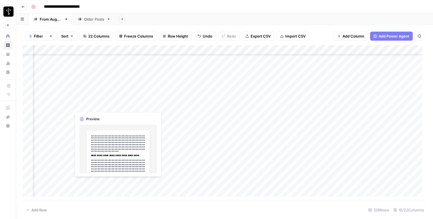
click at [66, 106] on div "Add Column" at bounding box center [225, 122] width 404 height 155
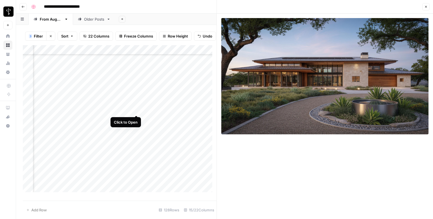
click at [137, 111] on div "Add Column" at bounding box center [120, 120] width 194 height 151
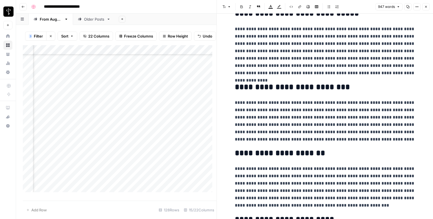
scroll to position [688, 0]
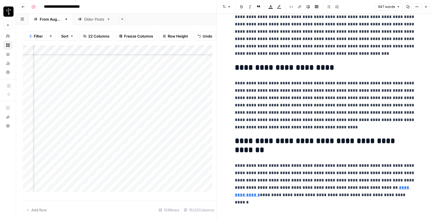
click at [426, 7] on icon "button" at bounding box center [426, 6] width 3 height 3
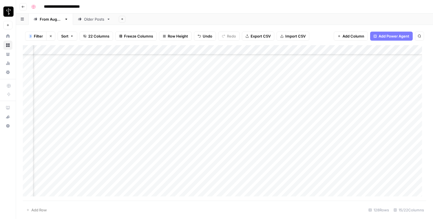
click at [249, 102] on div "Add Column" at bounding box center [225, 122] width 404 height 155
click at [390, 106] on div "Add Column" at bounding box center [225, 122] width 404 height 155
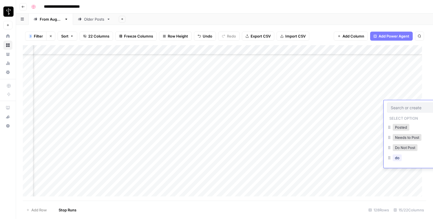
click at [391, 106] on input "text" at bounding box center [415, 107] width 49 height 5
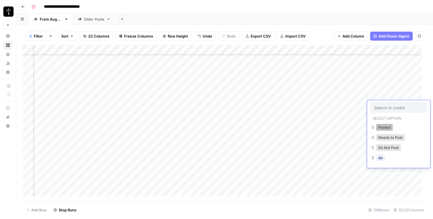
click at [383, 127] on button "Posted" at bounding box center [384, 127] width 17 height 7
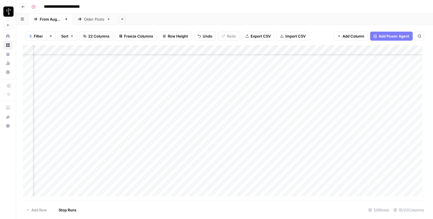
click at [67, 114] on div "Add Column" at bounding box center [225, 122] width 404 height 155
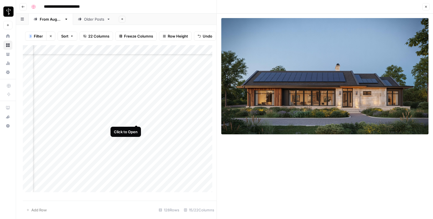
click at [137, 119] on div "Add Column" at bounding box center [120, 120] width 194 height 151
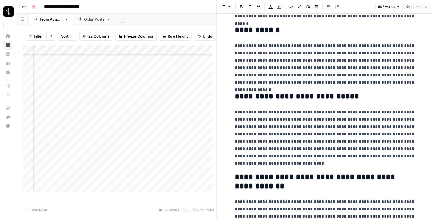
scroll to position [658, 0]
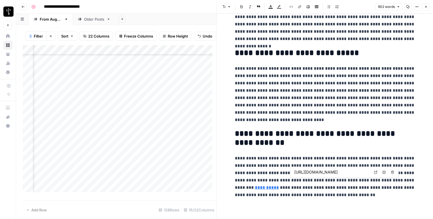
click at [376, 172] on icon at bounding box center [375, 171] width 3 height 3
click at [428, 6] on button "Close" at bounding box center [426, 6] width 7 height 7
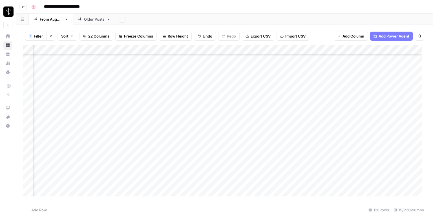
click at [252, 114] on div "Add Column" at bounding box center [225, 122] width 404 height 155
click at [390, 115] on div "Add Column" at bounding box center [225, 122] width 404 height 155
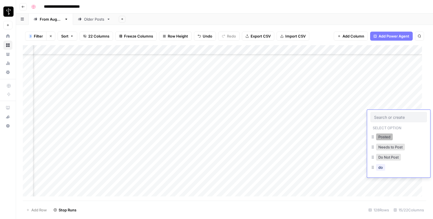
click at [385, 137] on button "Posted" at bounding box center [384, 136] width 17 height 7
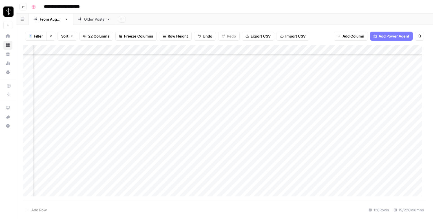
click at [66, 126] on div "Add Column" at bounding box center [225, 122] width 404 height 155
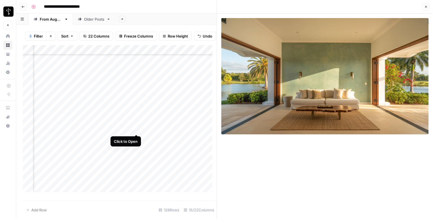
click at [135, 129] on div "Add Column" at bounding box center [120, 120] width 194 height 151
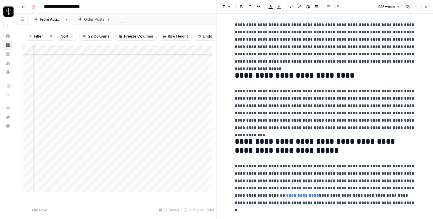
scroll to position [629, 0]
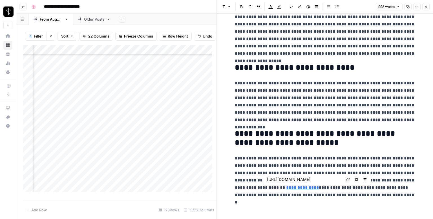
click at [348, 178] on icon at bounding box center [348, 179] width 3 height 3
click at [426, 5] on icon "button" at bounding box center [426, 6] width 3 height 3
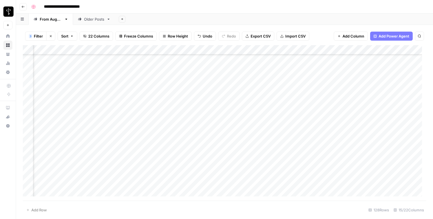
click at [248, 124] on div "Add Column" at bounding box center [225, 122] width 404 height 155
click at [401, 124] on div "Add Column" at bounding box center [225, 122] width 404 height 155
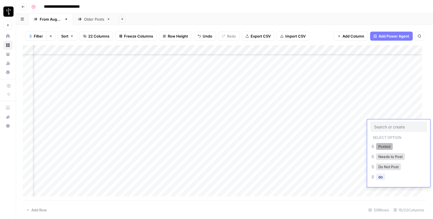
click at [385, 145] on button "Posted" at bounding box center [384, 146] width 17 height 7
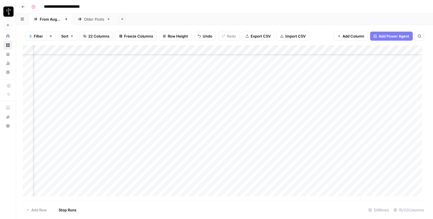
scroll to position [931, 365]
click at [64, 79] on div "Add Column" at bounding box center [225, 122] width 404 height 155
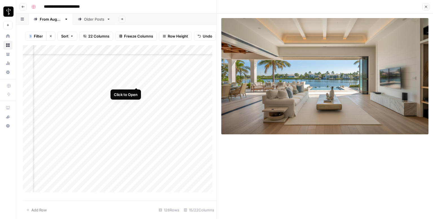
click at [134, 82] on div "Add Column" at bounding box center [120, 120] width 194 height 151
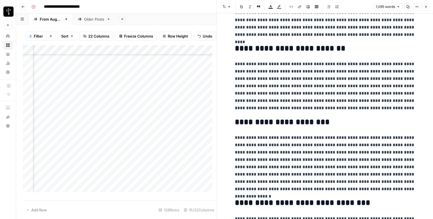
scroll to position [752, 0]
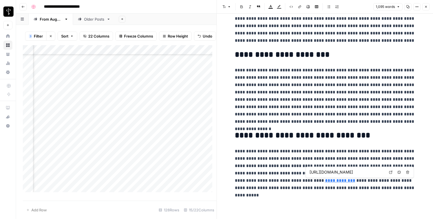
click at [390, 172] on icon at bounding box center [391, 172] width 3 height 3
click at [426, 6] on icon "button" at bounding box center [426, 6] width 3 height 3
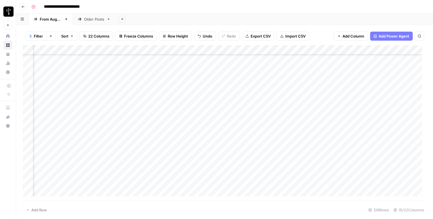
click at [281, 79] on div "Add Column" at bounding box center [225, 122] width 404 height 155
click at [281, 79] on textarea at bounding box center [312, 78] width 90 height 8
type textarea "**********"
click at [390, 75] on div "Add Column" at bounding box center [225, 122] width 404 height 155
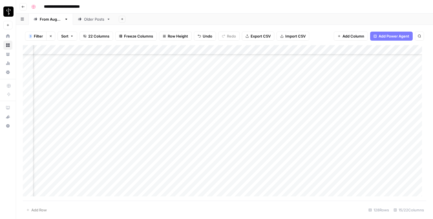
click at [390, 75] on div "Add Column" at bounding box center [225, 122] width 404 height 155
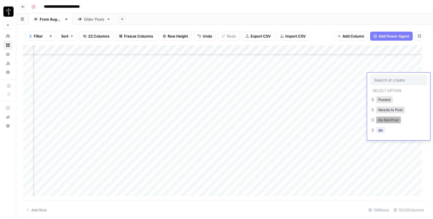
click at [390, 119] on button "Do Not Post" at bounding box center [388, 120] width 25 height 7
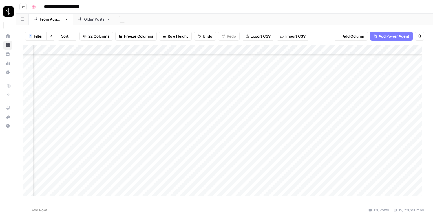
click at [68, 87] on div "Add Column" at bounding box center [225, 122] width 404 height 155
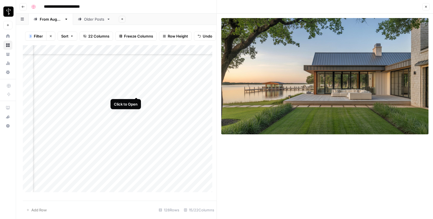
click at [137, 89] on div "Add Column" at bounding box center [120, 120] width 194 height 151
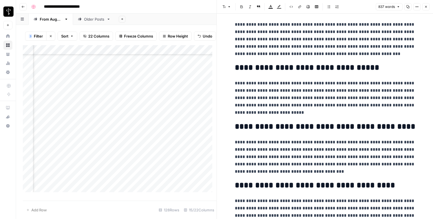
scroll to position [587, 0]
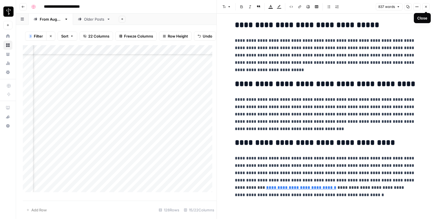
click at [428, 6] on button "Close" at bounding box center [426, 6] width 7 height 7
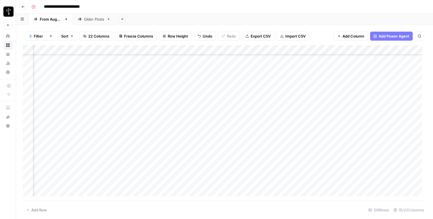
click at [260, 86] on div "Add Column" at bounding box center [225, 122] width 404 height 155
click at [401, 87] on div "Add Column" at bounding box center [225, 122] width 404 height 155
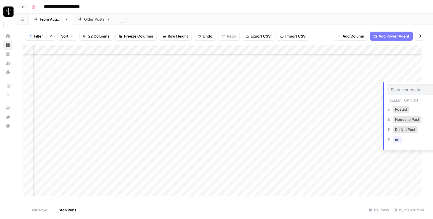
click at [401, 87] on input "text" at bounding box center [415, 89] width 49 height 5
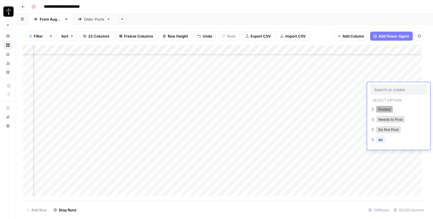
click at [393, 110] on button "Posted" at bounding box center [384, 109] width 17 height 7
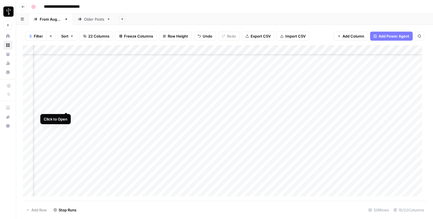
click at [65, 105] on div "Add Column" at bounding box center [225, 122] width 404 height 155
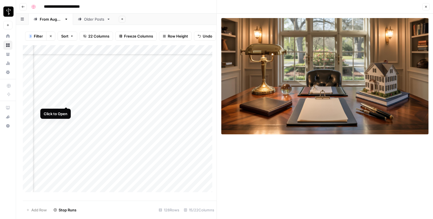
click at [64, 100] on div "Add Column" at bounding box center [120, 120] width 194 height 151
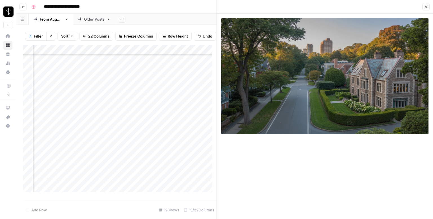
click at [133, 100] on div "Add Column" at bounding box center [120, 120] width 194 height 151
click at [135, 100] on div "Add Column" at bounding box center [120, 120] width 194 height 151
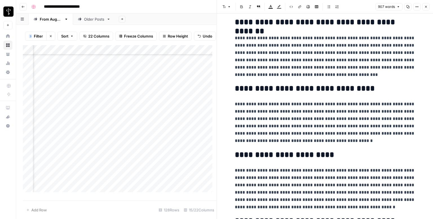
scroll to position [605, 0]
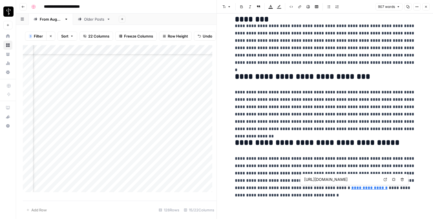
click at [383, 180] on link "Open in a new tab" at bounding box center [385, 179] width 7 height 7
click at [427, 6] on icon "button" at bounding box center [426, 6] width 3 height 3
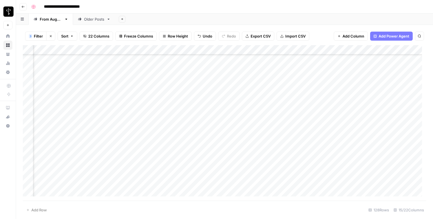
click at [253, 95] on div "Add Column" at bounding box center [225, 122] width 404 height 155
click at [397, 95] on div "Add Column" at bounding box center [225, 122] width 404 height 155
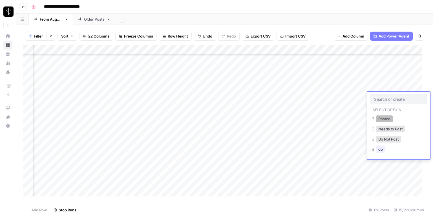
click at [384, 119] on button "Posted" at bounding box center [384, 118] width 17 height 7
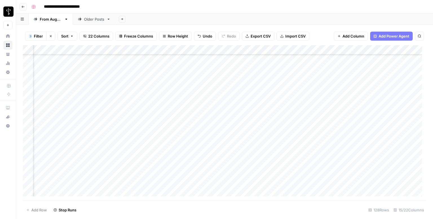
click at [66, 106] on div "Add Column" at bounding box center [225, 122] width 404 height 155
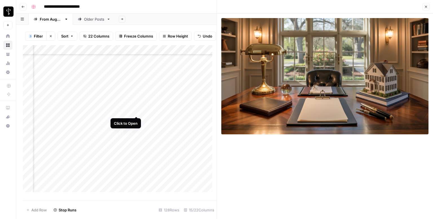
click at [138, 109] on div "Add Column" at bounding box center [120, 120] width 194 height 151
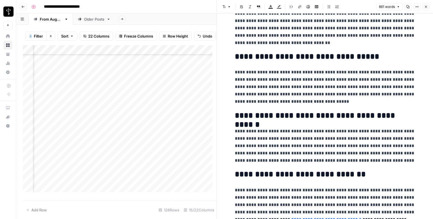
scroll to position [569, 0]
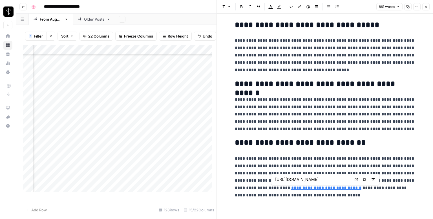
click at [356, 180] on icon at bounding box center [356, 179] width 3 height 3
click at [427, 6] on icon "button" at bounding box center [426, 7] width 2 height 2
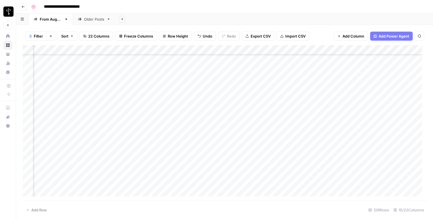
click at [243, 108] on div "Add Column" at bounding box center [225, 122] width 404 height 155
click at [398, 110] on div "Add Column" at bounding box center [225, 122] width 404 height 155
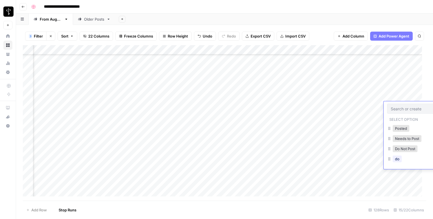
click at [398, 110] on input "text" at bounding box center [415, 108] width 49 height 5
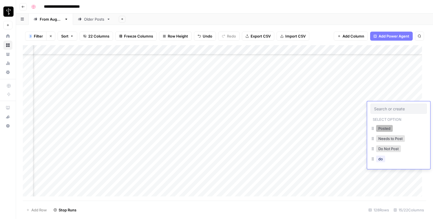
click at [384, 131] on button "Posted" at bounding box center [384, 128] width 17 height 7
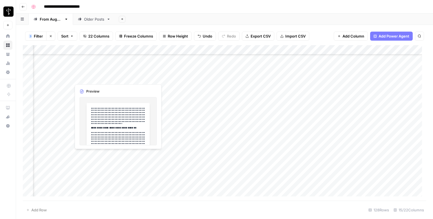
scroll to position [959, 365]
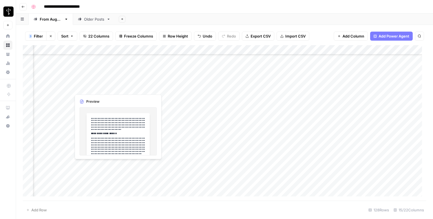
click at [65, 88] on div "Add Column" at bounding box center [225, 122] width 404 height 155
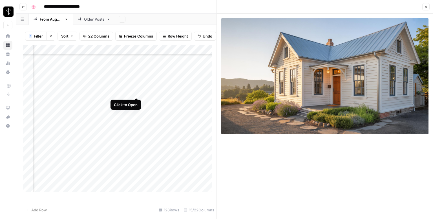
click at [136, 92] on div "Add Column" at bounding box center [120, 120] width 194 height 151
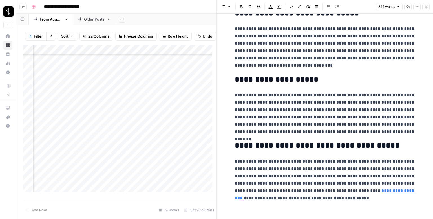
scroll to position [627, 0]
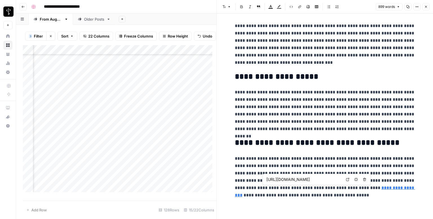
click at [348, 180] on icon at bounding box center [347, 179] width 3 height 3
click at [428, 9] on button "Close" at bounding box center [426, 6] width 7 height 7
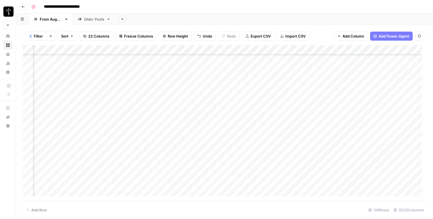
drag, startPoint x: 253, startPoint y: 87, endPoint x: 293, endPoint y: 83, distance: 40.0
click at [253, 87] on div "Add Column" at bounding box center [225, 122] width 404 height 155
click at [395, 89] on div "Add Column" at bounding box center [225, 122] width 404 height 155
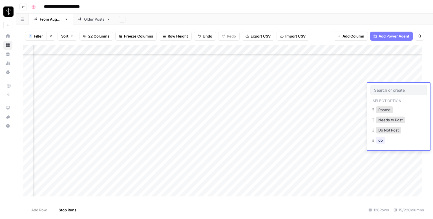
click at [395, 89] on input "text" at bounding box center [398, 89] width 49 height 5
click at [385, 111] on button "Posted" at bounding box center [384, 109] width 17 height 7
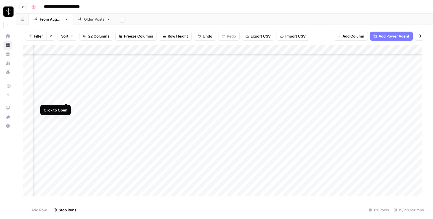
click at [65, 100] on div "Add Column" at bounding box center [225, 122] width 404 height 155
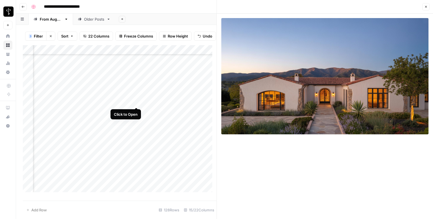
click at [136, 102] on div "Add Column" at bounding box center [120, 120] width 194 height 151
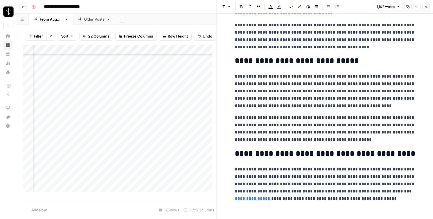
scroll to position [815, 0]
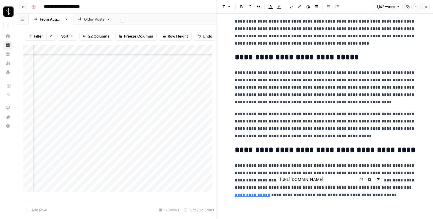
click at [360, 180] on icon at bounding box center [361, 179] width 3 height 3
click at [427, 8] on icon "button" at bounding box center [426, 6] width 3 height 3
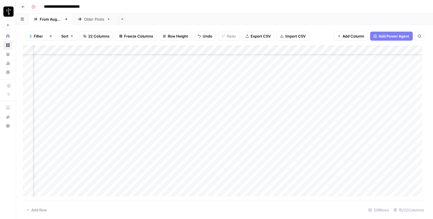
click at [250, 97] on div "Add Column" at bounding box center [225, 122] width 404 height 155
click at [389, 97] on div "Add Column" at bounding box center [225, 122] width 404 height 155
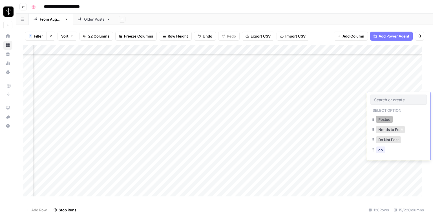
click at [382, 117] on button "Posted" at bounding box center [384, 119] width 17 height 7
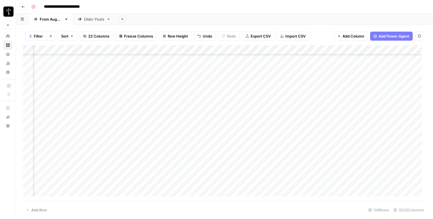
scroll to position [987, 365]
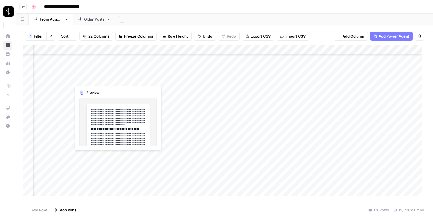
click at [64, 80] on div "Add Column" at bounding box center [225, 122] width 404 height 155
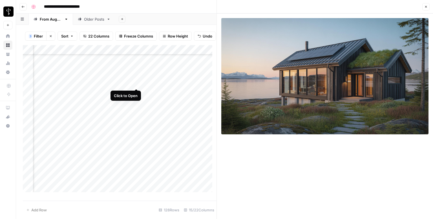
click at [136, 84] on div "Add Column" at bounding box center [120, 120] width 194 height 151
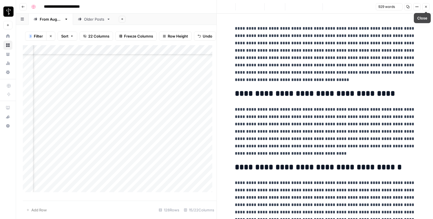
click at [428, 7] on span "Close" at bounding box center [428, 7] width 0 height 0
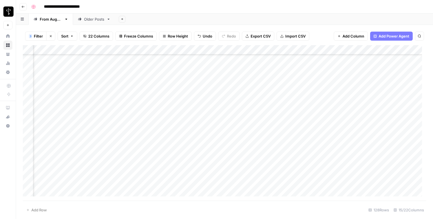
click at [290, 79] on div "Add Column" at bounding box center [225, 122] width 404 height 155
click at [290, 79] on textarea at bounding box center [312, 79] width 90 height 8
click at [278, 81] on textarea at bounding box center [312, 79] width 90 height 8
paste textarea "**********"
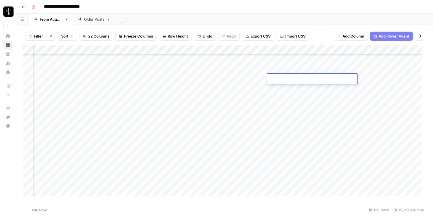
type textarea "**********"
click at [374, 79] on div "Add Column" at bounding box center [225, 122] width 404 height 155
click at [395, 80] on div "Add Column" at bounding box center [225, 122] width 404 height 155
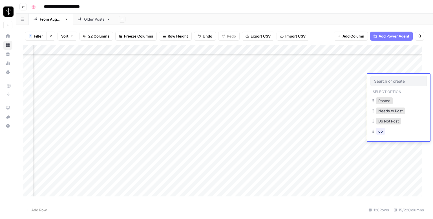
click at [395, 80] on input "text" at bounding box center [398, 80] width 49 height 5
click at [385, 121] on button "Do Not Post" at bounding box center [388, 121] width 25 height 7
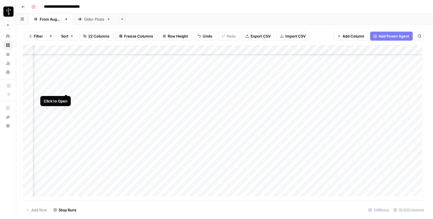
click at [67, 88] on div "Add Column" at bounding box center [225, 122] width 404 height 155
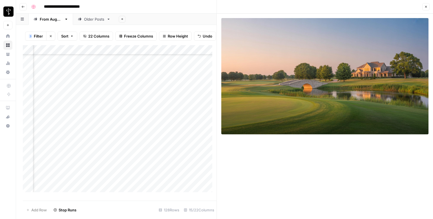
click at [135, 93] on div "Add Column" at bounding box center [120, 120] width 194 height 151
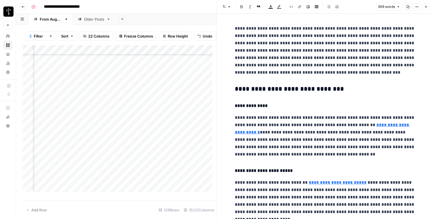
click at [293, 91] on h3 "**********" at bounding box center [325, 89] width 181 height 8
click at [224, 5] on button "Font style" at bounding box center [226, 6] width 13 height 7
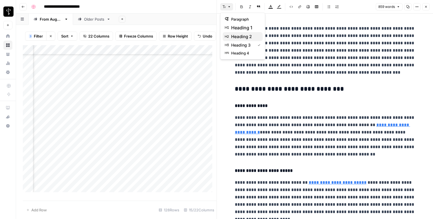
drag, startPoint x: 247, startPoint y: 31, endPoint x: 246, endPoint y: 38, distance: 6.9
click at [246, 38] on div "paragraph heading 1 heading 2 heading 3 heading 4" at bounding box center [242, 36] width 45 height 47
click at [246, 38] on span "heading 2" at bounding box center [244, 36] width 27 height 7
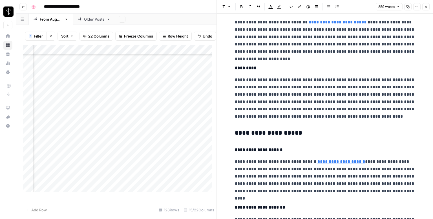
scroll to position [197, 0]
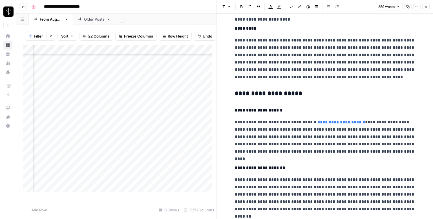
click at [284, 93] on h3 "**********" at bounding box center [325, 94] width 181 height 8
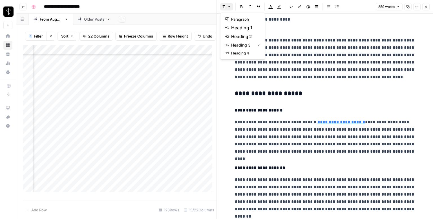
click at [230, 10] on button "Font style" at bounding box center [226, 6] width 13 height 7
click at [239, 39] on span "heading 2" at bounding box center [244, 36] width 27 height 7
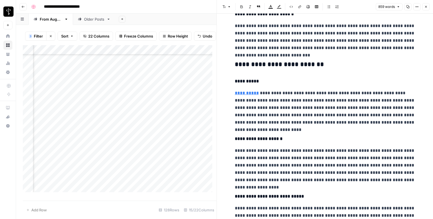
scroll to position [423, 0]
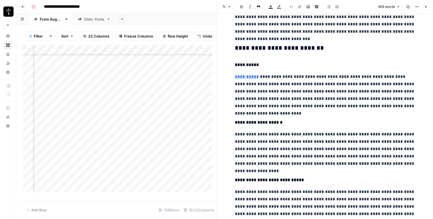
click at [264, 49] on h3 "**********" at bounding box center [325, 48] width 181 height 8
click at [223, 7] on icon "button" at bounding box center [224, 6] width 3 height 3
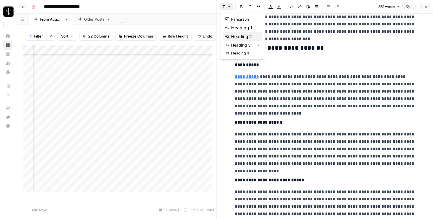
click at [243, 38] on span "heading 2" at bounding box center [244, 36] width 27 height 7
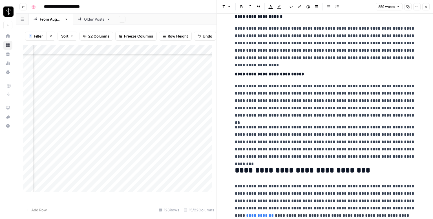
scroll to position [554, 0]
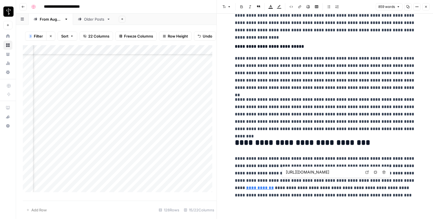
click at [368, 171] on icon at bounding box center [367, 171] width 3 height 3
click at [425, 8] on icon "button" at bounding box center [426, 6] width 3 height 3
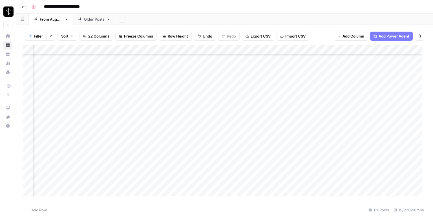
click at [251, 87] on div "Add Column" at bounding box center [225, 122] width 404 height 155
click at [400, 91] on div "Add Column" at bounding box center [225, 122] width 404 height 155
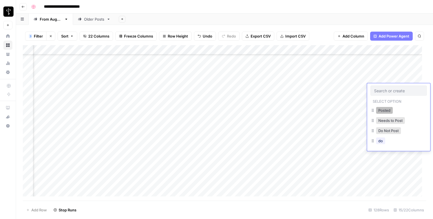
click at [385, 111] on button "Posted" at bounding box center [384, 110] width 17 height 7
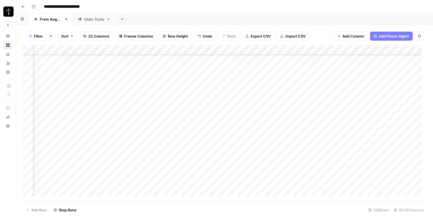
click at [69, 99] on div "Add Column" at bounding box center [225, 122] width 404 height 155
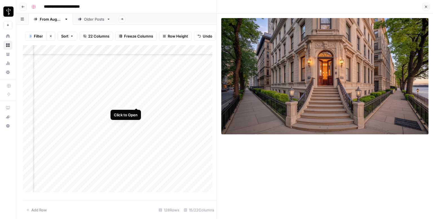
click at [137, 102] on div "Add Column" at bounding box center [120, 120] width 194 height 151
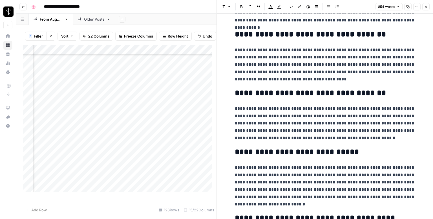
scroll to position [572, 0]
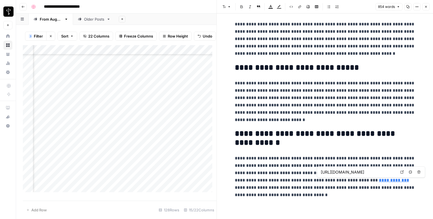
click at [402, 173] on icon at bounding box center [402, 171] width 3 height 3
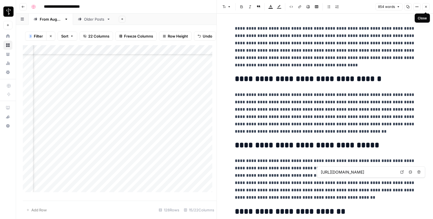
scroll to position [572, 0]
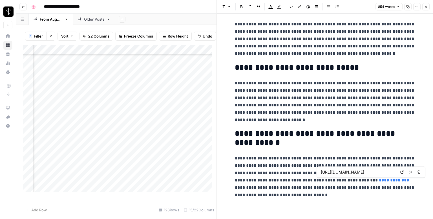
click at [427, 7] on icon "button" at bounding box center [426, 6] width 3 height 3
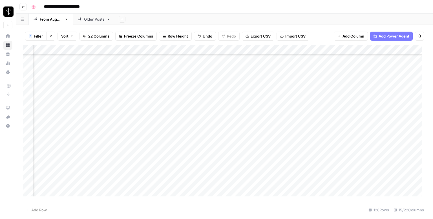
click at [247, 96] on div "Add Column" at bounding box center [225, 122] width 404 height 155
click at [399, 95] on div "Add Column" at bounding box center [225, 122] width 404 height 155
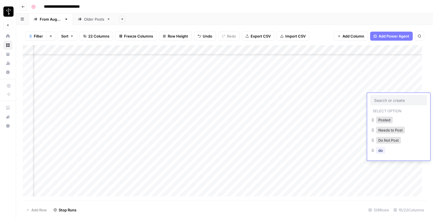
click at [399, 95] on div at bounding box center [399, 100] width 56 height 10
click at [388, 120] on button "Posted" at bounding box center [384, 120] width 17 height 7
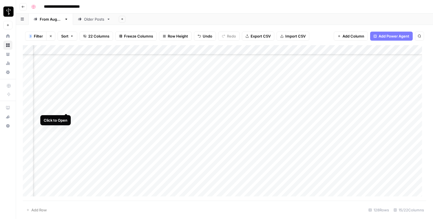
click at [65, 109] on div "Add Column" at bounding box center [225, 122] width 404 height 155
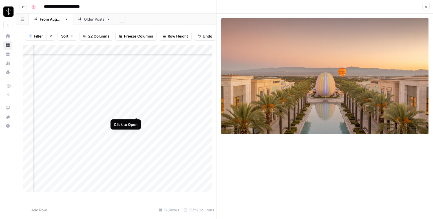
click at [137, 111] on div "Add Column" at bounding box center [120, 120] width 194 height 151
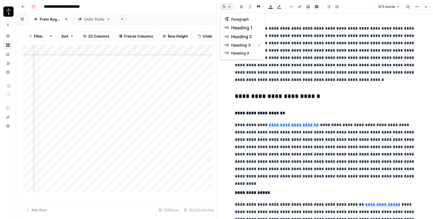
click at [223, 10] on button "Font style" at bounding box center [226, 6] width 13 height 7
click at [244, 32] on button "heading 2" at bounding box center [243, 36] width 40 height 9
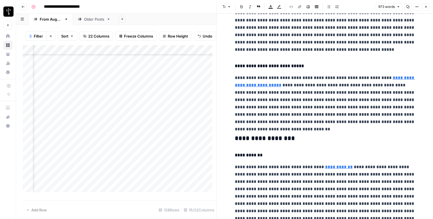
scroll to position [197, 0]
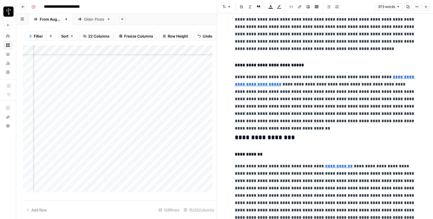
click at [281, 137] on h3 "**********" at bounding box center [325, 138] width 181 height 8
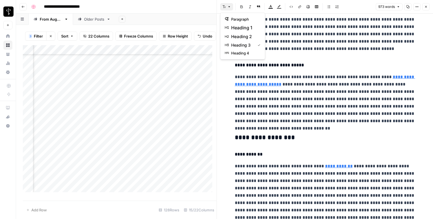
click at [229, 7] on icon "button" at bounding box center [230, 6] width 2 height 1
click at [252, 41] on button "heading 3" at bounding box center [243, 45] width 40 height 8
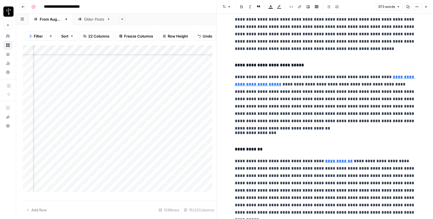
click at [252, 41] on p "**********" at bounding box center [325, 26] width 181 height 51
click at [244, 124] on p "**********" at bounding box center [325, 98] width 181 height 51
click at [242, 132] on p "**********" at bounding box center [325, 132] width 181 height 7
click at [225, 5] on button "Font style" at bounding box center [226, 6] width 13 height 7
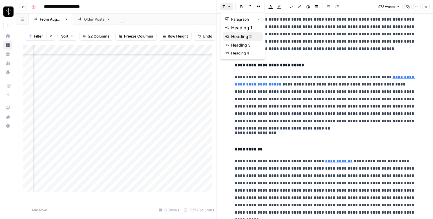
click at [241, 34] on span "heading 2" at bounding box center [244, 36] width 27 height 7
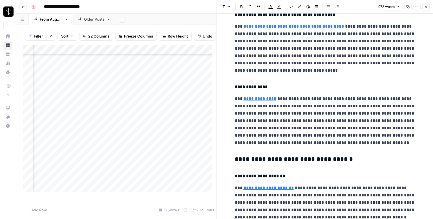
scroll to position [451, 0]
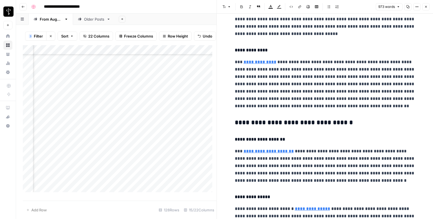
click at [230, 8] on icon "button" at bounding box center [229, 6] width 3 height 3
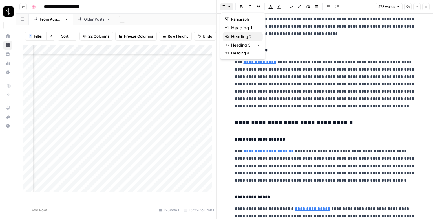
click at [239, 38] on span "heading 2" at bounding box center [244, 36] width 27 height 7
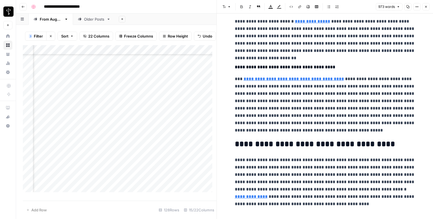
scroll to position [646, 0]
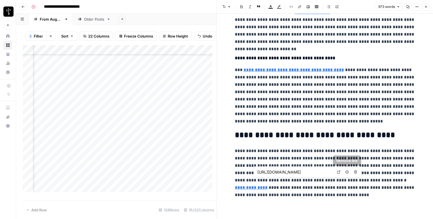
click at [340, 172] on icon at bounding box center [338, 171] width 3 height 3
click at [427, 5] on icon "button" at bounding box center [426, 6] width 3 height 3
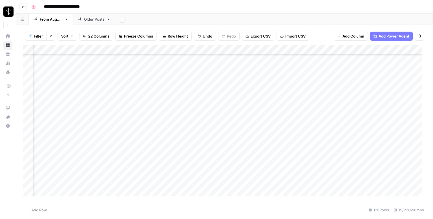
click at [259, 107] on div "Add Column" at bounding box center [225, 122] width 404 height 155
click at [277, 107] on div "Add Column" at bounding box center [225, 122] width 404 height 155
click at [277, 106] on textarea at bounding box center [312, 108] width 90 height 8
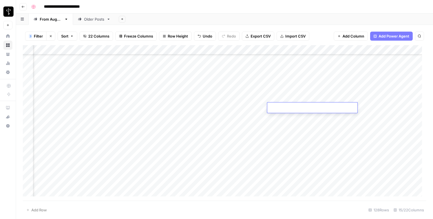
paste textarea "**********"
type textarea "**********"
click at [395, 108] on div "Add Column" at bounding box center [225, 122] width 404 height 155
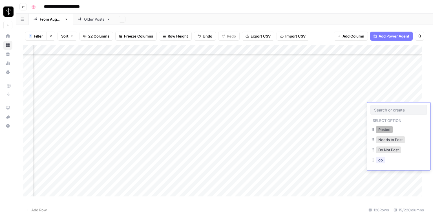
click at [384, 129] on button "Posted" at bounding box center [384, 129] width 17 height 7
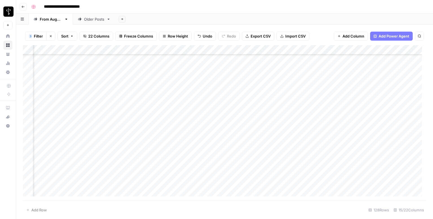
scroll to position [1001, 365]
click at [65, 104] on div "Add Column" at bounding box center [225, 122] width 404 height 155
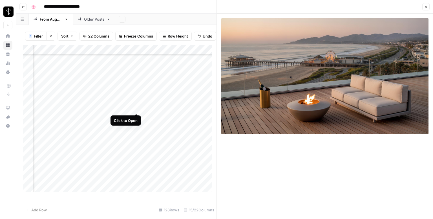
click at [138, 107] on div "Add Column" at bounding box center [120, 120] width 194 height 151
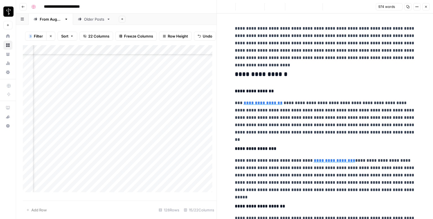
click at [63, 107] on div "Add Column" at bounding box center [120, 120] width 194 height 151
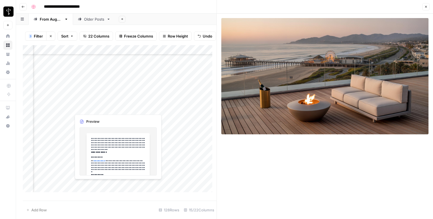
click at [136, 109] on div "Add Column" at bounding box center [120, 120] width 194 height 151
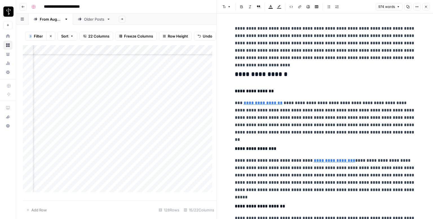
click at [249, 75] on h3 "**********" at bounding box center [325, 75] width 181 height 8
click at [231, 6] on button "Font style" at bounding box center [226, 6] width 13 height 7
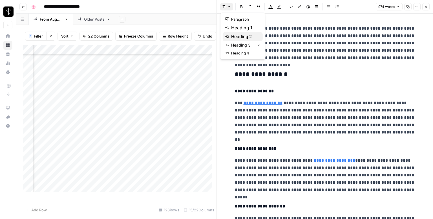
click at [243, 34] on span "heading 2" at bounding box center [244, 36] width 27 height 7
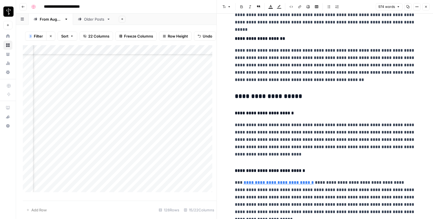
scroll to position [169, 0]
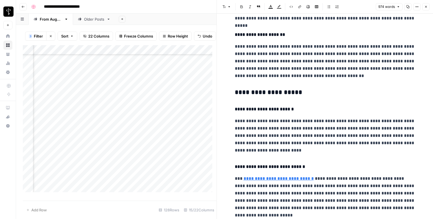
drag, startPoint x: 280, startPoint y: 91, endPoint x: 254, endPoint y: 69, distance: 33.6
click at [280, 91] on h3 "**********" at bounding box center [325, 93] width 181 height 8
click at [227, 6] on button "Font style" at bounding box center [226, 6] width 13 height 7
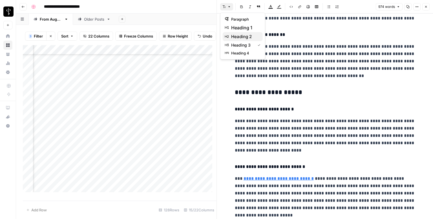
click at [243, 38] on span "heading 2" at bounding box center [244, 36] width 27 height 7
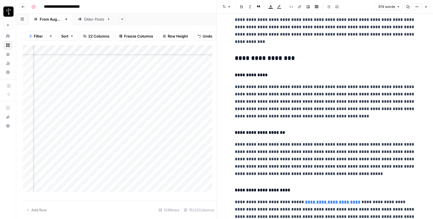
scroll to position [395, 0]
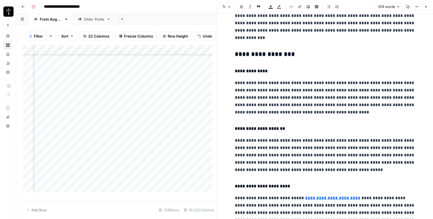
click at [253, 55] on h3 "**********" at bounding box center [325, 55] width 181 height 8
click at [228, 6] on icon "button" at bounding box center [229, 6] width 3 height 3
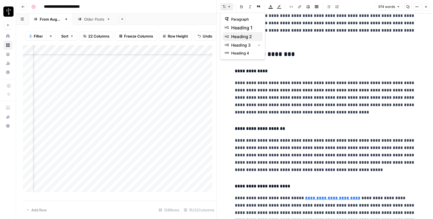
click at [252, 35] on span "heading 2" at bounding box center [244, 36] width 27 height 7
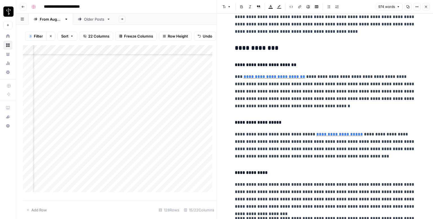
scroll to position [592, 0]
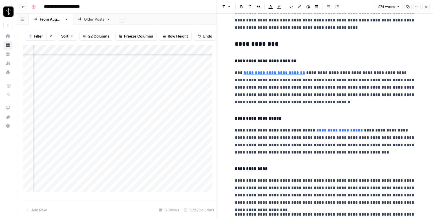
click at [249, 45] on h3 "**********" at bounding box center [325, 44] width 181 height 8
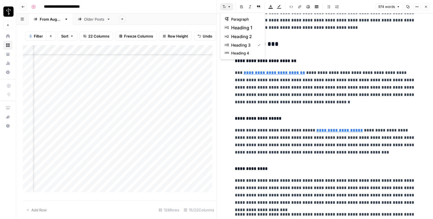
click at [224, 10] on button "Font style" at bounding box center [226, 6] width 13 height 7
click at [244, 36] on span "heading 2" at bounding box center [244, 36] width 27 height 7
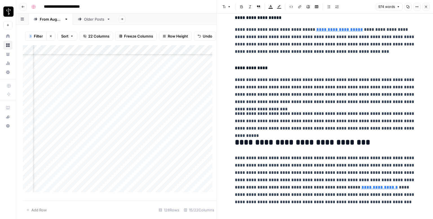
scroll to position [698, 0]
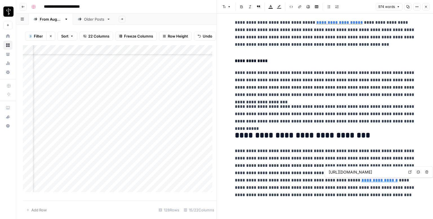
click at [410, 173] on icon at bounding box center [410, 171] width 3 height 3
click at [428, 5] on button "Close" at bounding box center [426, 6] width 7 height 7
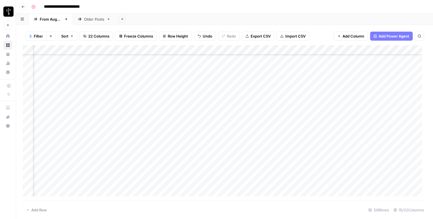
click at [257, 102] on div "Add Column" at bounding box center [225, 122] width 404 height 155
click at [310, 94] on div "Add Column" at bounding box center [225, 122] width 404 height 155
click at [328, 96] on div "Add Column" at bounding box center [225, 122] width 404 height 155
click at [322, 103] on div "Add Column" at bounding box center [225, 122] width 404 height 155
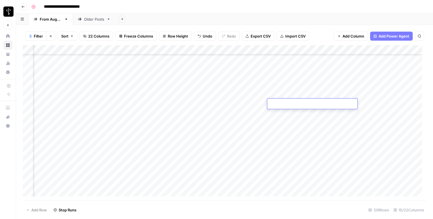
type textarea "**********"
click at [392, 106] on div "Add Column" at bounding box center [225, 122] width 404 height 155
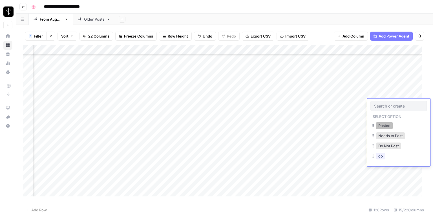
click at [385, 128] on button "Posted" at bounding box center [384, 125] width 17 height 7
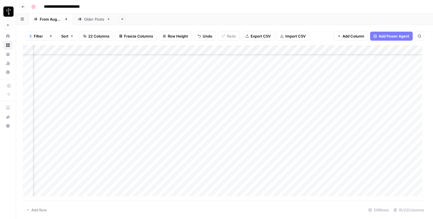
scroll to position [1029, 365]
click at [66, 85] on div "Add Column" at bounding box center [225, 122] width 404 height 155
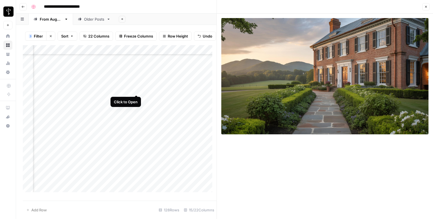
click at [135, 89] on div "Add Column" at bounding box center [120, 120] width 194 height 151
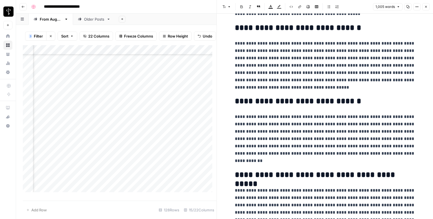
scroll to position [671, 0]
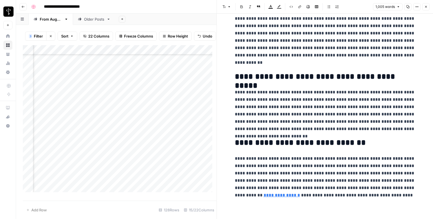
click at [425, 6] on icon "button" at bounding box center [426, 6] width 3 height 3
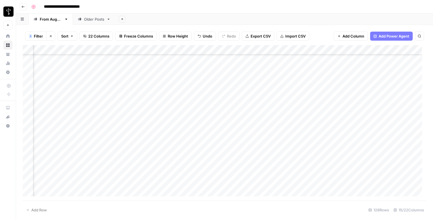
click at [250, 81] on div "Add Column" at bounding box center [225, 122] width 404 height 155
click at [393, 84] on div "Add Column" at bounding box center [225, 122] width 404 height 155
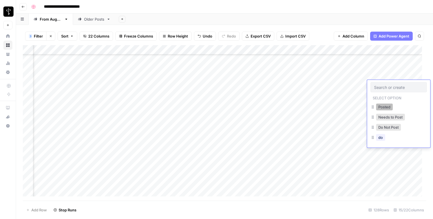
click at [384, 105] on button "Posted" at bounding box center [384, 107] width 17 height 7
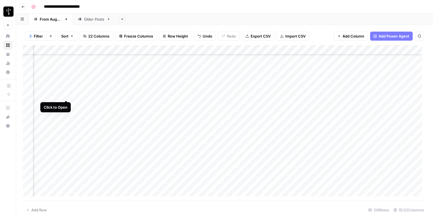
click at [65, 95] on div "Add Column" at bounding box center [225, 122] width 404 height 155
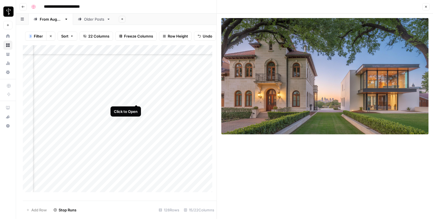
click at [137, 98] on div "Add Column" at bounding box center [120, 120] width 194 height 151
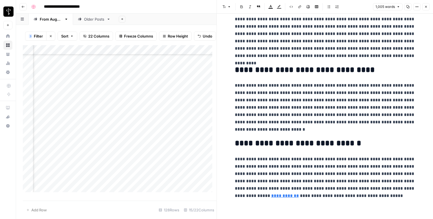
scroll to position [649, 0]
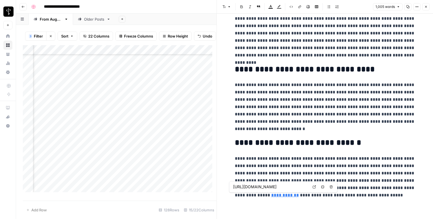
click at [313, 187] on icon at bounding box center [314, 186] width 3 height 3
click at [425, 6] on icon "button" at bounding box center [426, 6] width 3 height 3
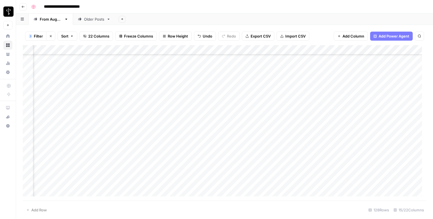
click at [253, 93] on div "Add Column" at bounding box center [225, 122] width 404 height 155
click at [395, 94] on div "Add Column" at bounding box center [225, 122] width 404 height 155
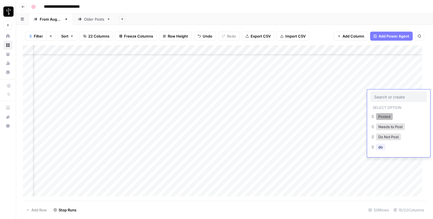
click at [385, 119] on button "Posted" at bounding box center [384, 116] width 17 height 7
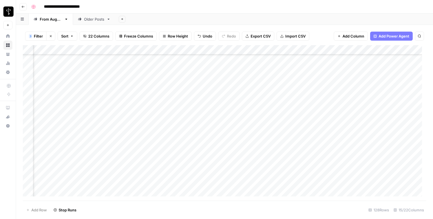
click at [67, 105] on div "Add Column" at bounding box center [225, 122] width 404 height 155
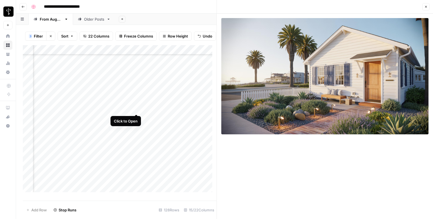
click at [135, 107] on div "Add Column" at bounding box center [120, 120] width 194 height 151
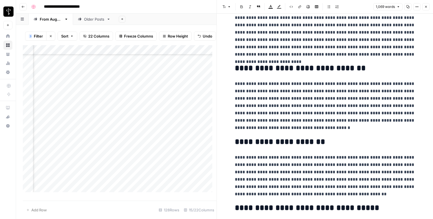
scroll to position [686, 0]
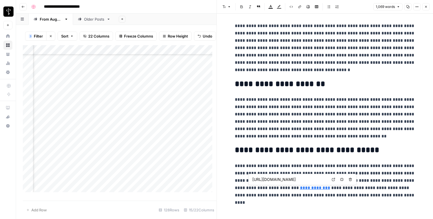
click at [336, 180] on link "Open in a new tab" at bounding box center [333, 179] width 7 height 7
click at [429, 4] on button "Close" at bounding box center [426, 6] width 7 height 7
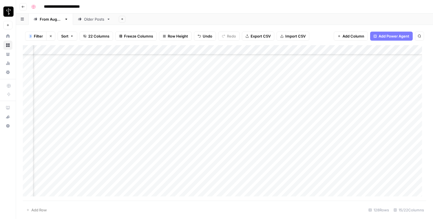
click at [255, 104] on div "Add Column" at bounding box center [225, 122] width 404 height 155
click at [401, 104] on div "Add Column" at bounding box center [225, 122] width 404 height 155
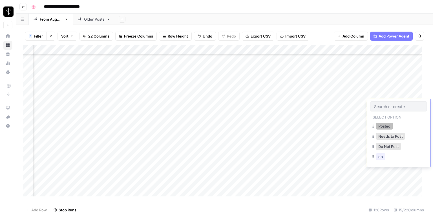
click at [388, 127] on button "Posted" at bounding box center [384, 126] width 17 height 7
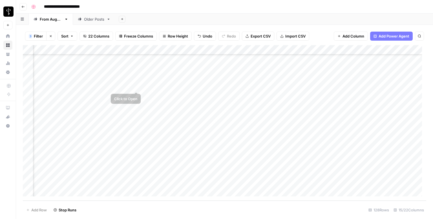
scroll to position [1057, 365]
click at [67, 88] on div "Add Column" at bounding box center [225, 122] width 404 height 155
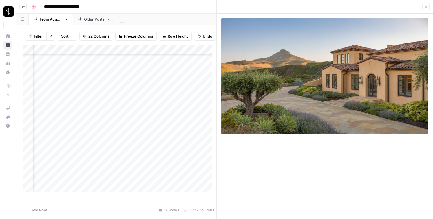
click at [133, 89] on div "Add Column" at bounding box center [120, 120] width 194 height 151
click at [137, 91] on div "Add Column" at bounding box center [120, 120] width 194 height 151
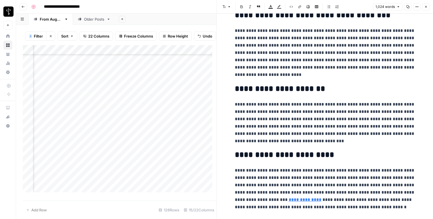
scroll to position [658, 0]
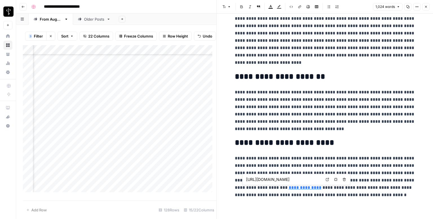
click at [325, 177] on link "Open in a new tab" at bounding box center [327, 179] width 7 height 7
click at [426, 6] on icon "button" at bounding box center [426, 6] width 3 height 3
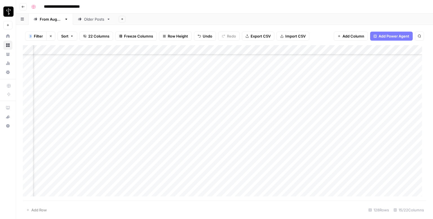
click at [253, 85] on div "Add Column" at bounding box center [225, 122] width 404 height 155
click at [399, 83] on div "Add Column" at bounding box center [225, 122] width 404 height 155
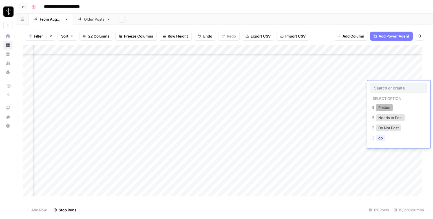
click at [385, 106] on button "Posted" at bounding box center [384, 107] width 17 height 7
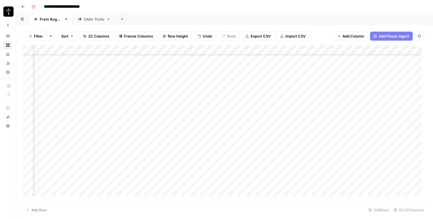
click at [65, 92] on div "Add Column" at bounding box center [225, 122] width 404 height 155
click at [65, 95] on div "Add Column" at bounding box center [225, 122] width 404 height 155
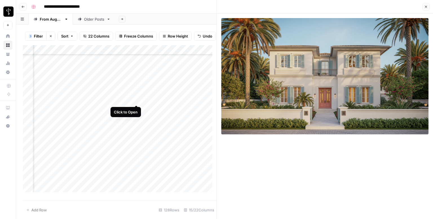
click at [136, 99] on div "Add Column" at bounding box center [120, 120] width 194 height 151
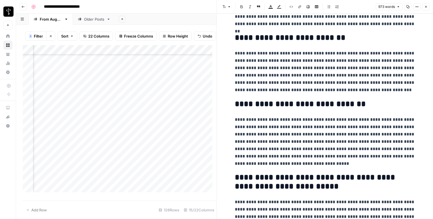
scroll to position [607, 0]
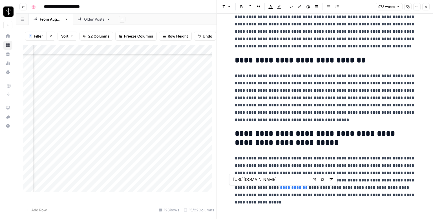
click at [315, 179] on icon at bounding box center [314, 179] width 3 height 3
click at [427, 5] on icon "button" at bounding box center [426, 6] width 3 height 3
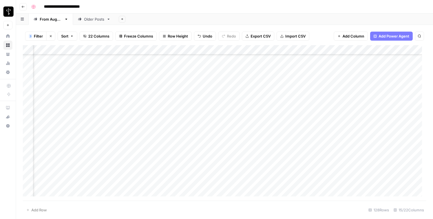
click at [262, 95] on div "Add Column" at bounding box center [225, 122] width 404 height 155
click at [394, 97] on div "Add Column" at bounding box center [225, 122] width 404 height 155
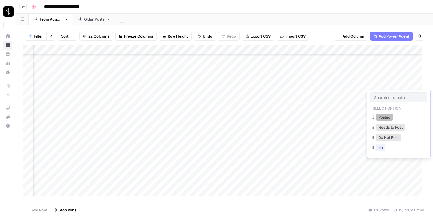
click at [385, 118] on button "Posted" at bounding box center [384, 117] width 17 height 7
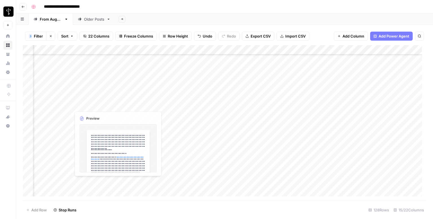
click at [65, 104] on div "Add Column" at bounding box center [225, 122] width 404 height 155
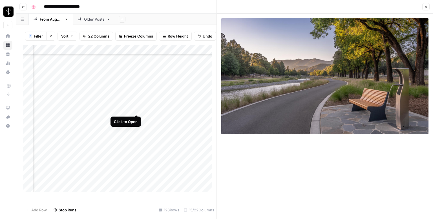
click at [136, 109] on div "Add Column" at bounding box center [120, 120] width 194 height 151
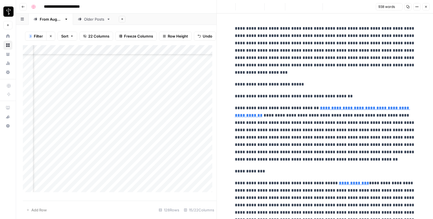
click at [65, 110] on div "Add Column" at bounding box center [120, 120] width 194 height 151
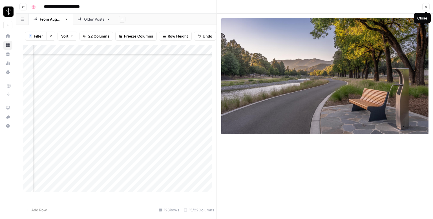
click at [427, 6] on icon "button" at bounding box center [426, 6] width 3 height 3
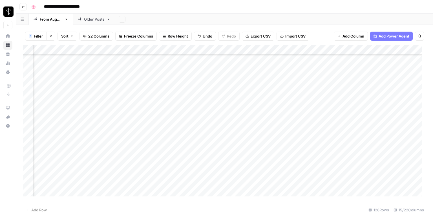
click at [280, 102] on div "Add Column" at bounding box center [225, 122] width 404 height 155
type textarea "**********"
click at [365, 106] on div "Add Column" at bounding box center [225, 122] width 404 height 155
click at [396, 106] on div "Add Column" at bounding box center [225, 122] width 404 height 155
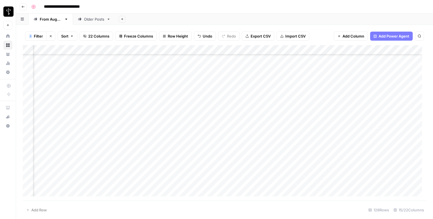
click at [396, 106] on div "Add Column" at bounding box center [225, 122] width 404 height 155
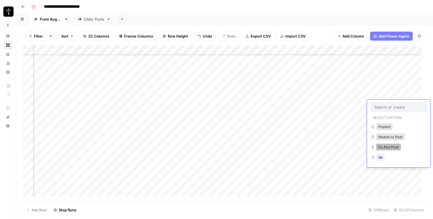
click at [388, 145] on button "Do Not Post" at bounding box center [388, 147] width 25 height 7
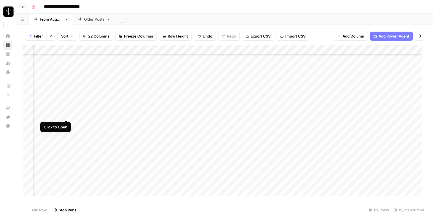
click at [66, 114] on div "Add Column" at bounding box center [225, 122] width 404 height 155
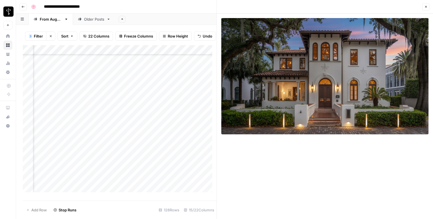
click at [137, 119] on div "Add Column" at bounding box center [120, 120] width 194 height 151
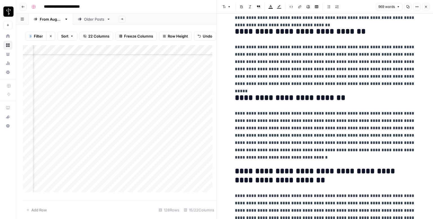
scroll to position [658, 0]
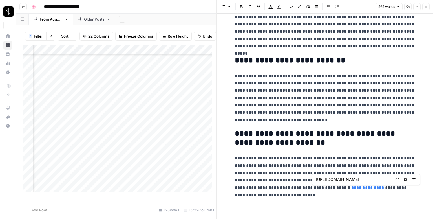
click at [397, 181] on icon at bounding box center [397, 179] width 3 height 3
click at [427, 10] on button "Close" at bounding box center [426, 6] width 7 height 7
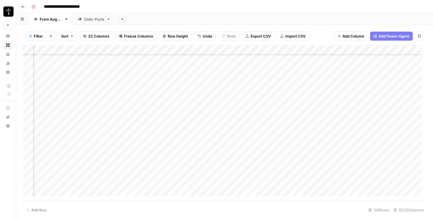
click at [263, 112] on div "Add Column" at bounding box center [225, 122] width 404 height 155
click at [395, 115] on div "Add Column" at bounding box center [225, 122] width 404 height 155
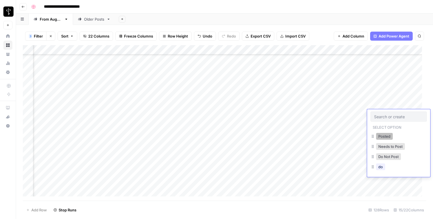
click at [386, 135] on button "Posted" at bounding box center [384, 136] width 17 height 7
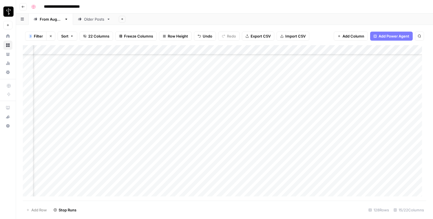
click at [64, 124] on div "Add Column" at bounding box center [225, 122] width 404 height 155
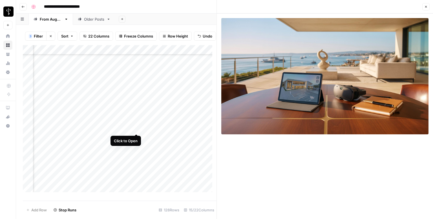
click at [137, 129] on div "Add Column" at bounding box center [120, 120] width 194 height 151
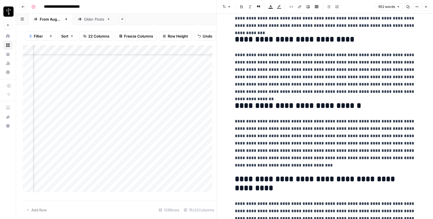
scroll to position [673, 0]
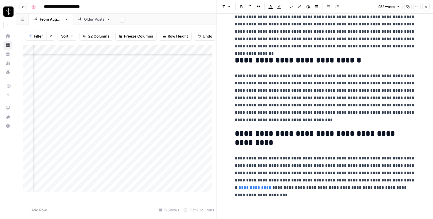
click at [427, 9] on button "Close" at bounding box center [426, 6] width 7 height 7
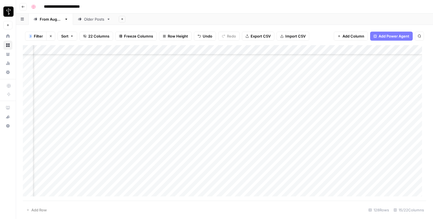
click at [258, 123] on div "Add Column" at bounding box center [225, 122] width 404 height 155
click at [394, 122] on div "Add Column" at bounding box center [225, 122] width 404 height 155
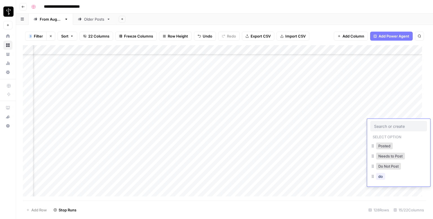
click at [394, 122] on div at bounding box center [399, 126] width 56 height 10
click at [381, 148] on button "Posted" at bounding box center [384, 145] width 17 height 7
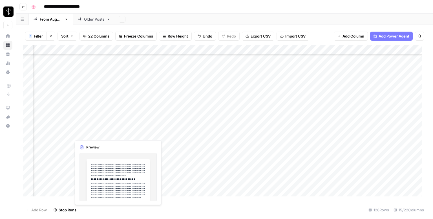
click at [66, 134] on div "Add Column" at bounding box center [225, 122] width 404 height 155
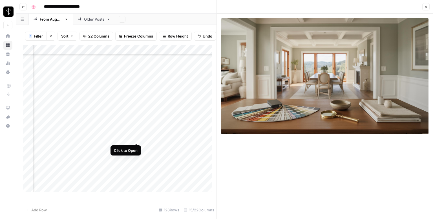
click at [135, 137] on div "Add Column" at bounding box center [120, 120] width 194 height 151
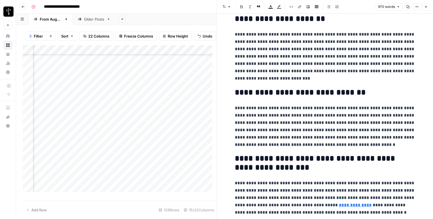
scroll to position [636, 0]
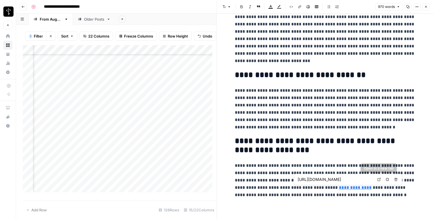
click at [379, 181] on icon at bounding box center [379, 179] width 3 height 3
click at [426, 6] on icon "button" at bounding box center [426, 7] width 2 height 2
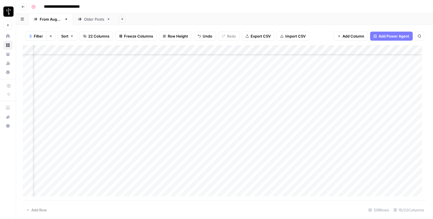
click at [246, 130] on div "Add Column" at bounding box center [225, 122] width 404 height 155
click at [410, 132] on div "Add Column" at bounding box center [225, 122] width 404 height 155
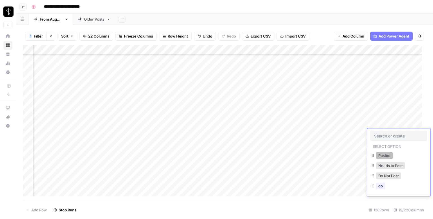
click at [387, 154] on button "Posted" at bounding box center [384, 155] width 17 height 7
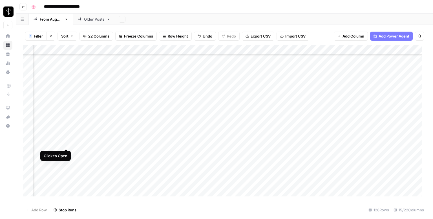
click at [66, 144] on div "Add Column" at bounding box center [225, 122] width 404 height 155
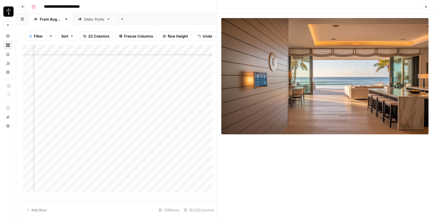
click at [135, 150] on div "Add Column" at bounding box center [120, 120] width 194 height 151
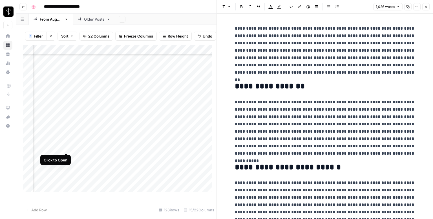
click at [65, 147] on div "Add Column" at bounding box center [120, 120] width 194 height 151
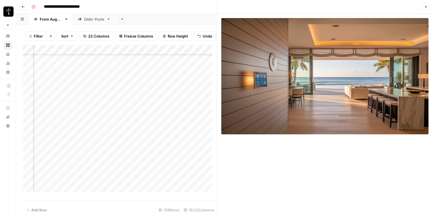
click at [428, 7] on span "Close" at bounding box center [428, 7] width 0 height 0
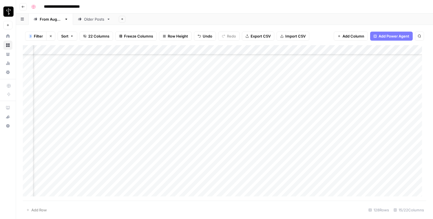
click at [282, 140] on div "Add Column" at bounding box center [225, 122] width 404 height 155
click at [282, 141] on div "Add Column" at bounding box center [225, 122] width 404 height 155
click at [282, 141] on textarea at bounding box center [312, 144] width 90 height 8
type textarea "**********"
click at [377, 142] on div "Add Column" at bounding box center [225, 122] width 404 height 155
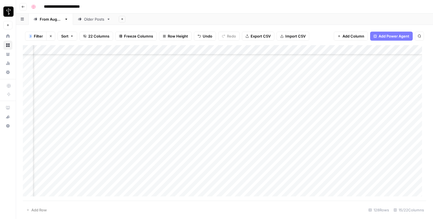
click at [393, 141] on div "Add Column" at bounding box center [225, 122] width 404 height 155
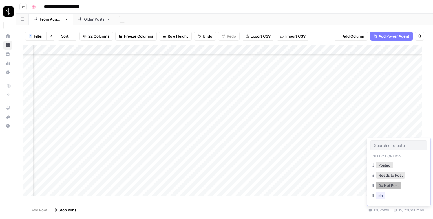
click at [387, 185] on button "Do Not Post" at bounding box center [388, 185] width 25 height 7
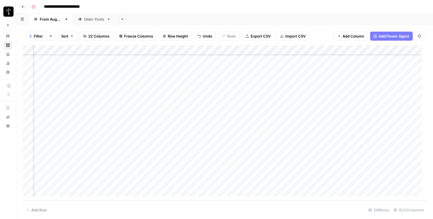
scroll to position [1086, 365]
click at [64, 124] on div "Add Column" at bounding box center [225, 122] width 404 height 155
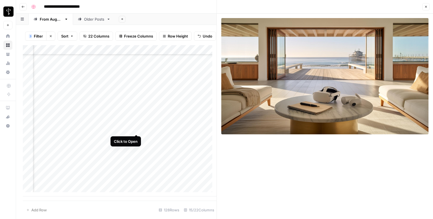
click at [137, 128] on div "Add Column" at bounding box center [120, 120] width 194 height 151
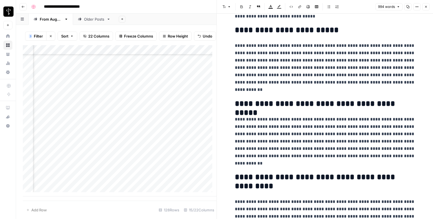
scroll to position [703, 0]
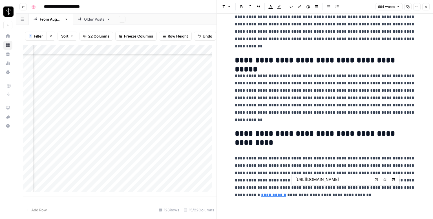
click at [377, 180] on icon at bounding box center [376, 179] width 3 height 3
click at [425, 6] on icon "button" at bounding box center [426, 6] width 3 height 3
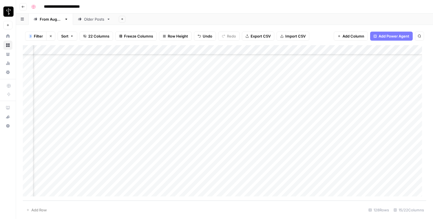
click at [250, 126] on div "Add Column" at bounding box center [225, 122] width 404 height 155
click at [394, 126] on div "Add Column" at bounding box center [225, 122] width 404 height 155
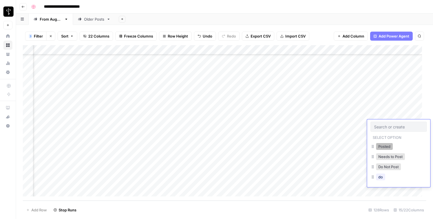
click at [381, 148] on button "Posted" at bounding box center [384, 146] width 17 height 7
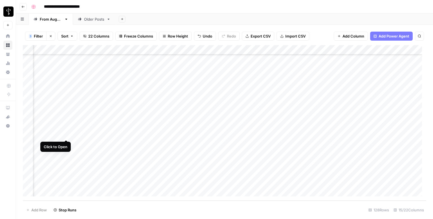
click at [65, 135] on div "Add Column" at bounding box center [225, 122] width 404 height 155
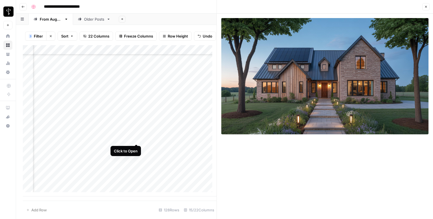
click at [134, 139] on div "Add Column" at bounding box center [120, 120] width 194 height 151
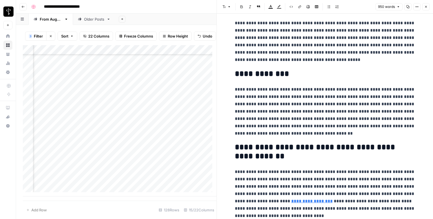
scroll to position [673, 0]
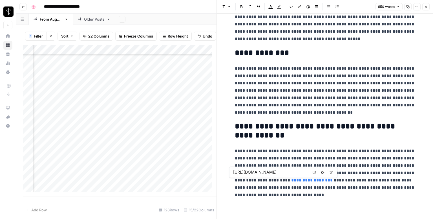
click at [314, 172] on icon at bounding box center [314, 171] width 3 height 3
click at [427, 6] on icon "button" at bounding box center [426, 6] width 3 height 3
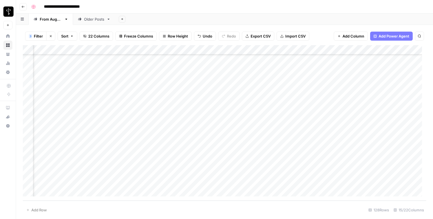
click at [253, 133] on div "Add Column" at bounding box center [225, 122] width 404 height 155
click at [392, 136] on div "Add Column" at bounding box center [225, 122] width 404 height 155
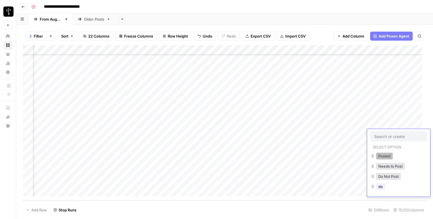
click at [386, 153] on button "Posted" at bounding box center [384, 156] width 17 height 7
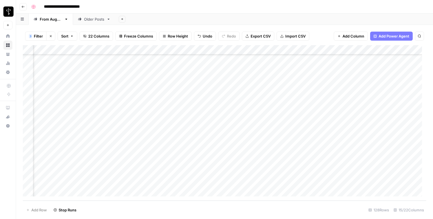
click at [65, 145] on div "Add Column" at bounding box center [225, 122] width 404 height 155
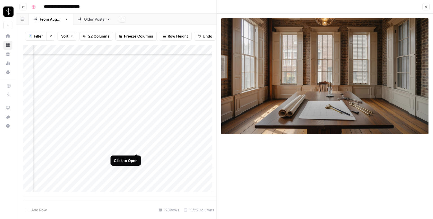
click at [136, 146] on div "Add Column" at bounding box center [120, 120] width 194 height 151
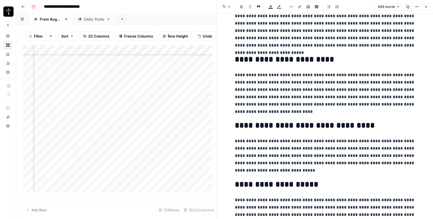
scroll to position [598, 0]
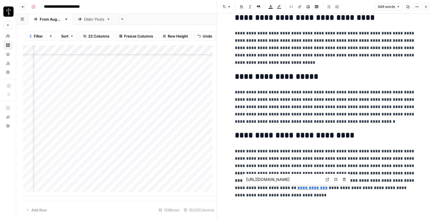
click at [326, 179] on icon at bounding box center [327, 179] width 3 height 3
click at [428, 6] on button "Close" at bounding box center [426, 6] width 7 height 7
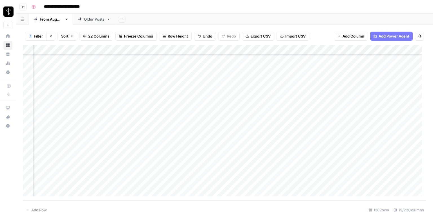
click at [255, 141] on div "Add Column" at bounding box center [225, 122] width 404 height 155
click at [398, 145] on div "Add Column" at bounding box center [225, 122] width 404 height 155
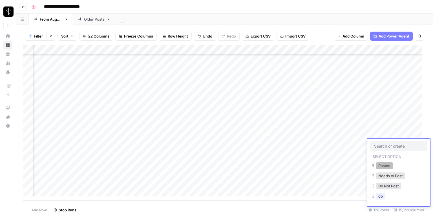
click at [381, 164] on button "Posted" at bounding box center [384, 165] width 17 height 7
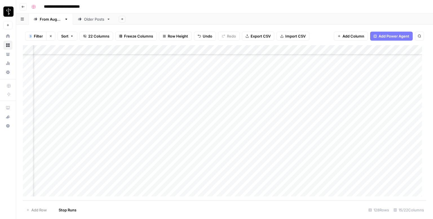
click at [65, 153] on div "Add Column" at bounding box center [225, 122] width 404 height 155
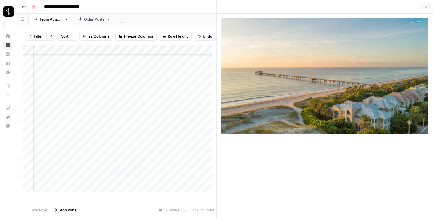
click at [137, 157] on div "Add Column" at bounding box center [120, 120] width 194 height 151
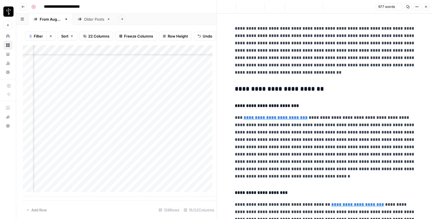
click at [327, 90] on h3 "**********" at bounding box center [325, 89] width 181 height 8
click at [225, 8] on icon "button" at bounding box center [224, 6] width 3 height 3
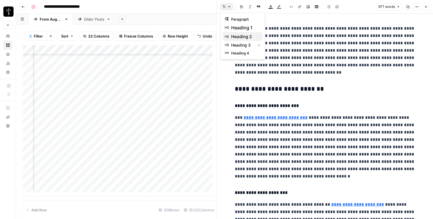
click at [243, 34] on span "heading 2" at bounding box center [244, 36] width 27 height 7
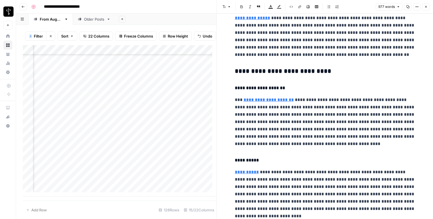
scroll to position [310, 0]
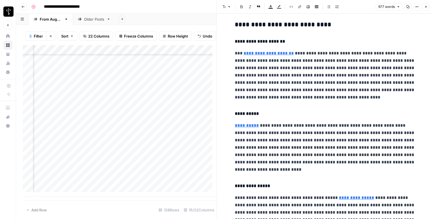
click at [282, 21] on h3 "**********" at bounding box center [325, 25] width 181 height 8
click at [221, 3] on header "Font style Bold Italic Block quote Text color Highlight color Code block Link I…" at bounding box center [325, 7] width 216 height 14
click at [225, 8] on icon "button" at bounding box center [224, 6] width 3 height 3
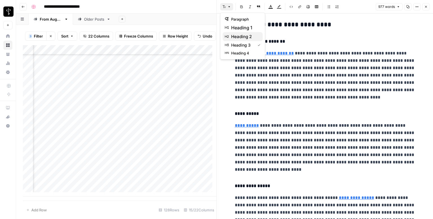
click at [240, 34] on span "heading 2" at bounding box center [244, 36] width 27 height 7
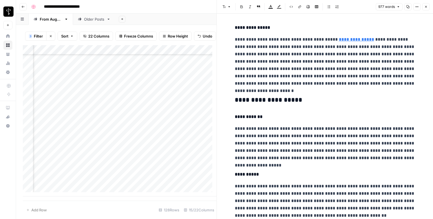
scroll to position [477, 0]
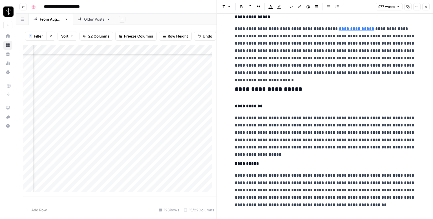
click at [272, 87] on h3 "**********" at bounding box center [325, 89] width 181 height 8
click at [226, 7] on button "Font style" at bounding box center [226, 6] width 13 height 7
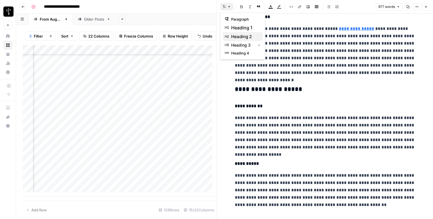
click at [243, 34] on span "heading 2" at bounding box center [244, 36] width 27 height 7
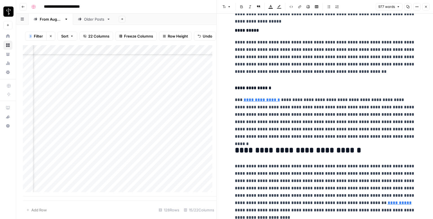
scroll to position [623, 0]
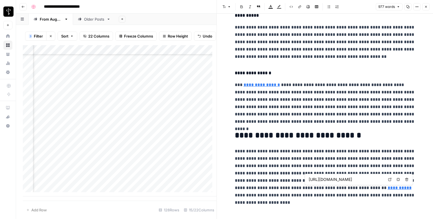
click at [390, 180] on icon at bounding box center [389, 179] width 3 height 3
click at [428, 7] on button "Close" at bounding box center [426, 6] width 7 height 7
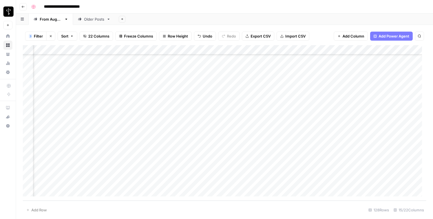
click at [245, 153] on div "Add Column" at bounding box center [225, 122] width 404 height 155
click at [281, 156] on div "Add Column" at bounding box center [225, 122] width 404 height 155
click at [281, 156] on textarea at bounding box center [312, 154] width 90 height 8
type textarea "**********"
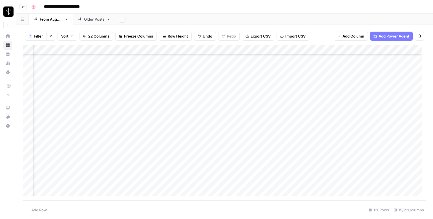
click at [392, 152] on div "Add Column" at bounding box center [225, 122] width 404 height 155
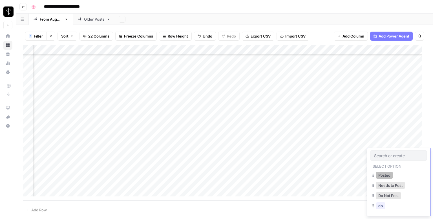
click at [387, 172] on button "Posted" at bounding box center [384, 175] width 17 height 7
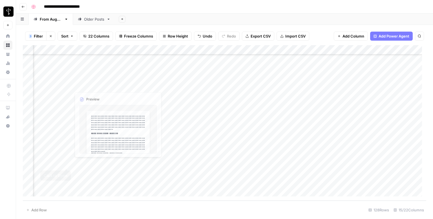
click at [69, 161] on div "Add Column" at bounding box center [225, 122] width 404 height 155
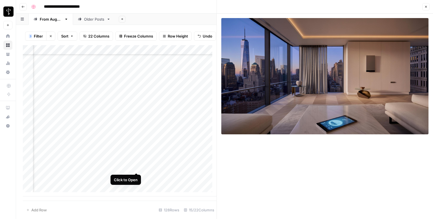
click at [134, 168] on div "Add Column" at bounding box center [120, 120] width 194 height 151
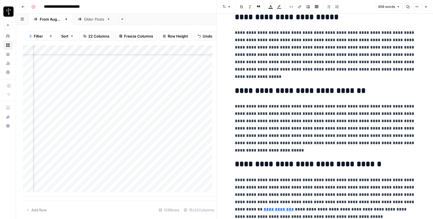
scroll to position [642, 0]
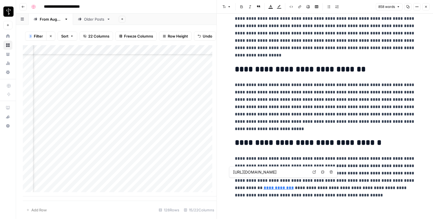
click at [294, 186] on link "**********" at bounding box center [279, 188] width 30 height 4
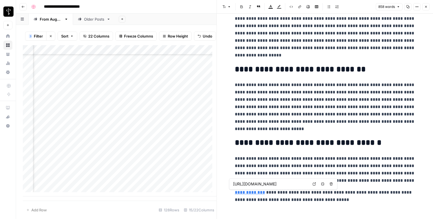
click at [314, 182] on icon at bounding box center [314, 183] width 3 height 3
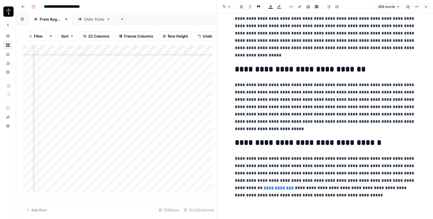
click at [429, 6] on button "Close" at bounding box center [426, 6] width 7 height 7
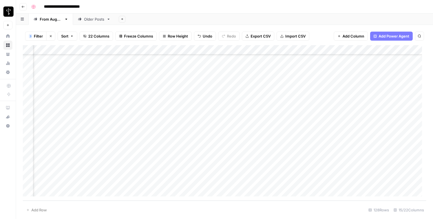
click at [248, 164] on div "Add Column" at bounding box center [225, 122] width 404 height 155
click at [394, 165] on div "Add Column" at bounding box center [225, 122] width 404 height 155
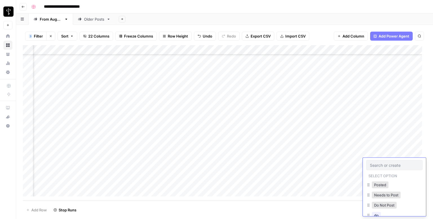
click at [394, 165] on input "text" at bounding box center [394, 165] width 49 height 5
click at [380, 184] on button "Posted" at bounding box center [380, 184] width 17 height 7
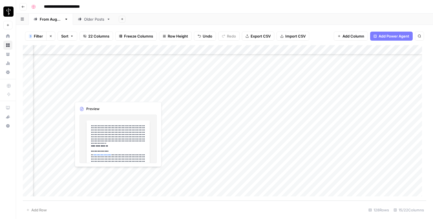
click at [66, 174] on div "Add Column" at bounding box center [225, 122] width 404 height 155
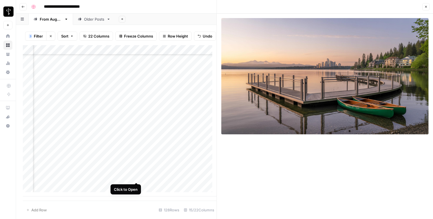
click at [137, 176] on div "Add Column" at bounding box center [120, 120] width 194 height 151
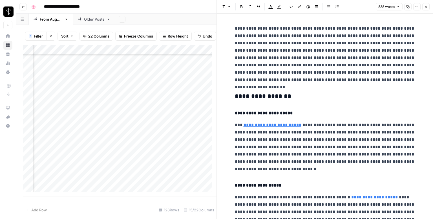
click at [274, 95] on h3 "**********" at bounding box center [325, 97] width 181 height 8
click at [221, 6] on button "Font style" at bounding box center [226, 6] width 13 height 7
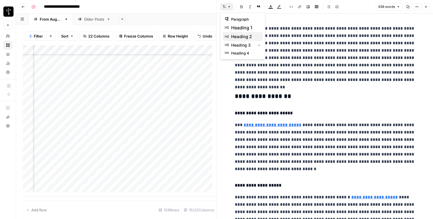
click at [242, 37] on span "heading 2" at bounding box center [244, 36] width 27 height 7
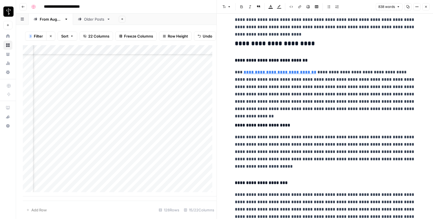
scroll to position [254, 0]
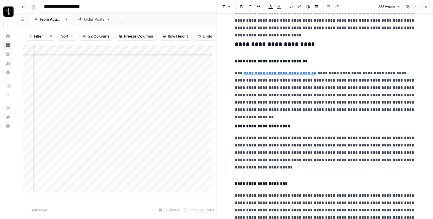
click at [262, 43] on h3 "**********" at bounding box center [325, 45] width 181 height 8
click at [227, 5] on button "Font style" at bounding box center [226, 6] width 13 height 7
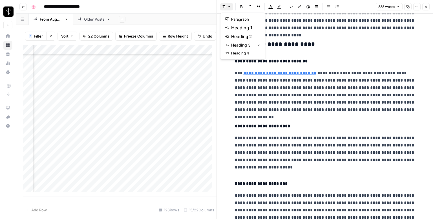
click at [246, 40] on button "heading 2" at bounding box center [243, 36] width 40 height 9
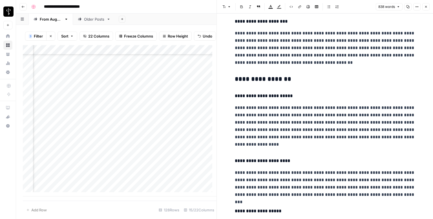
scroll to position [423, 0]
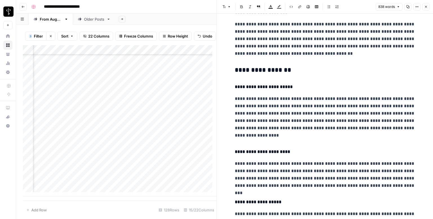
drag, startPoint x: 255, startPoint y: 68, endPoint x: 254, endPoint y: 63, distance: 4.9
click at [255, 68] on h3 "**********" at bounding box center [325, 70] width 181 height 8
click at [225, 6] on icon "button" at bounding box center [224, 6] width 3 height 3
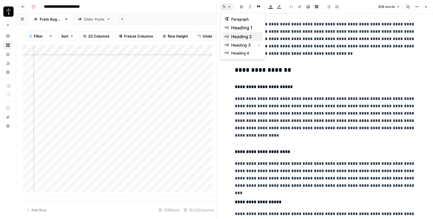
click at [244, 36] on span "heading 2" at bounding box center [244, 36] width 27 height 7
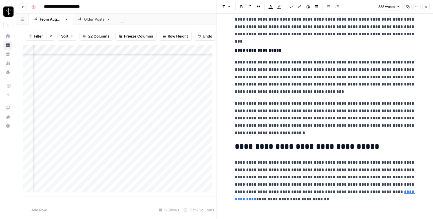
scroll to position [577, 0]
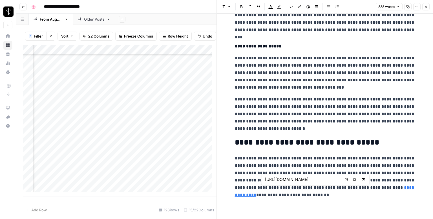
click at [347, 180] on icon at bounding box center [346, 179] width 3 height 3
click at [427, 5] on button "Close" at bounding box center [426, 6] width 7 height 7
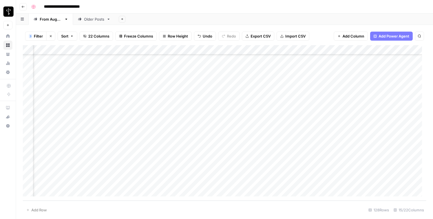
click at [253, 174] on div "Add Column" at bounding box center [225, 122] width 404 height 155
click at [282, 168] on div "Add Column" at bounding box center [225, 122] width 404 height 155
drag, startPoint x: 282, startPoint y: 168, endPoint x: 273, endPoint y: 174, distance: 11.0
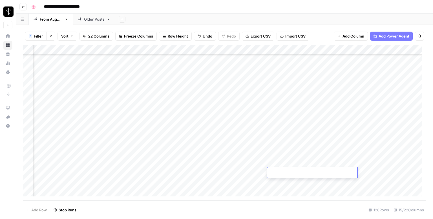
click at [273, 174] on textarea at bounding box center [312, 173] width 90 height 8
paste textarea "**********"
type textarea "**********"
click at [390, 174] on div "Add Column" at bounding box center [225, 122] width 404 height 155
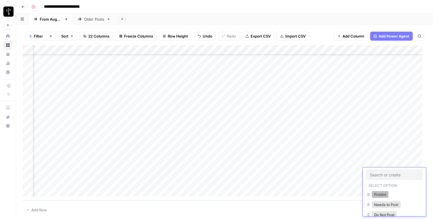
click at [384, 193] on button "Posted" at bounding box center [380, 194] width 17 height 7
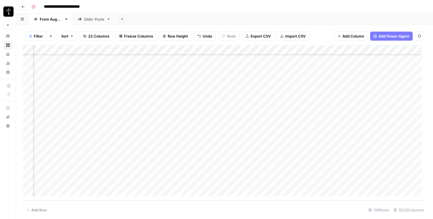
click at [66, 182] on div "Add Column" at bounding box center [225, 122] width 404 height 155
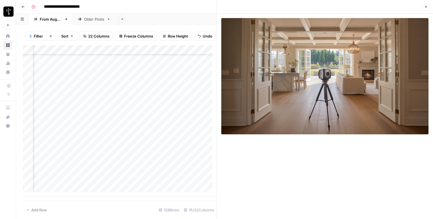
click at [136, 186] on div "Add Column" at bounding box center [120, 120] width 194 height 151
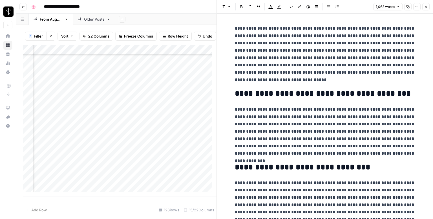
click at [428, 6] on icon "button" at bounding box center [426, 6] width 3 height 3
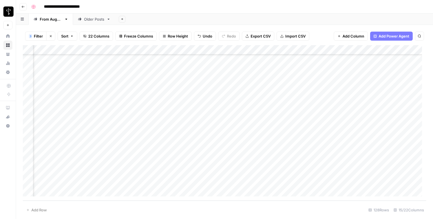
click at [286, 182] on div "Add Column" at bounding box center [225, 122] width 404 height 155
click at [286, 182] on textarea at bounding box center [312, 183] width 90 height 8
type textarea "**********"
click at [381, 182] on div "Add Column" at bounding box center [225, 122] width 404 height 155
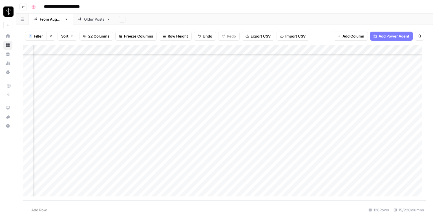
click at [395, 185] on div "Add Column" at bounding box center [225, 122] width 404 height 155
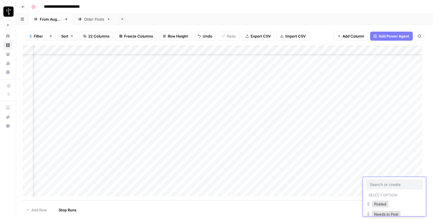
click at [395, 185] on input "text" at bounding box center [394, 184] width 49 height 5
click at [387, 196] on button "Do Not Post" at bounding box center [384, 196] width 25 height 7
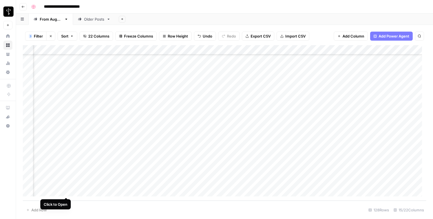
click at [66, 190] on div "Add Column" at bounding box center [225, 122] width 404 height 155
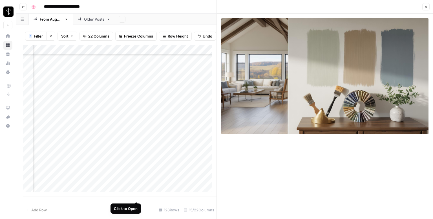
click at [136, 194] on div "Add Column" at bounding box center [120, 120] width 194 height 151
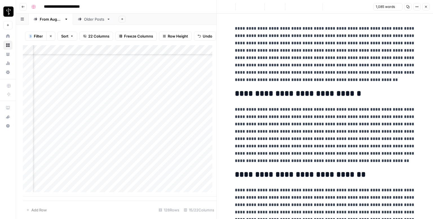
click at [428, 8] on icon "button" at bounding box center [426, 6] width 3 height 3
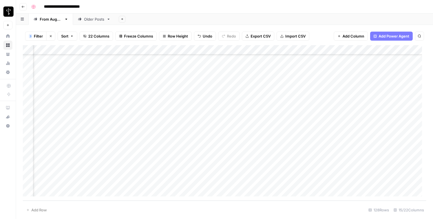
click at [275, 191] on div "Add Column" at bounding box center [225, 122] width 404 height 155
click at [275, 191] on textarea at bounding box center [312, 192] width 90 height 8
type textarea "**********"
click at [379, 193] on div "Add Column" at bounding box center [225, 122] width 404 height 155
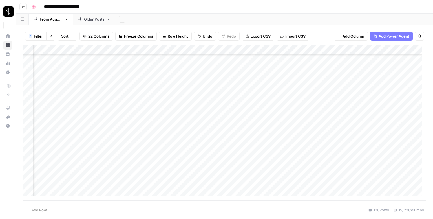
click at [393, 190] on div "Add Column" at bounding box center [225, 122] width 404 height 155
click at [385, 193] on button "Do Not Post" at bounding box center [384, 196] width 25 height 7
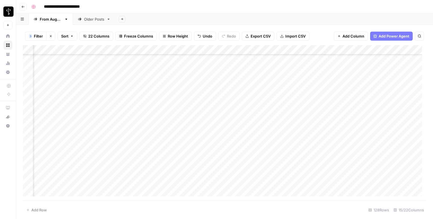
scroll to position [169, 365]
click at [137, 81] on div "Add Column" at bounding box center [225, 122] width 404 height 155
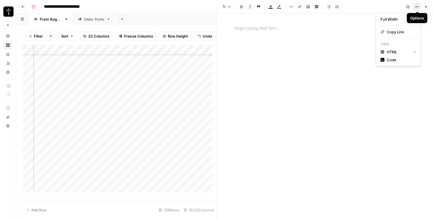
click at [418, 3] on button "Options" at bounding box center [417, 6] width 7 height 7
click at [381, 118] on div at bounding box center [325, 112] width 187 height 178
click at [243, 31] on p at bounding box center [325, 28] width 181 height 7
click at [418, 7] on icon "button" at bounding box center [417, 6] width 3 height 3
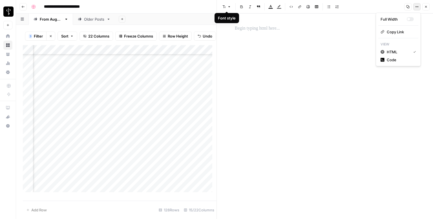
click at [249, 33] on div at bounding box center [325, 29] width 187 height 12
click at [200, 38] on button "Undo" at bounding box center [205, 36] width 22 height 9
click at [164, 191] on div "Add Column" at bounding box center [120, 120] width 194 height 151
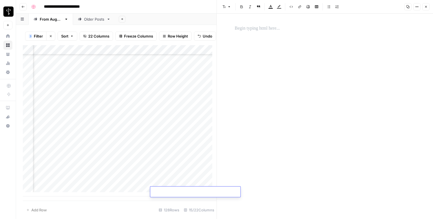
click at [164, 191] on textarea at bounding box center [195, 192] width 90 height 8
click at [426, 6] on icon "button" at bounding box center [426, 6] width 3 height 3
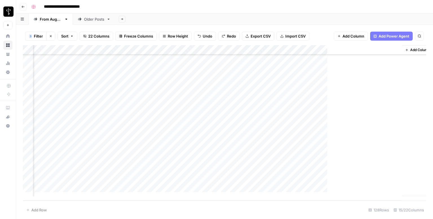
scroll to position [1086, 470]
click at [228, 35] on span "Redo" at bounding box center [231, 36] width 9 height 6
click at [141, 95] on div "Add Column" at bounding box center [225, 122] width 404 height 155
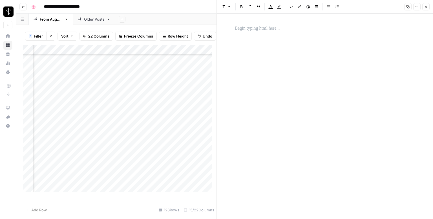
click at [282, 30] on p at bounding box center [325, 28] width 181 height 7
click at [68, 99] on div "Add Column" at bounding box center [120, 120] width 194 height 151
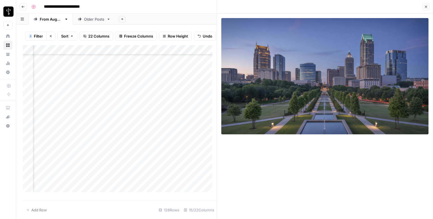
click at [429, 9] on button "Close" at bounding box center [426, 6] width 7 height 7
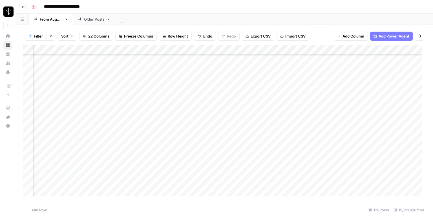
scroll to position [155, 68]
click at [199, 94] on div "Add Column" at bounding box center [225, 122] width 404 height 155
click at [226, 94] on div "Add Column" at bounding box center [225, 122] width 404 height 155
click at [76, 97] on div "Add Column" at bounding box center [225, 122] width 404 height 155
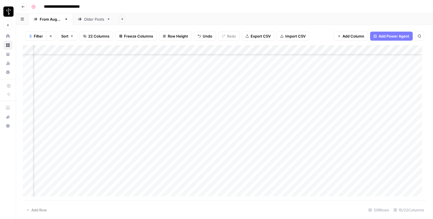
scroll to position [155, 367]
type input "**********"
